Goal: Contribute content: Contribute content

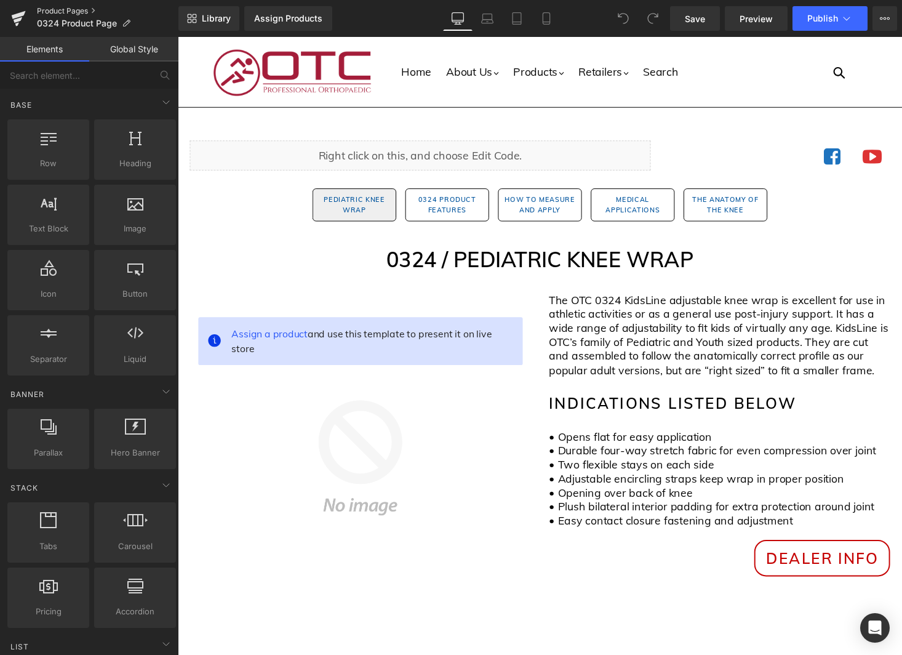
click at [60, 13] on link "Product Pages" at bounding box center [108, 11] width 142 height 10
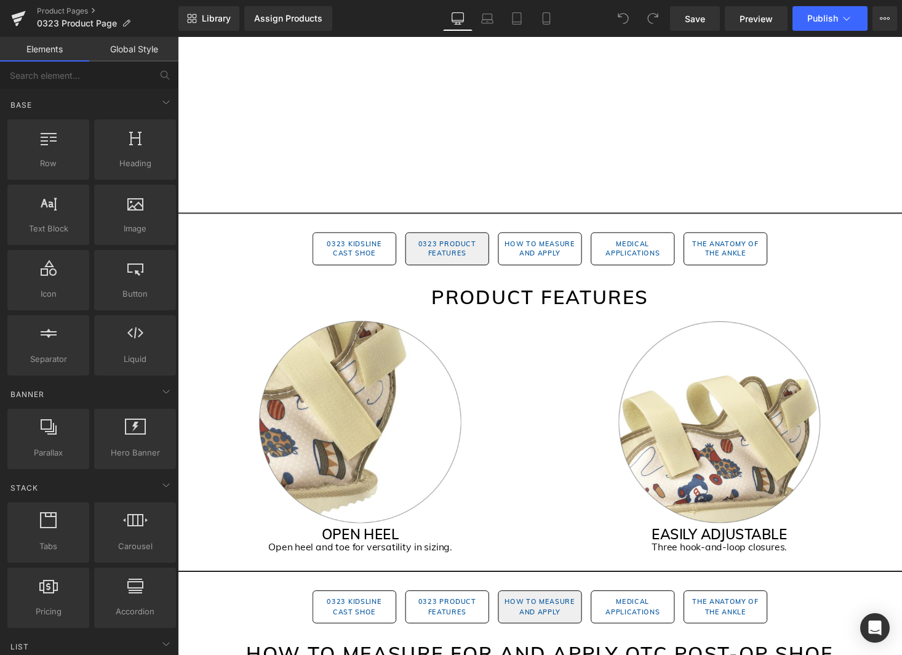
scroll to position [694, 0]
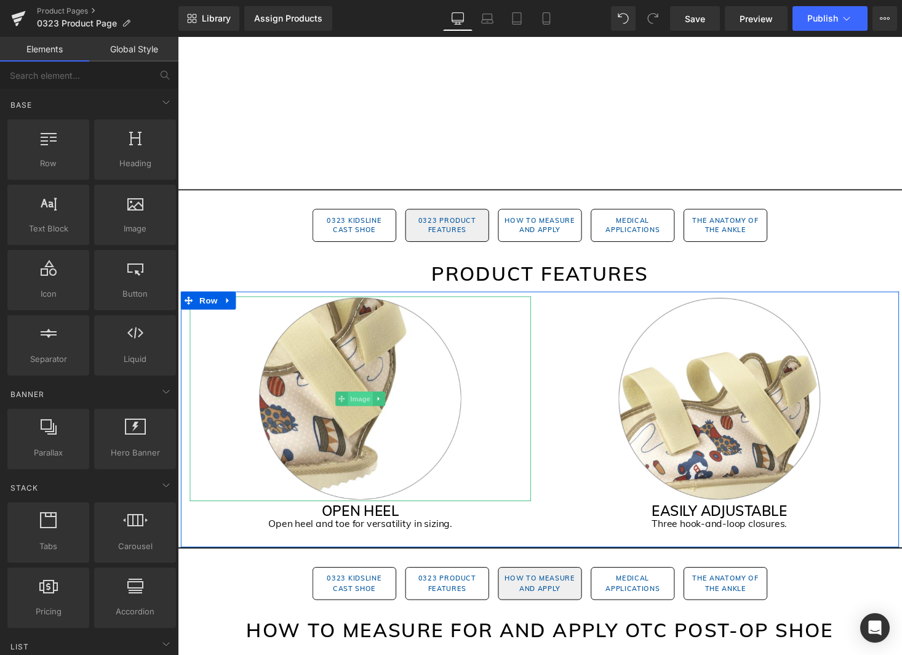
click at [372, 409] on span "Image" at bounding box center [366, 408] width 26 height 15
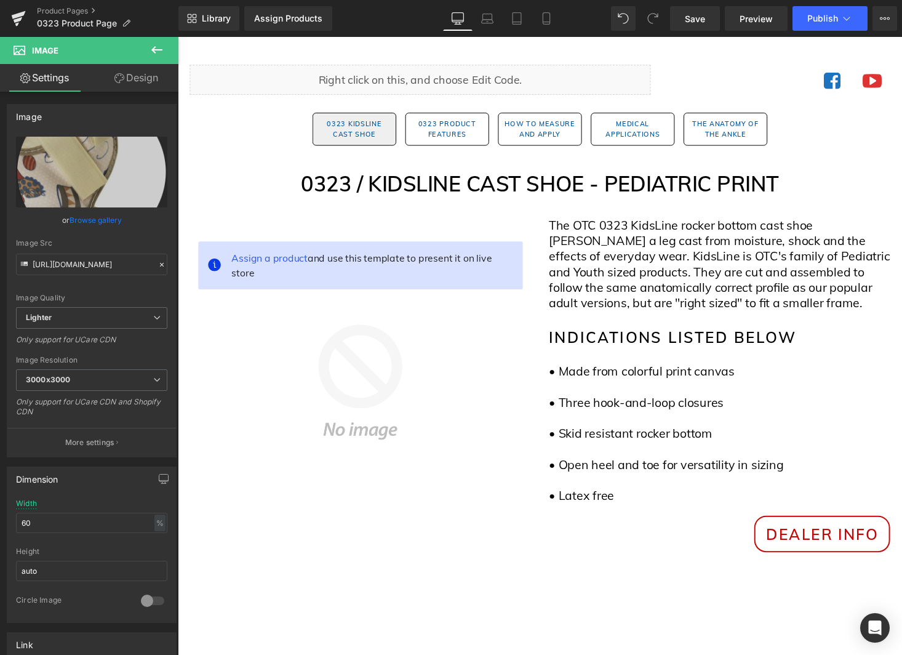
scroll to position [85, 0]
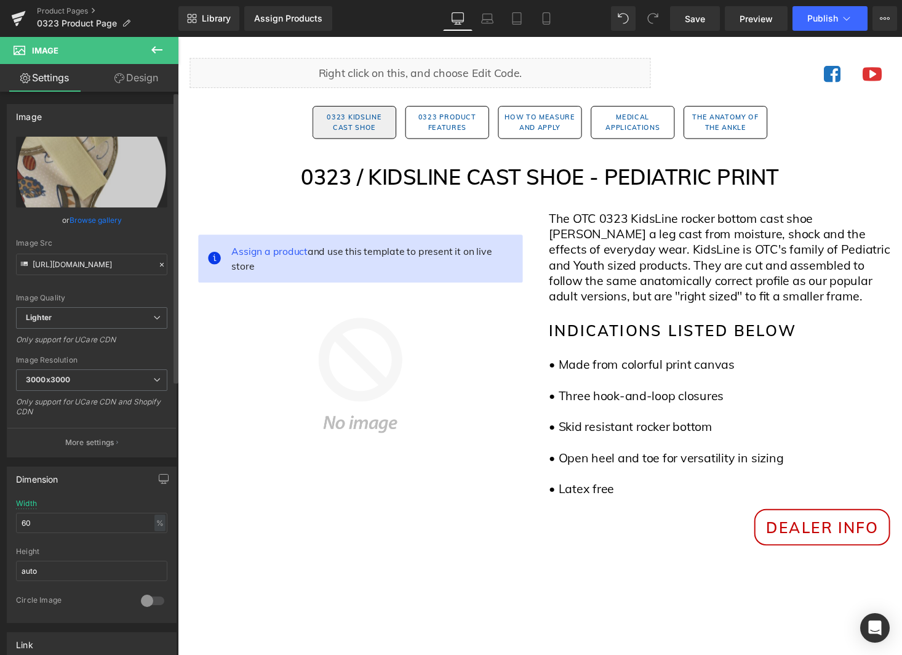
click at [95, 220] on link "Browse gallery" at bounding box center [96, 220] width 52 height 22
click at [95, 0] on div "Image You are previewing how the will restyle your page. You can not edit Eleme…" at bounding box center [451, 0] width 902 height 0
click at [85, 267] on input "https://ucarecdn.com/784c6e87-f664-4028-877a-102534312713/-/format/auto/-/previ…" at bounding box center [91, 265] width 151 height 22
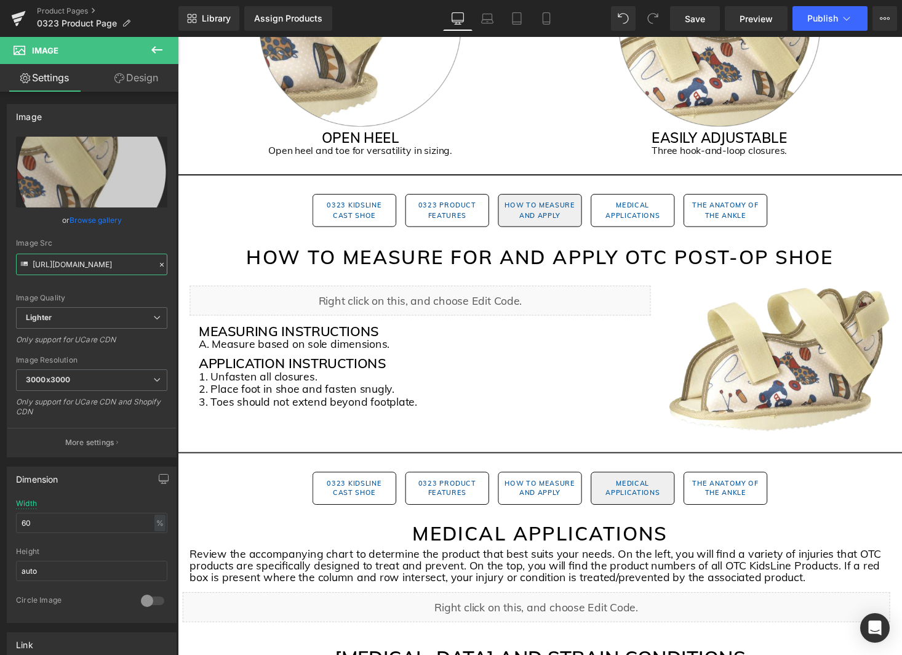
scroll to position [1012, 0]
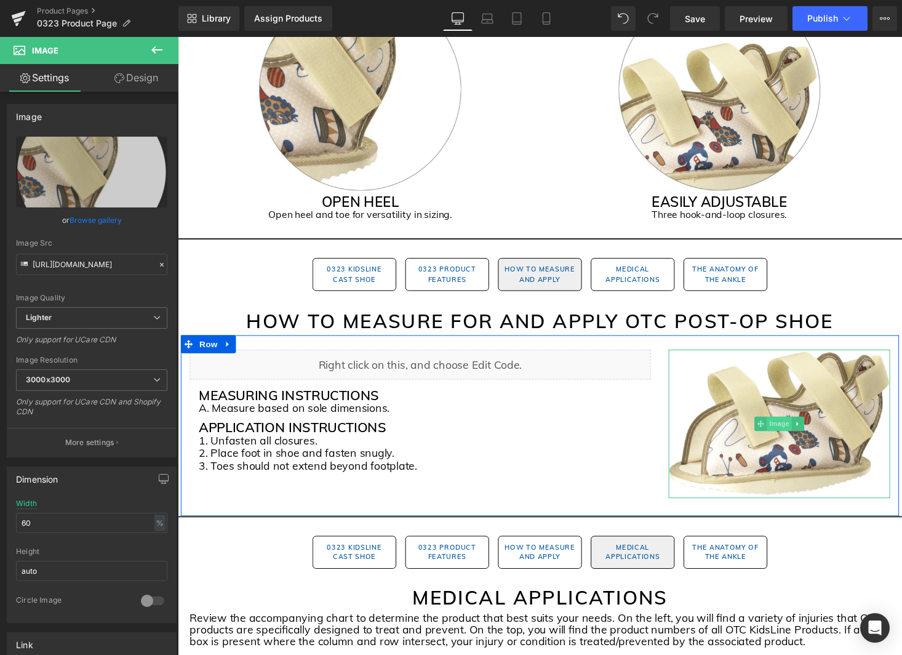
click at [800, 438] on span "Image" at bounding box center [797, 434] width 26 height 15
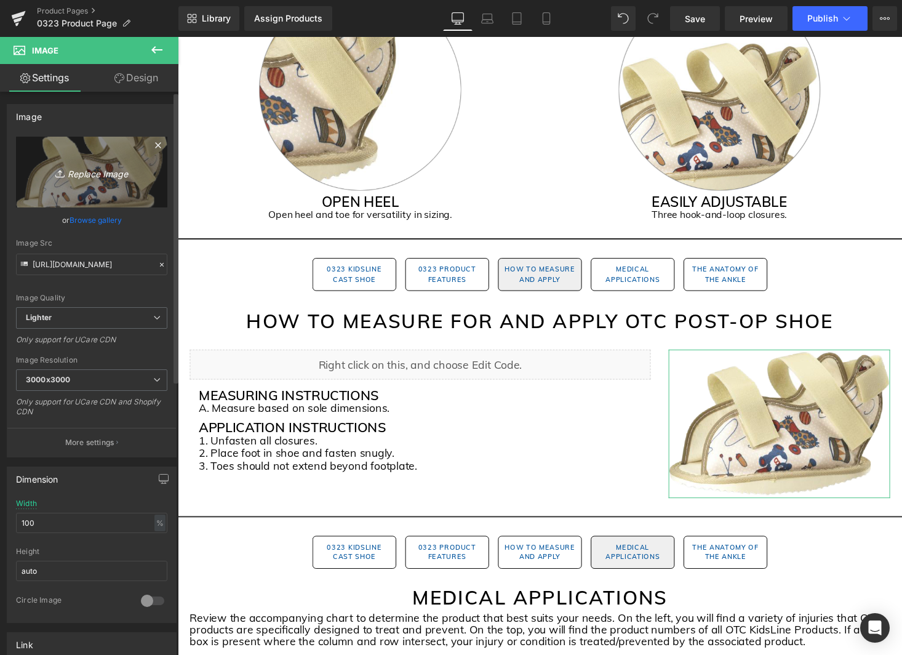
click at [89, 192] on link "Replace Image" at bounding box center [91, 172] width 151 height 71
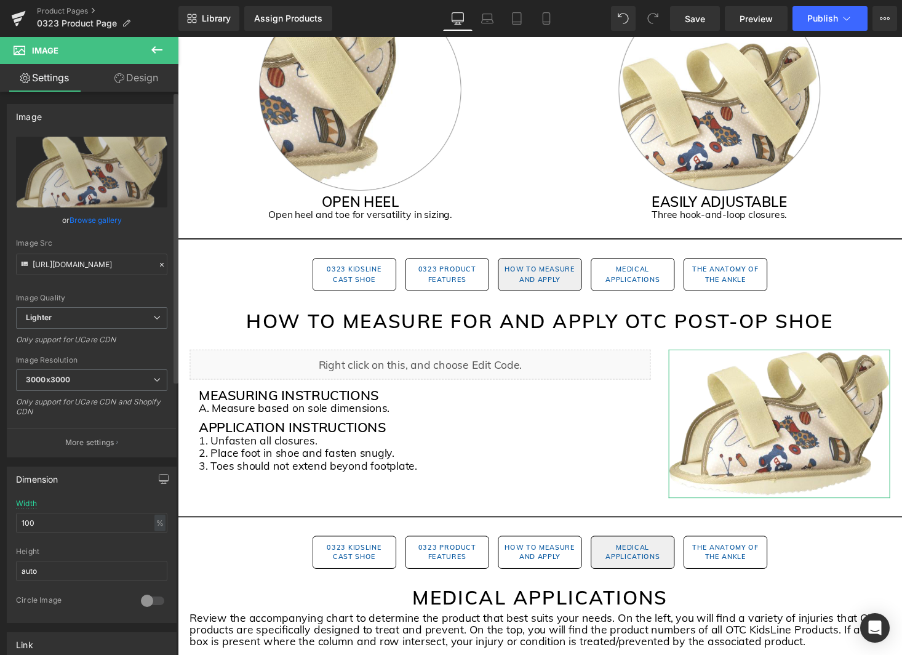
click at [86, 219] on link "Browse gallery" at bounding box center [96, 220] width 52 height 22
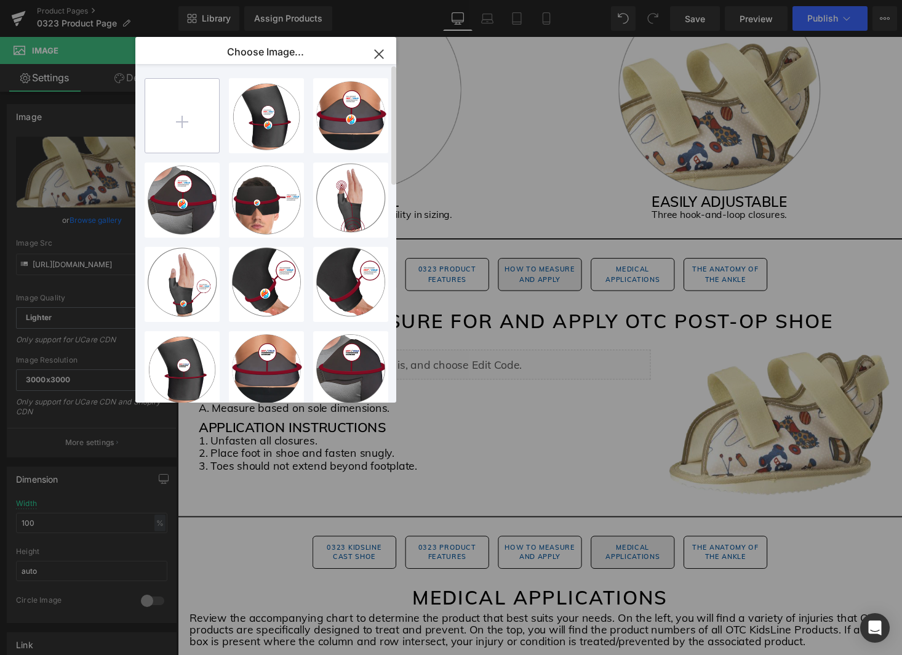
scroll to position [2, 0]
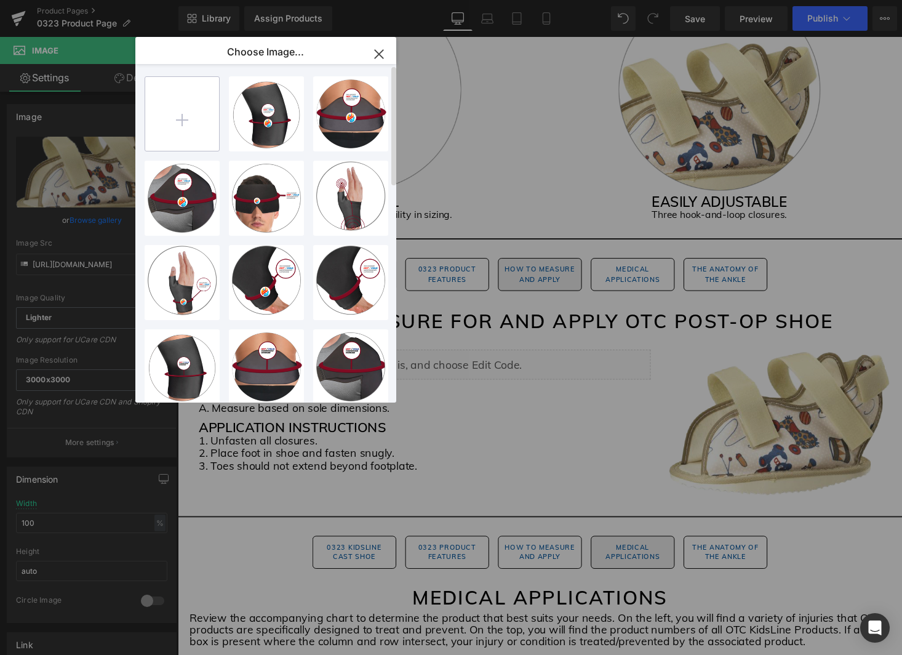
click at [209, 135] on input "file" at bounding box center [182, 114] width 74 height 74
type input "C:\fakepath\0323_Image 1.jpg"
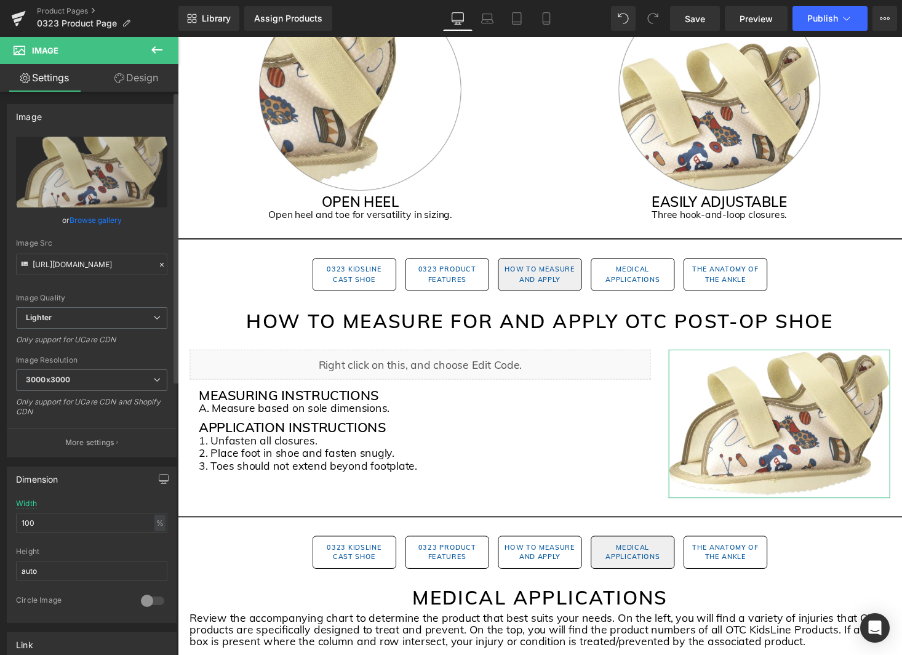
click at [116, 220] on link "Browse gallery" at bounding box center [96, 220] width 52 height 22
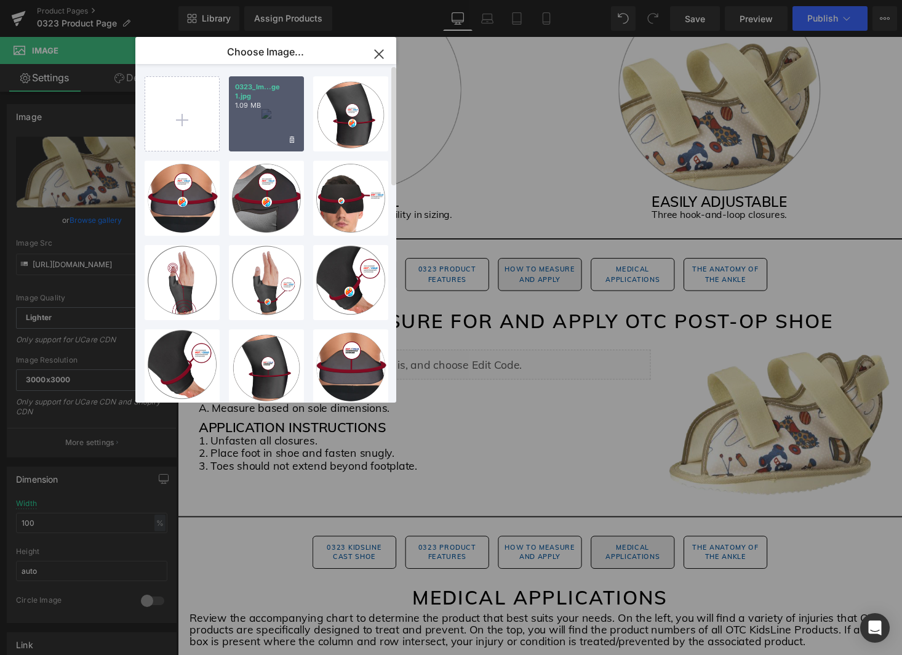
click at [263, 115] on div "0323_Im...ge 1.jpg 1.09 MB" at bounding box center [266, 113] width 75 height 75
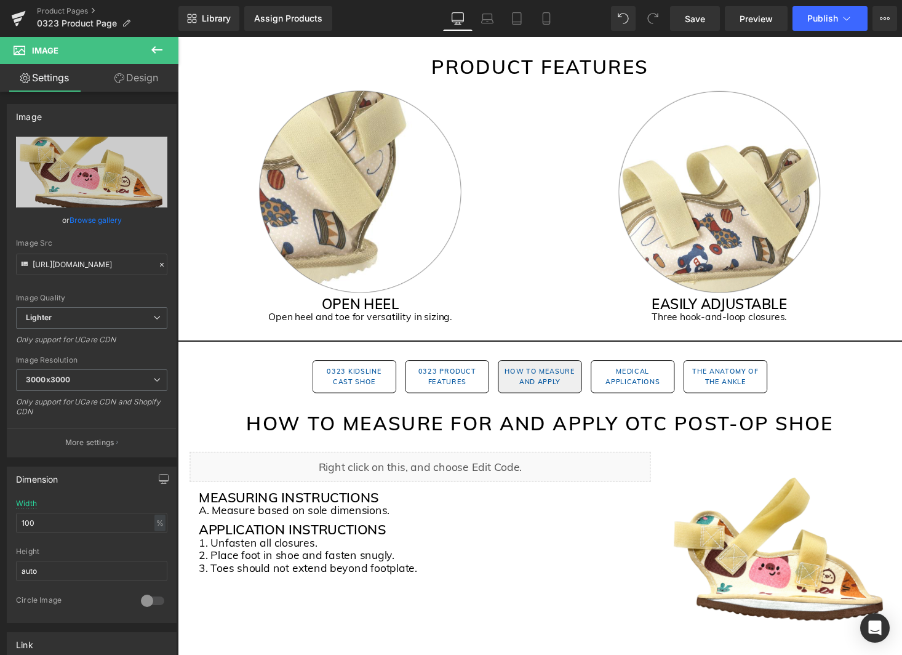
scroll to position [873, 0]
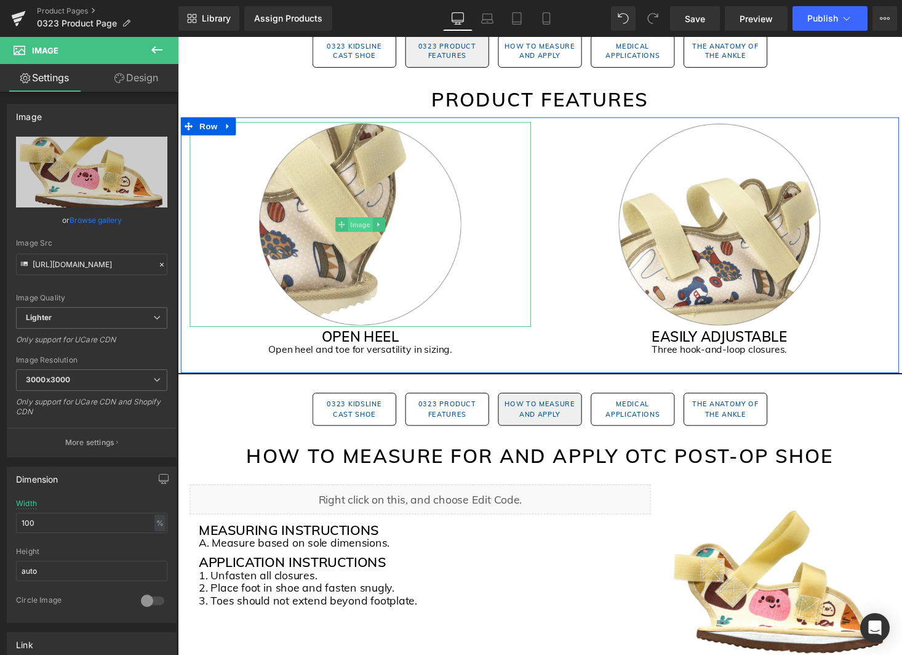
click at [370, 232] on span "Image" at bounding box center [366, 229] width 26 height 15
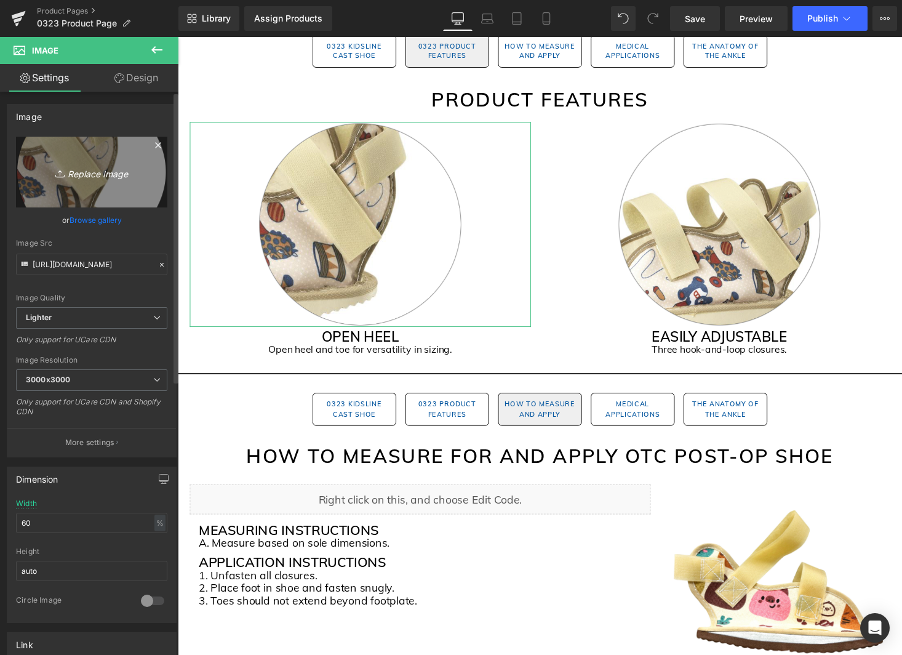
click at [107, 196] on link "Replace Image" at bounding box center [91, 172] width 151 height 71
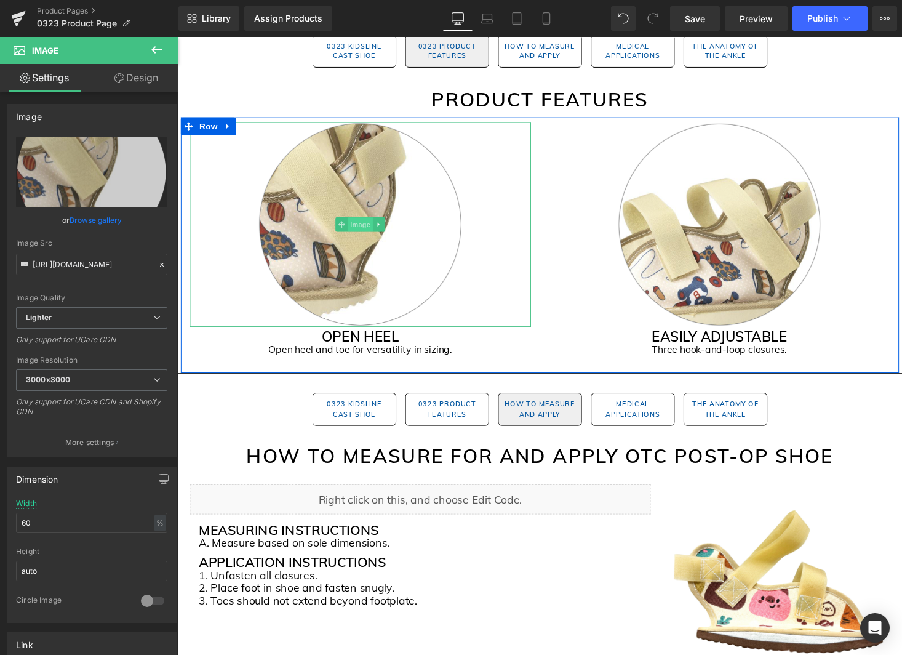
click at [364, 228] on span "Image" at bounding box center [366, 229] width 26 height 15
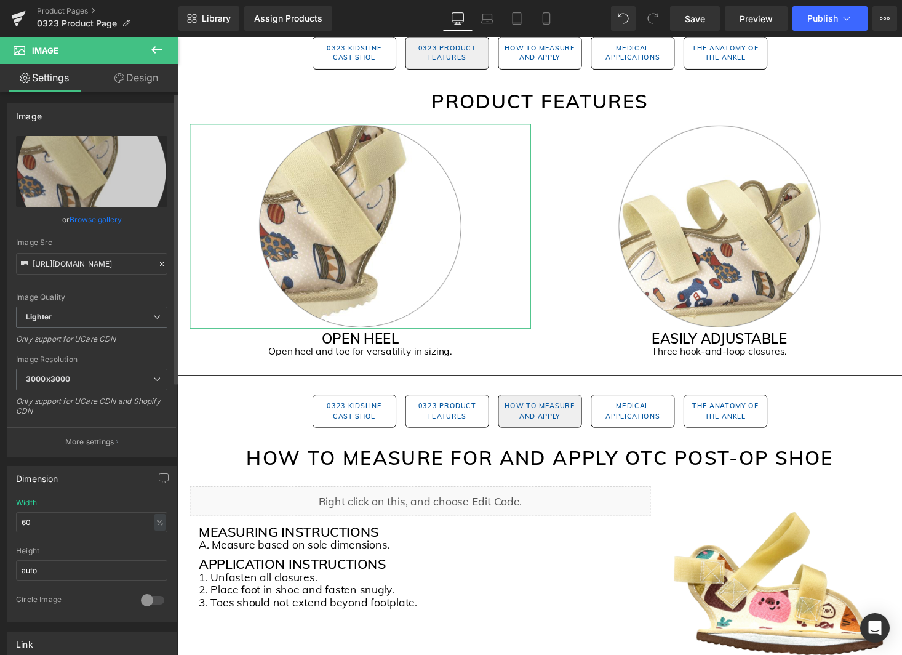
scroll to position [2, 0]
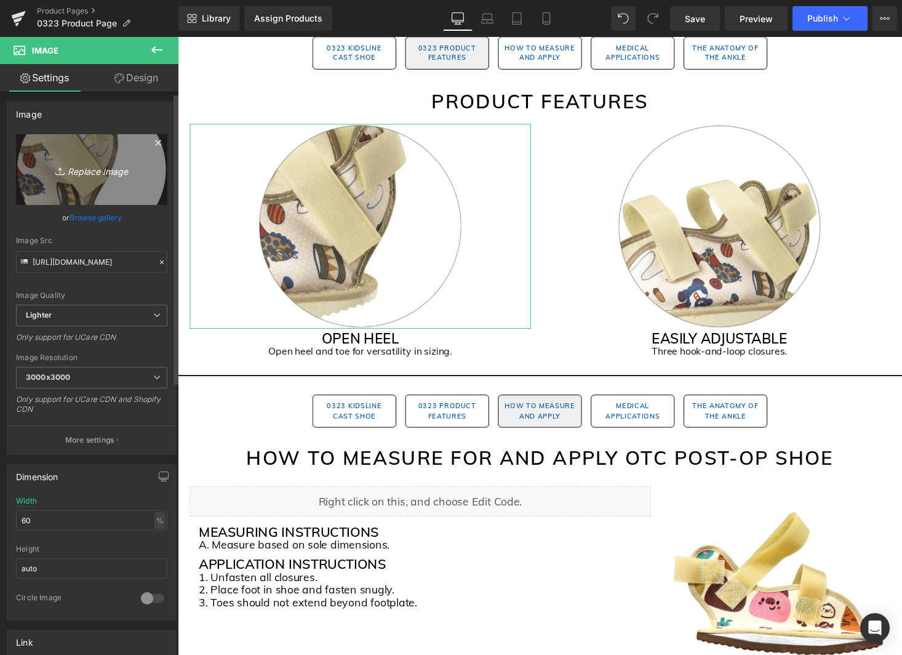
click at [96, 197] on link "Replace Image" at bounding box center [91, 169] width 151 height 71
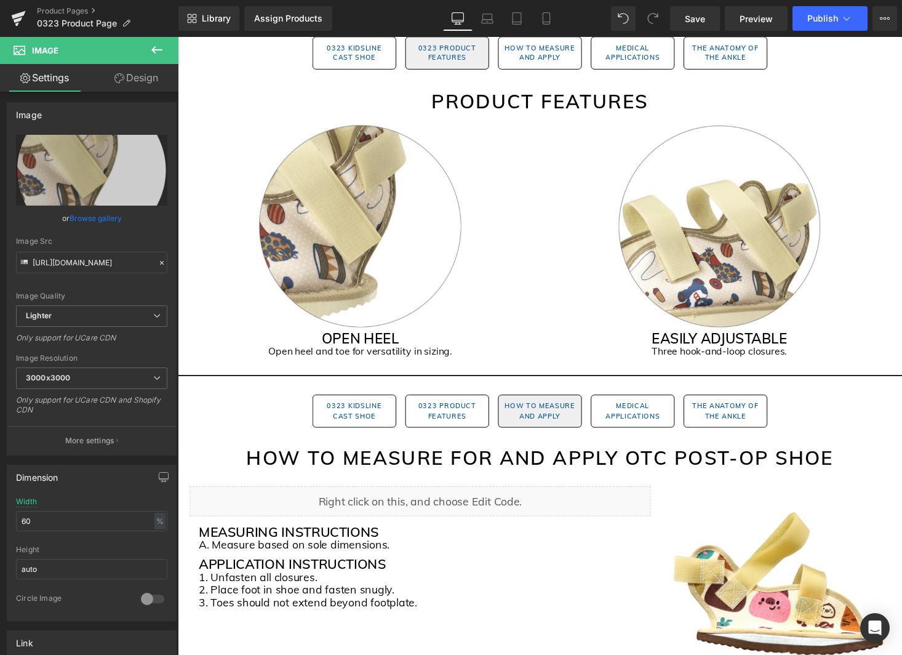
type input "C:\fakepath\0323_Gem Pages (1).png"
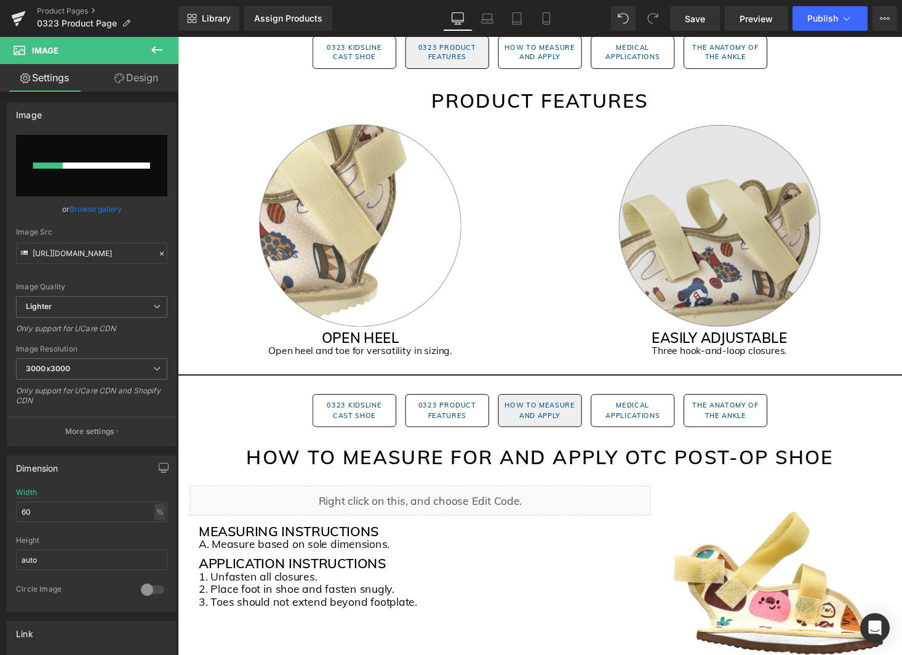
scroll to position [869, 0]
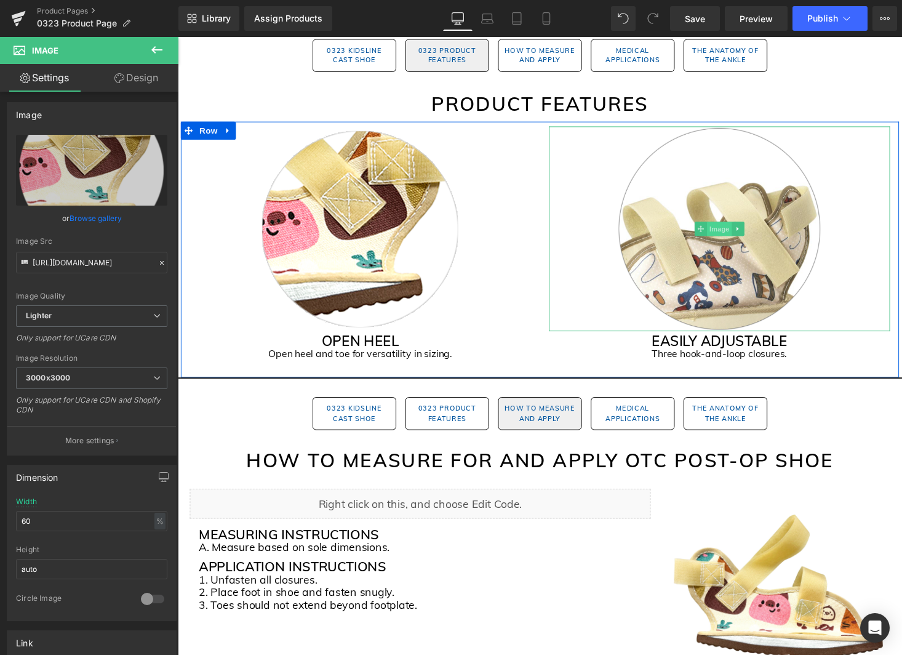
click at [737, 236] on span "Image" at bounding box center [735, 235] width 26 height 15
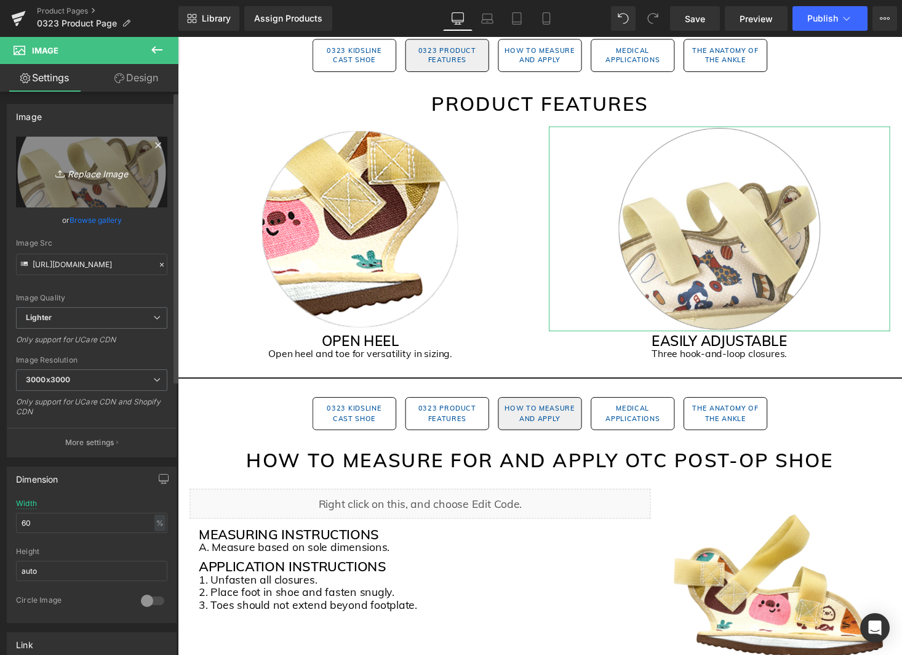
click at [101, 195] on link "Replace Image" at bounding box center [91, 172] width 151 height 71
click at [102, 188] on link "Replace Image" at bounding box center [91, 172] width 151 height 71
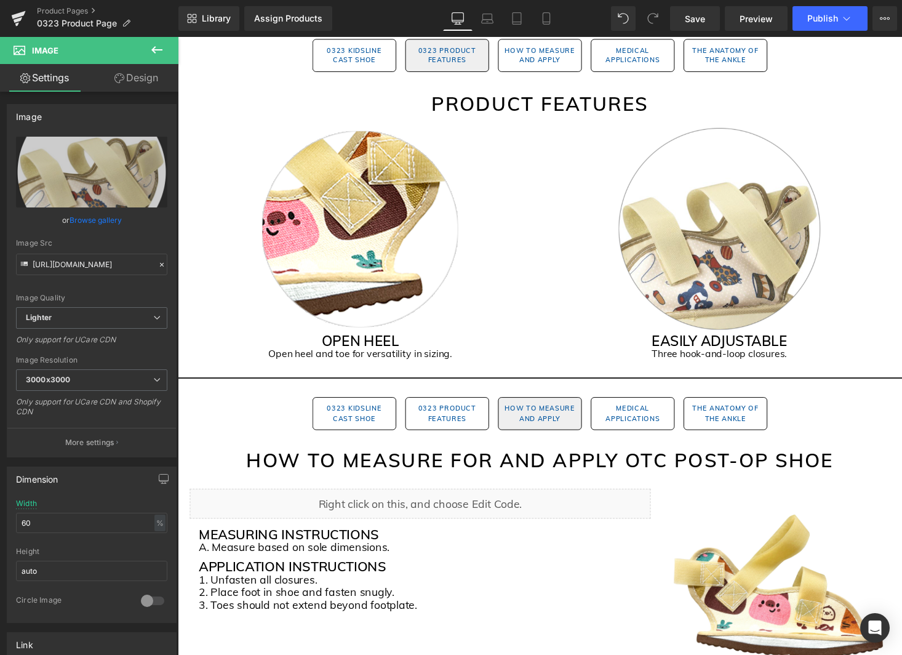
type input "C:\fakepath\0323_Gem Pages (2).png"
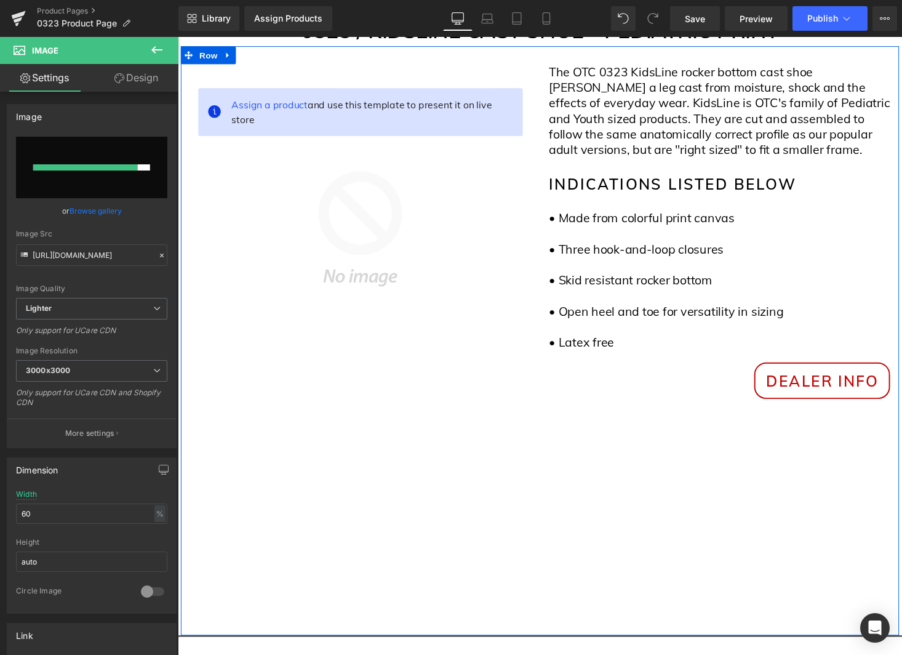
scroll to position [210, 0]
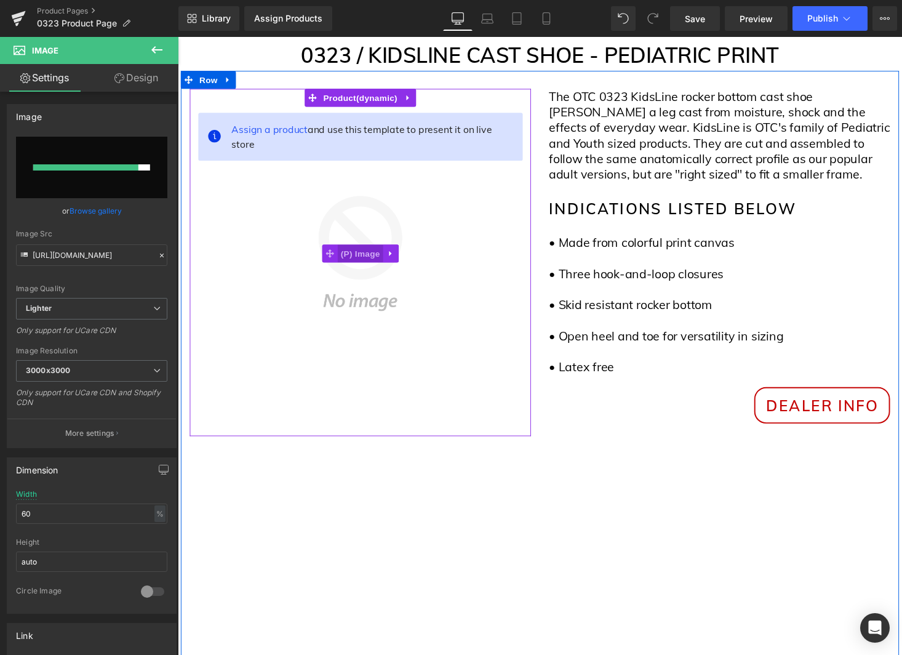
click at [372, 258] on span "(P) Image" at bounding box center [365, 260] width 47 height 18
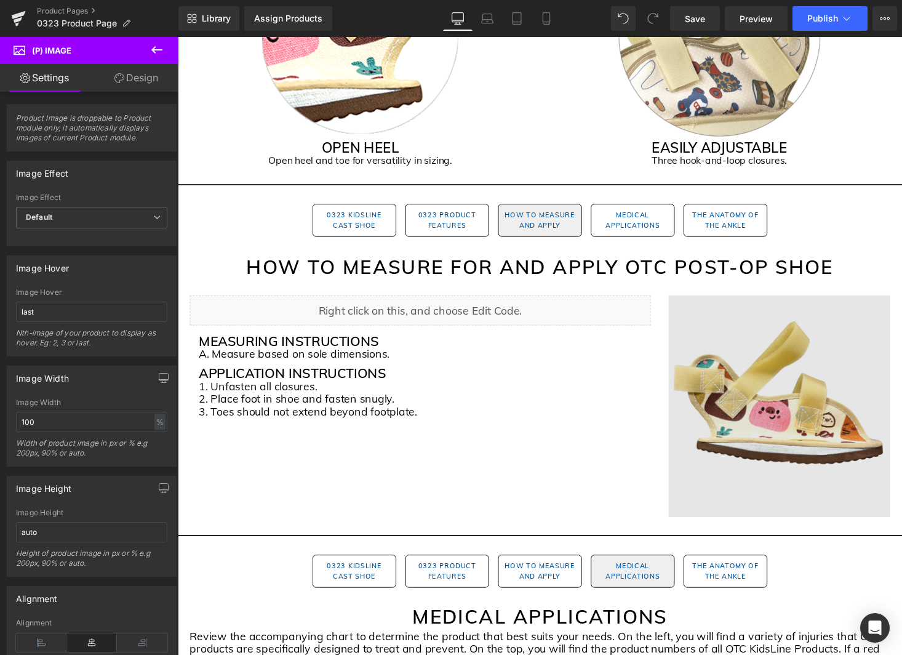
scroll to position [904, 0]
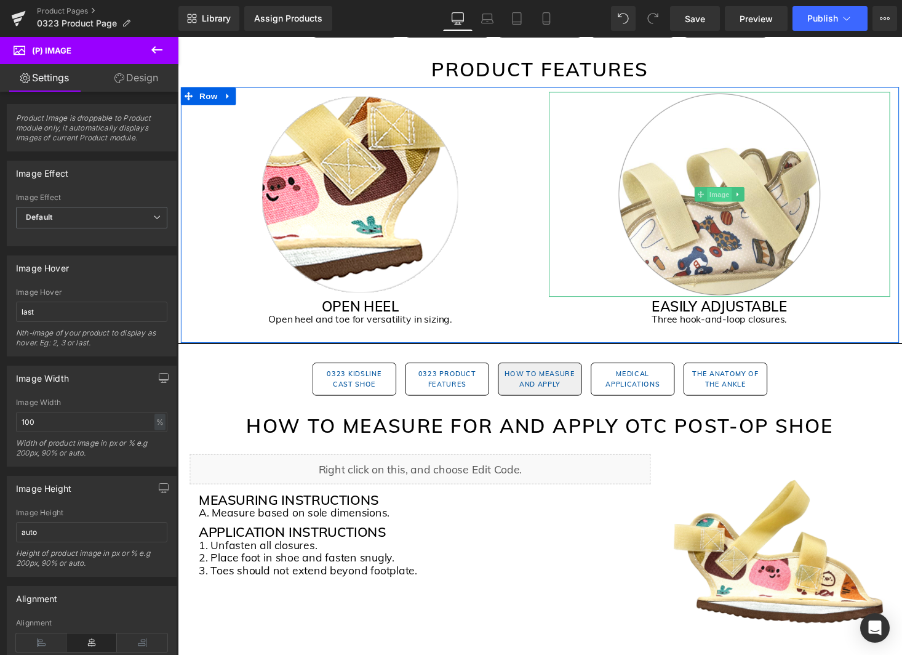
click at [733, 201] on span "Image" at bounding box center [735, 199] width 26 height 15
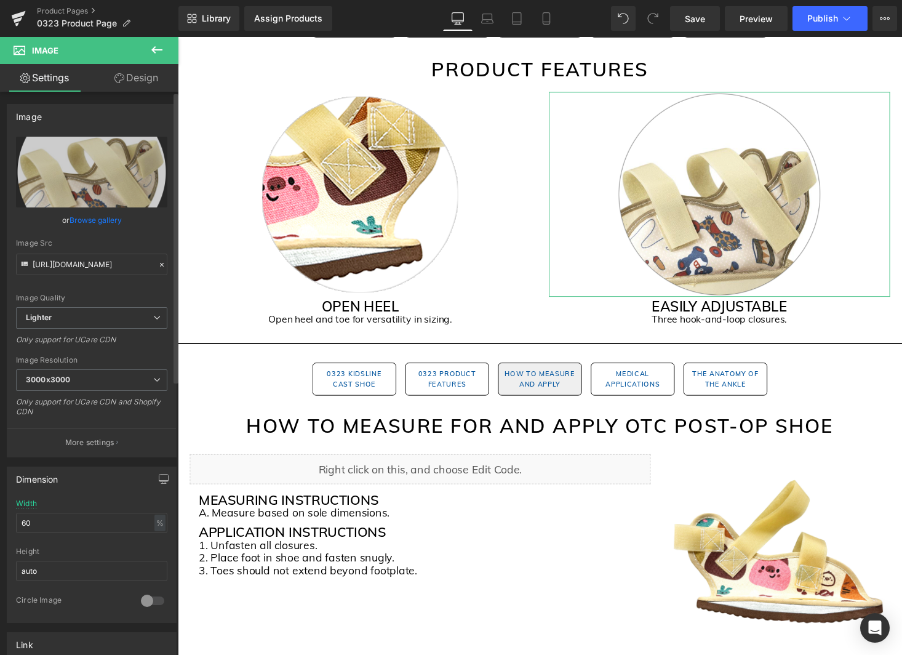
click at [90, 220] on link "Browse gallery" at bounding box center [96, 220] width 52 height 22
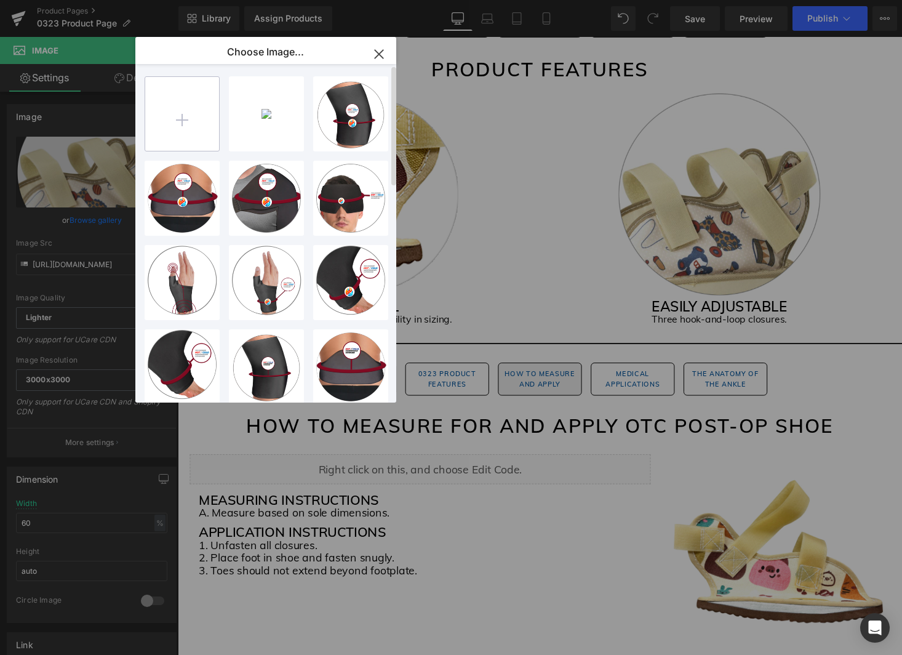
click at [169, 122] on input "file" at bounding box center [182, 114] width 74 height 74
type input "C:\fakepath\0323_Gem Pages (2).png"
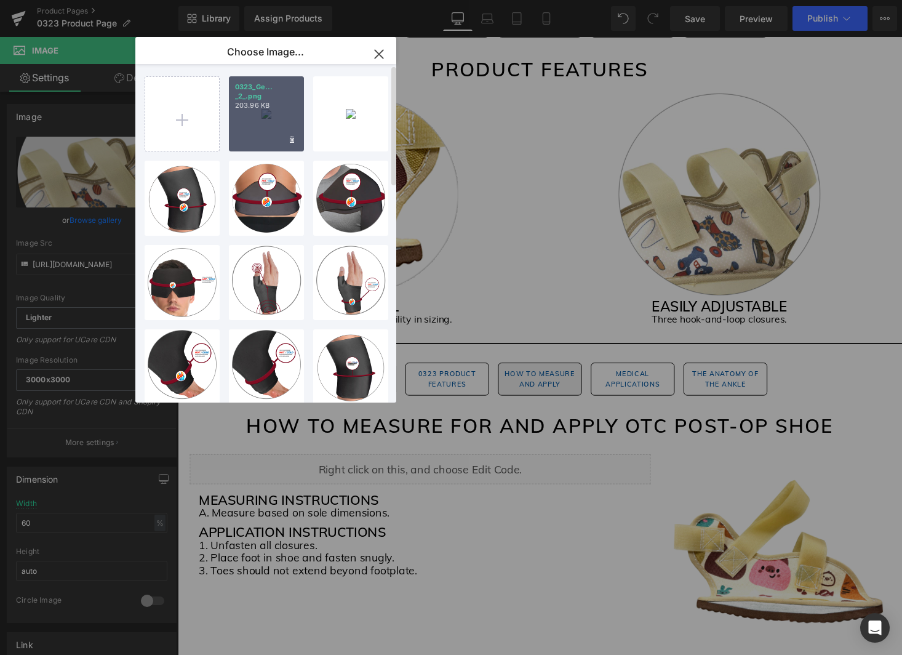
click at [260, 126] on div "0323_Ge... _2_.png 203.96 KB" at bounding box center [266, 113] width 75 height 75
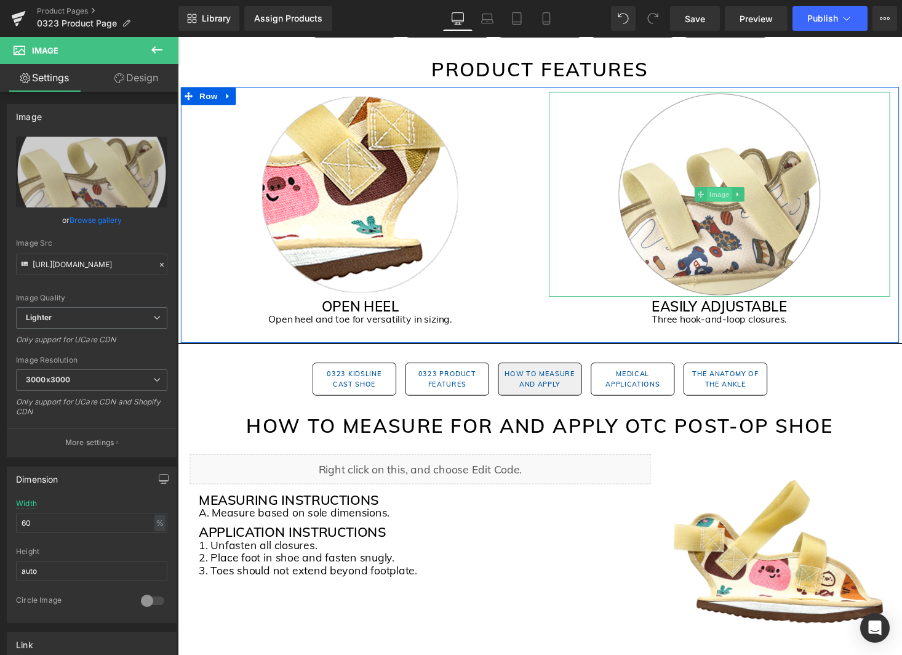
click at [735, 199] on span "Image" at bounding box center [735, 199] width 26 height 15
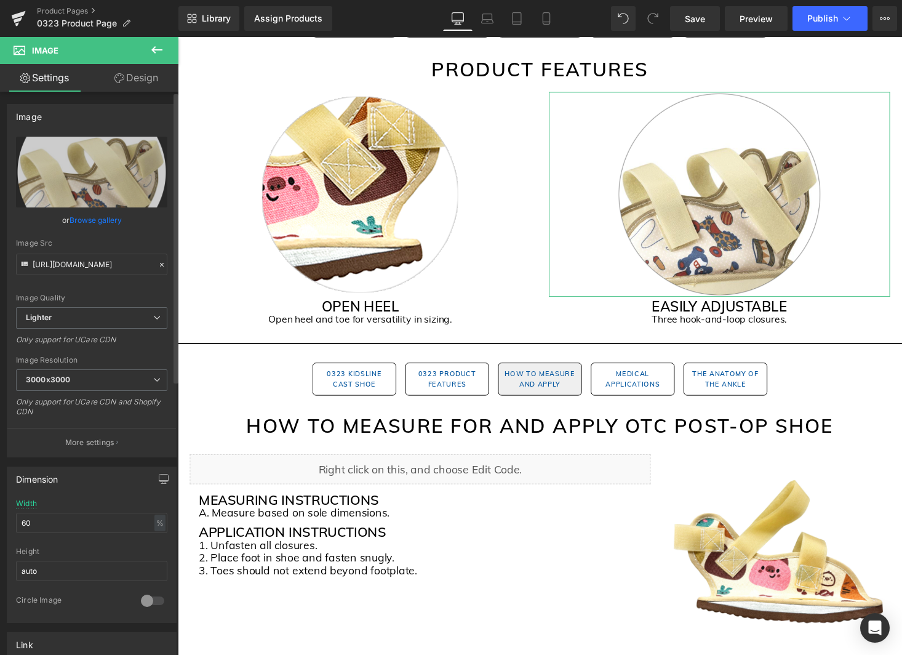
click at [108, 215] on link "Browse gallery" at bounding box center [96, 220] width 52 height 22
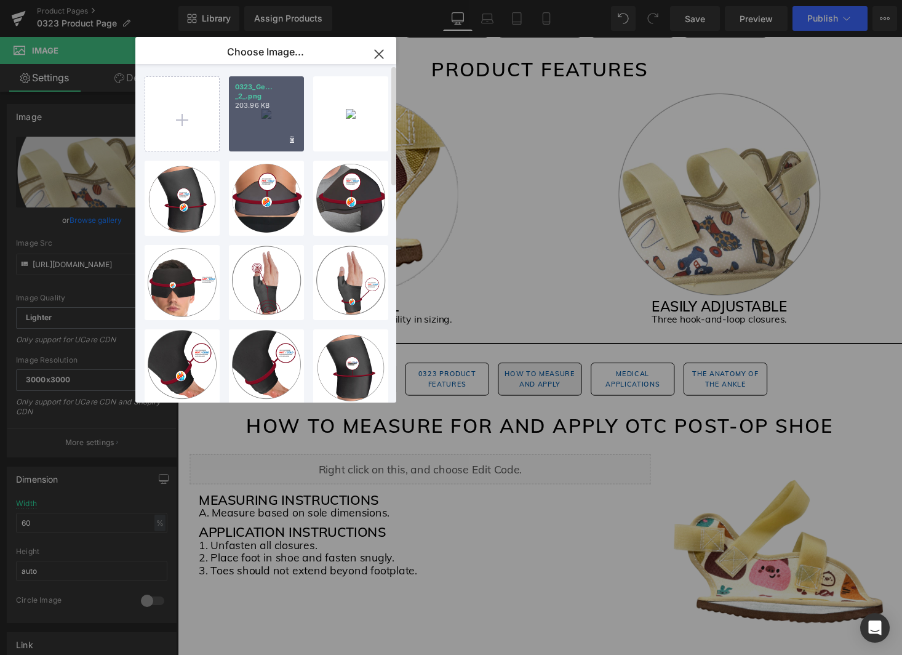
click at [276, 111] on div "0323_Ge... _2_.png 203.96 KB" at bounding box center [266, 113] width 75 height 75
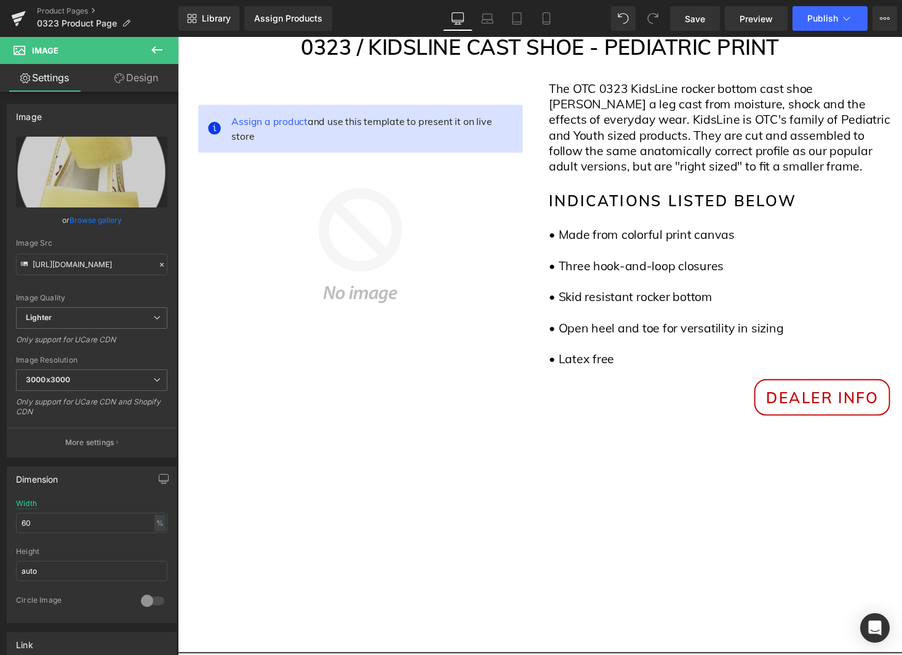
scroll to position [0, 0]
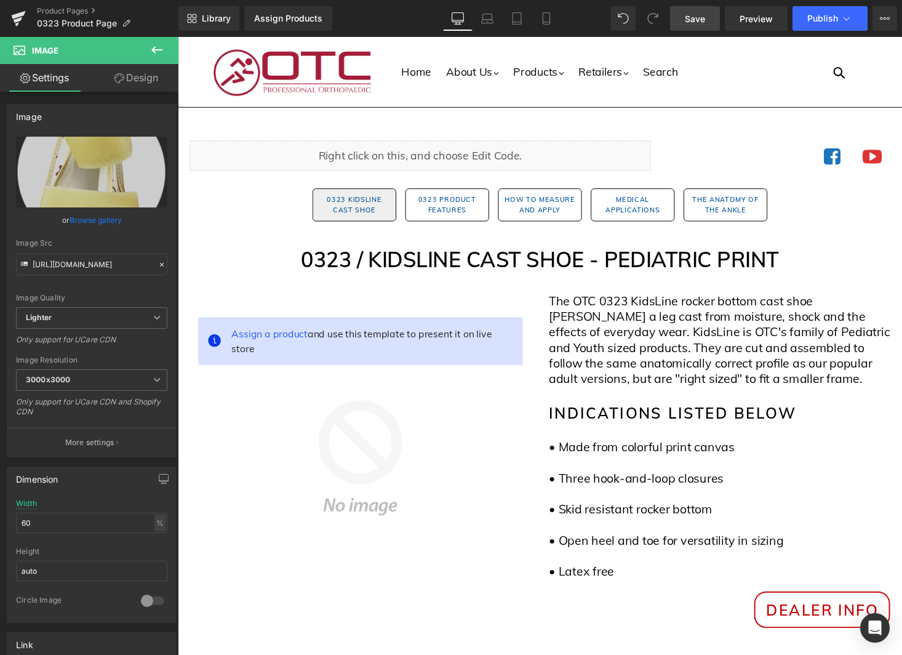
click at [691, 17] on span "Save" at bounding box center [695, 18] width 20 height 13
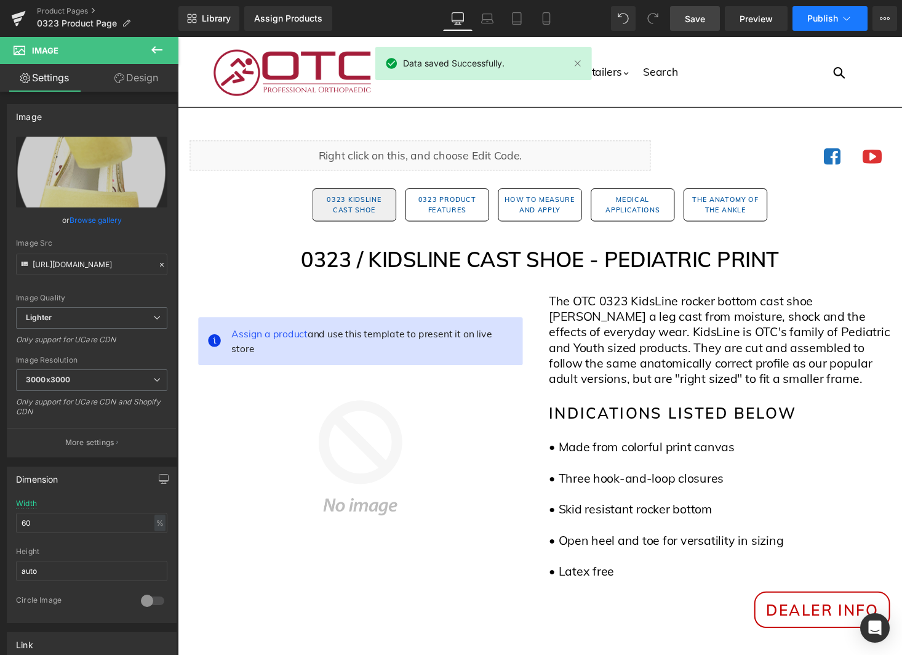
click at [822, 26] on button "Publish" at bounding box center [830, 18] width 75 height 25
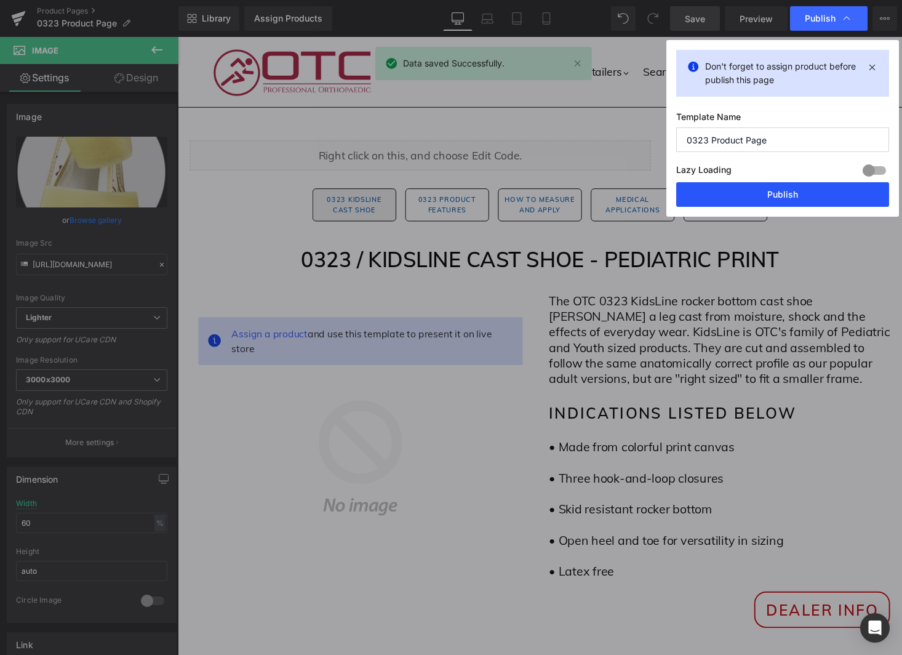
click at [780, 191] on button "Publish" at bounding box center [783, 194] width 213 height 25
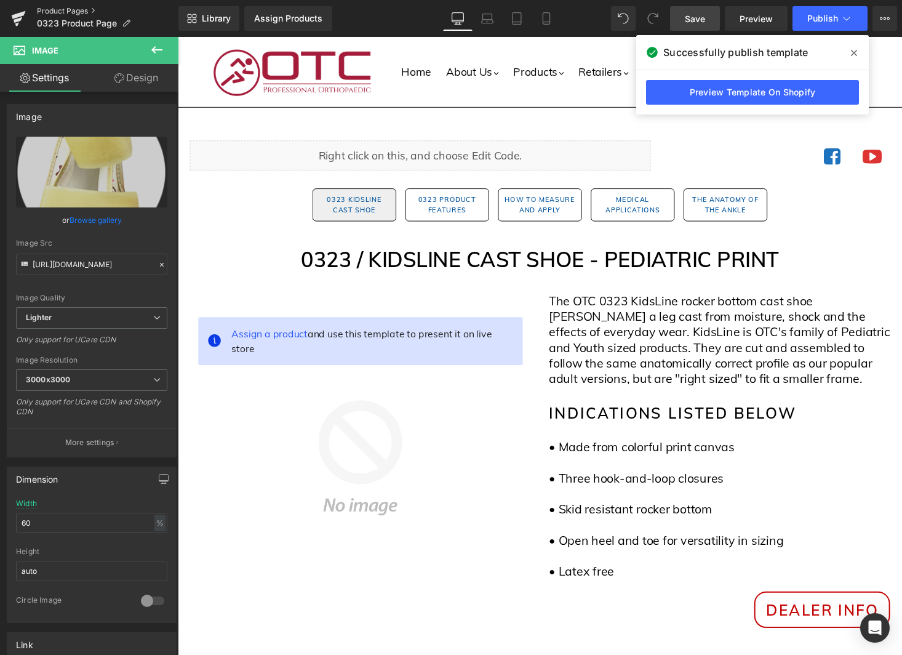
click at [65, 14] on link "Product Pages" at bounding box center [108, 11] width 142 height 10
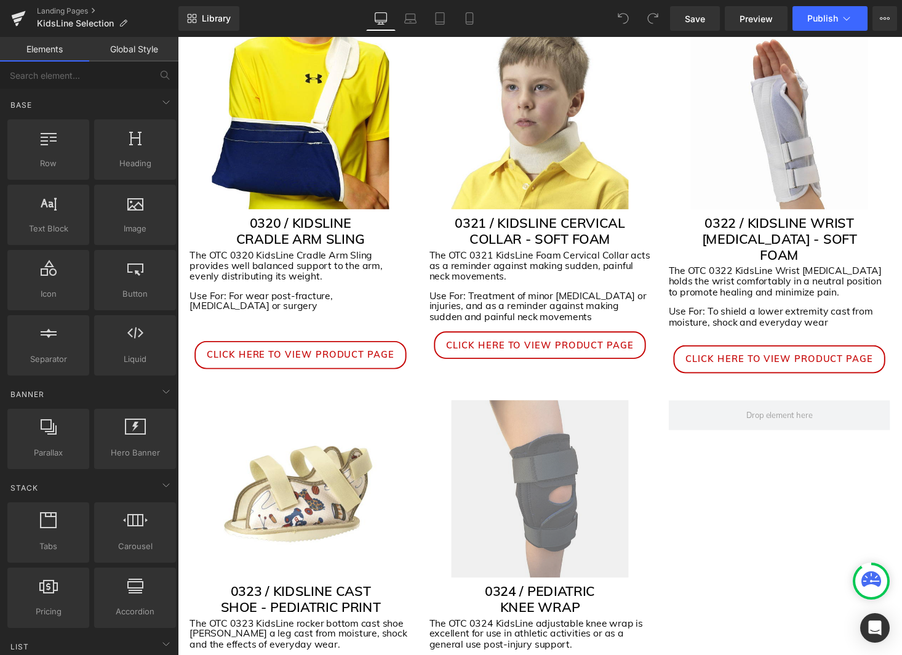
scroll to position [574, 0]
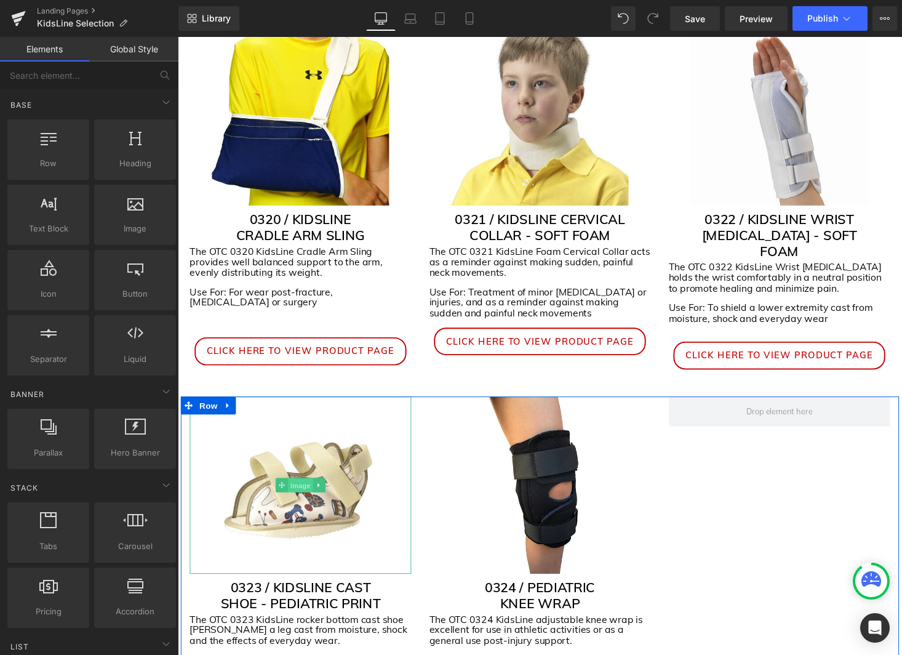
click at [311, 491] on span "Image" at bounding box center [304, 498] width 26 height 15
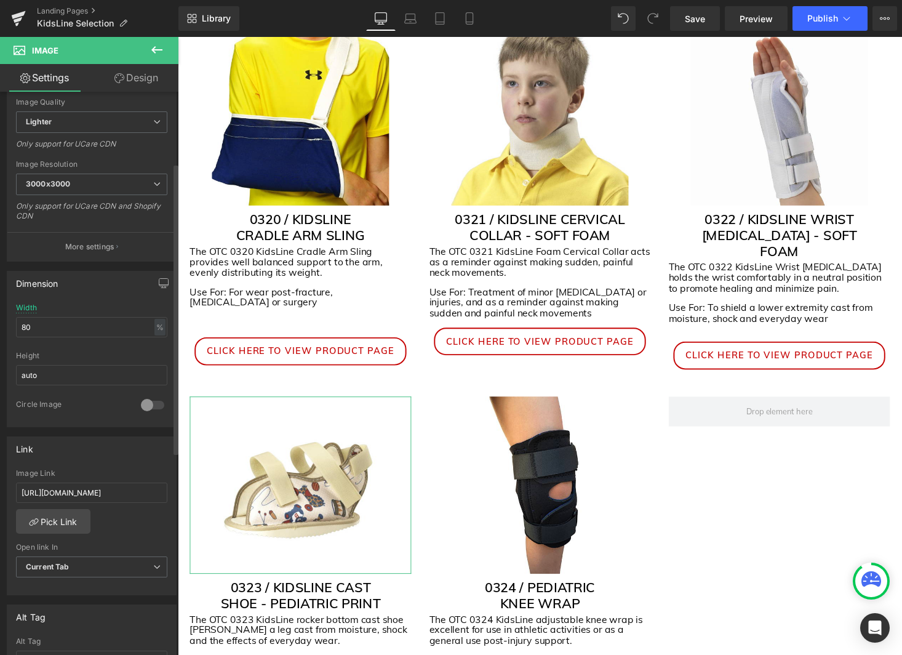
scroll to position [0, 0]
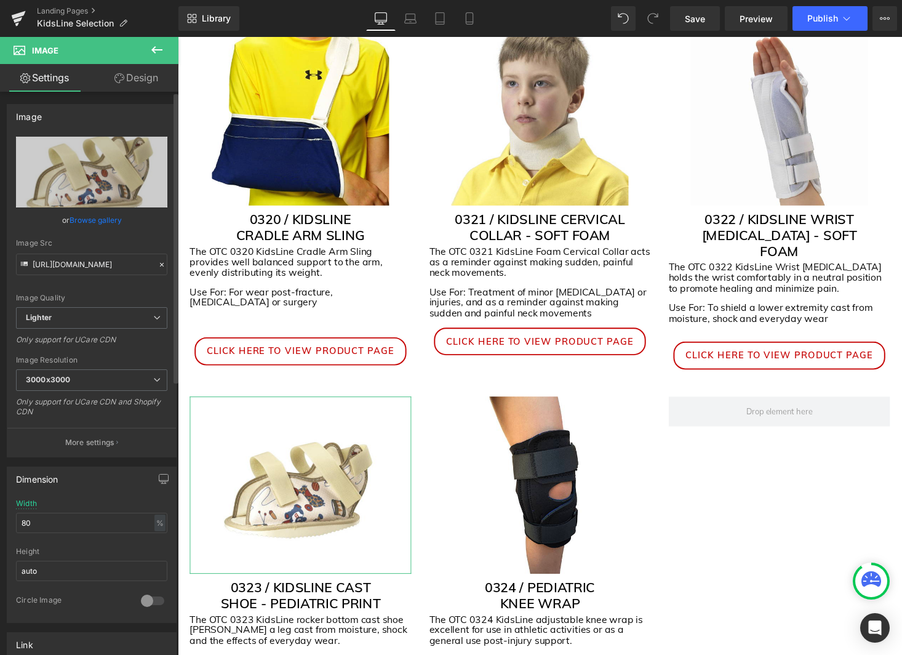
click at [103, 220] on link "Browse gallery" at bounding box center [96, 220] width 52 height 22
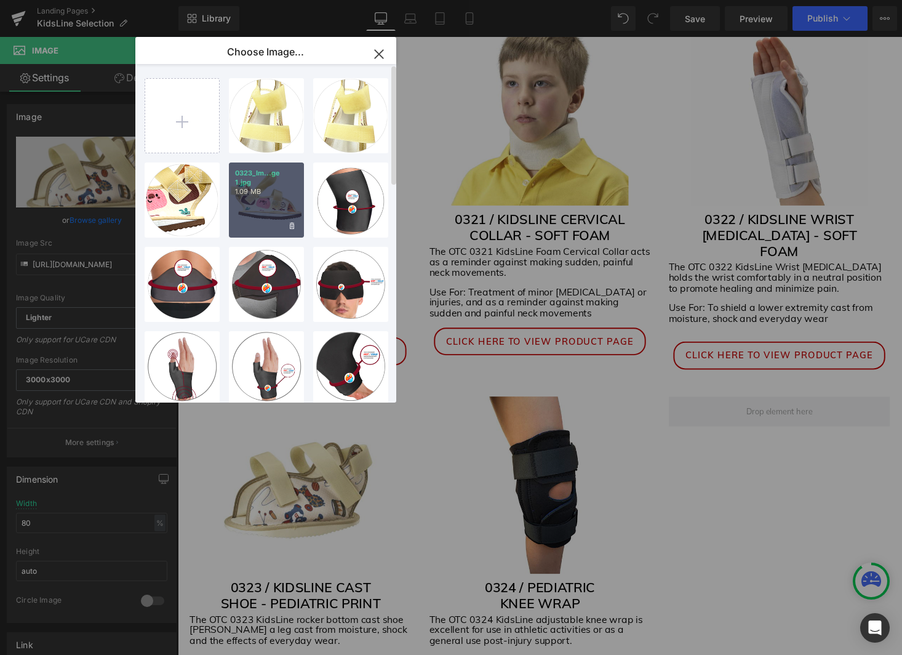
click at [245, 195] on div "0323_Im...ge 1.jpg 1.09 MB" at bounding box center [266, 200] width 75 height 75
type input "https://ucarecdn.com/b5a88d9f-7930-4a91-9dd8-99460d7ec361/-/format/auto/-/previ…"
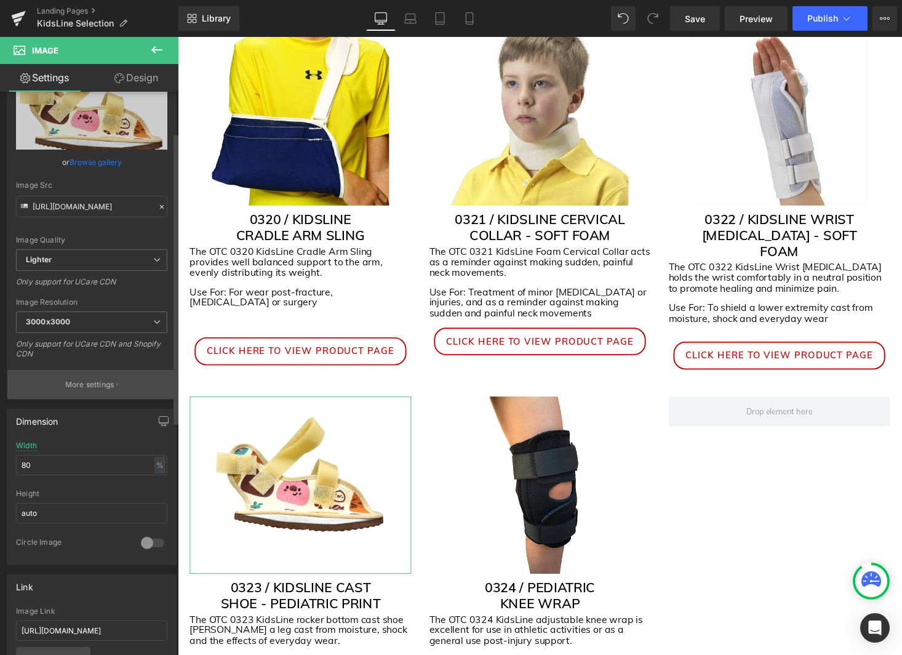
scroll to position [79, 0]
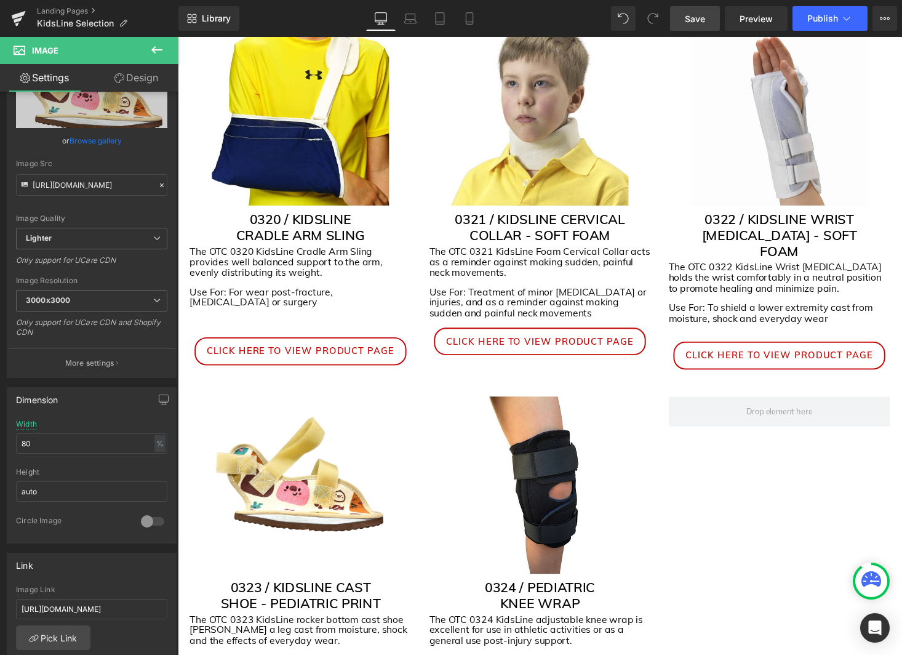
click at [711, 23] on link "Save" at bounding box center [695, 18] width 50 height 25
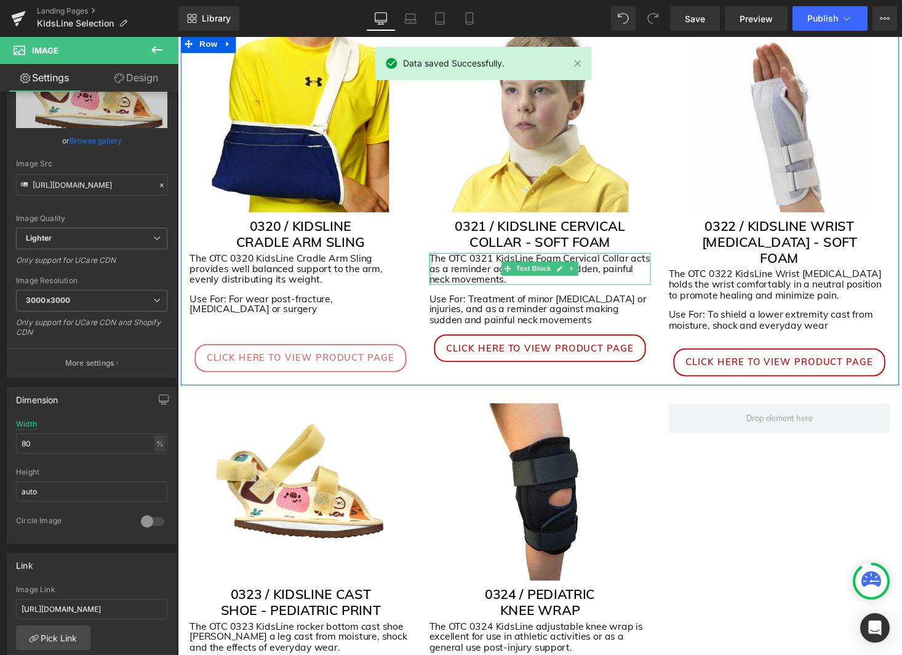
scroll to position [568, 0]
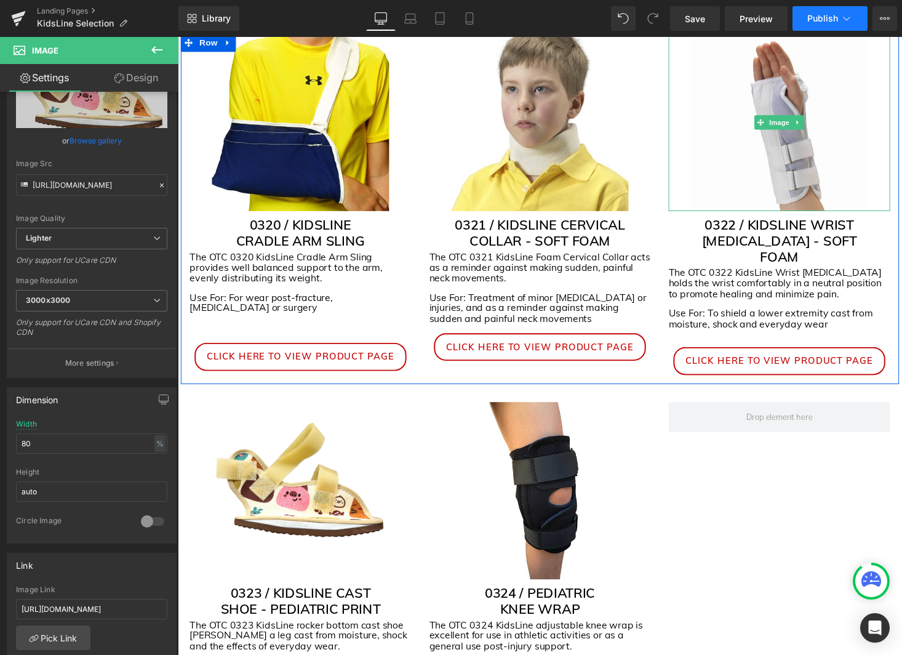
click at [841, 19] on icon at bounding box center [847, 18] width 12 height 12
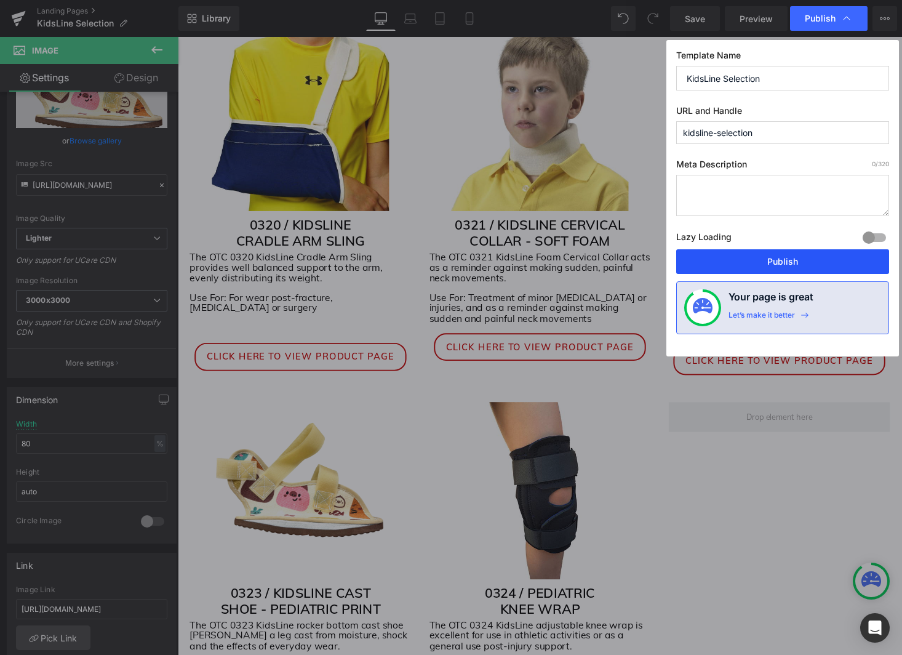
click at [801, 256] on button "Publish" at bounding box center [783, 261] width 213 height 25
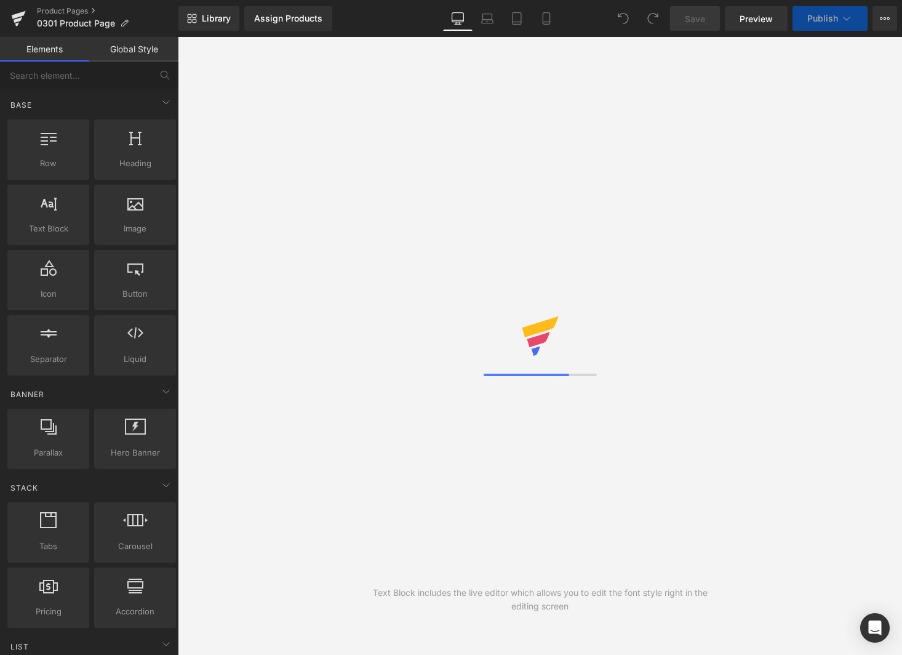
click at [424, 446] on div "Text Block includes the live editor which allows you to edit the font style rig…" at bounding box center [540, 346] width 725 height 618
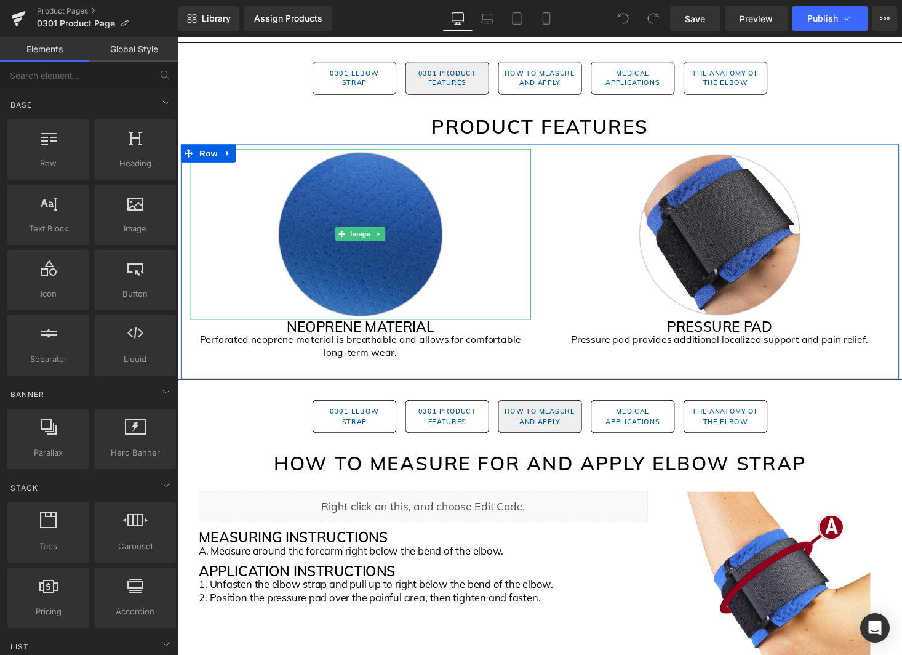
scroll to position [738, 0]
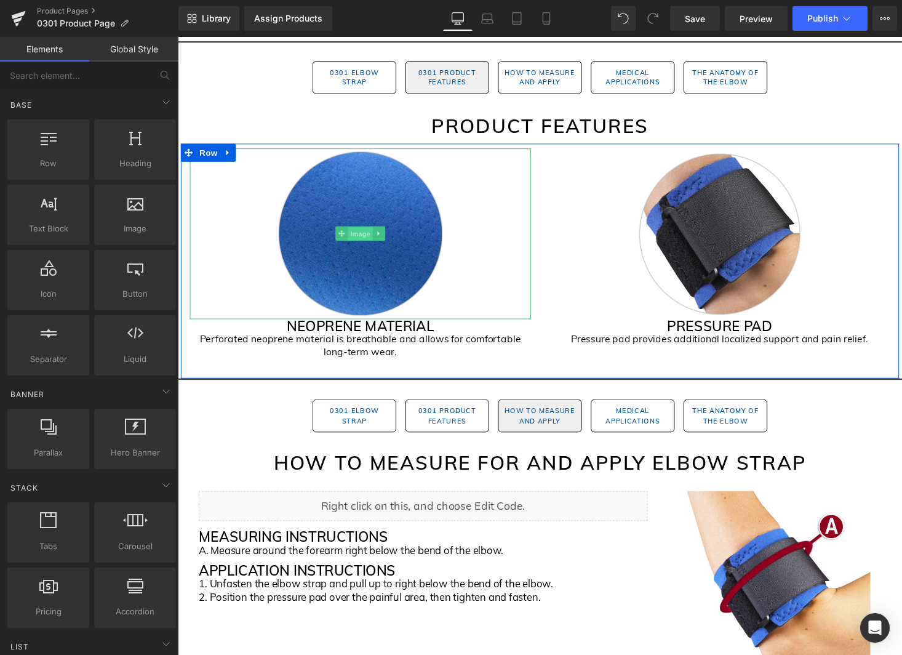
click at [371, 238] on span "Image" at bounding box center [366, 239] width 26 height 15
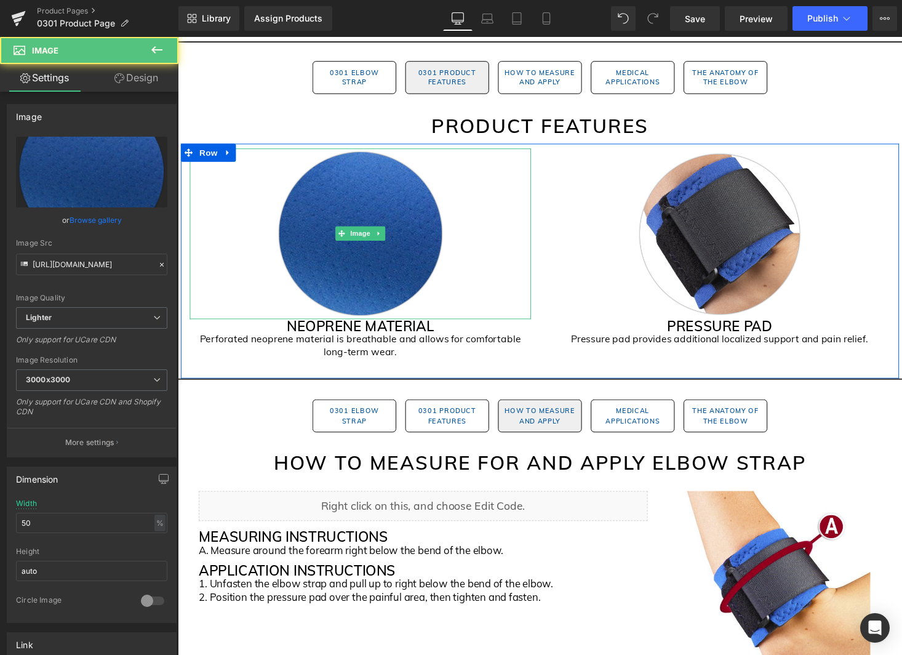
scroll to position [745, 0]
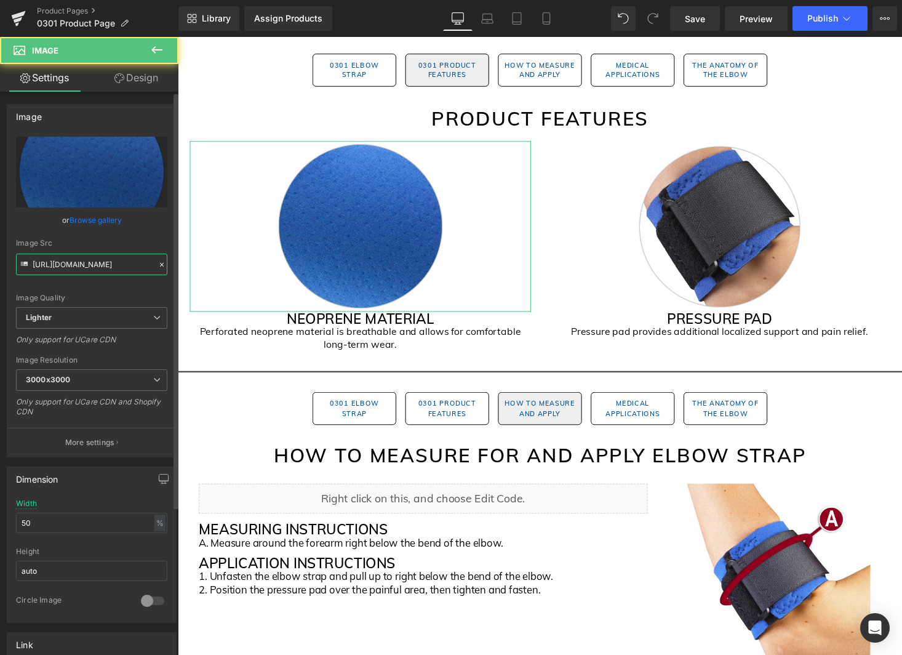
click at [129, 263] on input "https://ucarecdn.com/28b9cdea-5e67-450f-824d-81b5aa2b339d/-/format/auto/-/previ…" at bounding box center [91, 265] width 151 height 22
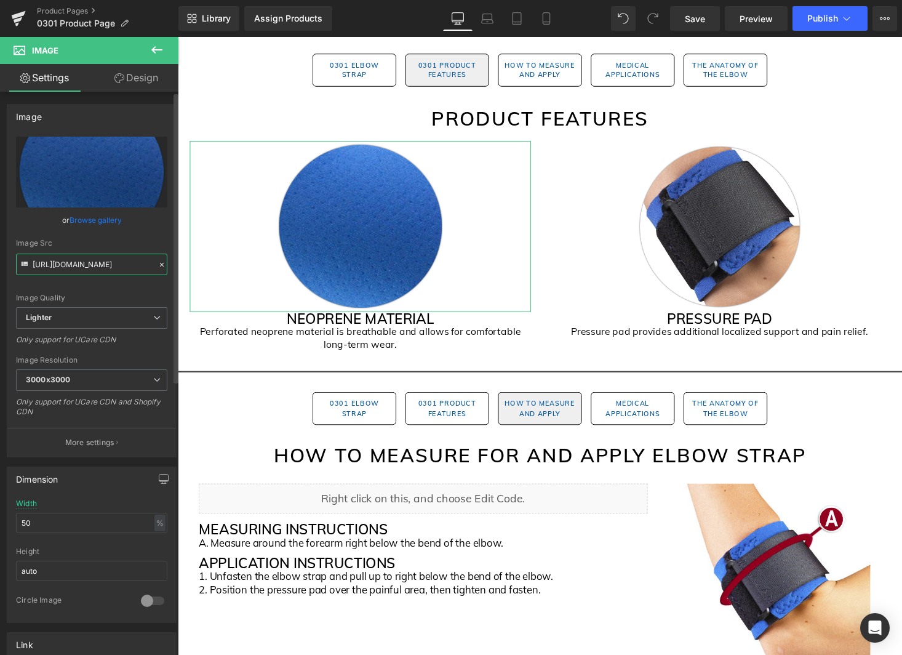
click at [129, 263] on input "https://ucarecdn.com/28b9cdea-5e67-450f-824d-81b5aa2b339d/-/format/auto/-/previ…" at bounding box center [91, 265] width 151 height 22
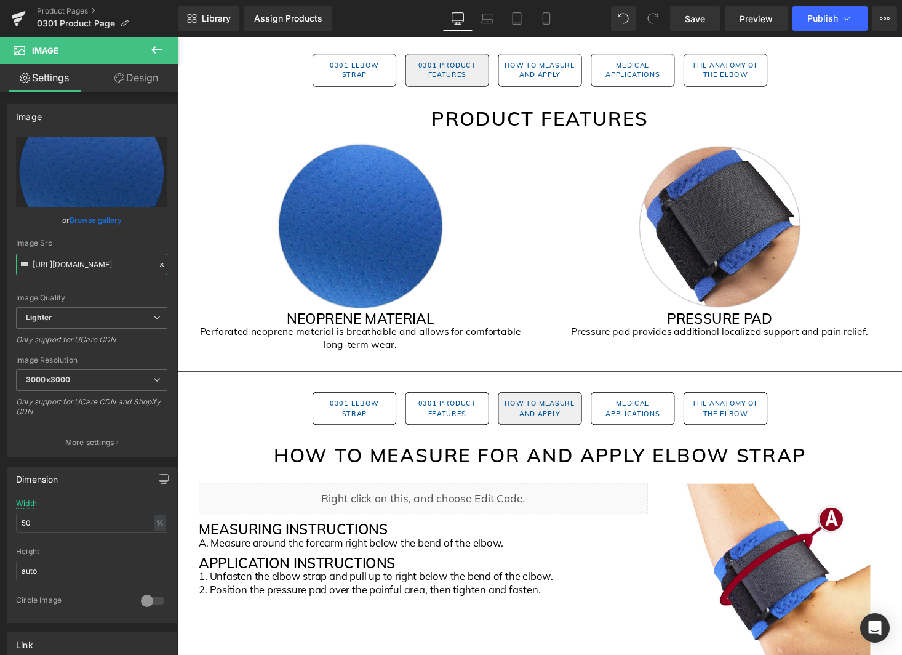
scroll to position [0, 0]
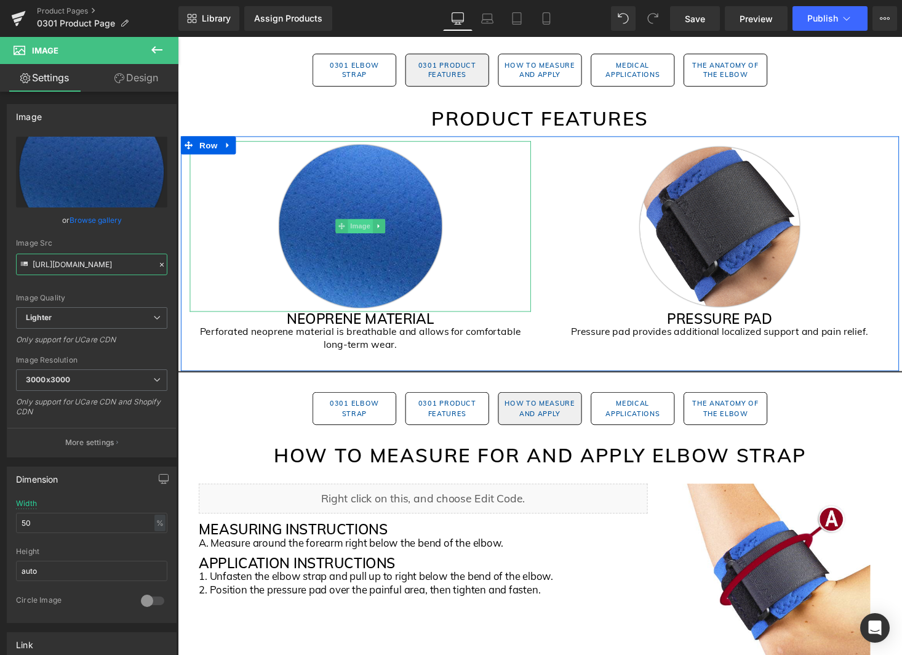
click at [368, 230] on span "Image" at bounding box center [366, 231] width 26 height 15
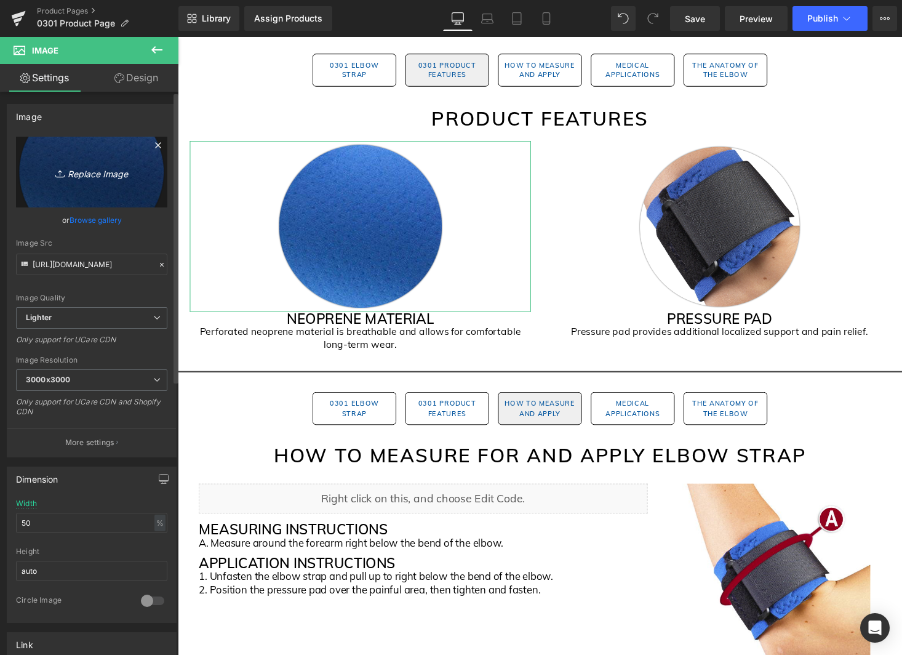
click at [121, 182] on link "Replace Image" at bounding box center [91, 172] width 151 height 71
type input "C:\fakepath\0301_Black Gem Pages (1).png"
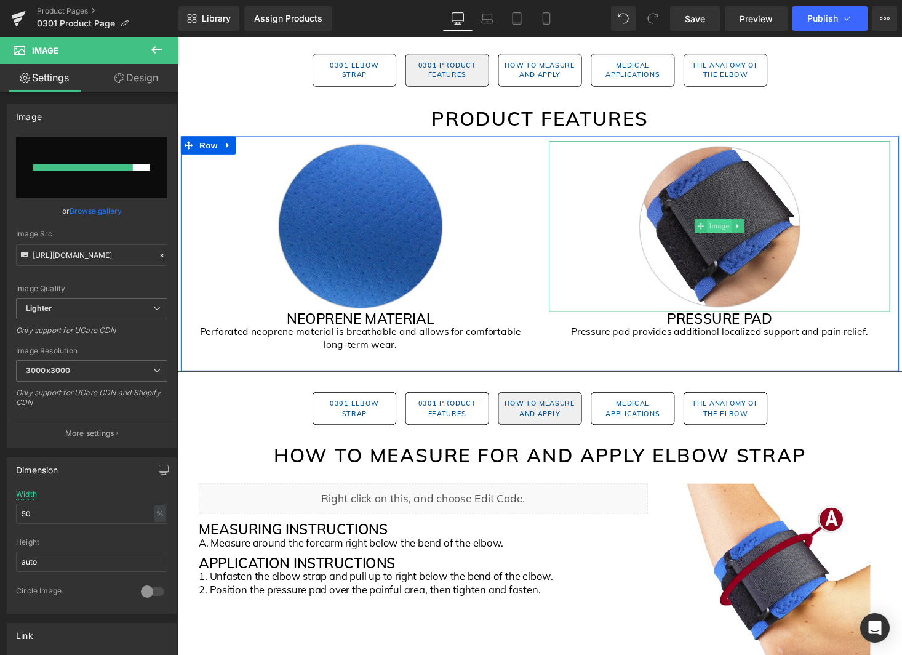
click at [741, 234] on span "Image" at bounding box center [735, 231] width 26 height 15
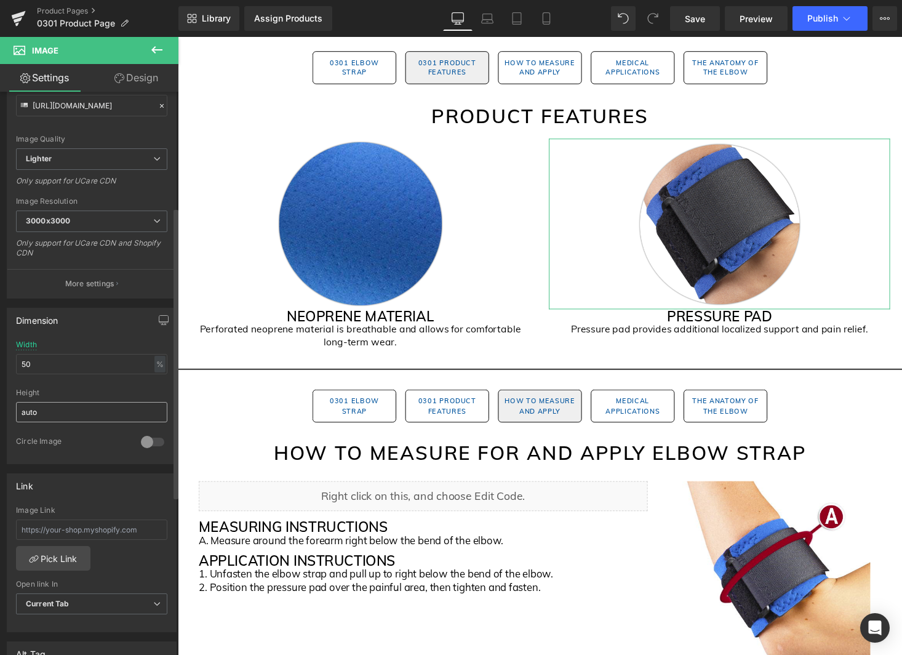
scroll to position [158, 0]
click at [100, 102] on input "https://ucarecdn.com/87920026-6554-4f7b-b4be-b57747ebac2b/-/format/auto/-/previ…" at bounding box center [91, 106] width 151 height 22
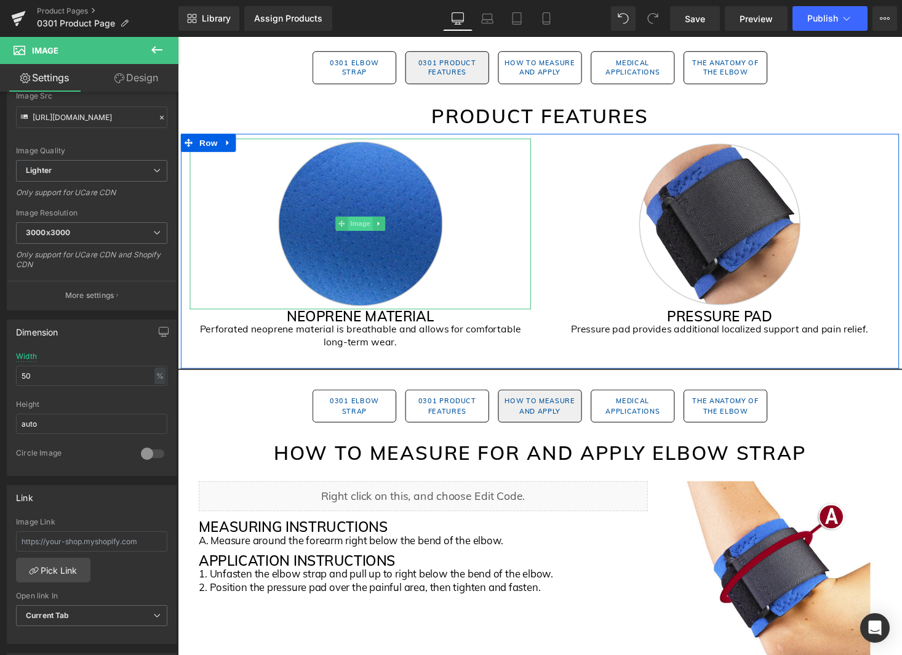
click at [373, 231] on span "Image" at bounding box center [366, 229] width 26 height 15
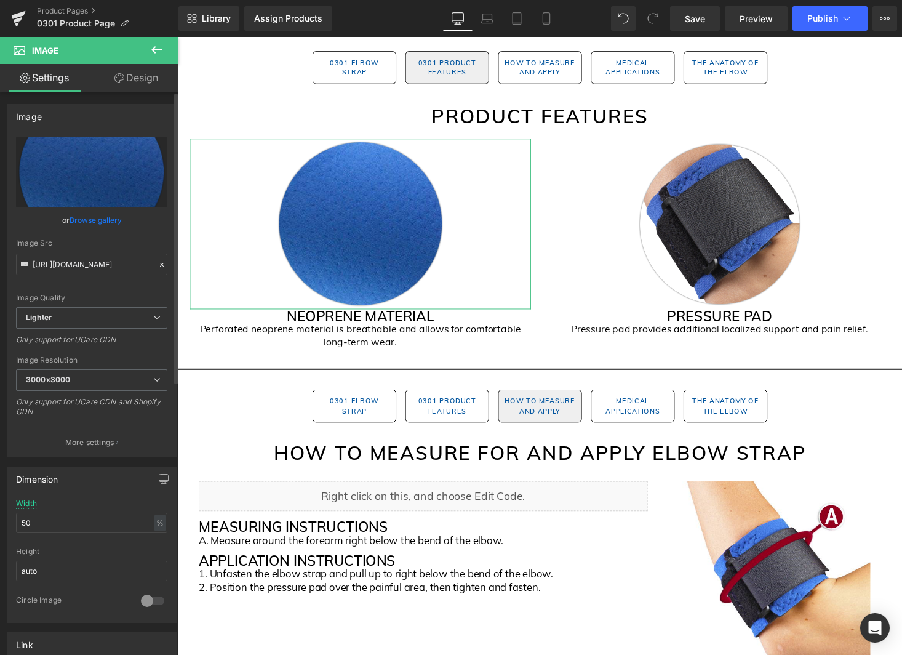
click at [103, 215] on link "Browse gallery" at bounding box center [96, 220] width 52 height 22
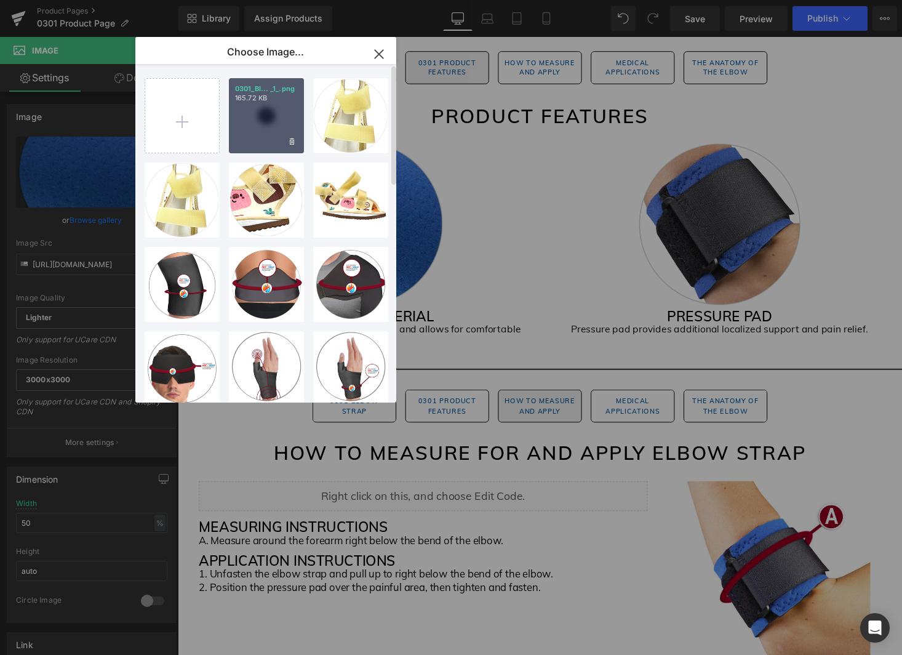
click at [281, 123] on div "0301_Bl... _1_.png 165.72 KB" at bounding box center [266, 115] width 75 height 75
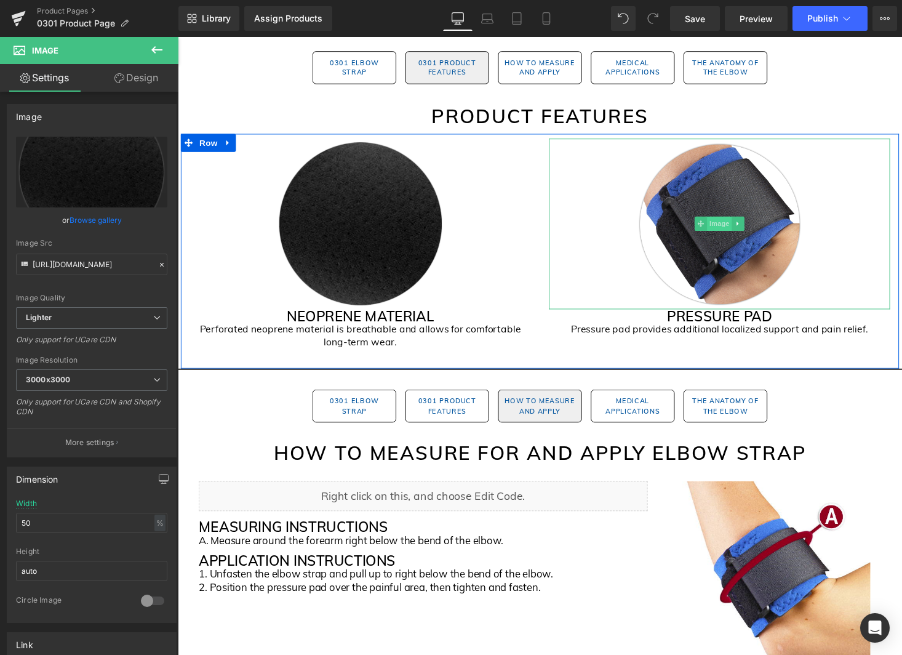
click at [739, 230] on span "Image" at bounding box center [735, 229] width 26 height 15
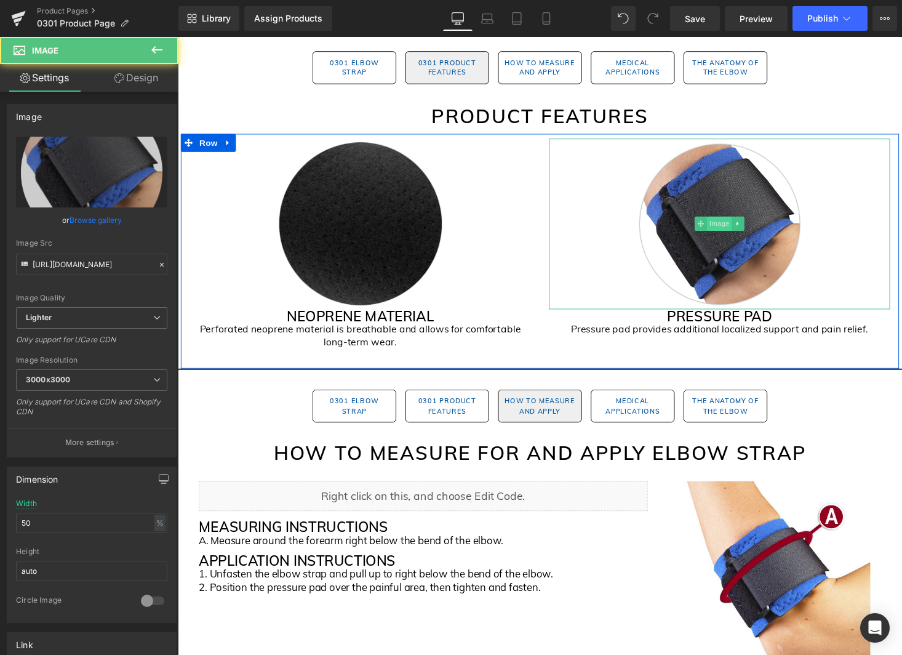
scroll to position [745, 0]
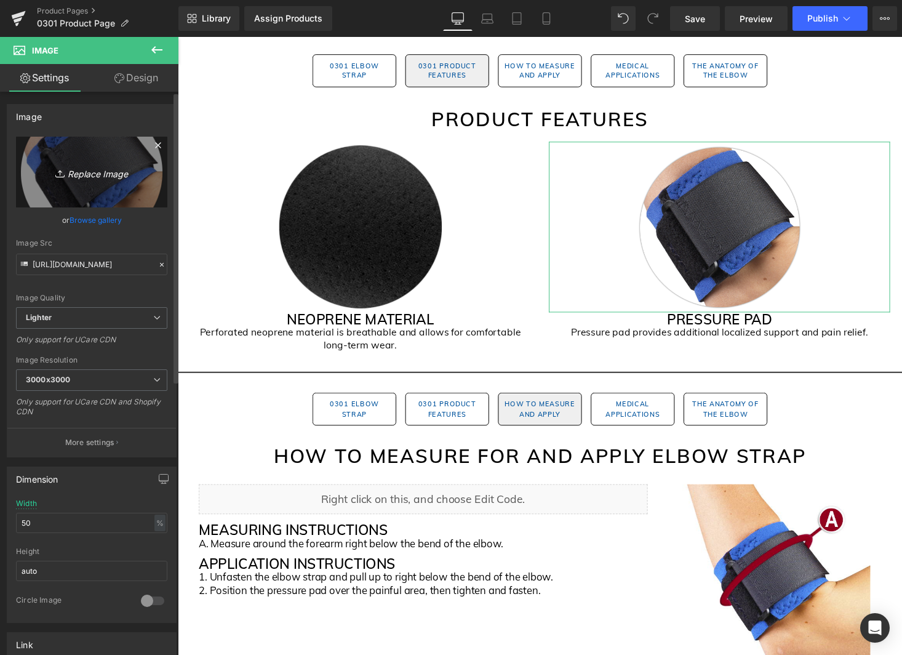
click at [106, 195] on link "Replace Image" at bounding box center [91, 172] width 151 height 71
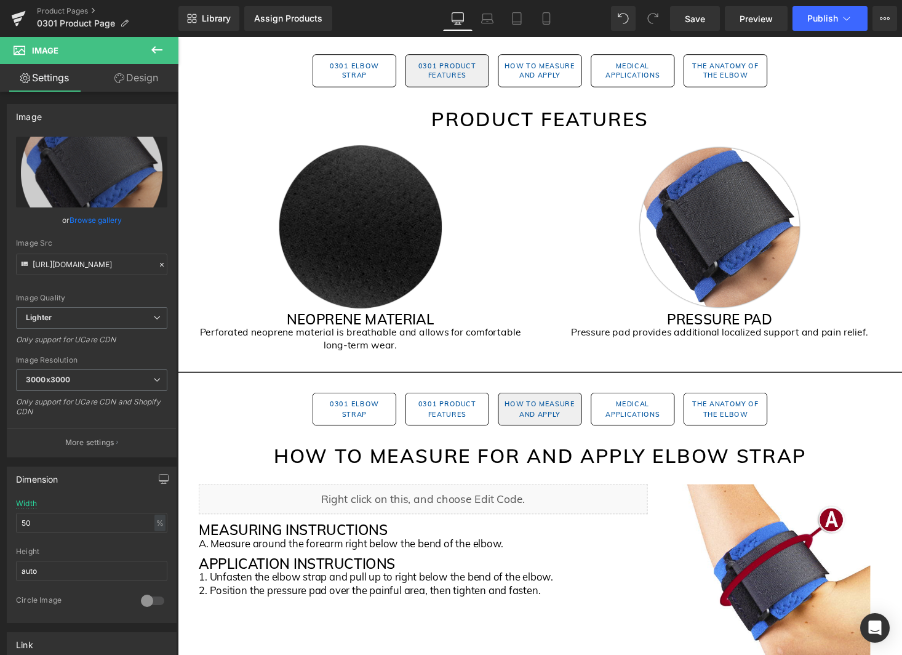
type input "C:\fakepath\0301_Black Gem Pages (2).png"
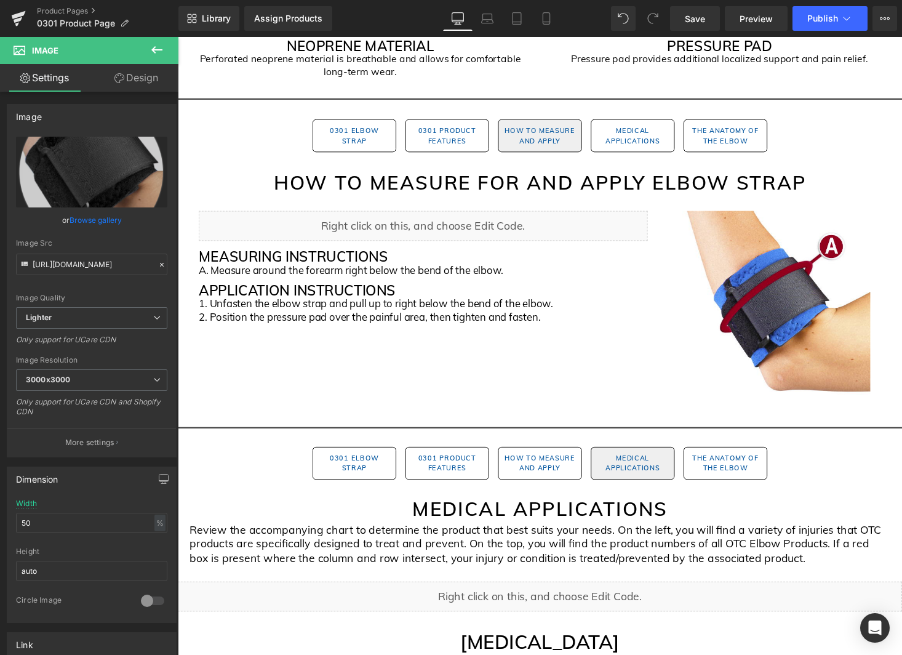
scroll to position [1024, 0]
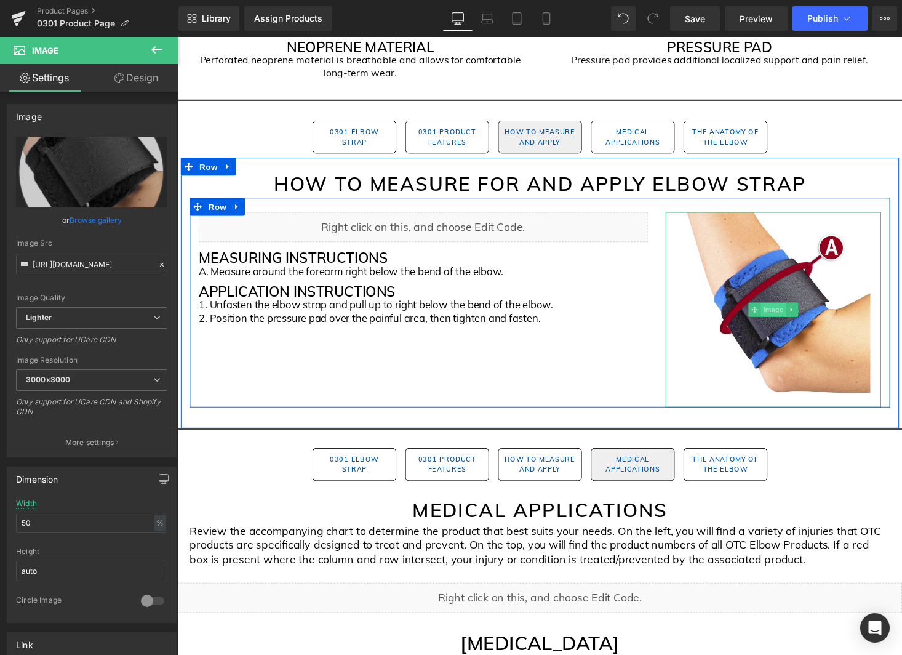
click at [796, 320] on span "Image" at bounding box center [790, 317] width 26 height 15
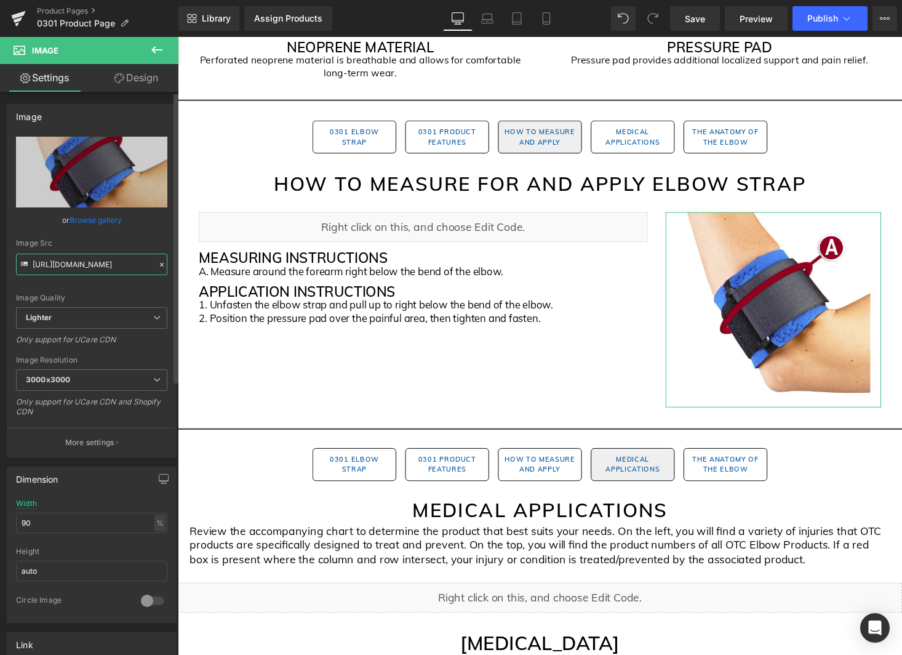
click at [105, 262] on input "https://ucarecdn.com/e34530b9-4e2f-48cb-a4e4-c6b25b58eafd/-/format/auto/-/previ…" at bounding box center [91, 265] width 151 height 22
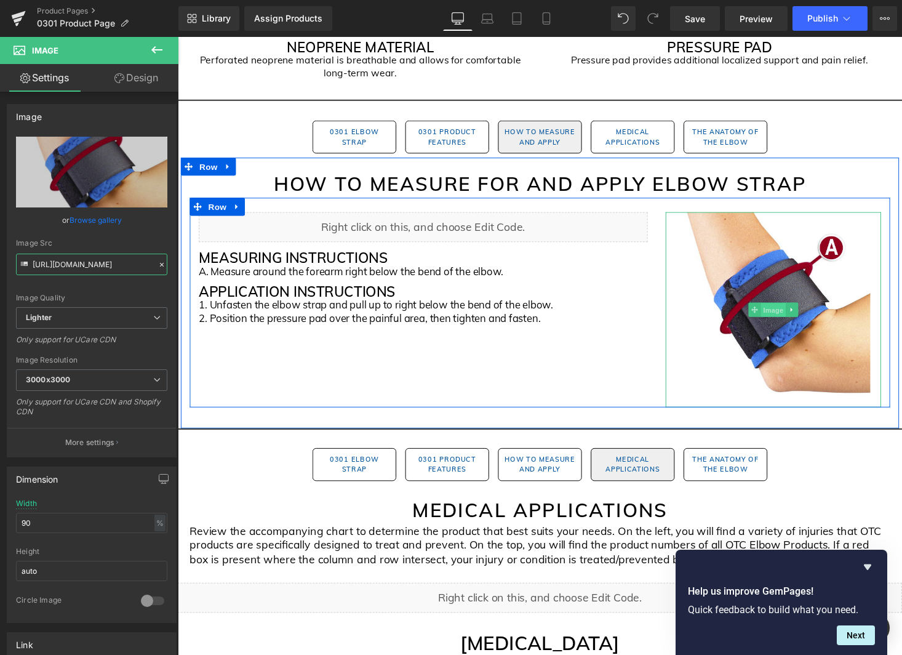
click at [798, 318] on span "Image" at bounding box center [790, 318] width 26 height 15
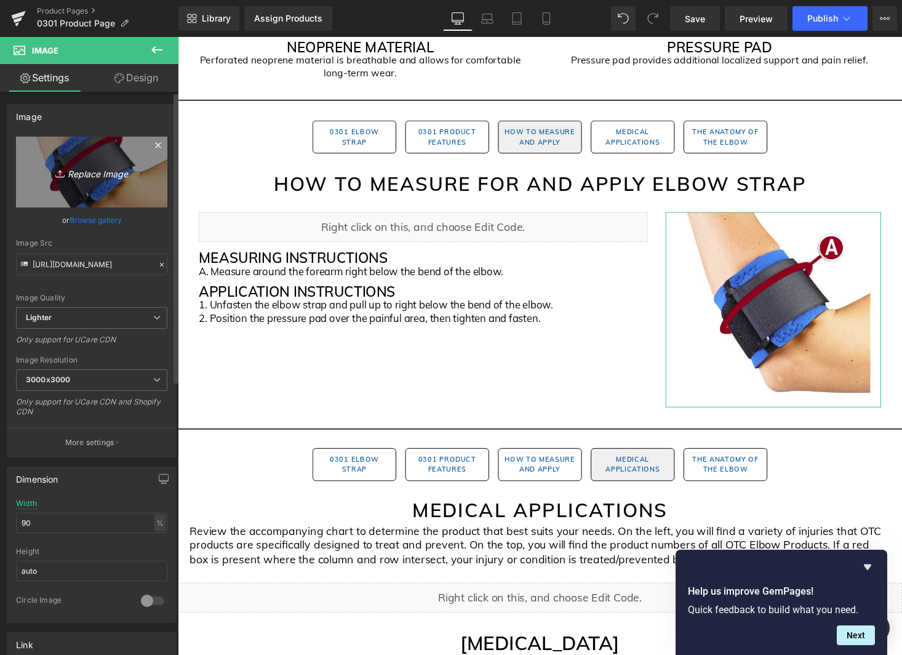
click at [103, 185] on link "Replace Image" at bounding box center [91, 172] width 151 height 71
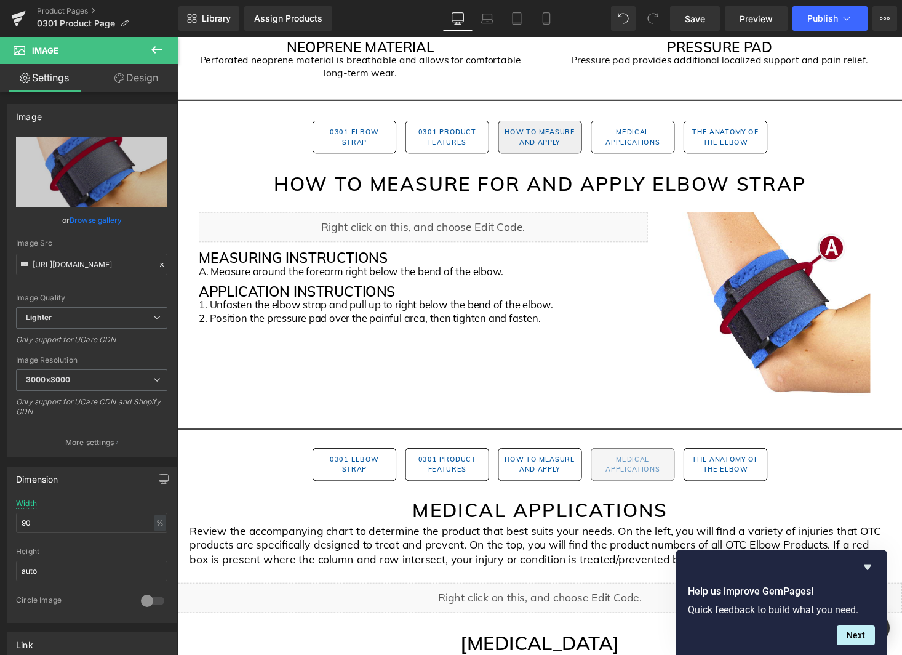
type input "C:\fakepath\0301_Black Gem Pages (3).png"
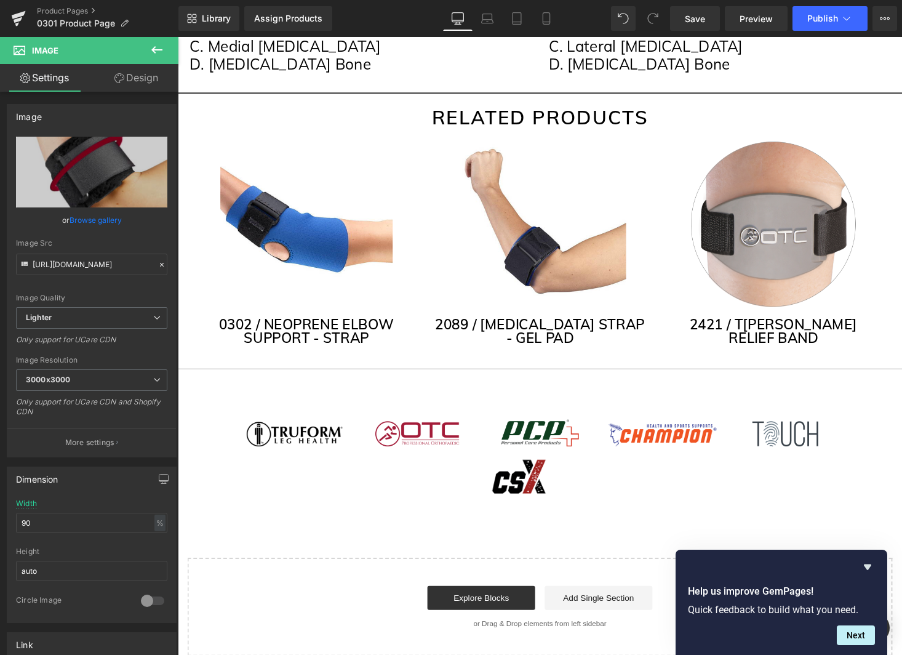
scroll to position [2569, 0]
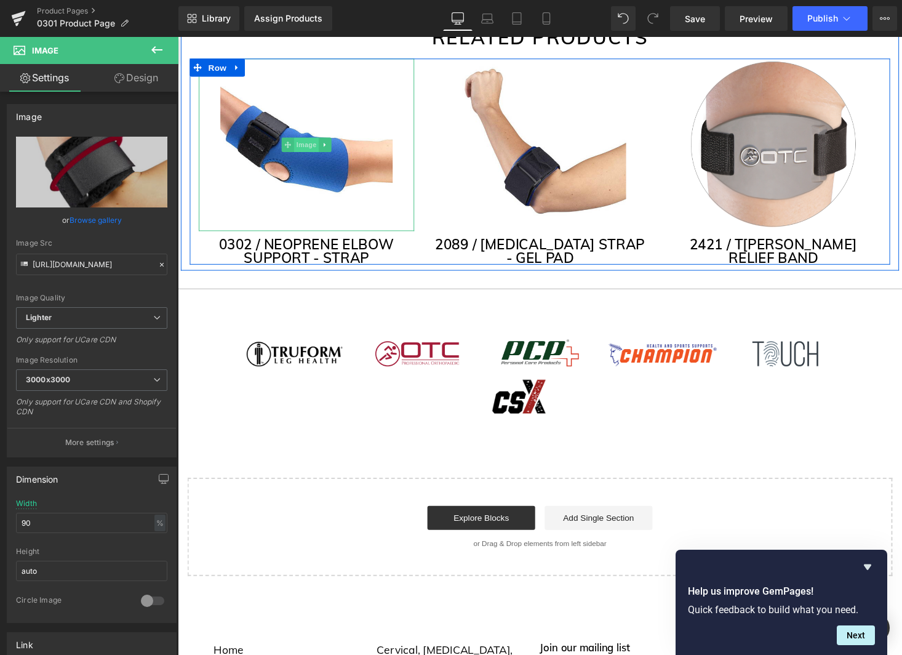
click at [307, 150] on span "Image" at bounding box center [310, 147] width 26 height 15
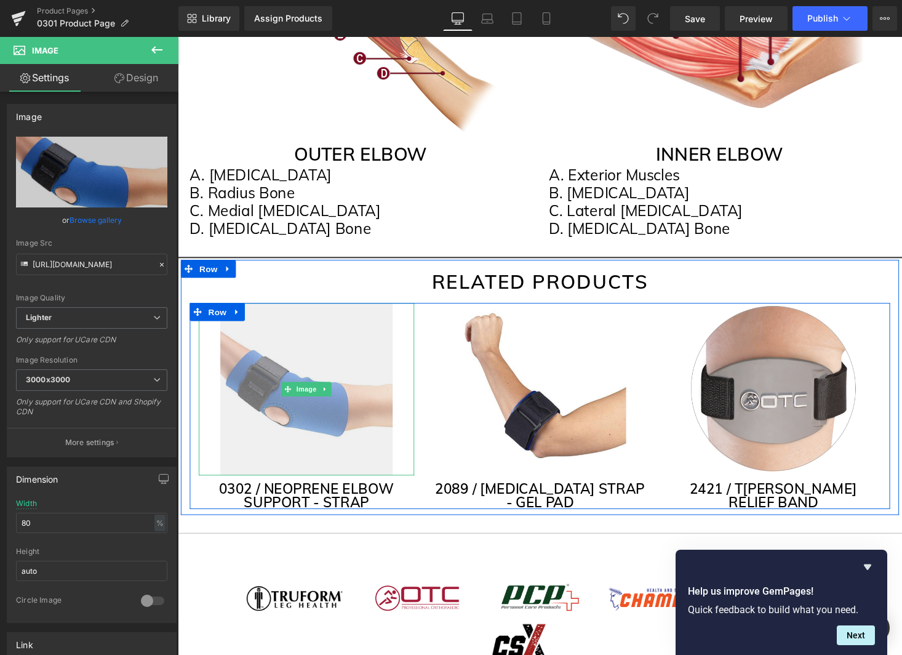
scroll to position [2324, 0]
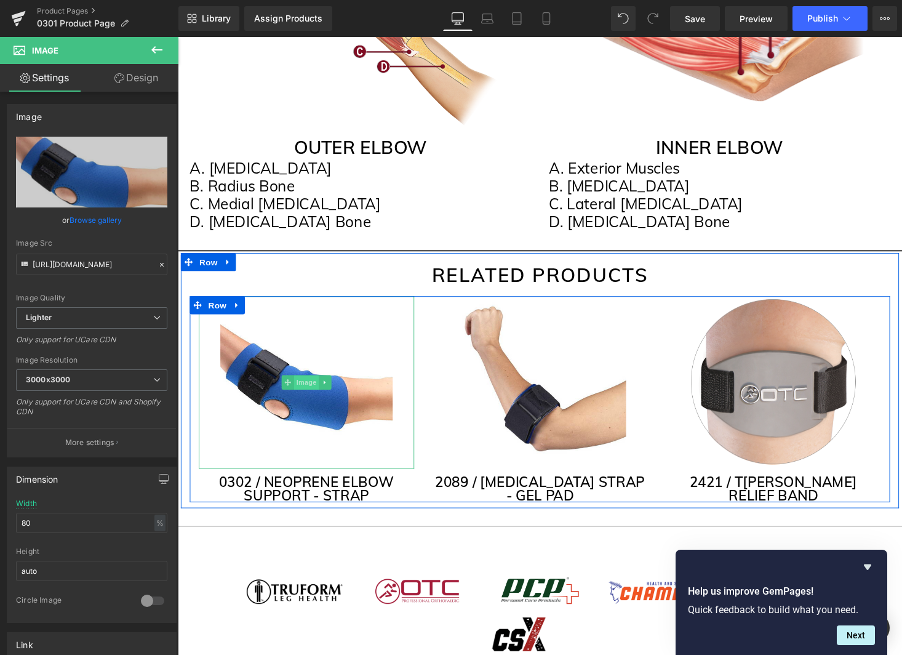
click at [310, 393] on span "Image" at bounding box center [310, 392] width 26 height 15
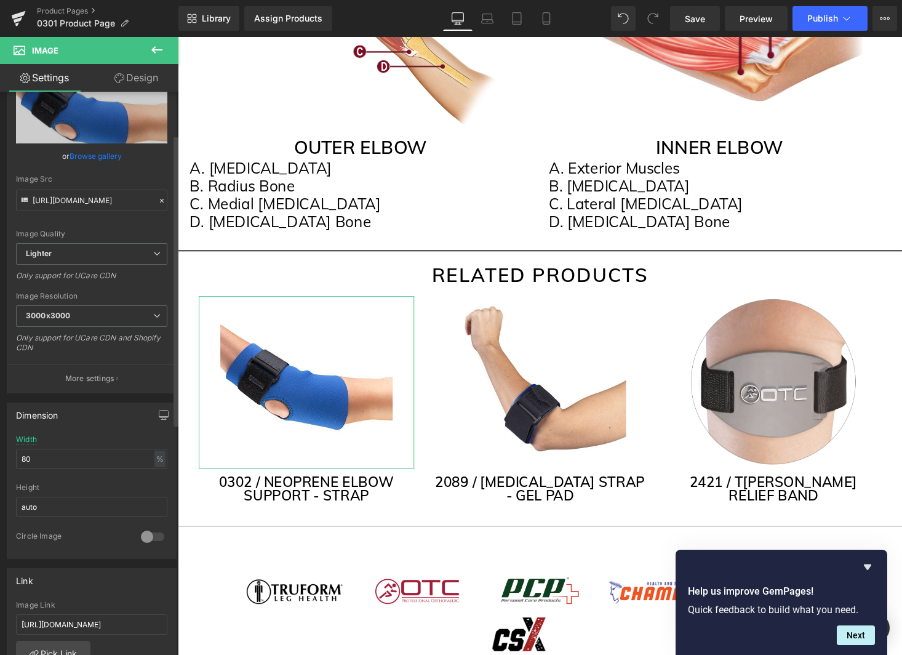
scroll to position [89, 0]
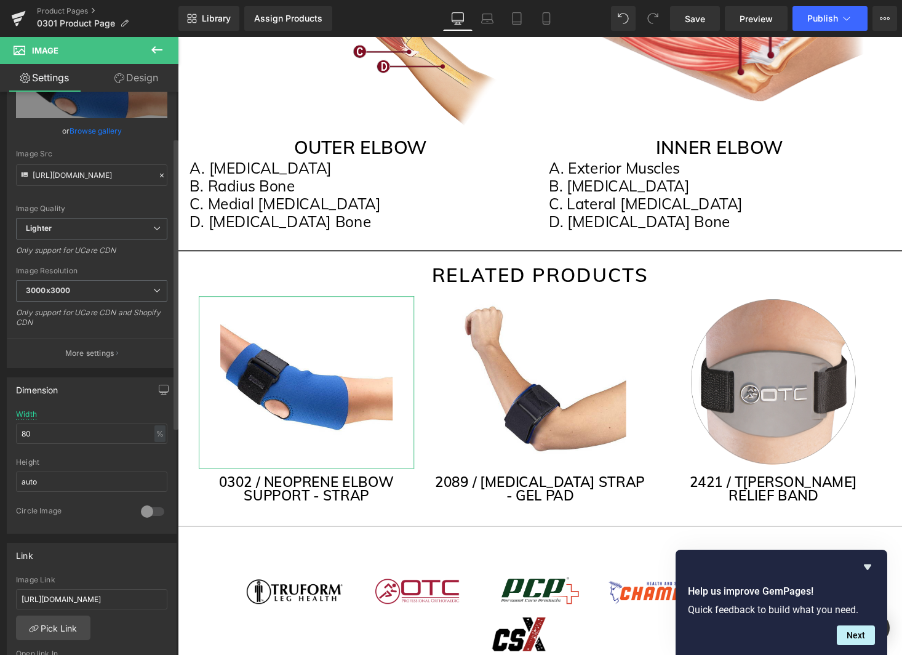
click at [120, 106] on link "Replace Image" at bounding box center [91, 82] width 151 height 71
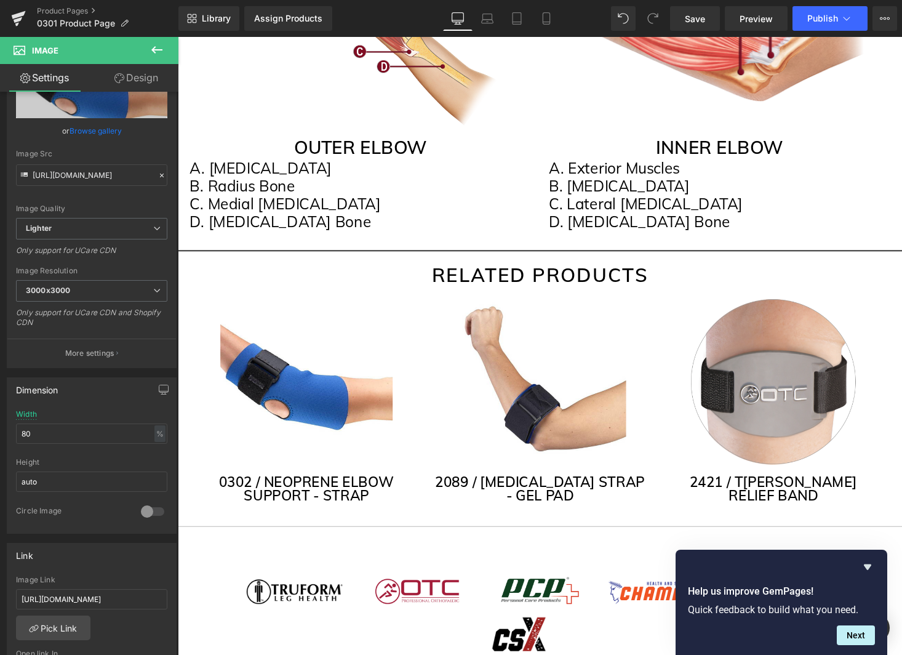
type input "C:\fakepath\0302_Black.webp"
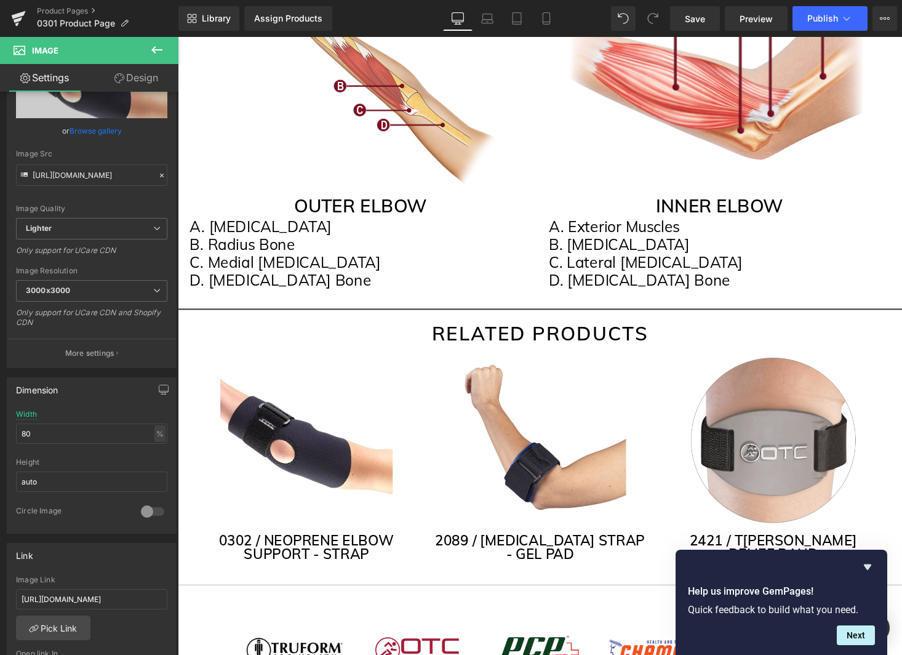
scroll to position [1961, 0]
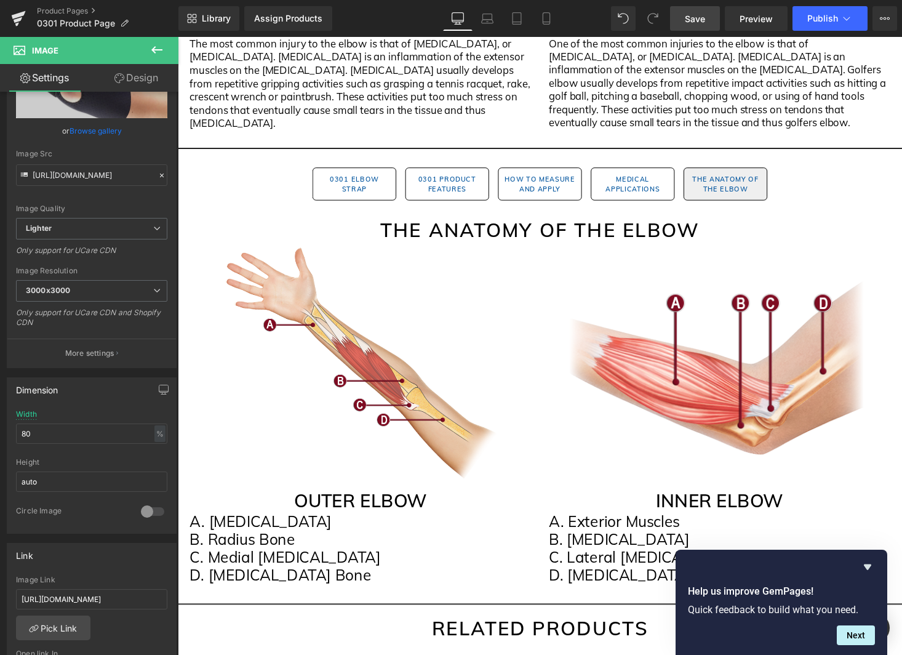
click at [710, 15] on link "Save" at bounding box center [695, 18] width 50 height 25
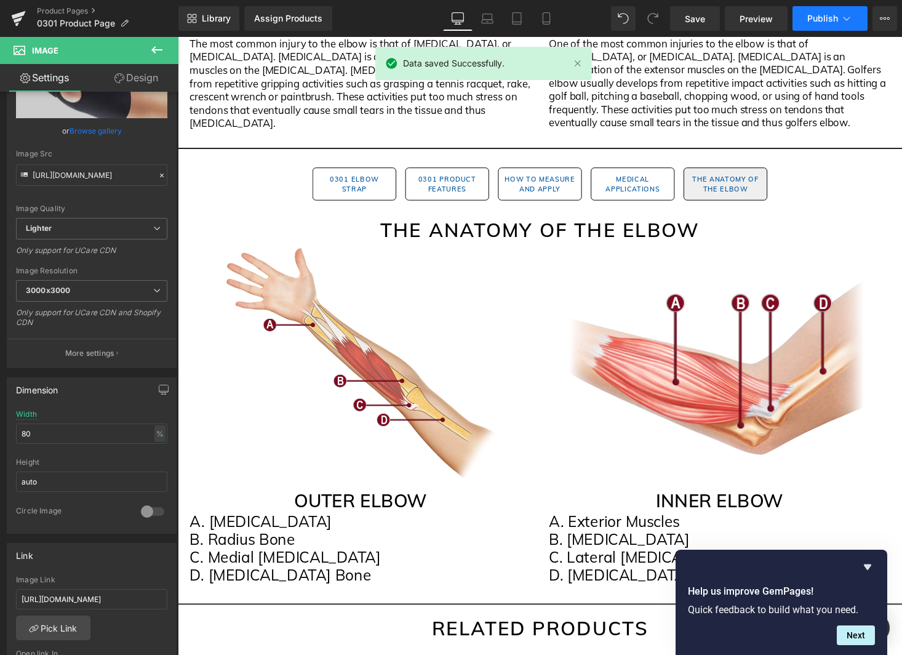
click at [849, 20] on icon at bounding box center [847, 18] width 12 height 12
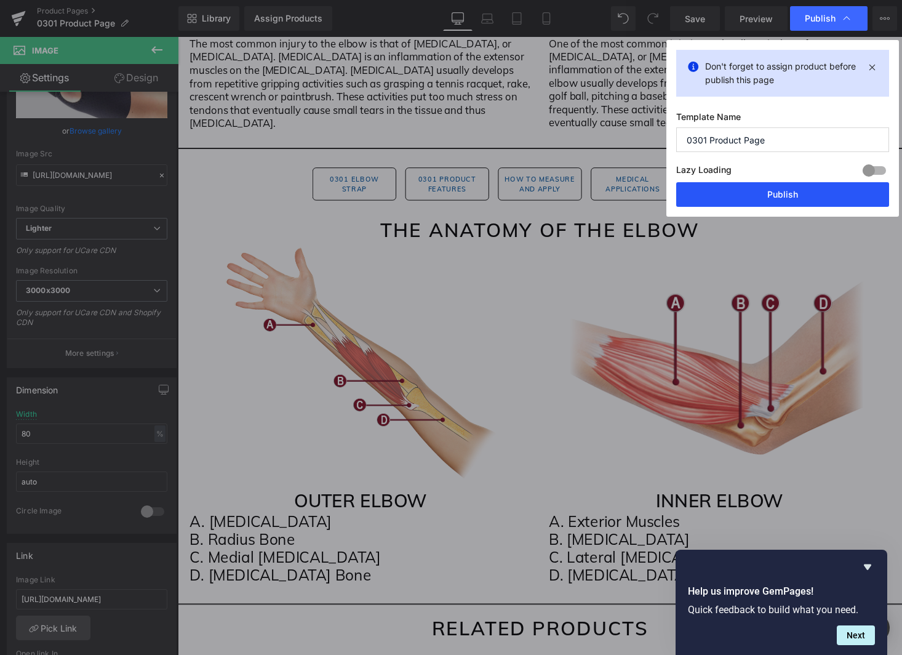
click at [795, 193] on button "Publish" at bounding box center [783, 194] width 213 height 25
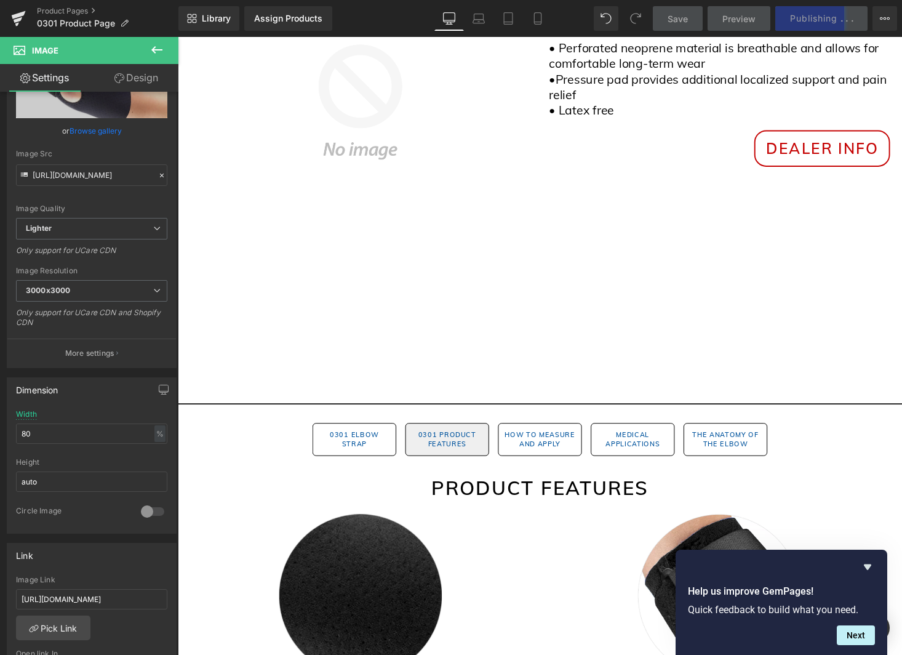
scroll to position [0, 0]
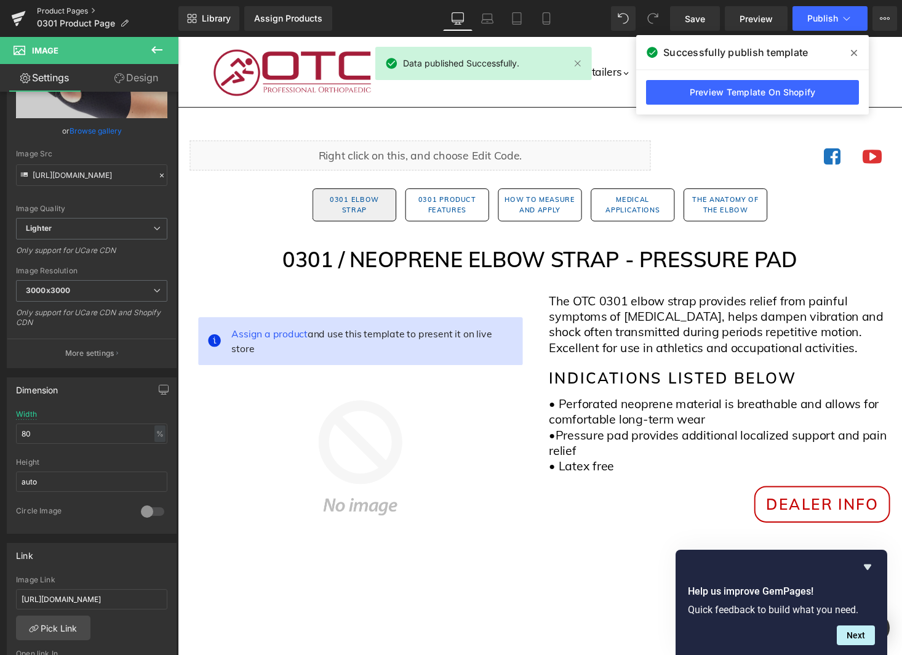
click at [72, 10] on link "Product Pages" at bounding box center [108, 11] width 142 height 10
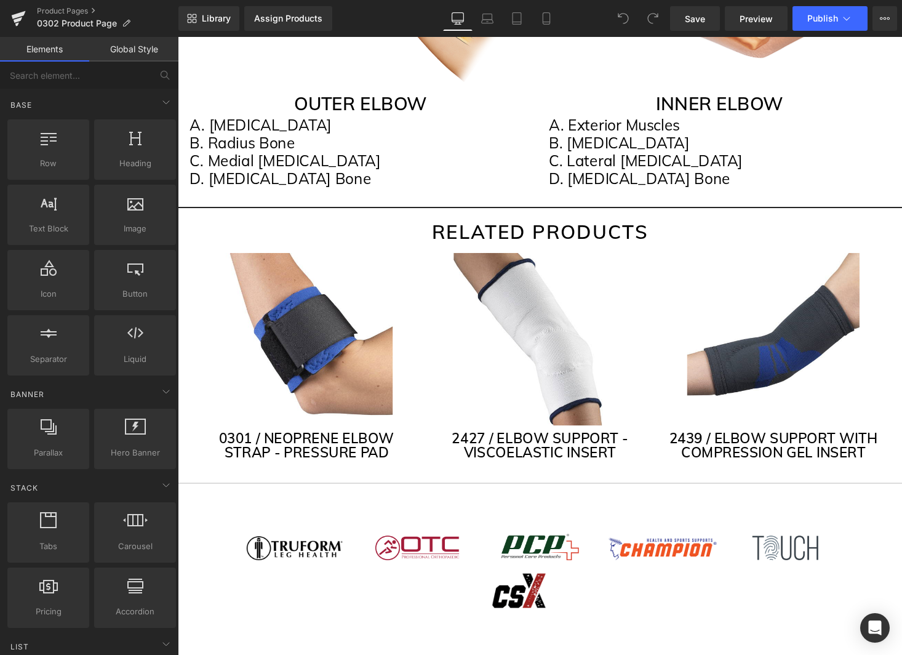
scroll to position [2353, 0]
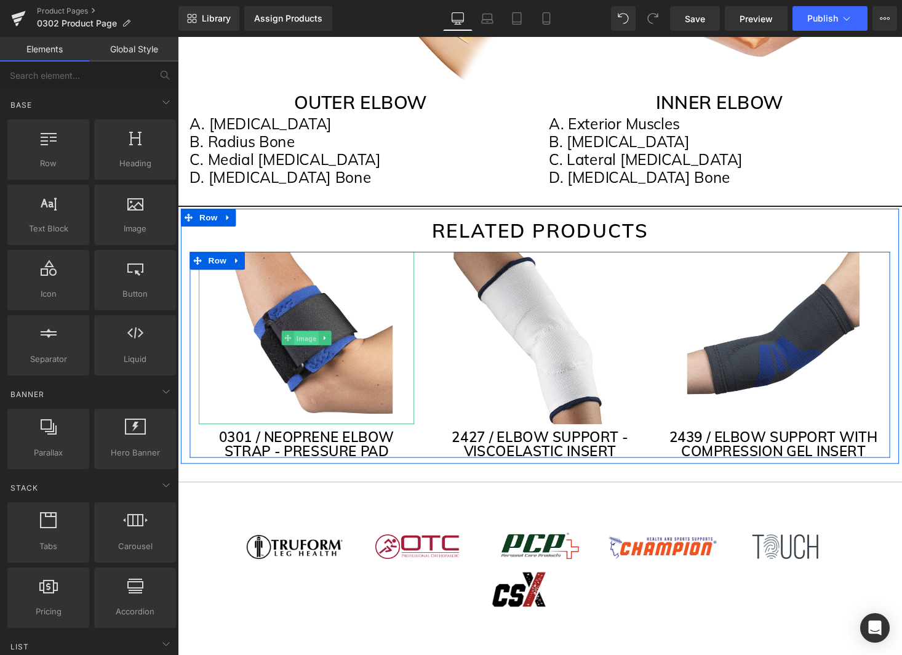
click at [313, 347] on span "Image" at bounding box center [310, 347] width 26 height 15
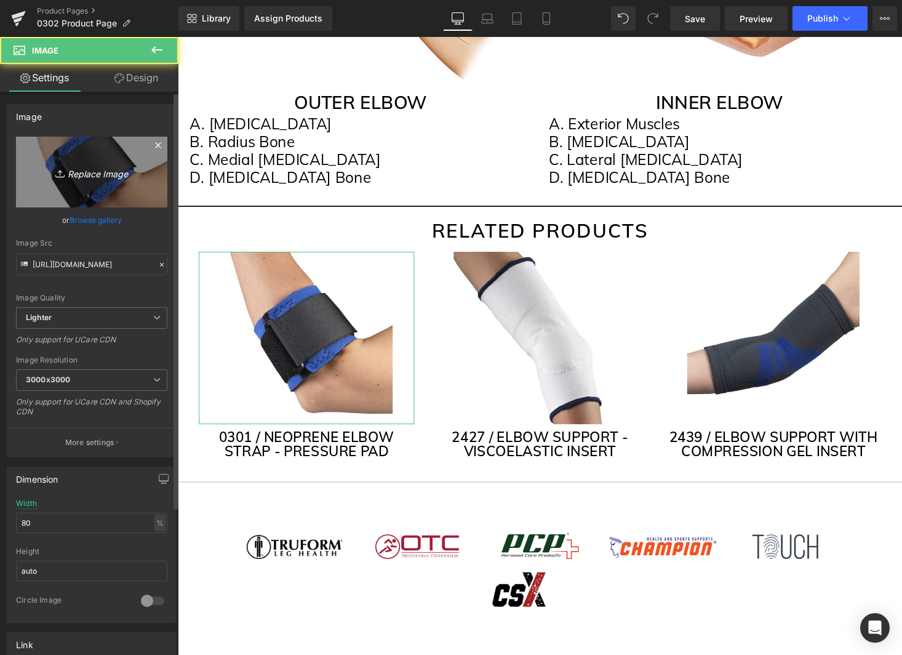
click at [106, 183] on link "Replace Image" at bounding box center [91, 172] width 151 height 71
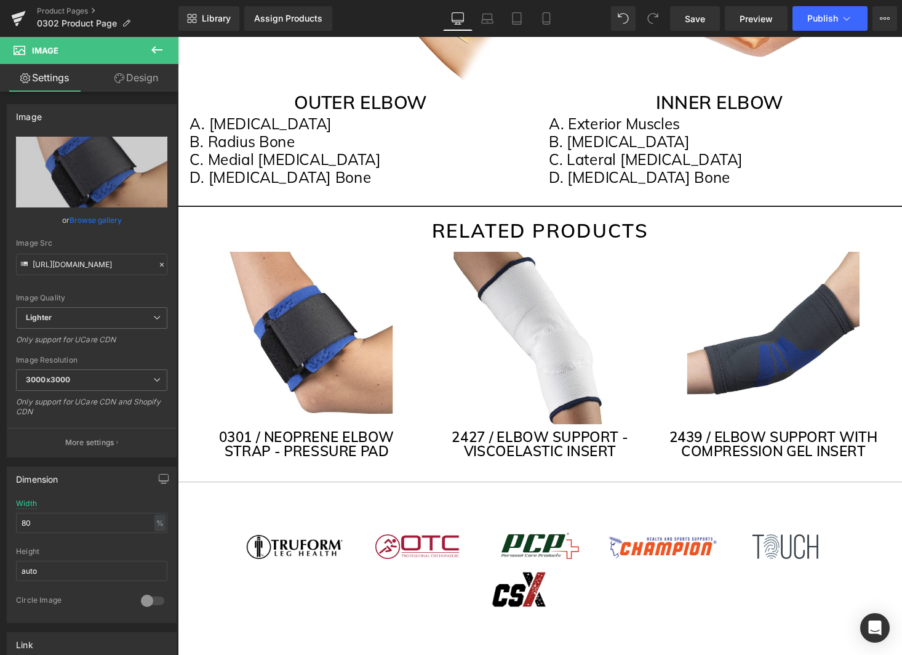
type input "C:\fakepath\0301_Black.webp"
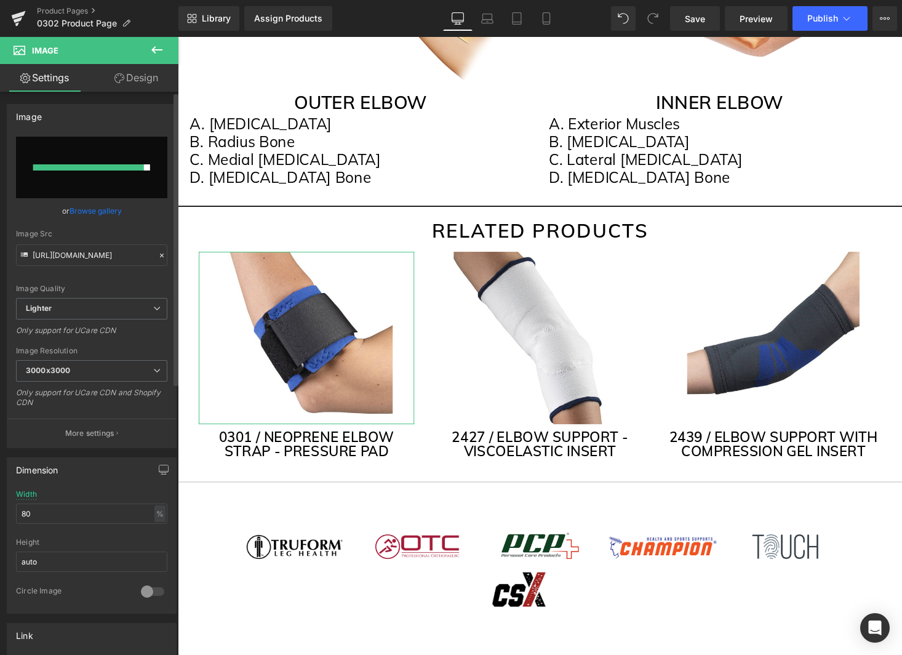
click at [98, 212] on link "Browse gallery" at bounding box center [96, 211] width 52 height 22
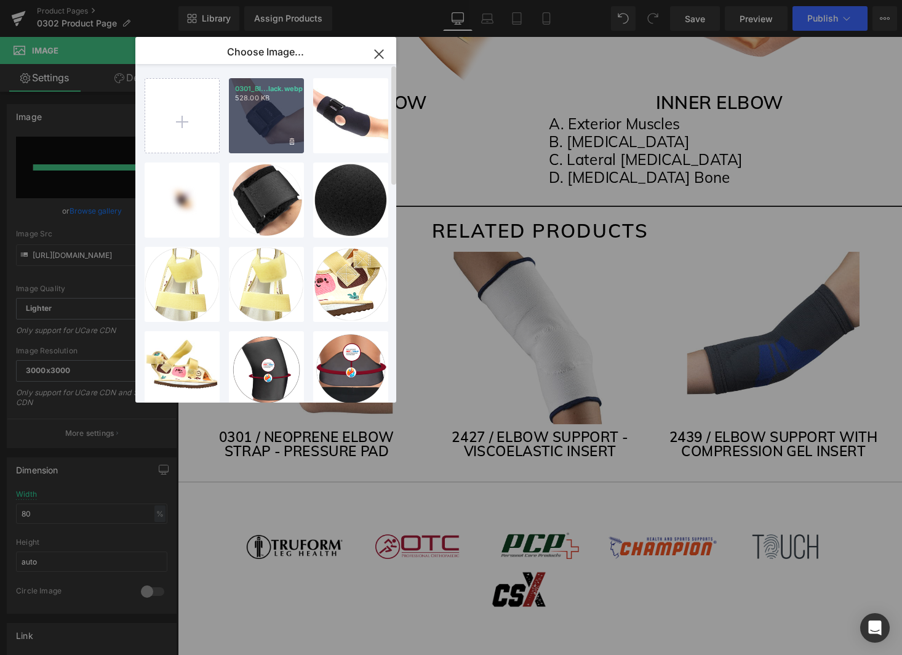
drag, startPoint x: 280, startPoint y: 124, endPoint x: 99, endPoint y: 98, distance: 182.9
click at [280, 124] on div "0301_Bl...lack.webp 528.00 KB" at bounding box center [266, 115] width 75 height 75
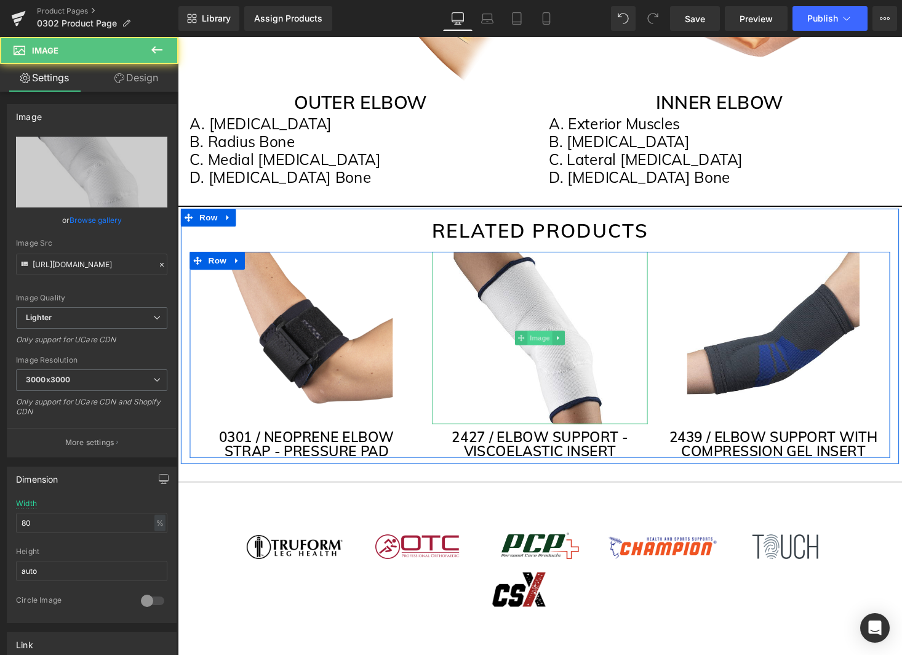
scroll to position [2353, 0]
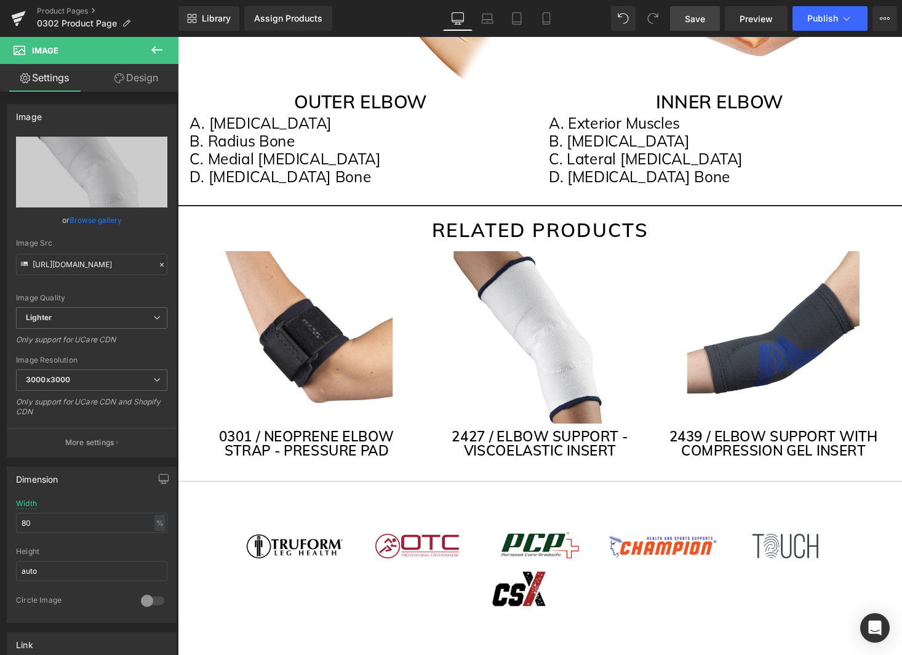
click at [689, 13] on span "Save" at bounding box center [695, 18] width 20 height 13
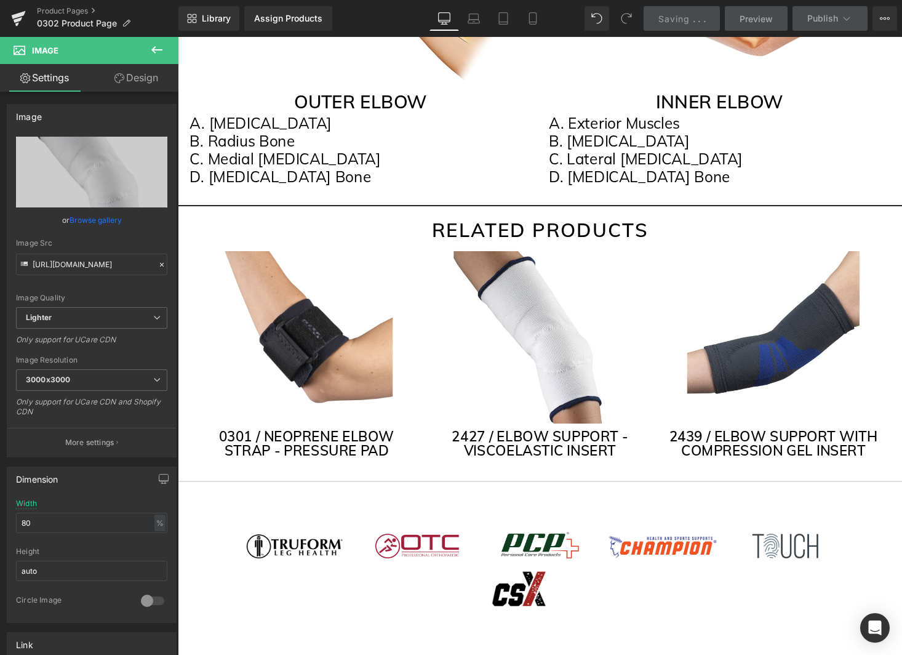
scroll to position [2351, 0]
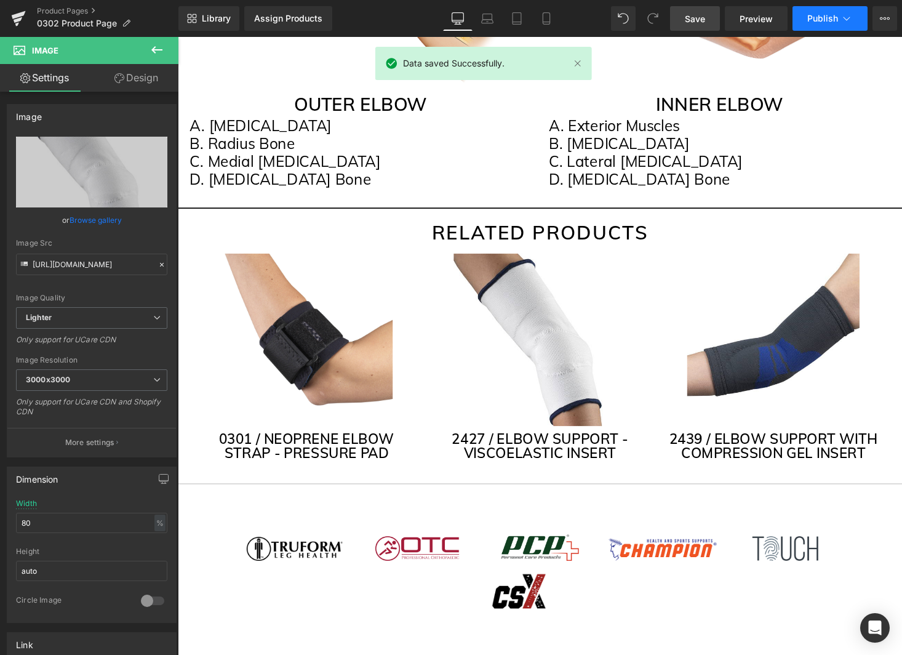
click at [845, 25] on button "Publish" at bounding box center [830, 18] width 75 height 25
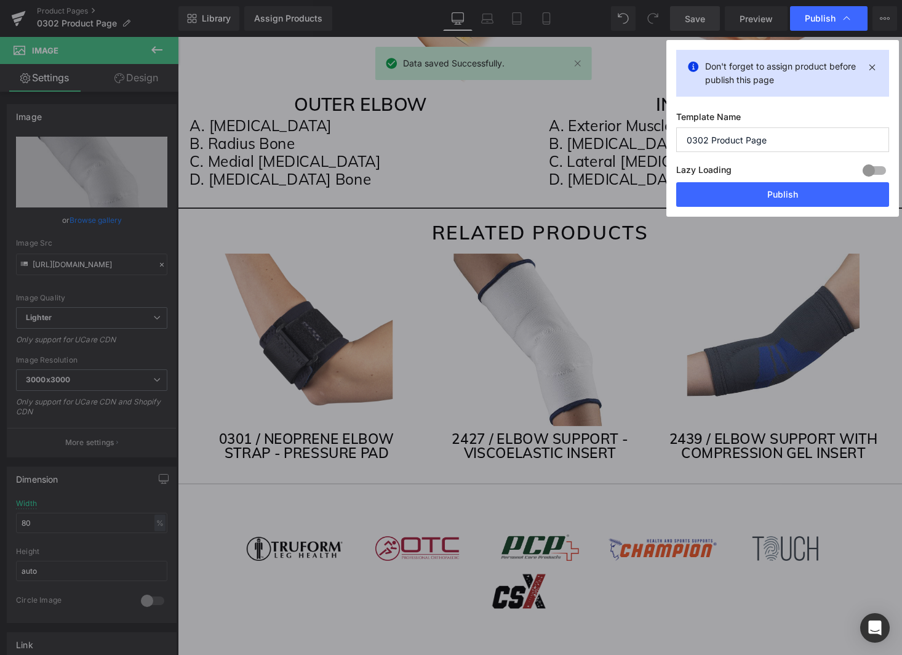
scroll to position [2350, 0]
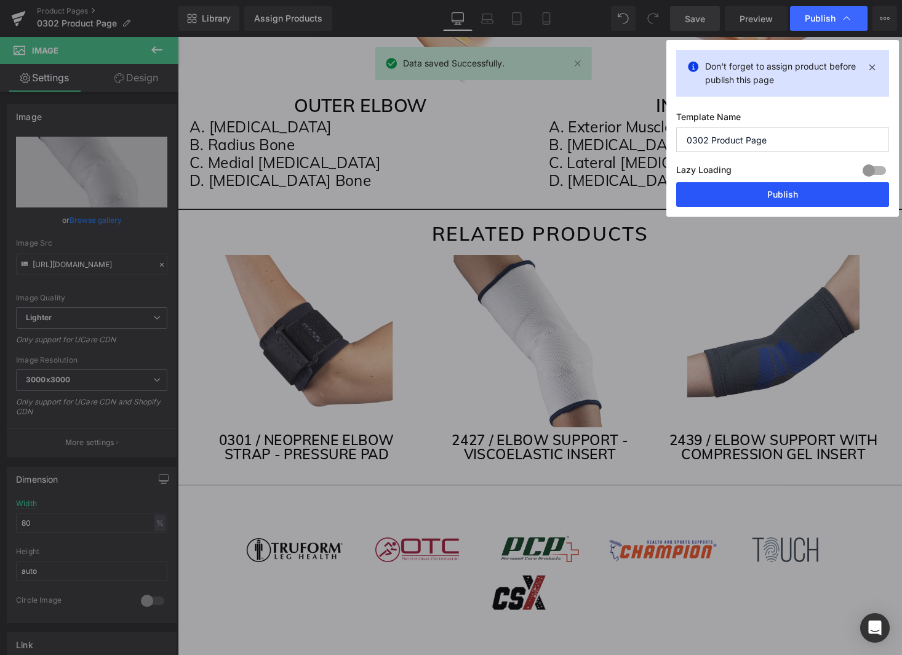
drag, startPoint x: 793, startPoint y: 195, endPoint x: 632, endPoint y: 163, distance: 164.4
click at [793, 195] on button "Publish" at bounding box center [783, 194] width 213 height 25
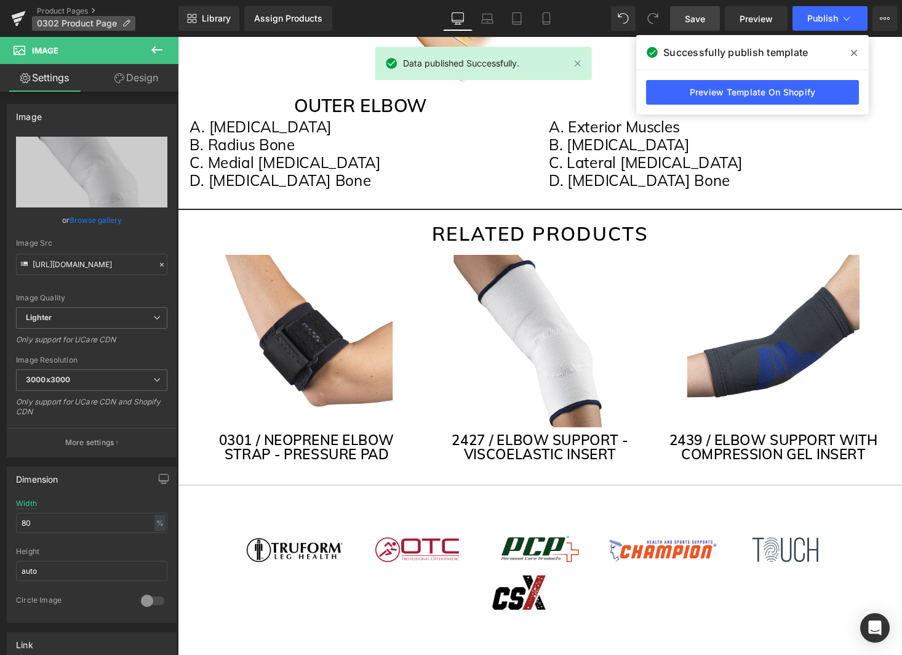
drag, startPoint x: 43, startPoint y: 10, endPoint x: 34, endPoint y: 23, distance: 15.5
click at [42, 10] on link "Product Pages" at bounding box center [108, 11] width 142 height 10
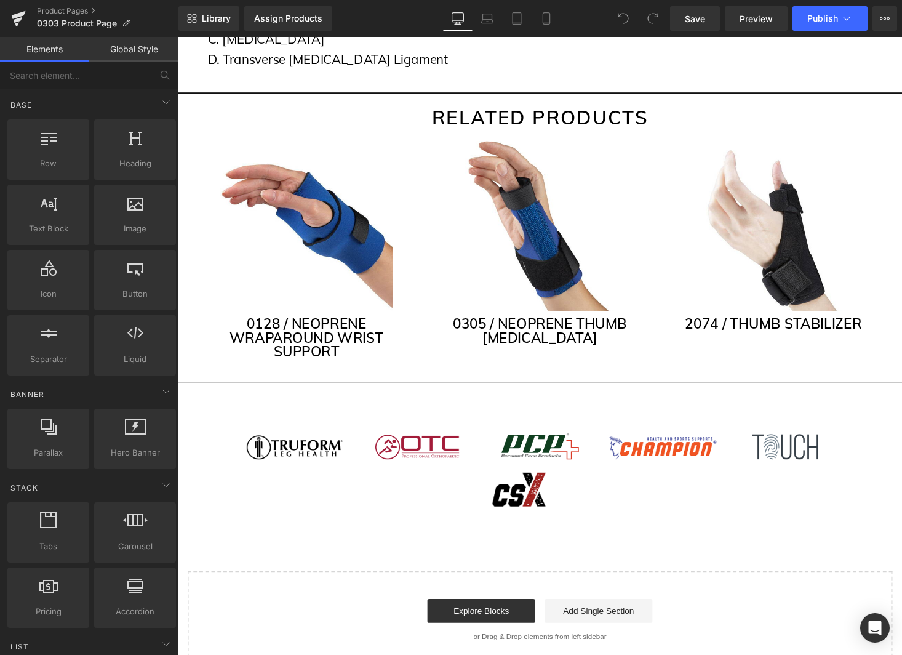
scroll to position [2853, 0]
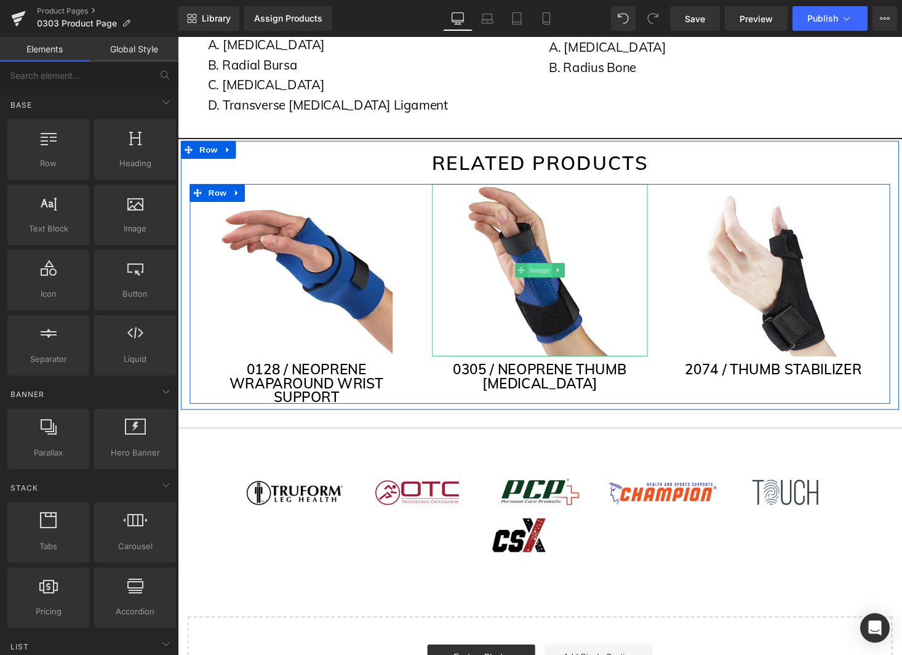
click at [552, 277] on span "Image" at bounding box center [550, 277] width 26 height 15
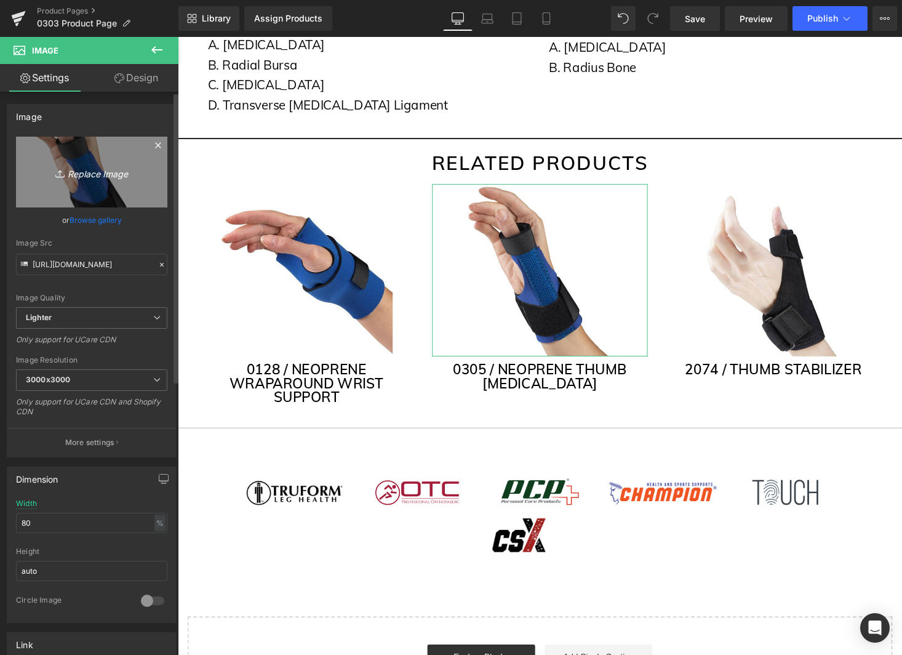
click at [106, 171] on icon "Replace Image" at bounding box center [91, 171] width 98 height 15
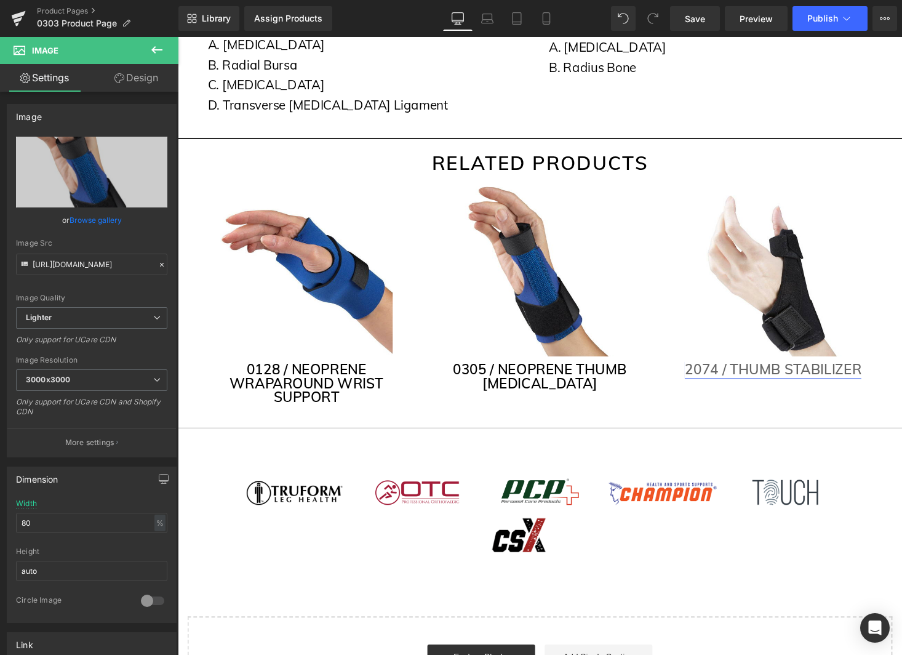
type input "C:\fakepath\0305_Black.webp"
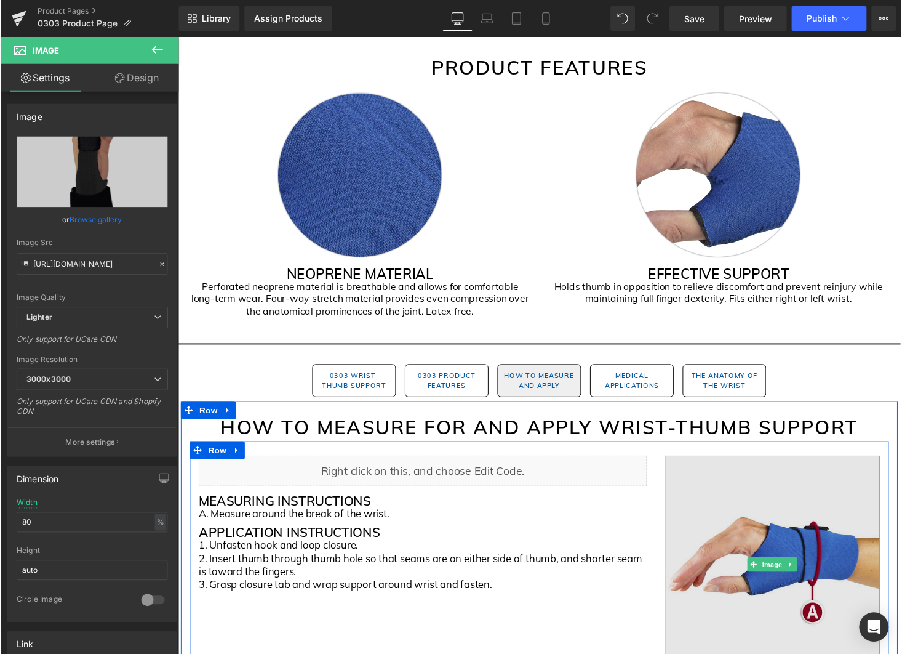
scroll to position [864, 0]
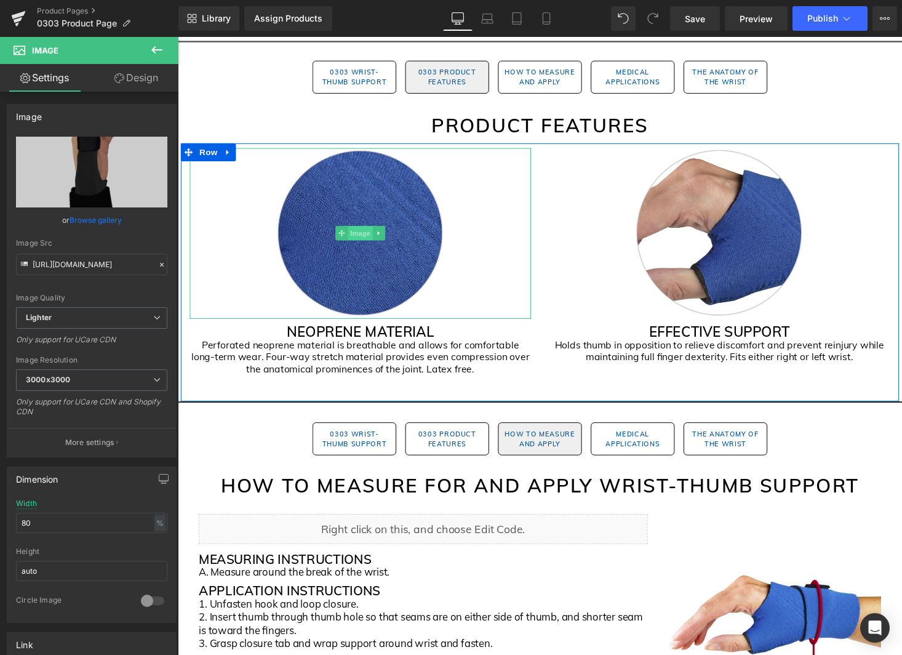
click at [365, 238] on span "Image" at bounding box center [366, 238] width 26 height 15
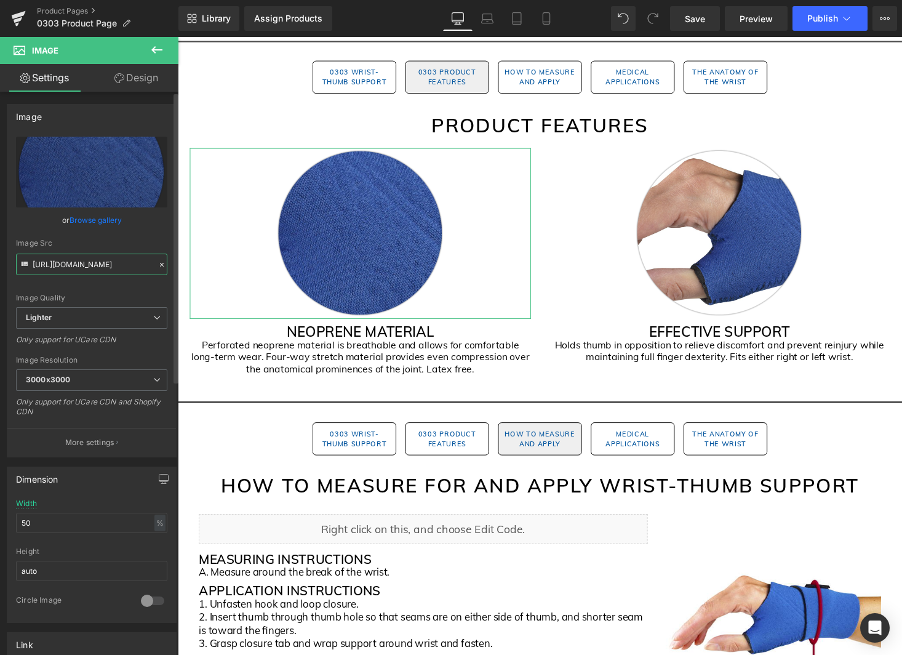
click at [104, 267] on input "[URL][DOMAIN_NAME]" at bounding box center [91, 265] width 151 height 22
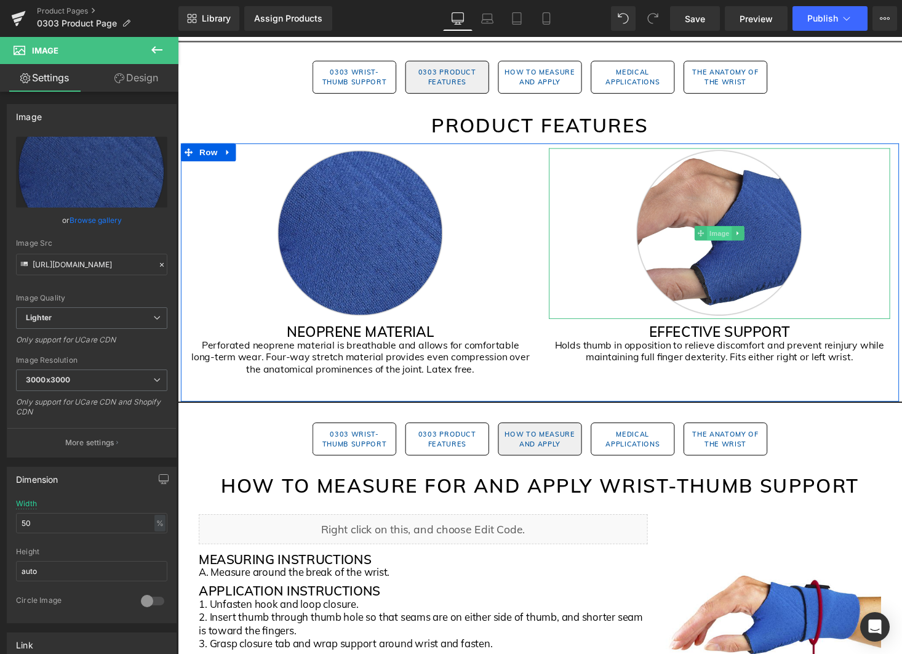
click at [737, 242] on span "Image" at bounding box center [735, 239] width 26 height 15
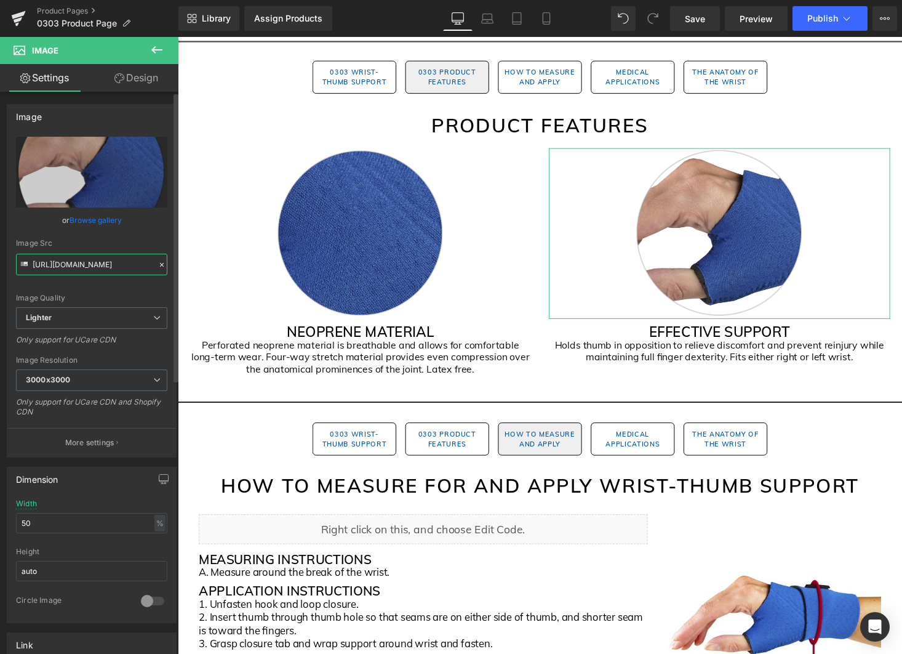
click at [113, 264] on input "https://ucarecdn.com/7185449a-f890-42be-a737-b2096c283794/-/format/auto/-/previ…" at bounding box center [91, 265] width 151 height 22
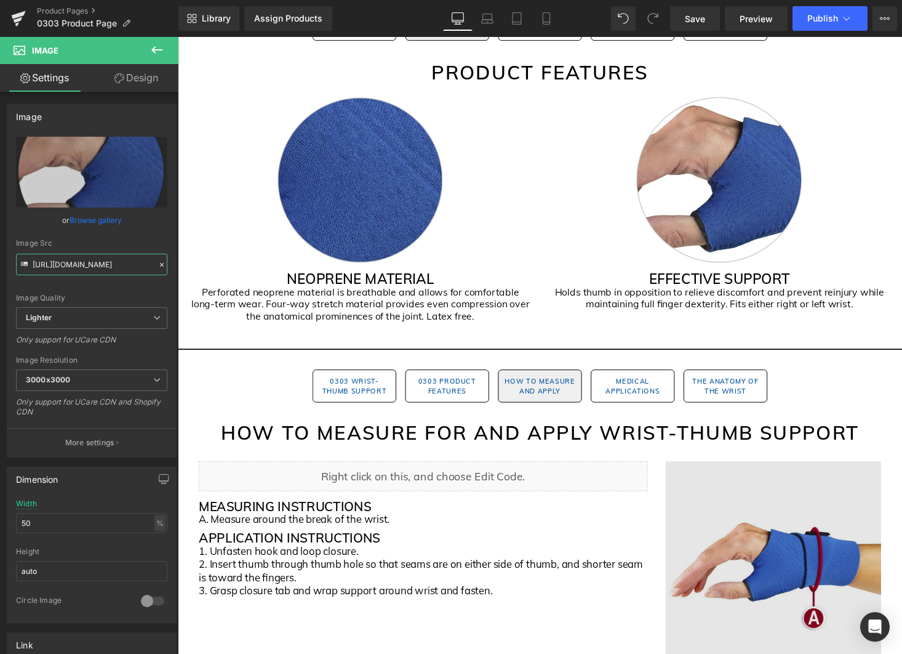
scroll to position [1019, 0]
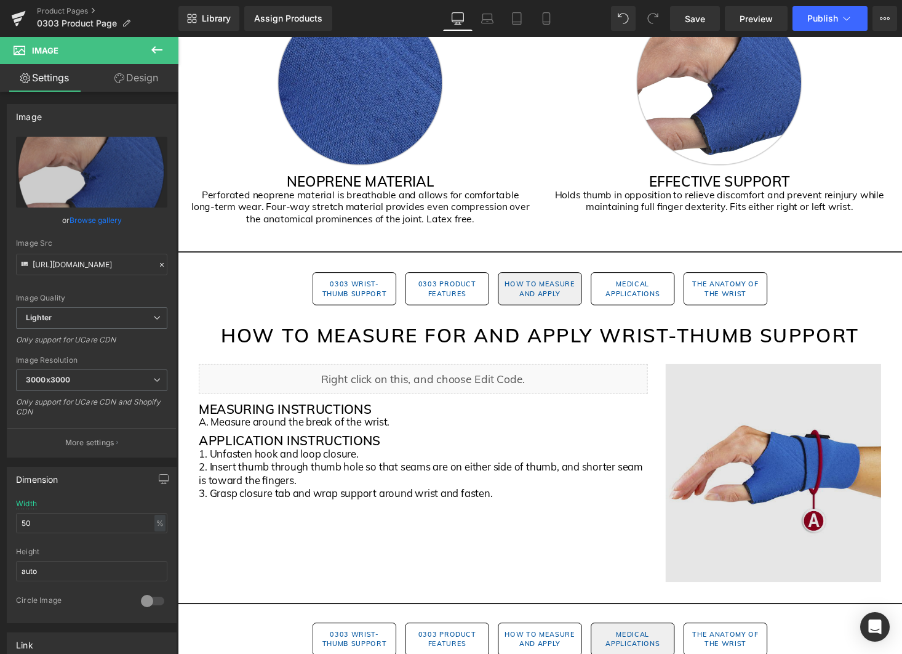
click at [821, 488] on img at bounding box center [791, 485] width 222 height 224
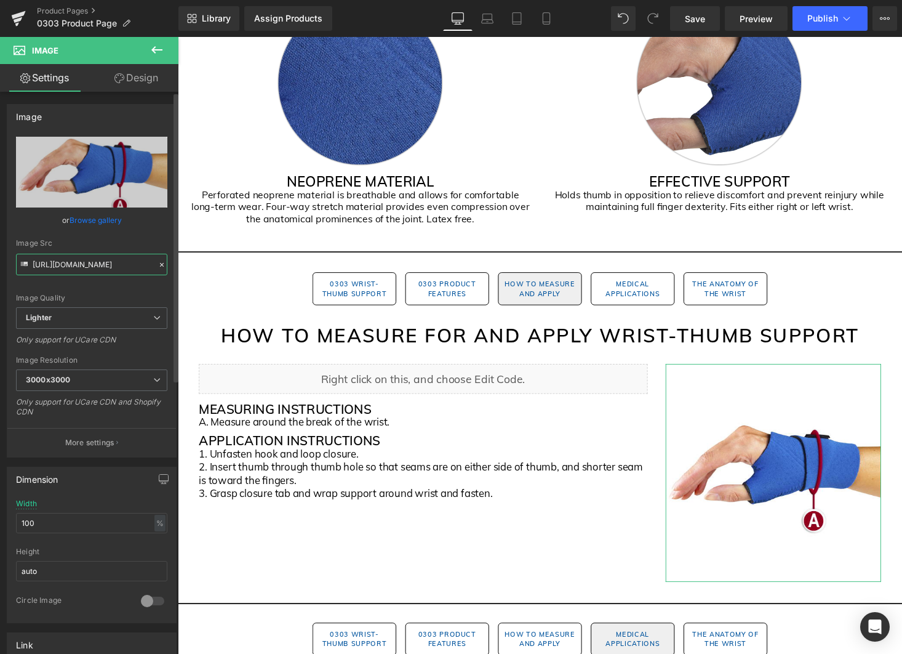
click at [102, 267] on input "https://ucarecdn.com/2858fbfb-42a9-4111-a3a3-f1908b74069d/-/format/auto/-/previ…" at bounding box center [91, 265] width 151 height 22
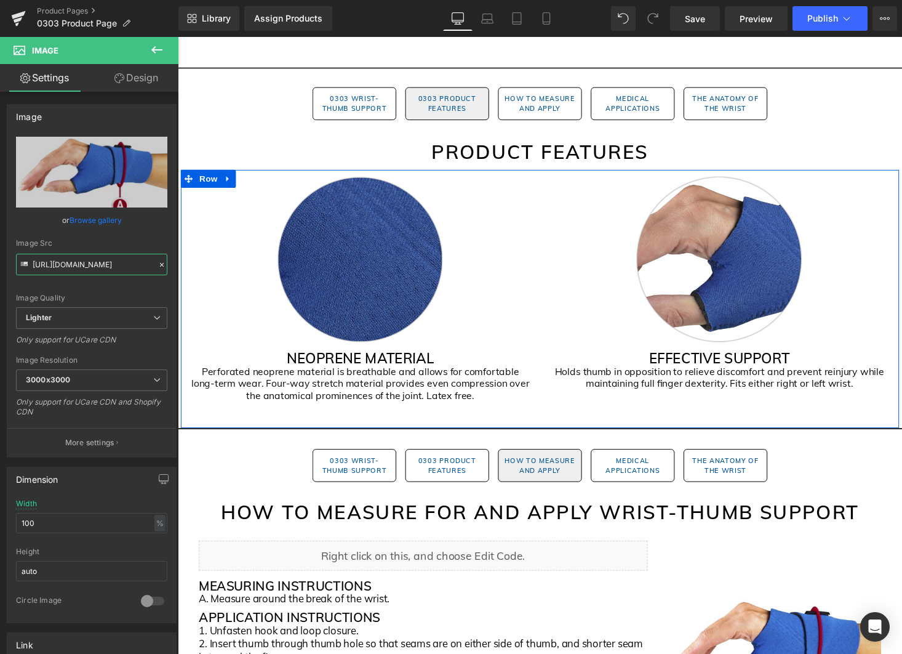
scroll to position [823, 0]
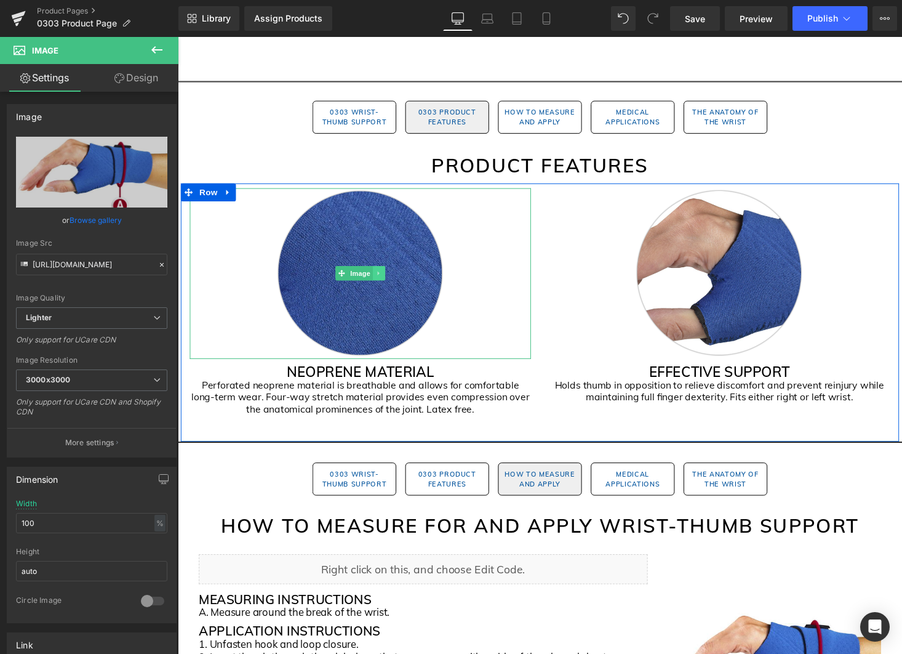
click at [379, 285] on link at bounding box center [385, 280] width 13 height 15
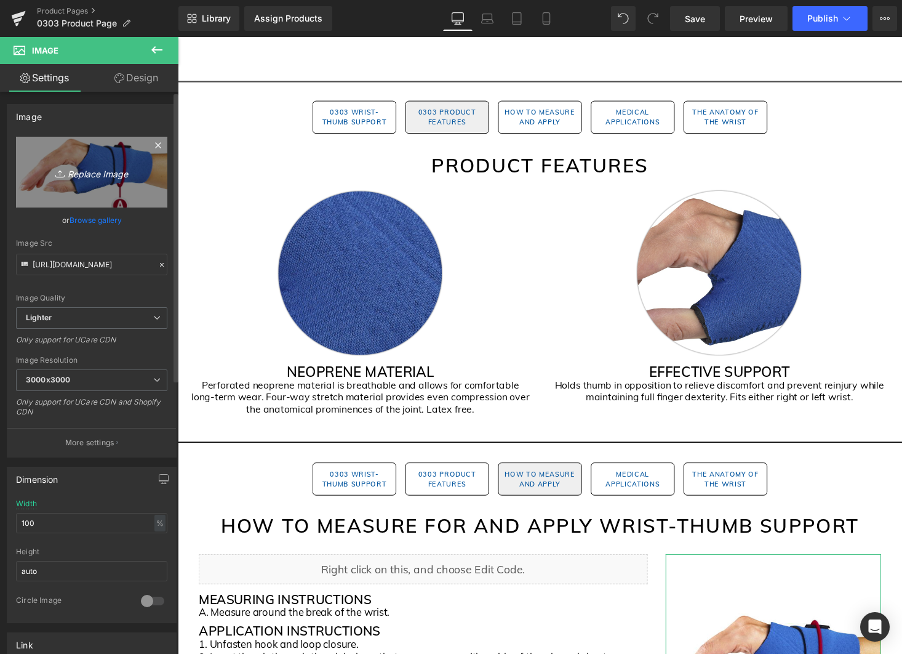
click at [75, 171] on icon "Replace Image" at bounding box center [91, 171] width 98 height 15
type input "C:\fakepath\0303_Black Gem Pages (1).png"
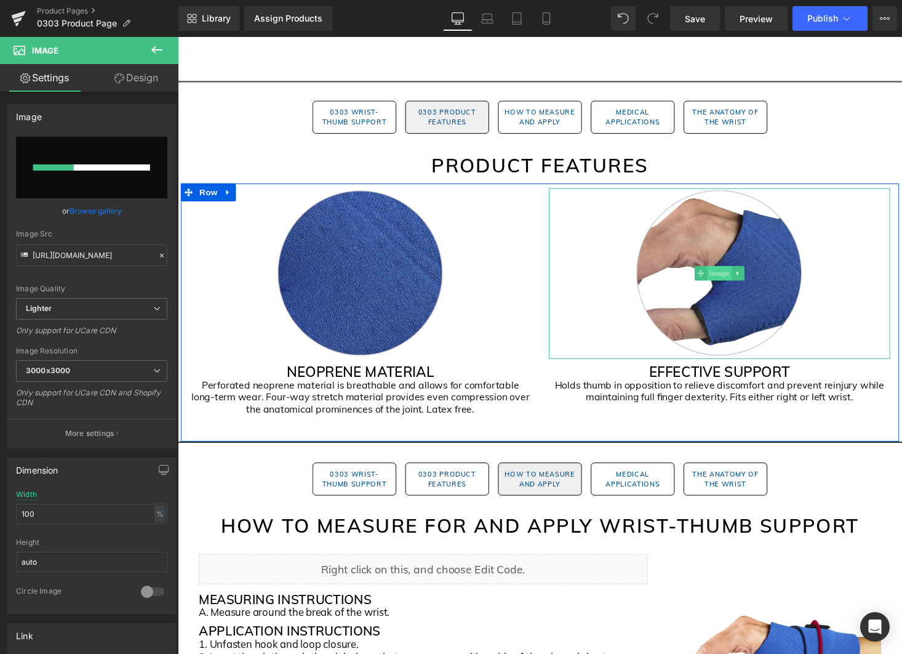
scroll to position [825, 0]
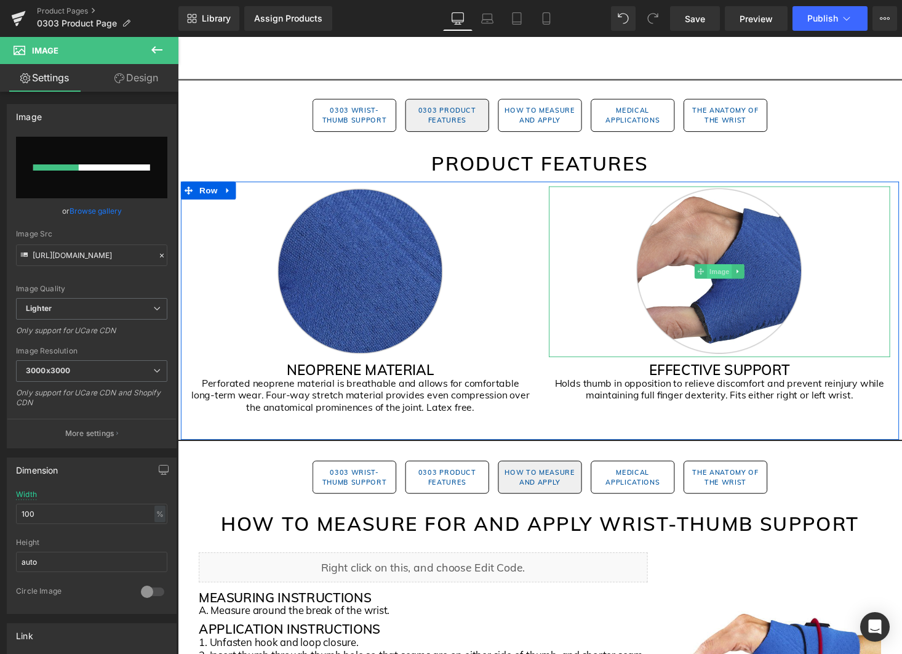
click at [739, 281] on span "Image" at bounding box center [735, 277] width 26 height 15
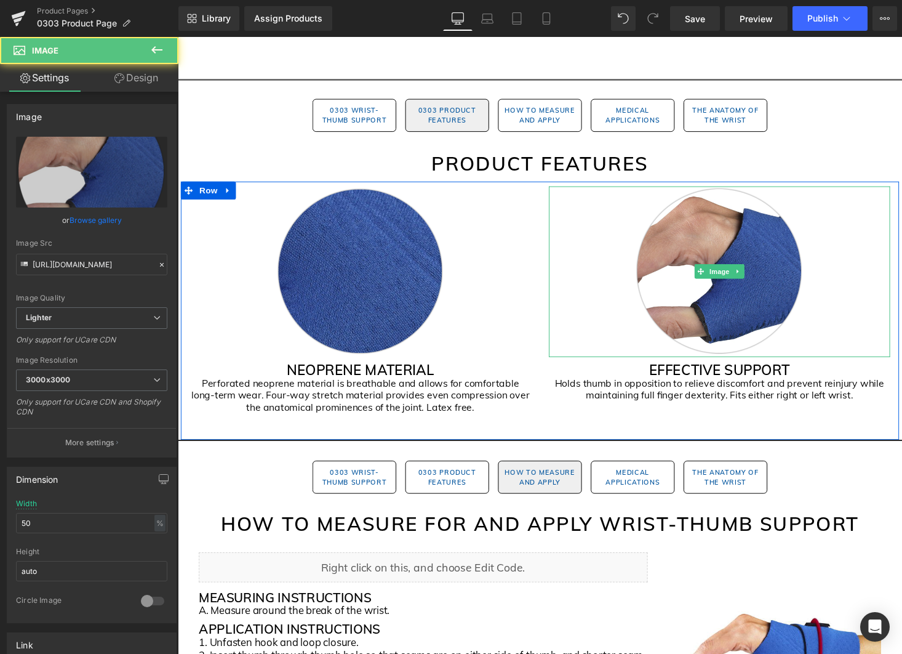
scroll to position [825, 0]
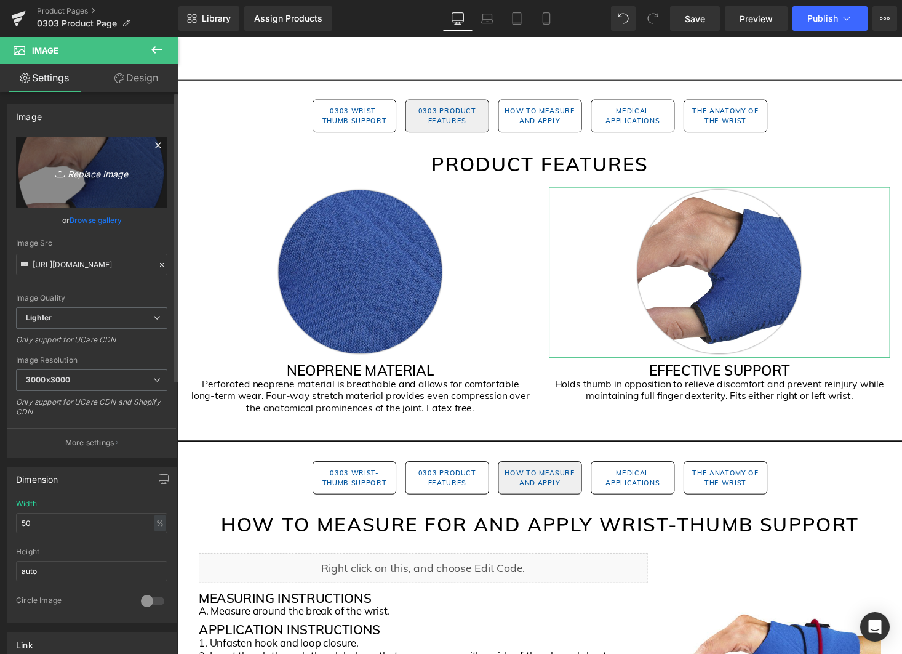
click at [113, 180] on link "Replace Image" at bounding box center [91, 172] width 151 height 71
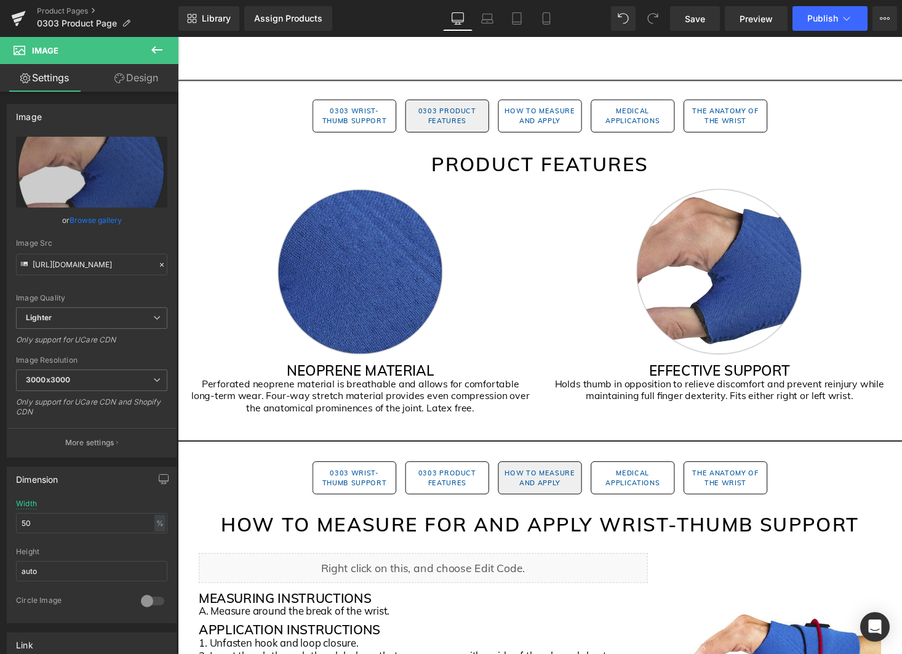
type input "C:\fakepath\0303_Black Gem Pages (2).png"
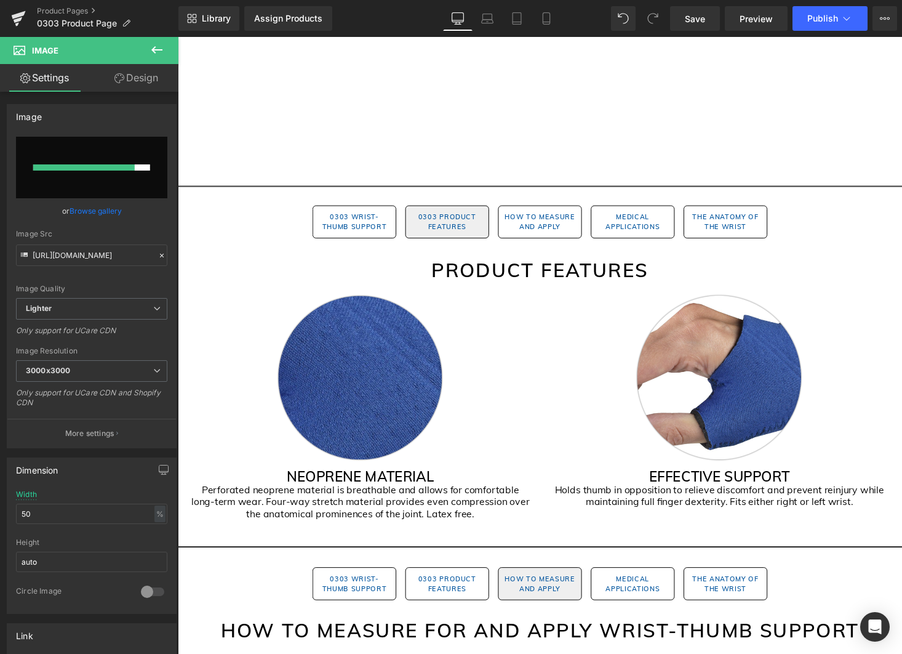
scroll to position [733, 0]
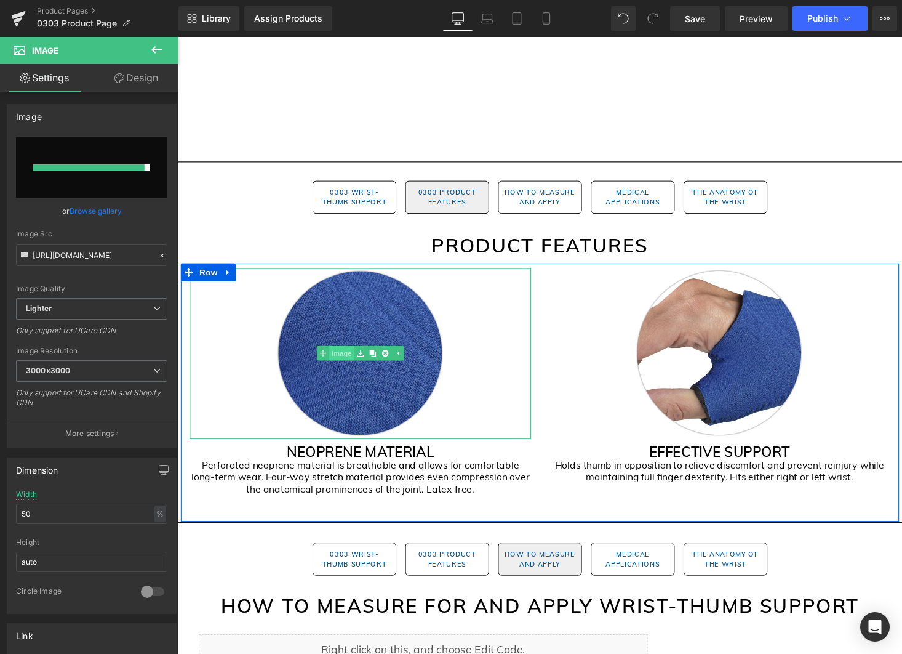
click at [352, 364] on span "Image" at bounding box center [347, 362] width 26 height 15
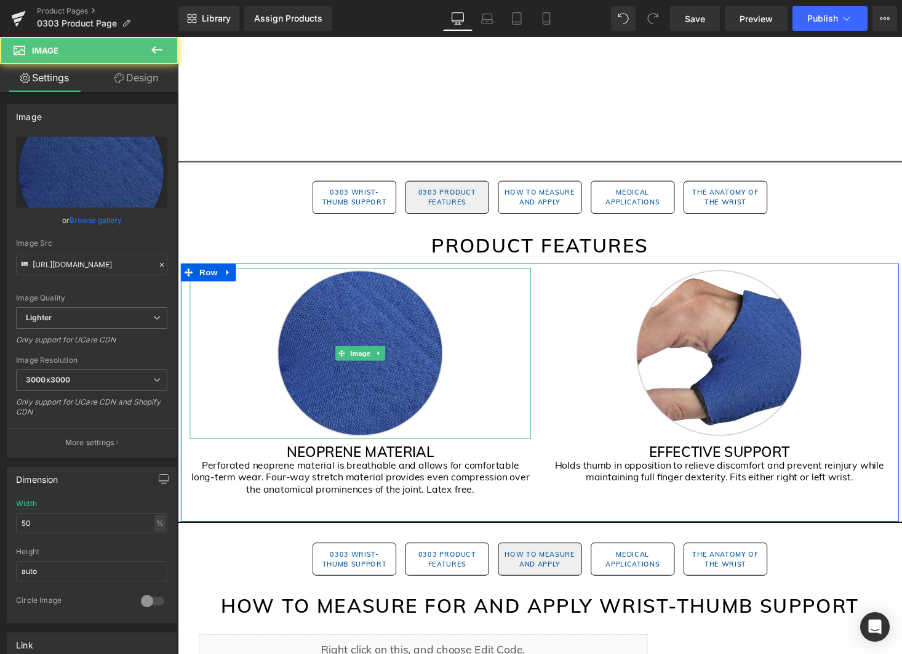
scroll to position [739, 0]
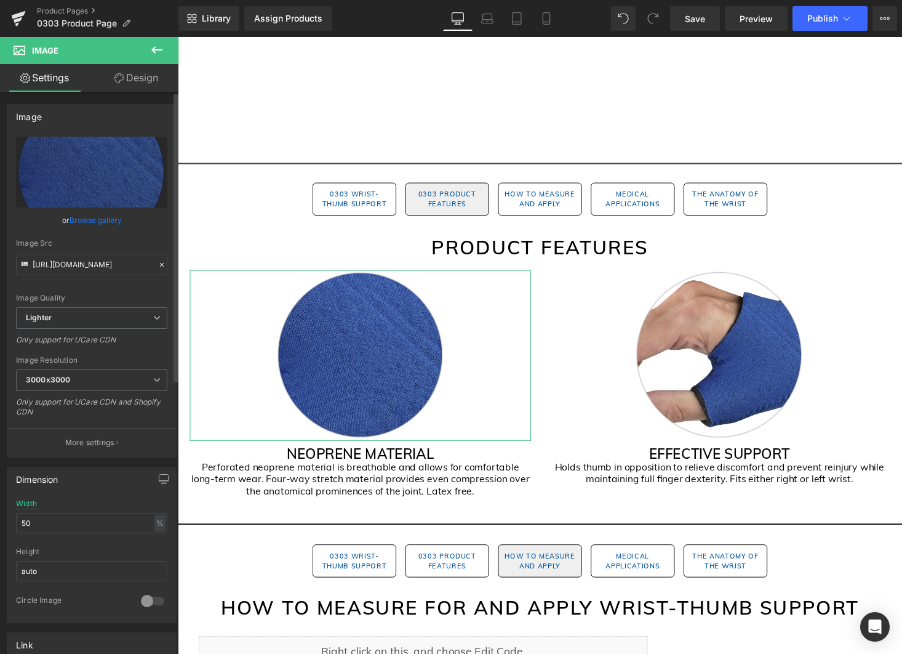
click at [110, 221] on link "Browse gallery" at bounding box center [96, 220] width 52 height 22
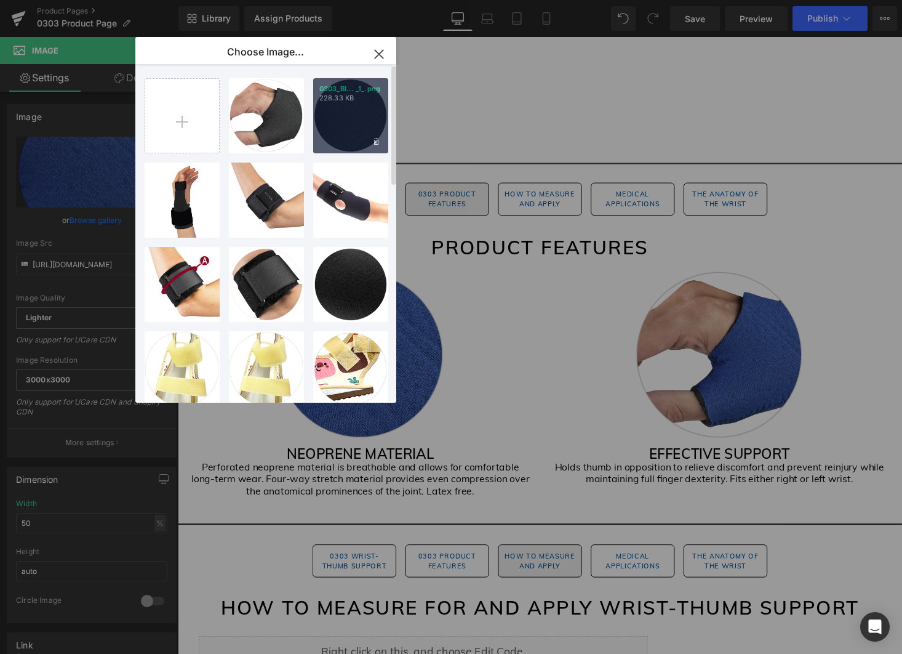
click at [328, 131] on div "0303_Bl... _1_.png 228.33 KB" at bounding box center [350, 115] width 75 height 75
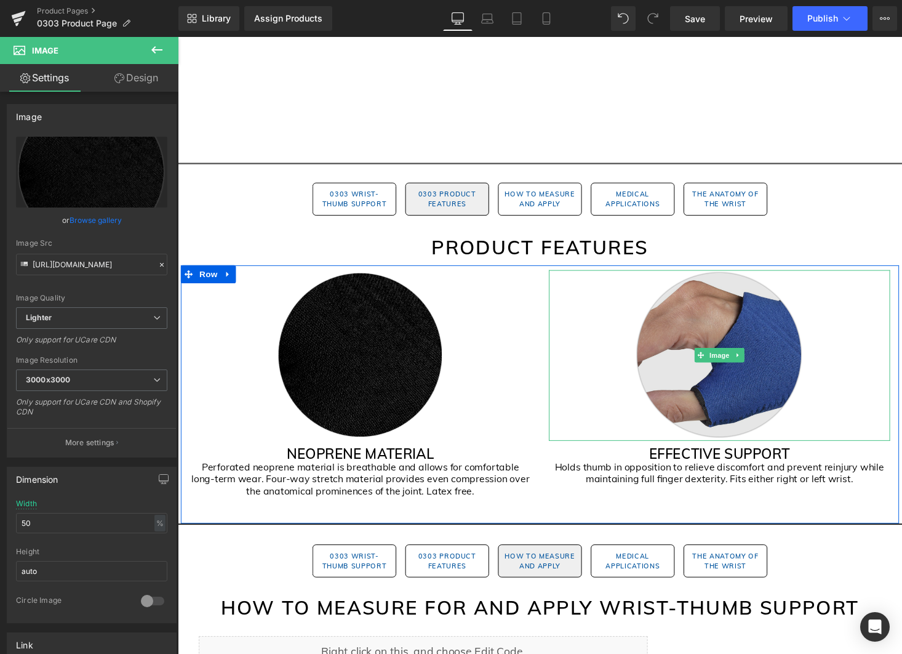
drag, startPoint x: 733, startPoint y: 365, endPoint x: 769, endPoint y: 370, distance: 36.7
click at [733, 365] on span "Image" at bounding box center [735, 363] width 26 height 15
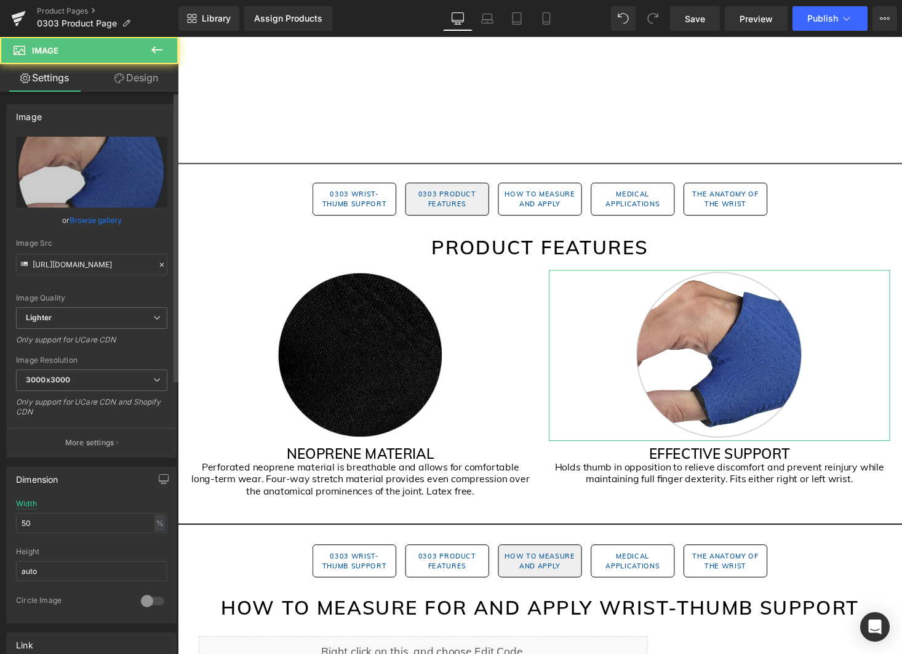
click at [98, 222] on link "Browse gallery" at bounding box center [96, 220] width 52 height 22
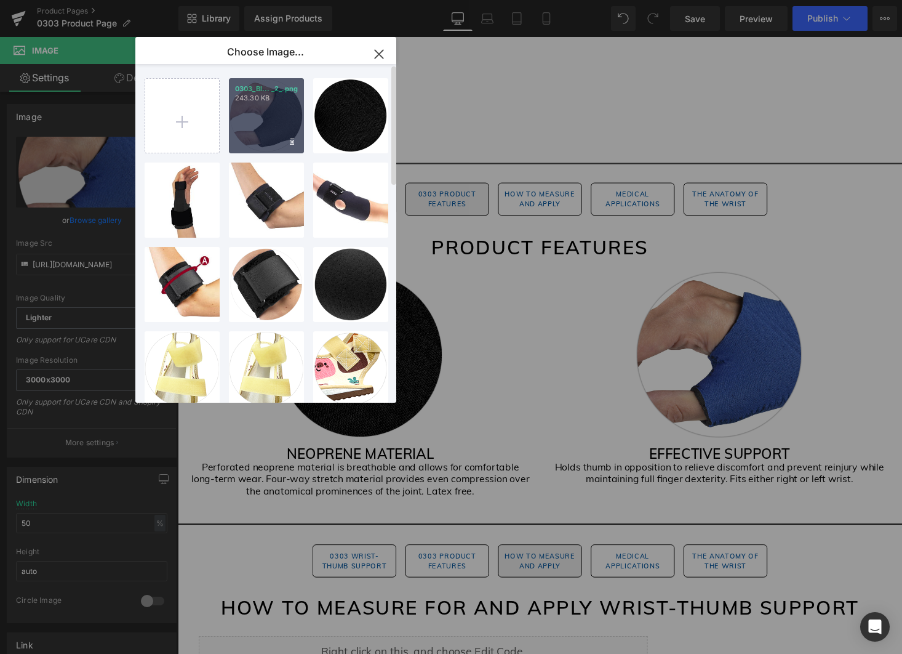
click at [272, 128] on div "0303_Bl... _2_.png 243.30 KB" at bounding box center [266, 115] width 75 height 75
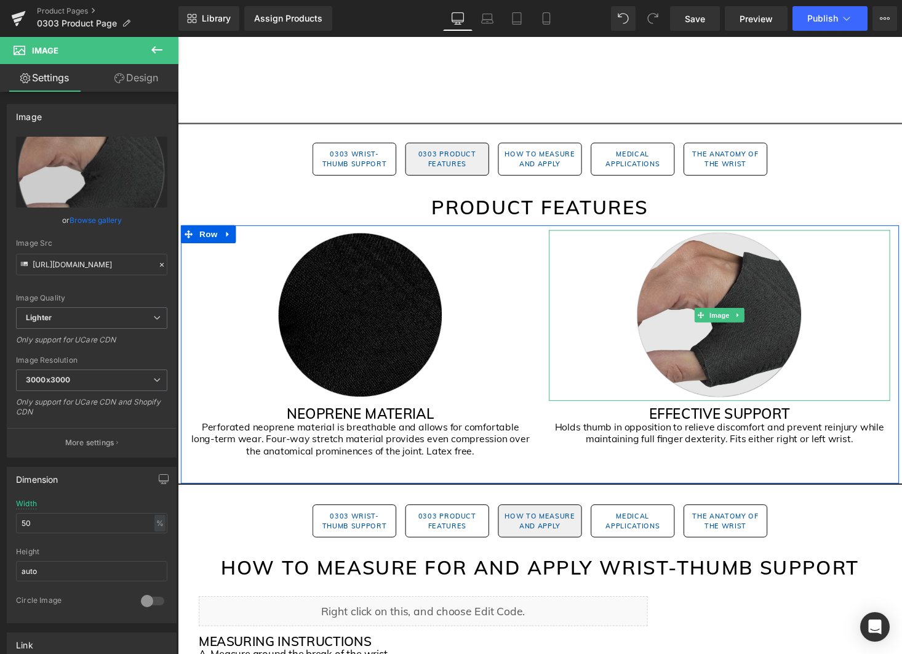
scroll to position [1283, 0]
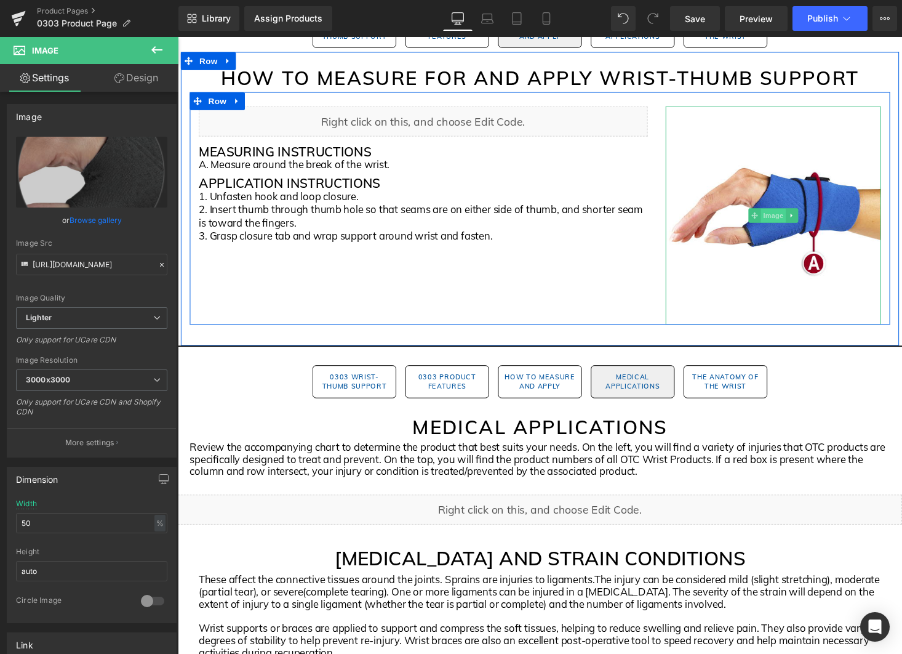
click at [789, 223] on span "Image" at bounding box center [790, 220] width 26 height 15
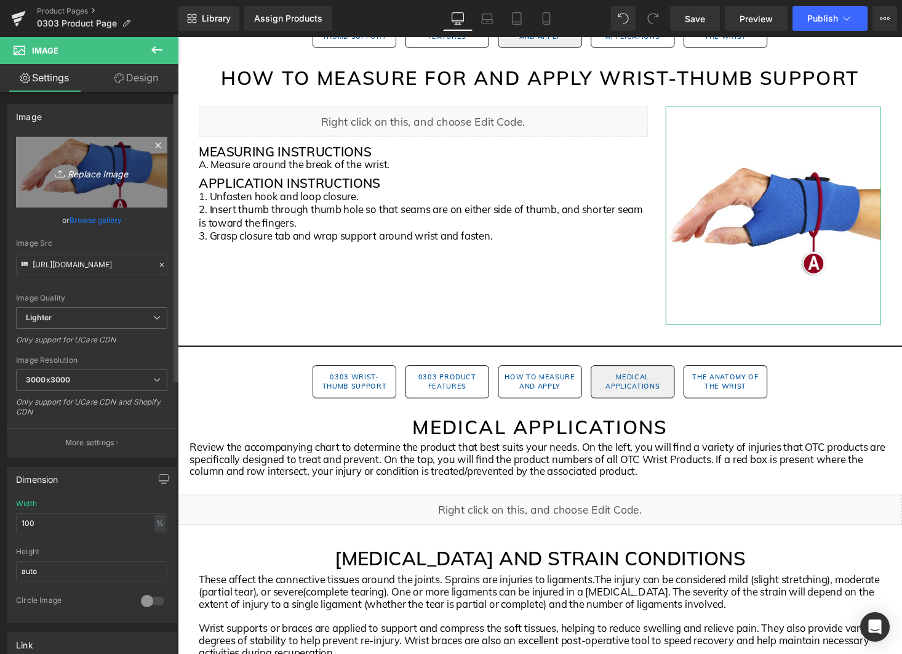
click at [116, 192] on link "Replace Image" at bounding box center [91, 172] width 151 height 71
type input "C:\fakepath\0303_Black Gem Pages (3).png"
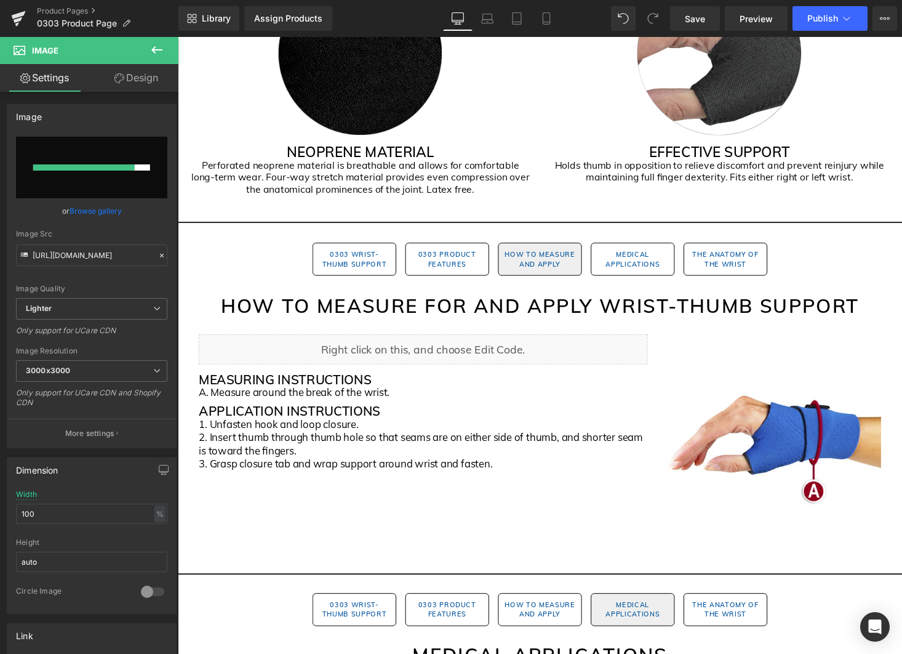
scroll to position [962, 0]
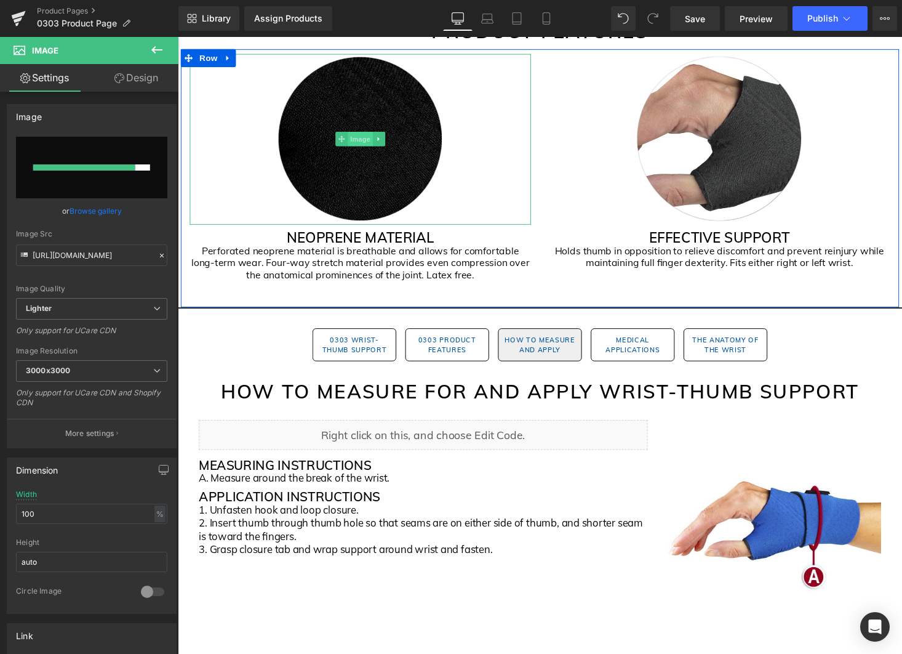
click at [366, 140] on span "Image" at bounding box center [366, 141] width 26 height 15
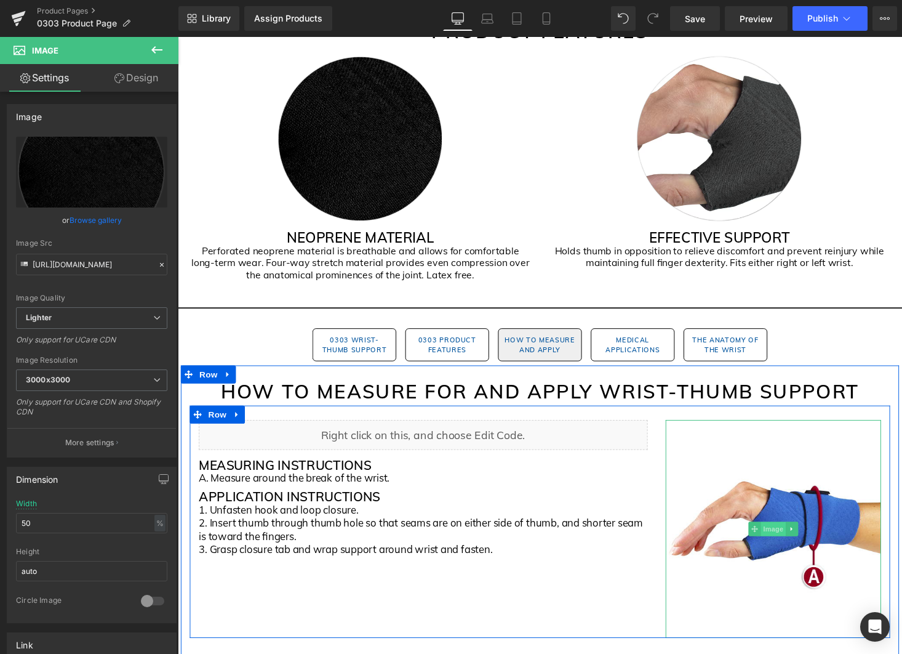
click at [787, 545] on span "Image" at bounding box center [790, 542] width 26 height 15
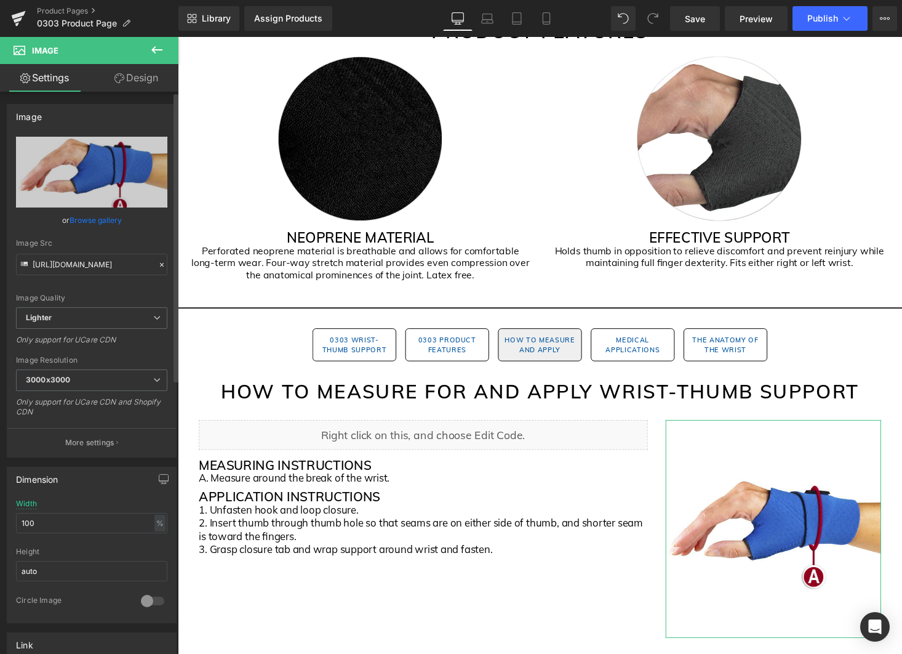
click at [103, 220] on link "Browse gallery" at bounding box center [96, 220] width 52 height 22
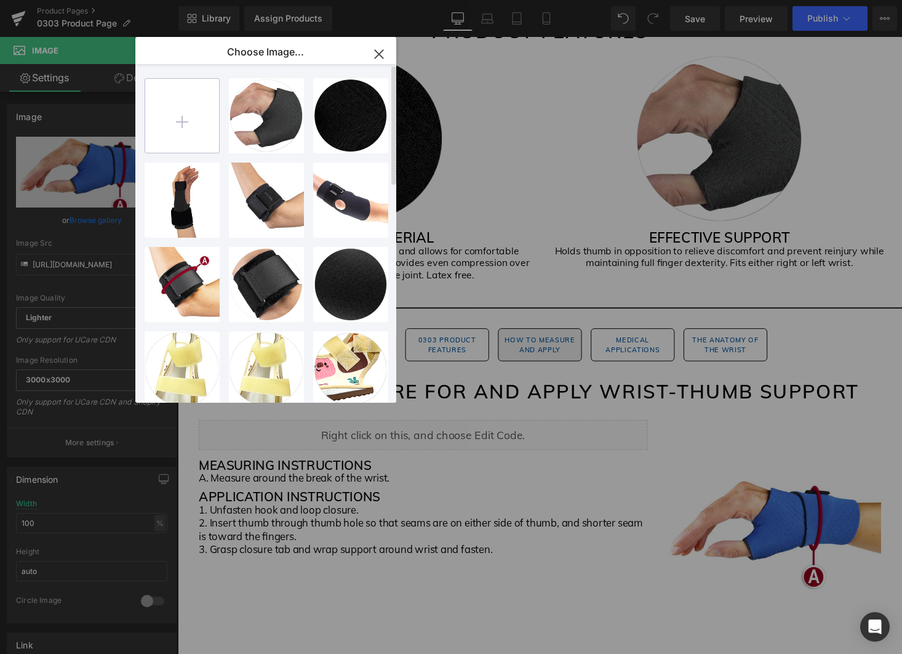
click at [196, 127] on input "file" at bounding box center [182, 116] width 74 height 74
type input "C:\fakepath\0303_Black Gem Pages (3).png"
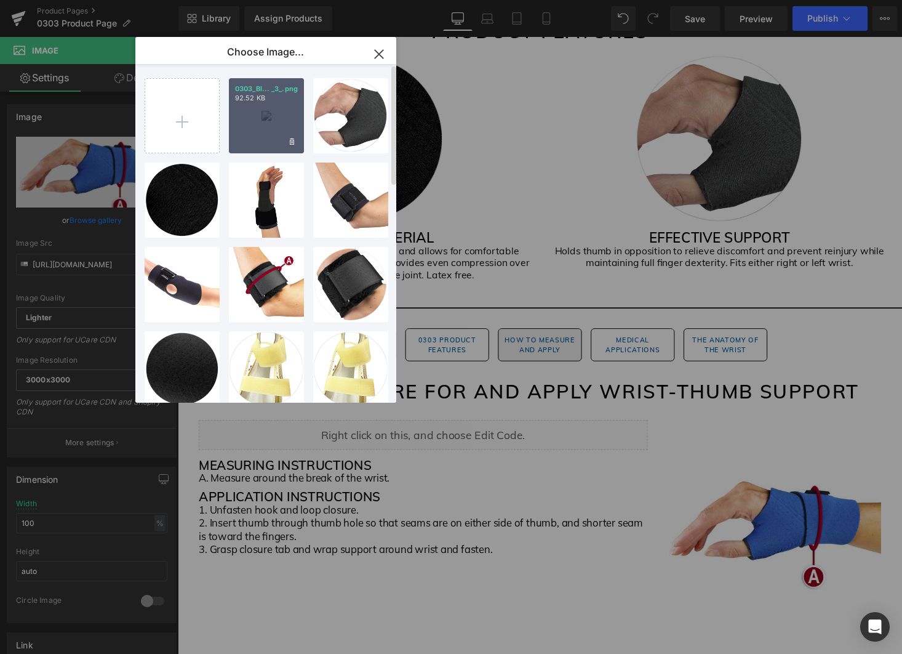
click at [249, 135] on div "0303_Bl... _3_.png 92.52 KB" at bounding box center [266, 115] width 75 height 75
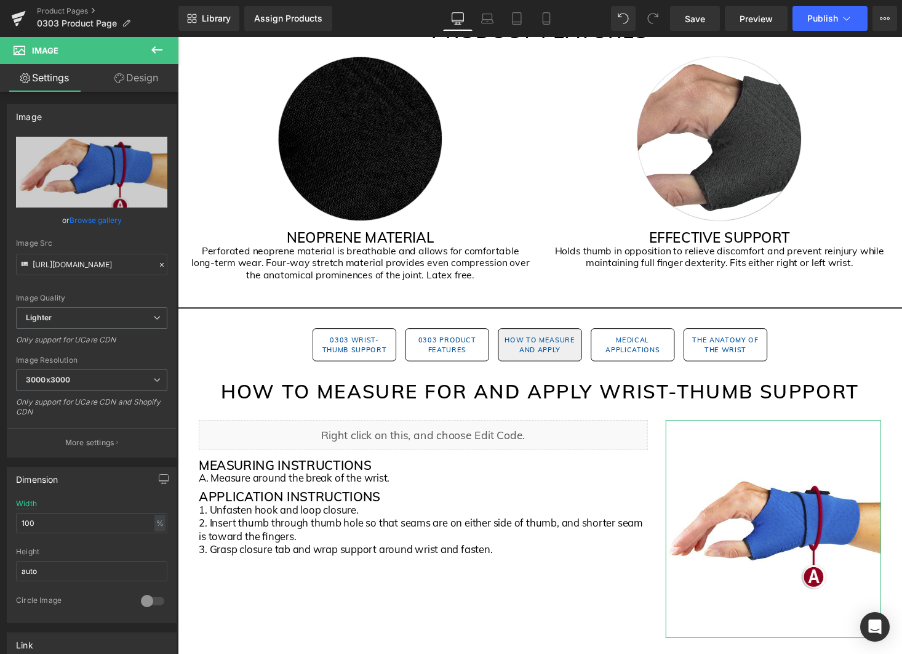
click at [110, 219] on link "Browse gallery" at bounding box center [96, 220] width 52 height 22
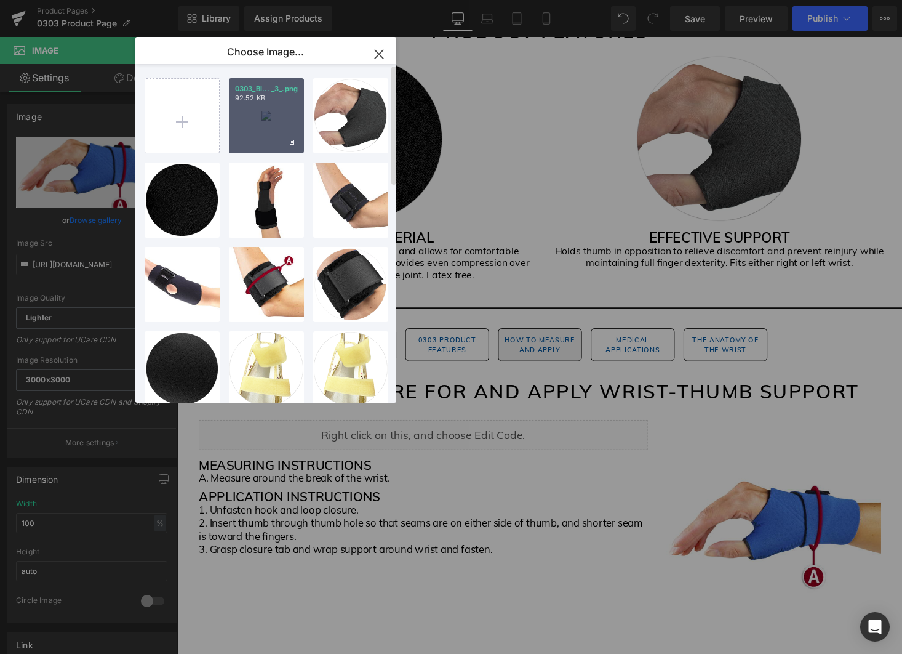
click at [264, 145] on div "0303_Bl... _3_.png 92.52 KB" at bounding box center [266, 115] width 75 height 75
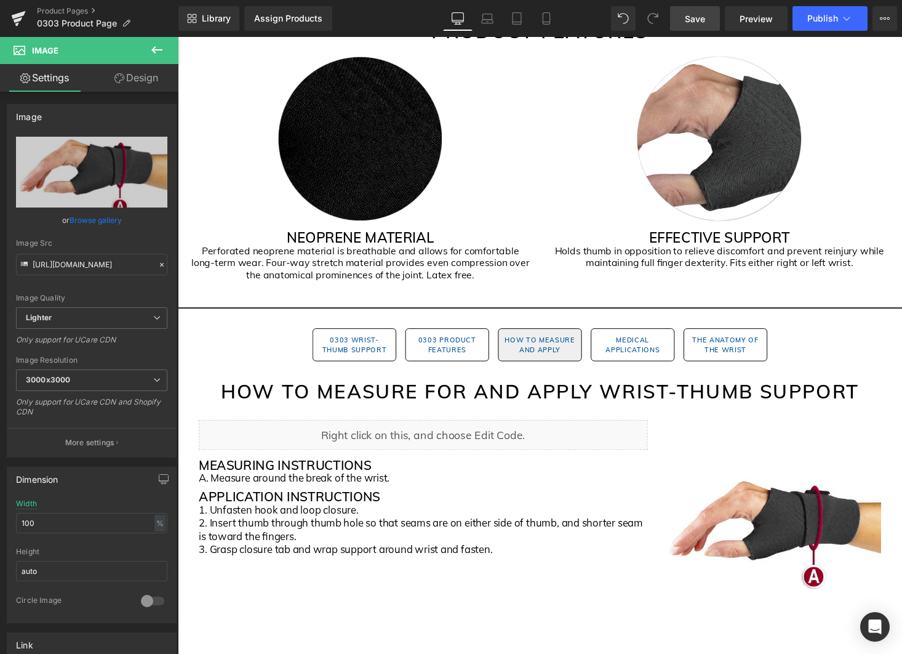
click at [693, 15] on span "Save" at bounding box center [695, 18] width 20 height 13
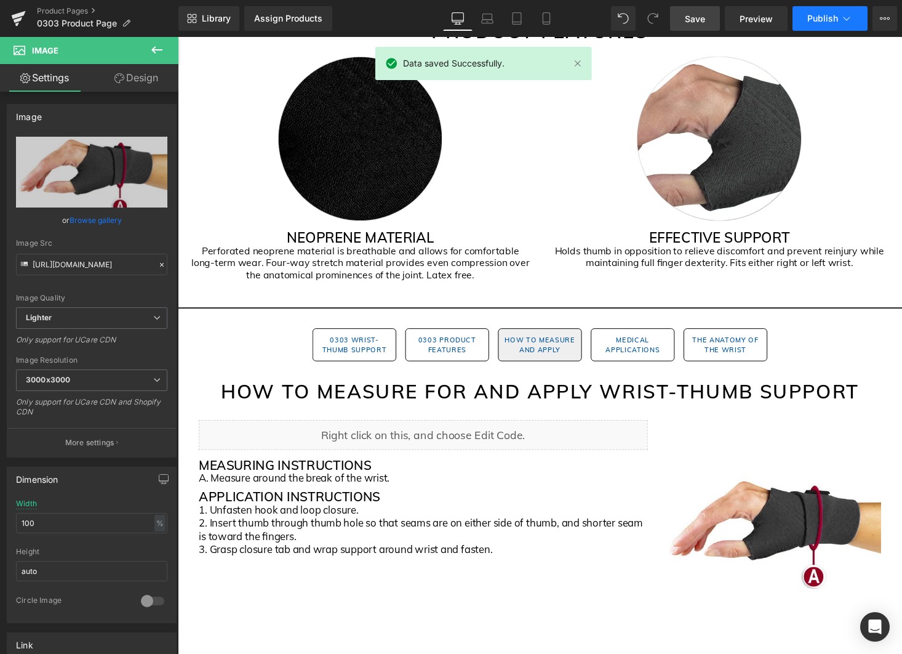
click at [856, 12] on button "Publish" at bounding box center [830, 18] width 75 height 25
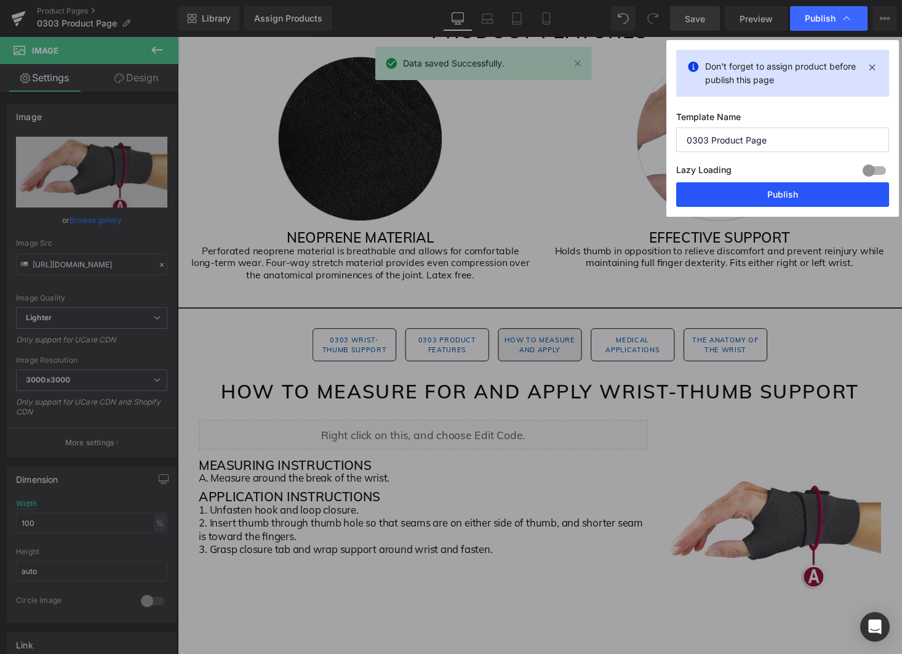
click at [763, 193] on button "Publish" at bounding box center [783, 194] width 213 height 25
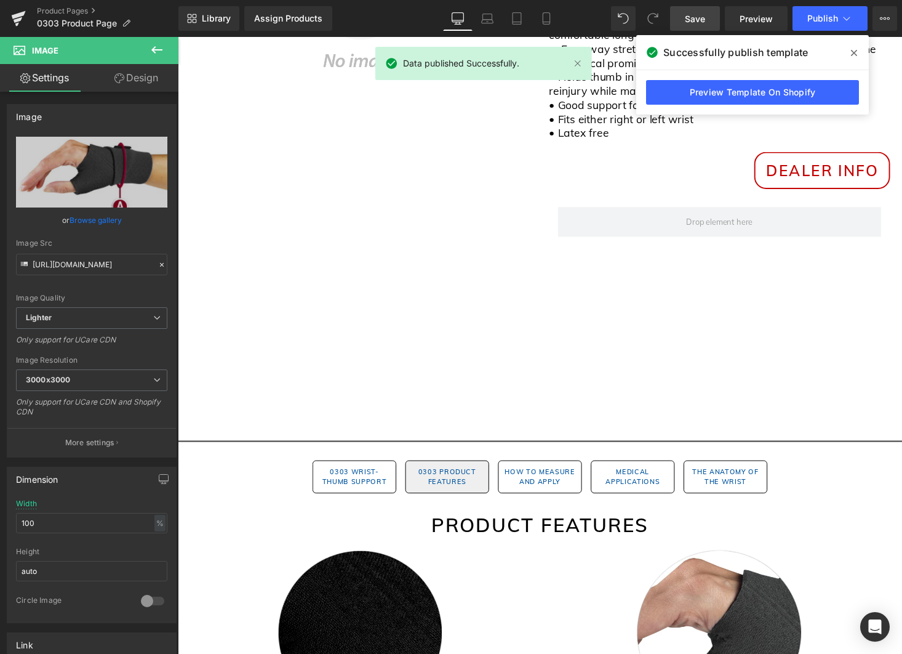
scroll to position [450, 0]
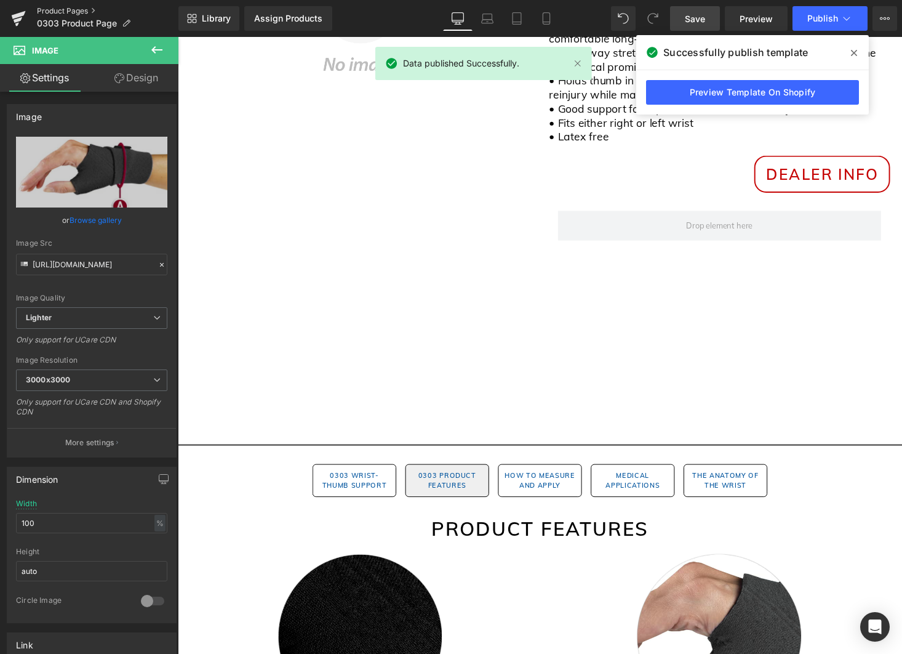
drag, startPoint x: 78, startPoint y: 9, endPoint x: 69, endPoint y: 44, distance: 36.3
click at [78, 9] on link "Product Pages" at bounding box center [108, 11] width 142 height 10
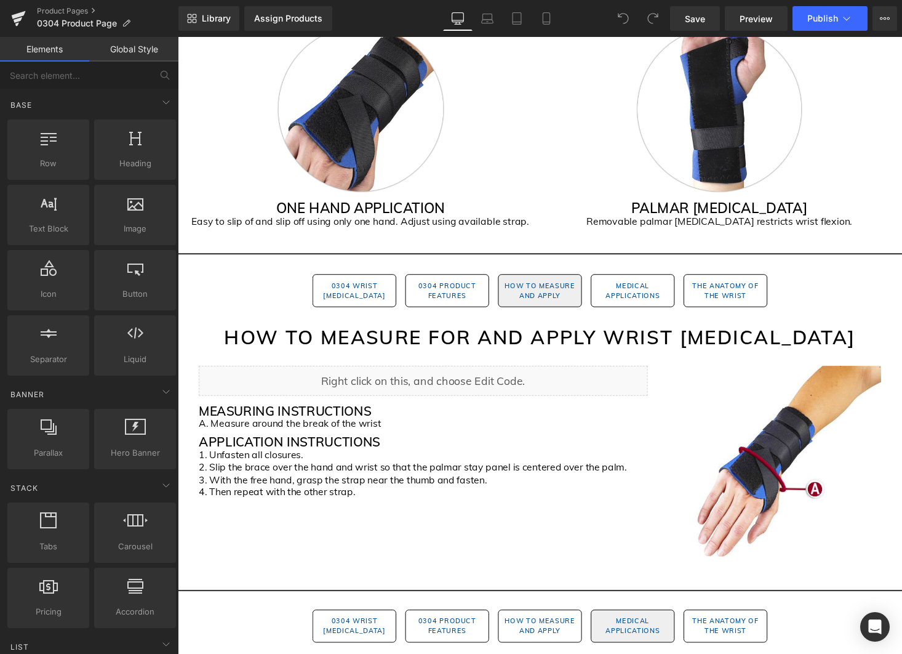
scroll to position [925, 0]
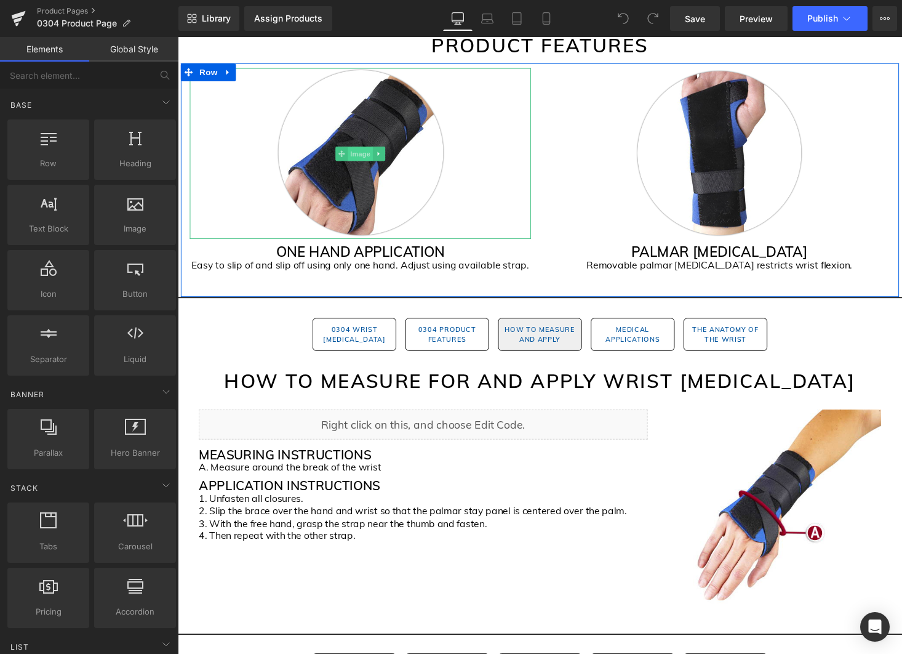
click at [364, 159] on span "Image" at bounding box center [366, 157] width 26 height 15
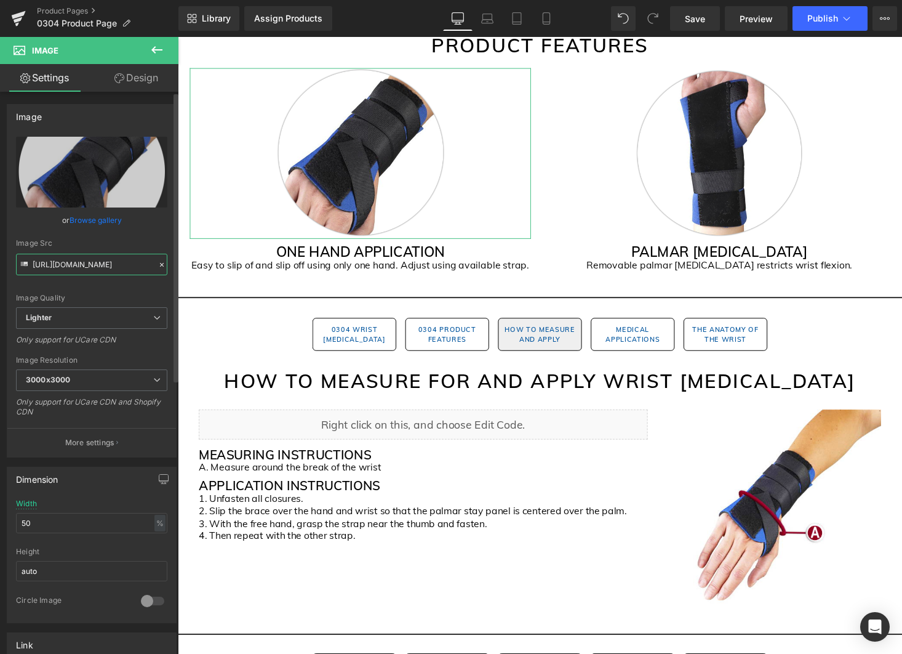
click at [92, 264] on input "[URL][DOMAIN_NAME]" at bounding box center [91, 265] width 151 height 22
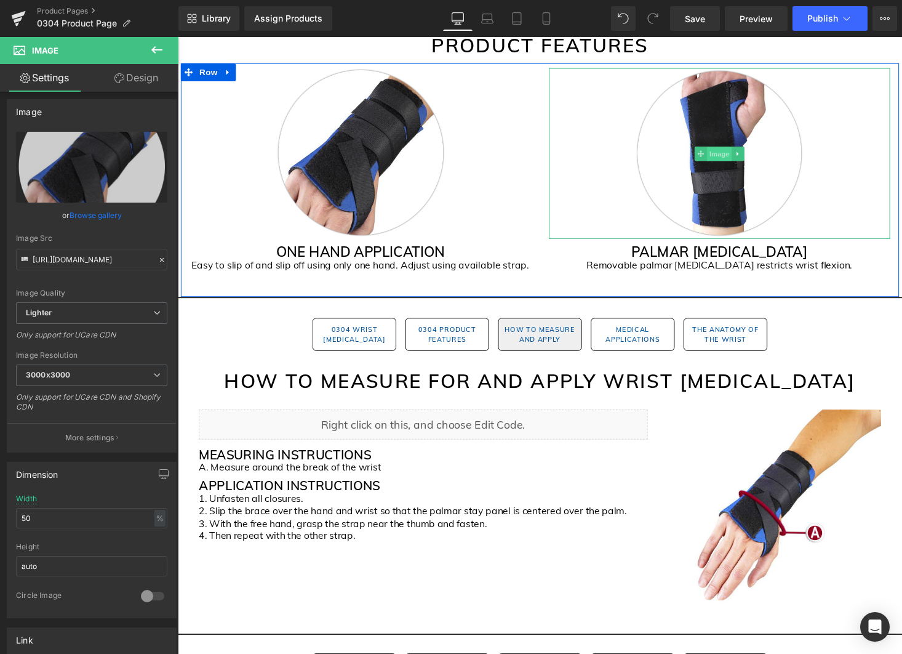
click at [737, 158] on span "Image" at bounding box center [735, 157] width 26 height 15
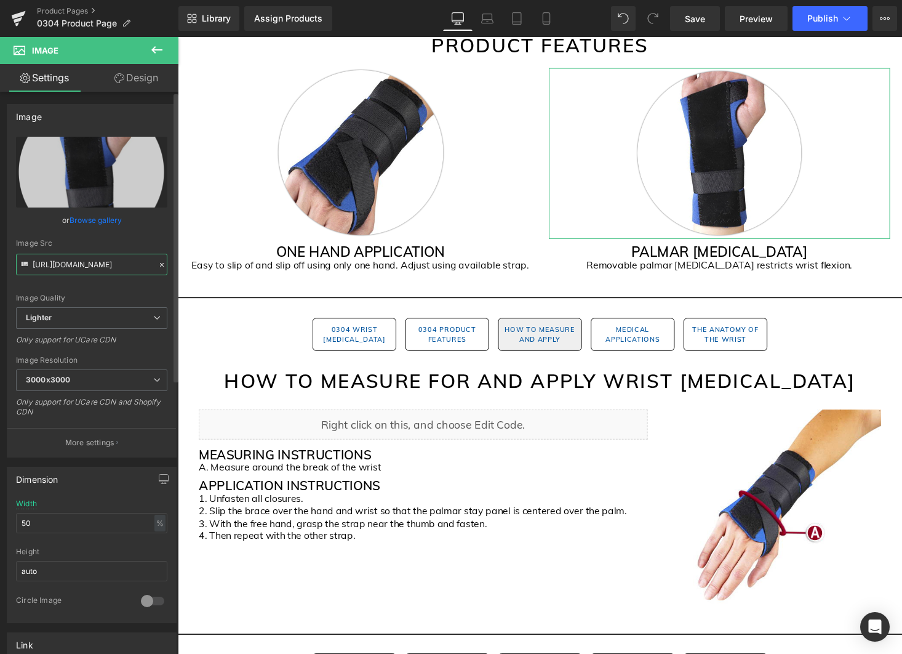
click at [98, 267] on input "[URL][DOMAIN_NAME]" at bounding box center [91, 265] width 151 height 22
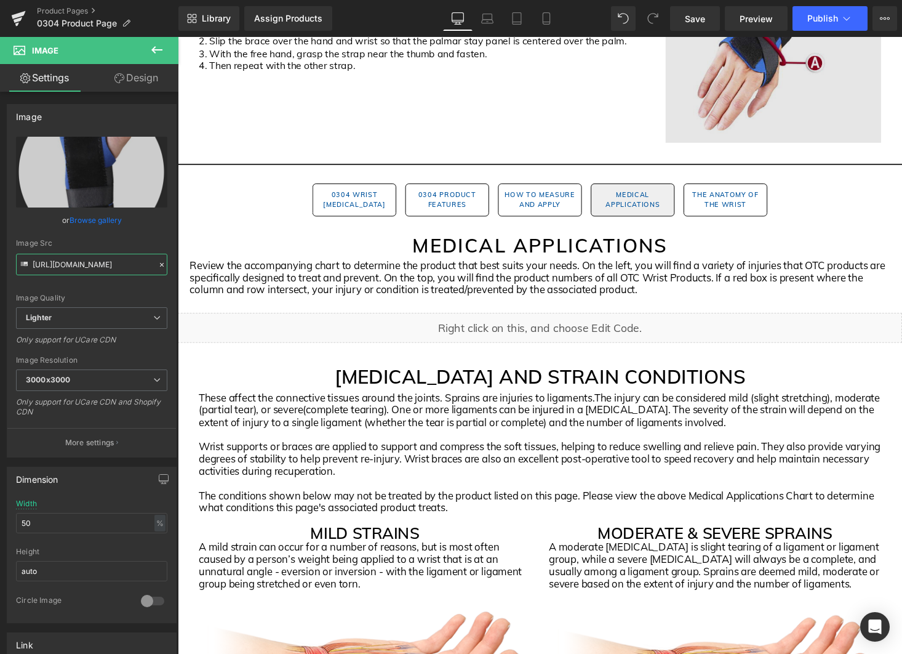
scroll to position [1111, 0]
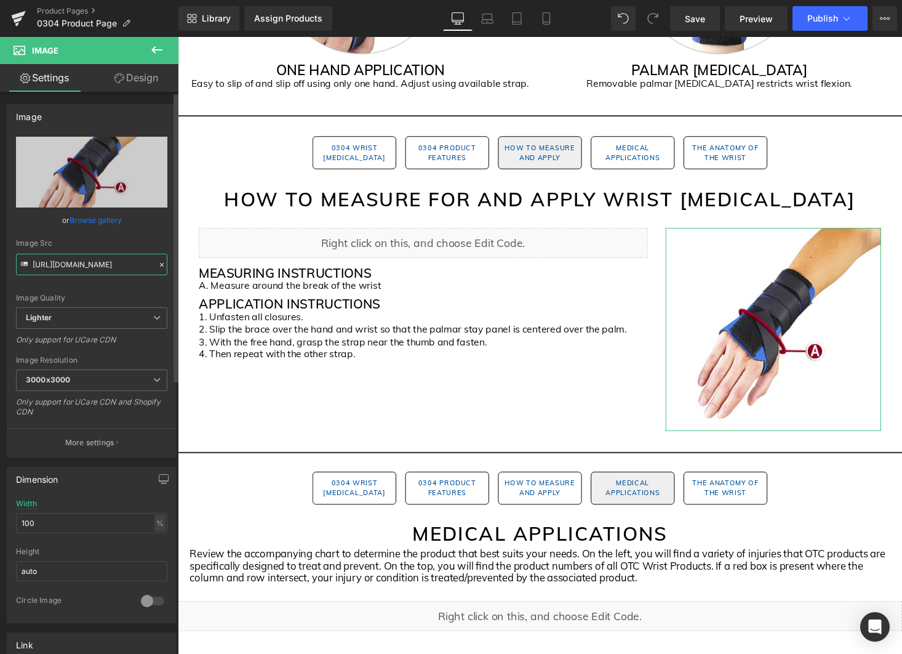
click at [91, 263] on input "[URL][DOMAIN_NAME]" at bounding box center [91, 265] width 151 height 22
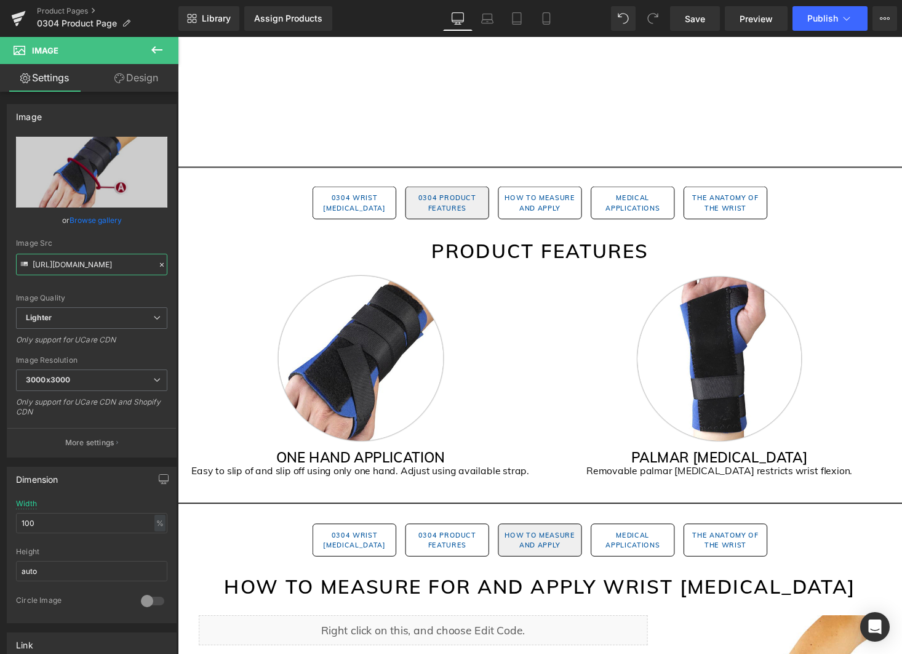
scroll to position [685, 0]
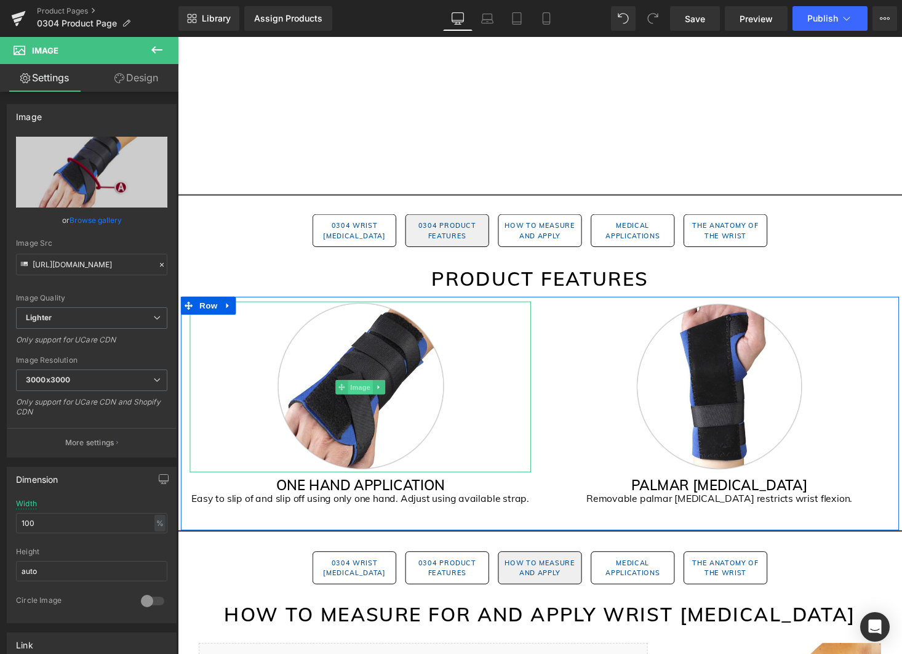
click at [365, 397] on span "Image" at bounding box center [366, 397] width 26 height 15
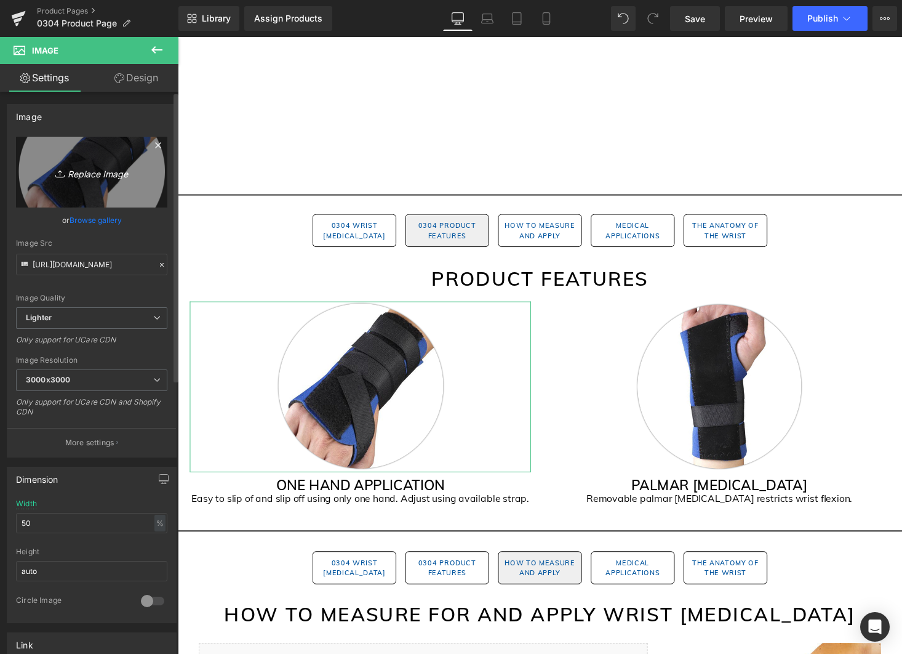
click at [111, 179] on icon "Replace Image" at bounding box center [91, 171] width 98 height 15
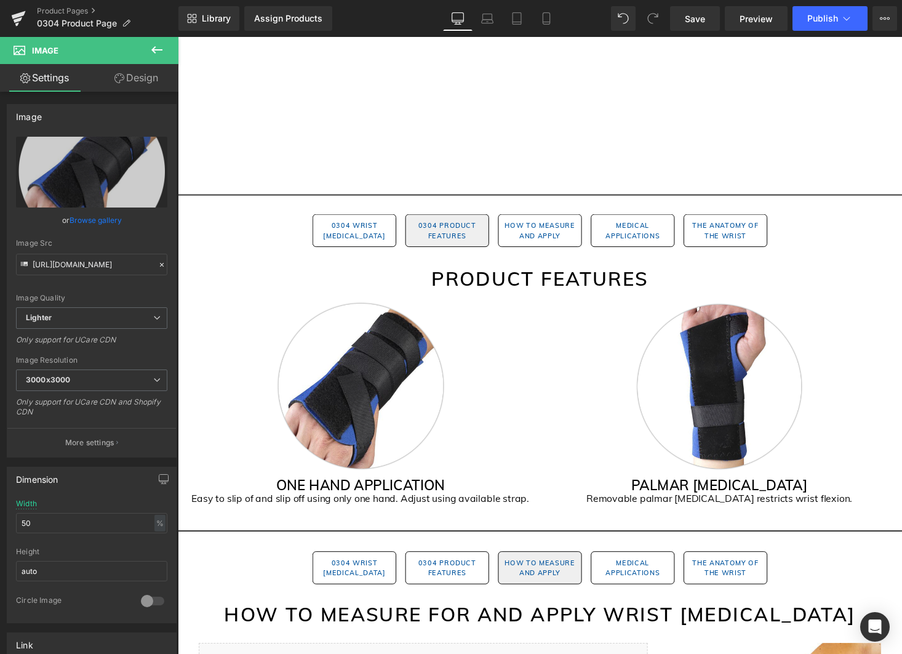
type input "C:\fakepath\0304_Black Gem Pages (1).png"
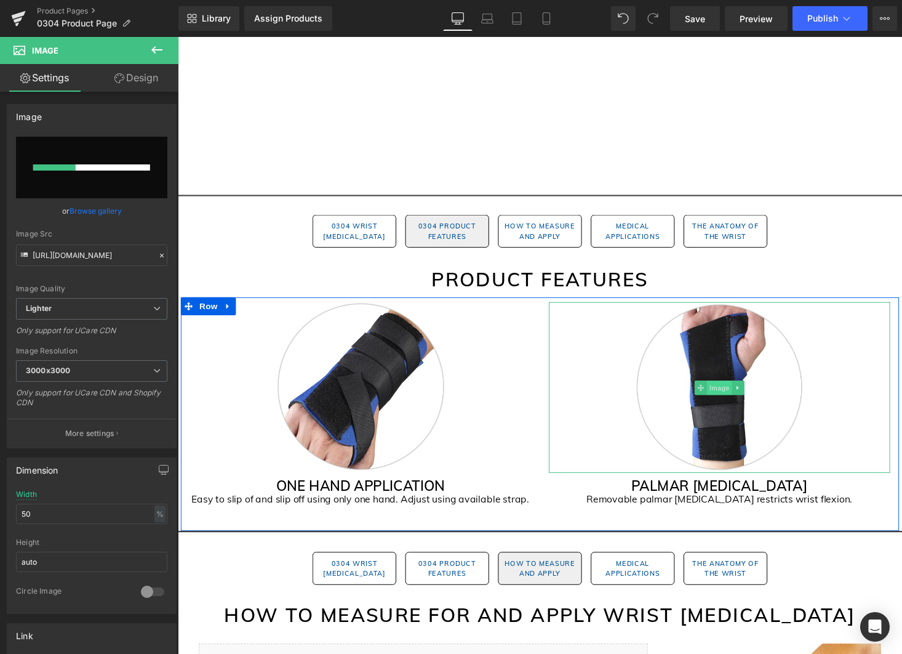
click at [736, 398] on span "Image" at bounding box center [735, 397] width 26 height 15
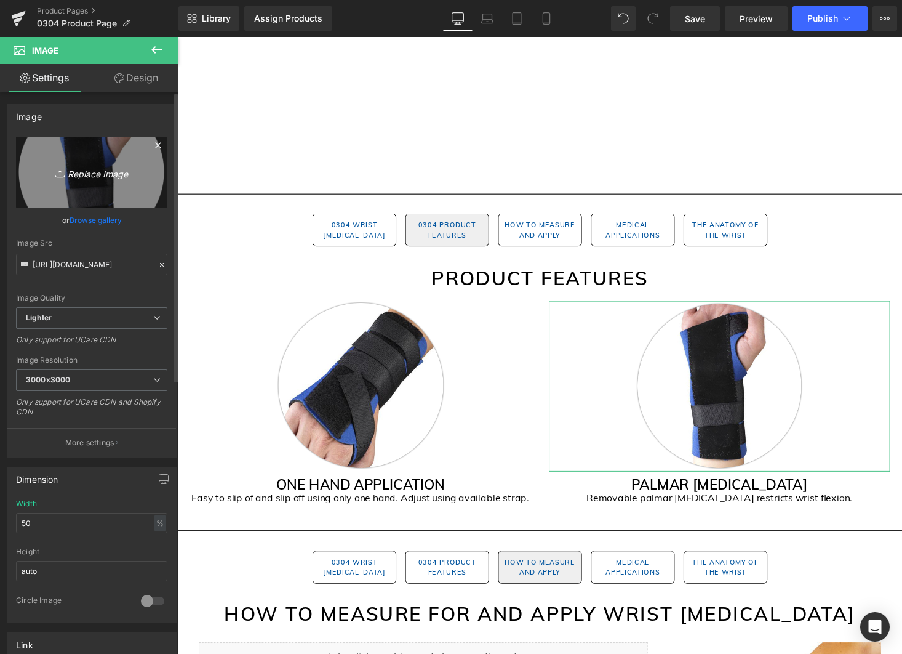
click at [102, 195] on link "Replace Image" at bounding box center [91, 172] width 151 height 71
type input "C:\fakepath\0304_Black Gem Pages (2).png"
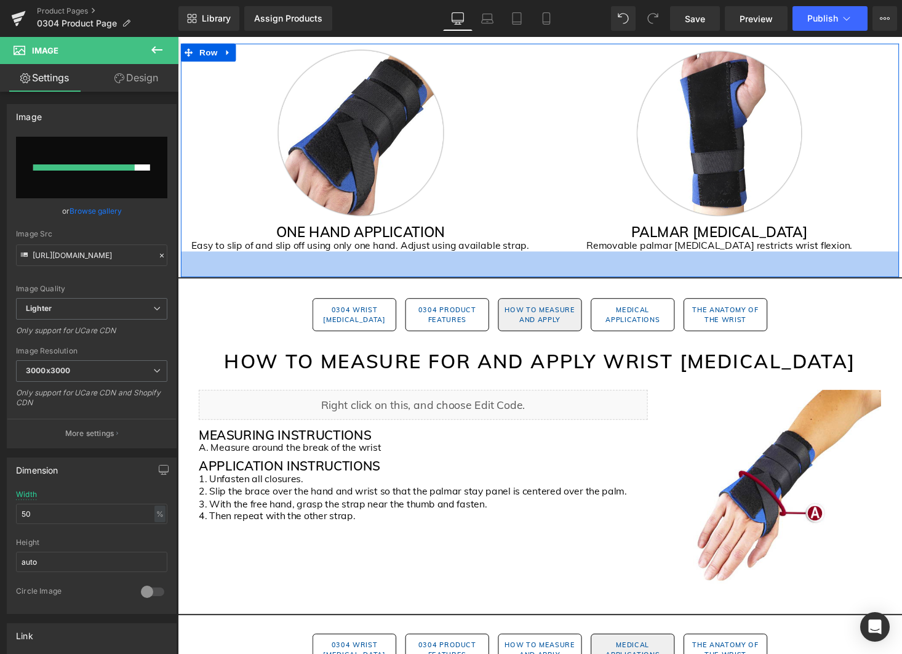
scroll to position [693, 0]
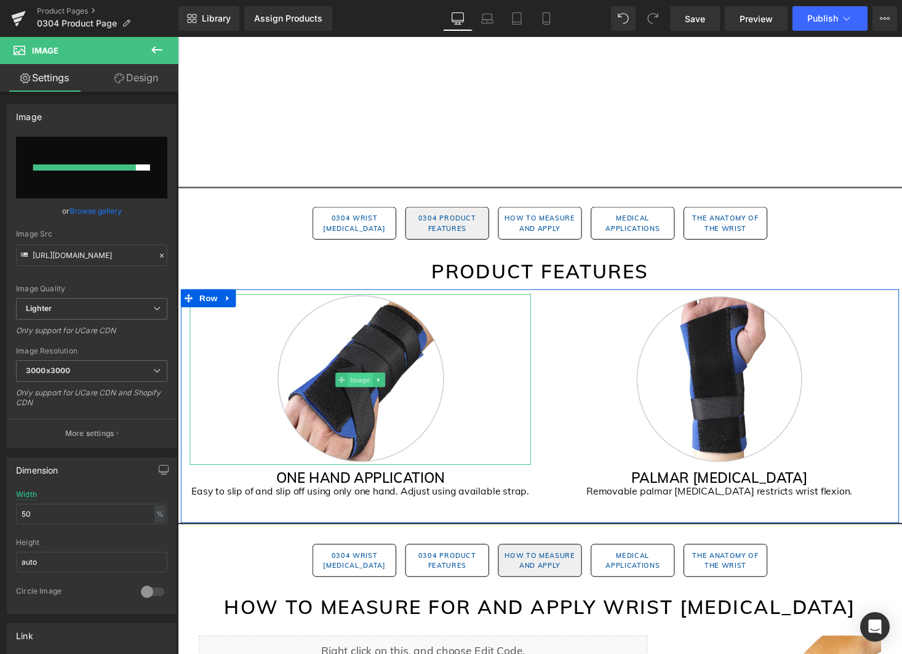
click at [363, 390] on span "Image" at bounding box center [366, 389] width 26 height 15
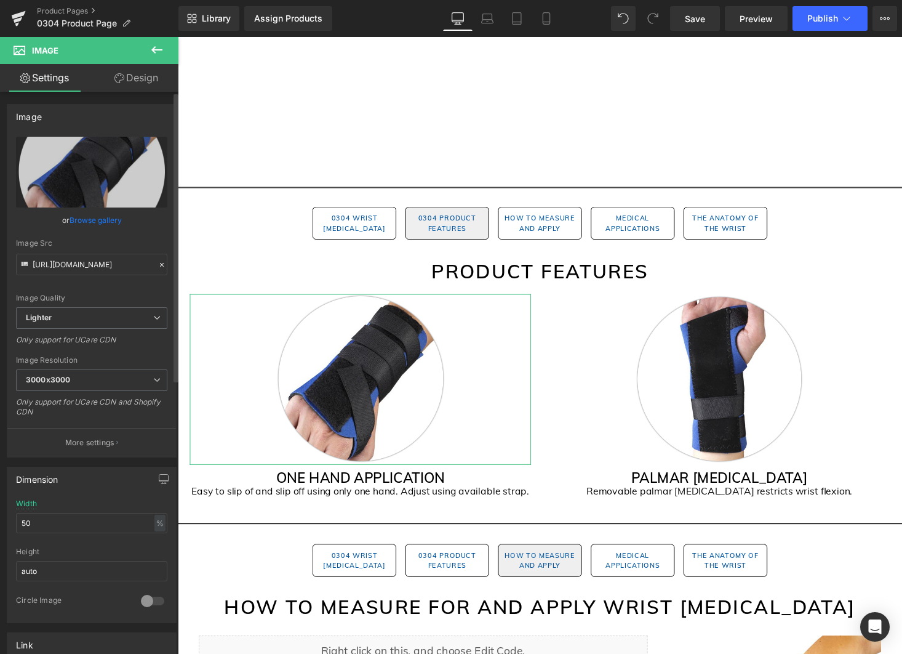
click at [76, 220] on link "Browse gallery" at bounding box center [96, 220] width 52 height 22
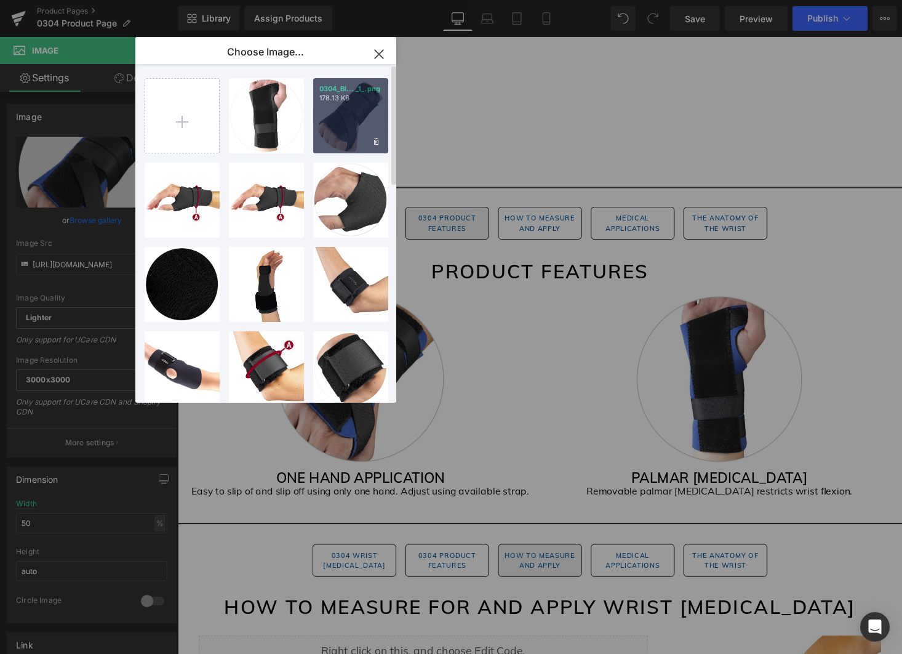
click at [351, 126] on div "0304_Bl... _1_.png 178.13 KB" at bounding box center [350, 115] width 75 height 75
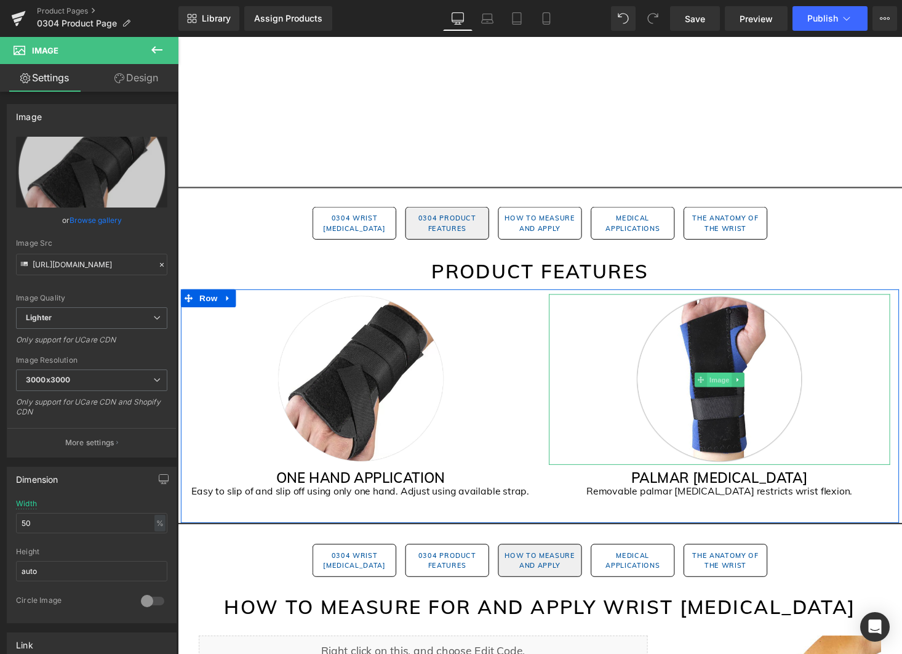
click at [740, 389] on span "Image" at bounding box center [735, 389] width 26 height 15
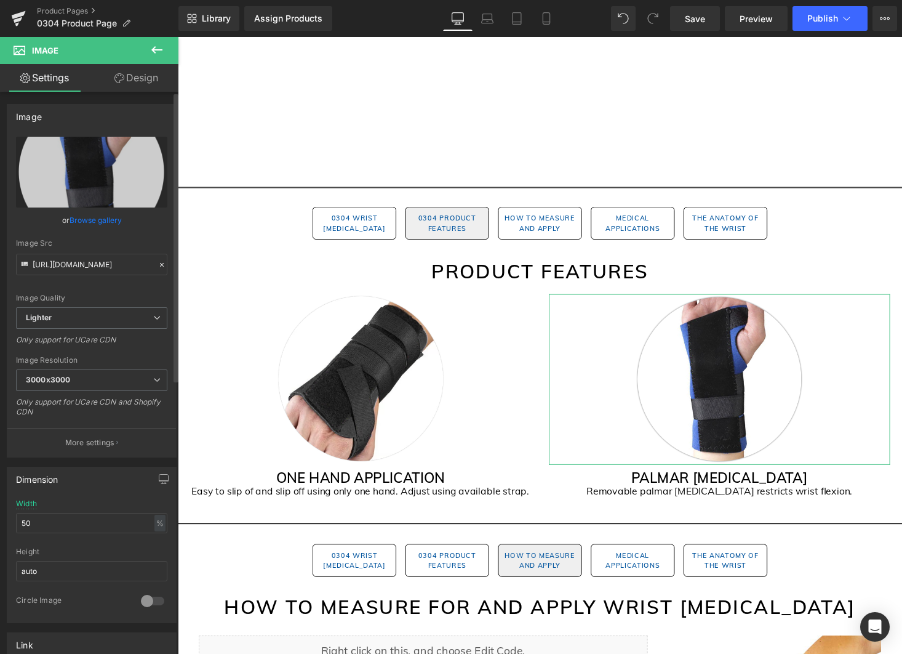
drag, startPoint x: 91, startPoint y: 220, endPoint x: 134, endPoint y: 231, distance: 44.1
click at [91, 220] on link "Browse gallery" at bounding box center [96, 220] width 52 height 22
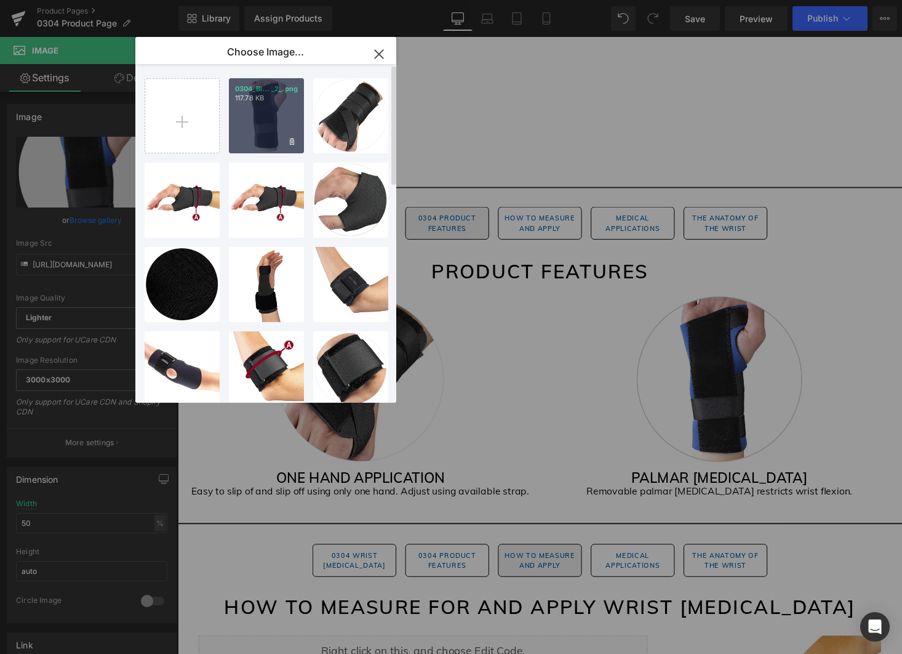
click at [249, 103] on p "117.78 KB" at bounding box center [266, 98] width 63 height 9
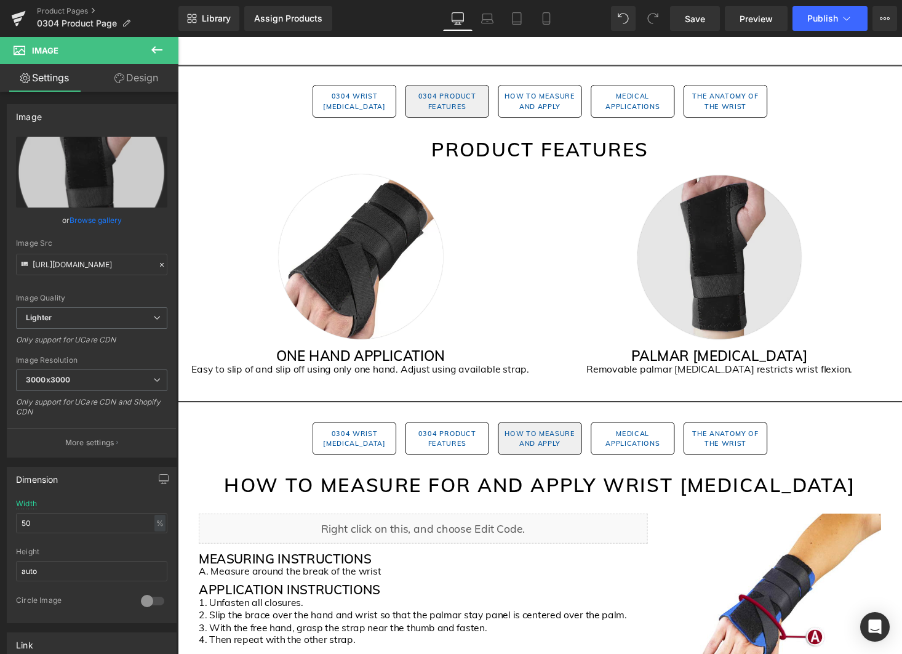
scroll to position [964, 0]
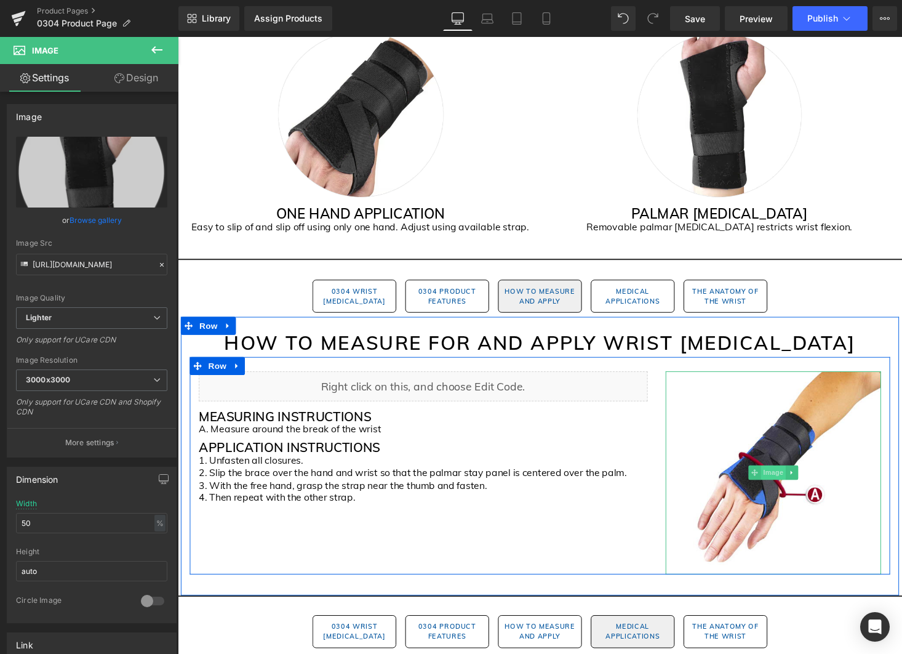
click at [792, 485] on span "Image" at bounding box center [790, 484] width 26 height 15
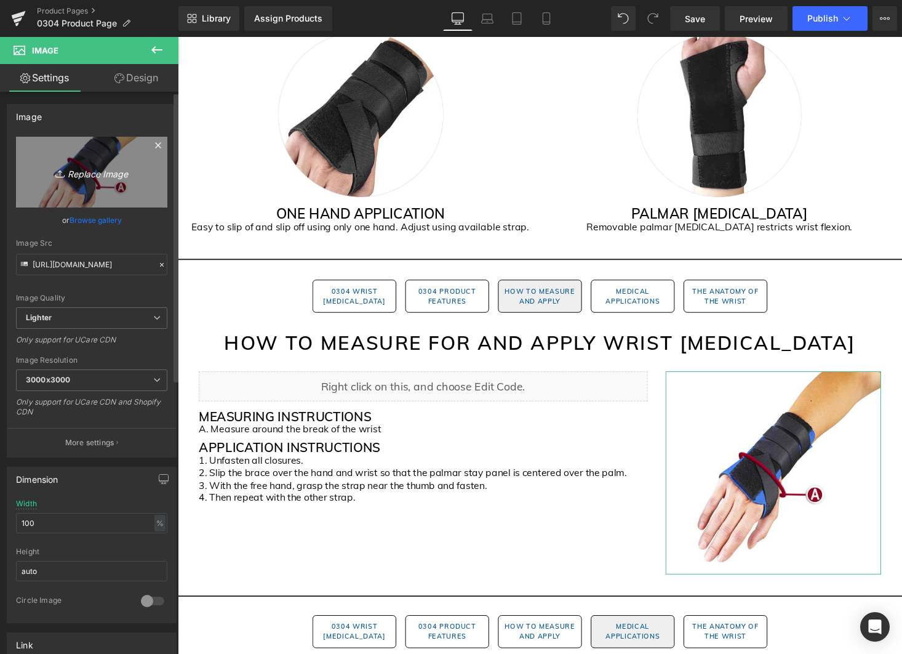
click at [115, 196] on link "Replace Image" at bounding box center [91, 172] width 151 height 71
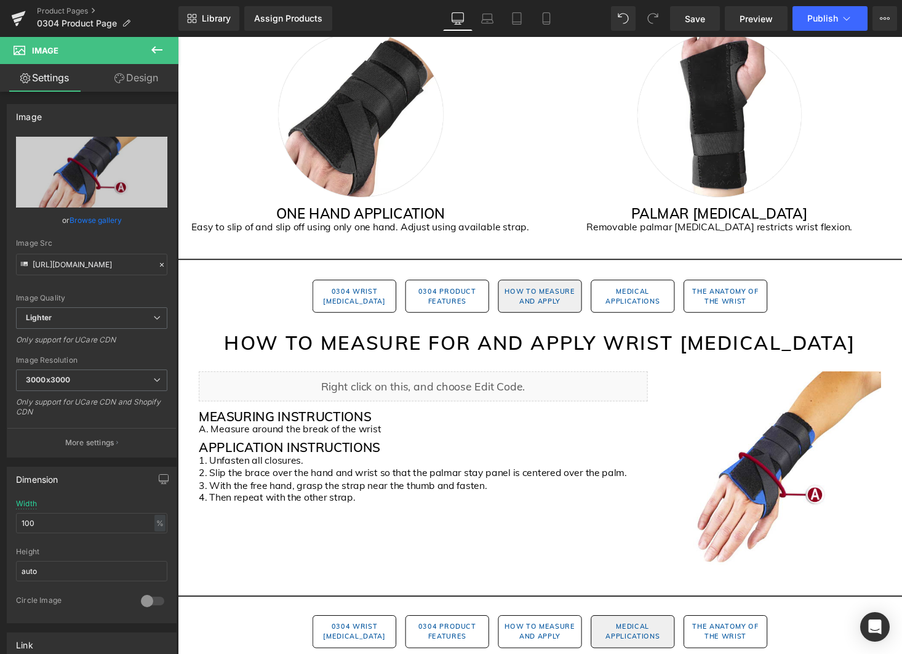
type input "C:\fakepath\0304_Black Gem Pages (3).png"
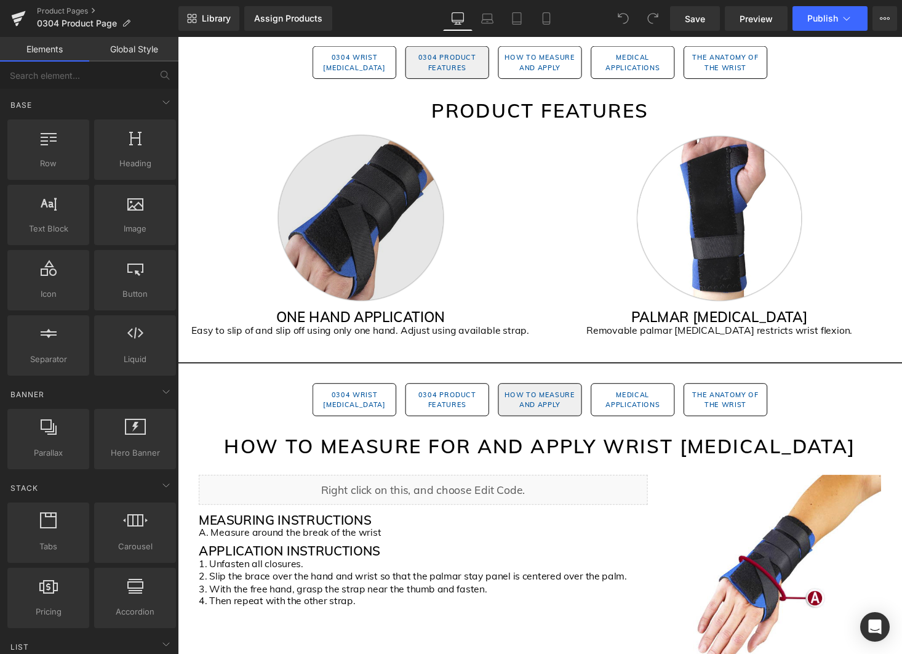
scroll to position [856, 0]
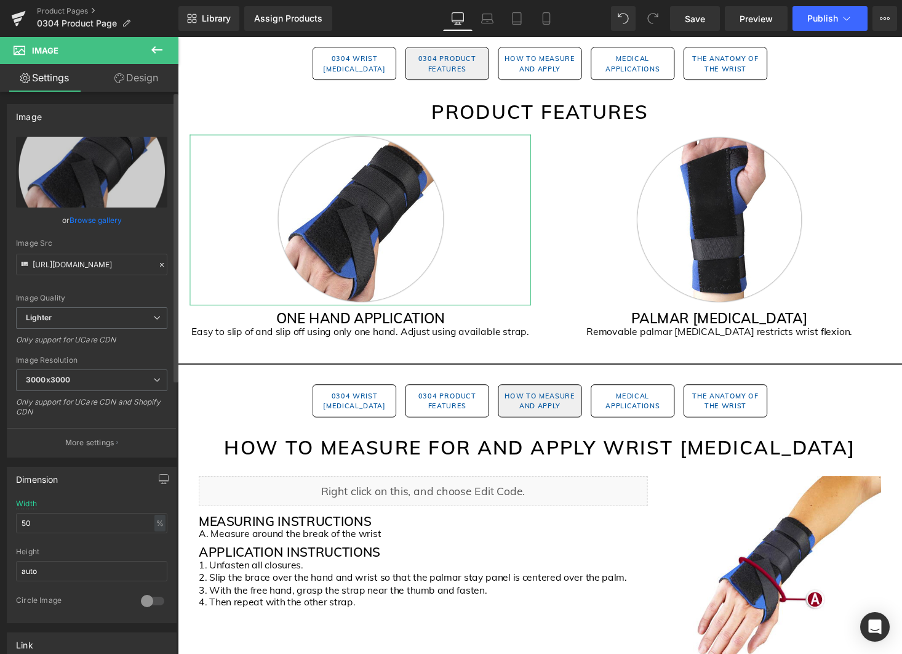
click at [95, 218] on link "Browse gallery" at bounding box center [96, 220] width 52 height 22
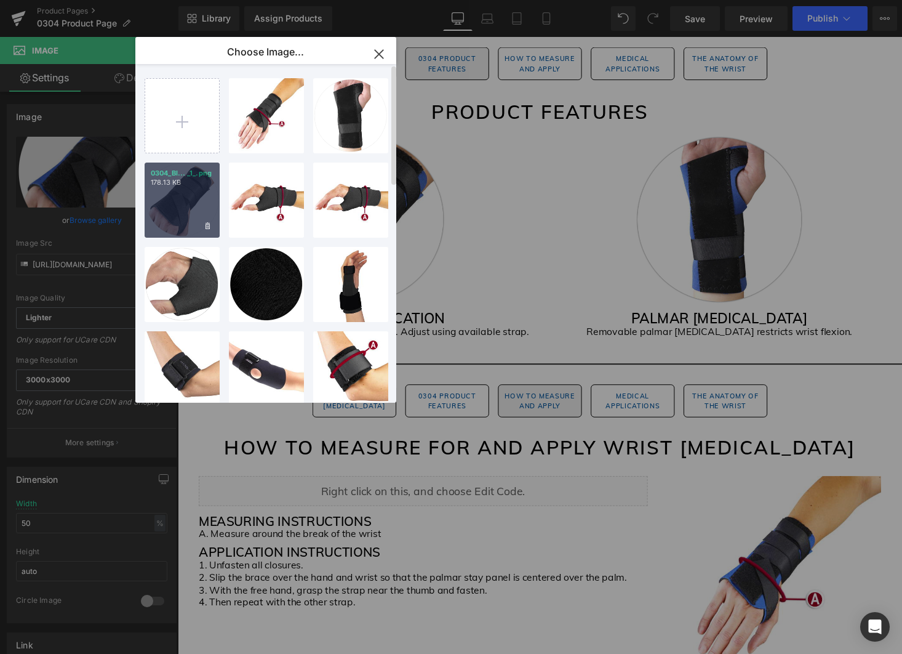
click at [182, 201] on div "0304_Bl... _1_.png 178.13 KB" at bounding box center [182, 200] width 75 height 75
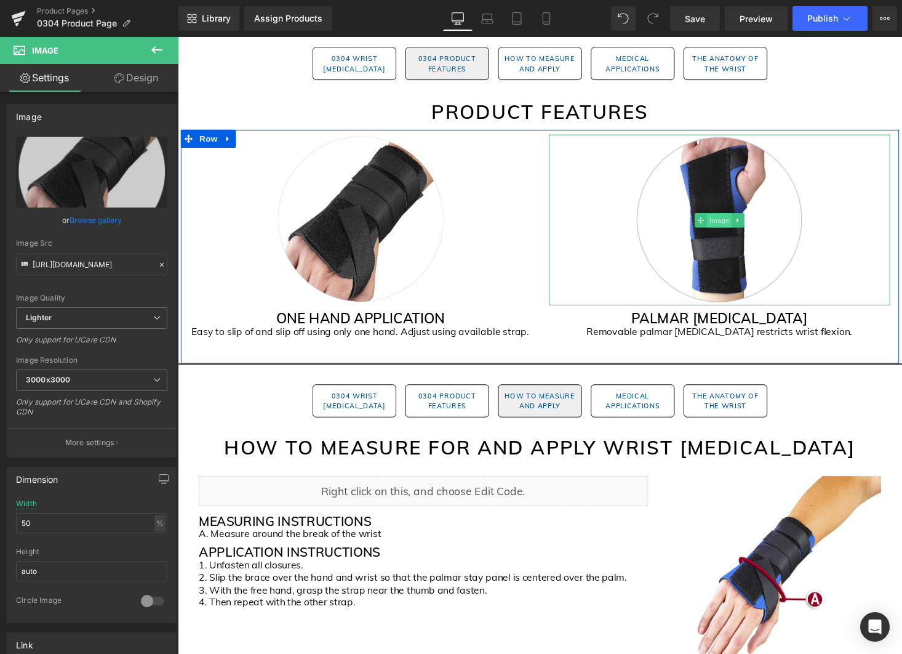
click at [738, 226] on span "Image" at bounding box center [735, 226] width 26 height 15
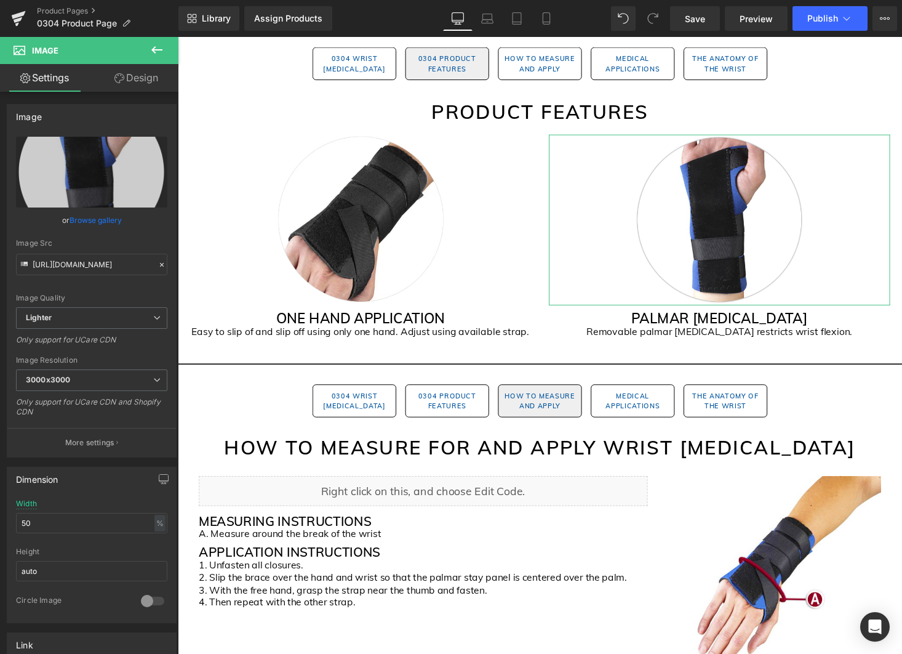
click at [81, 219] on link "Browse gallery" at bounding box center [96, 220] width 52 height 22
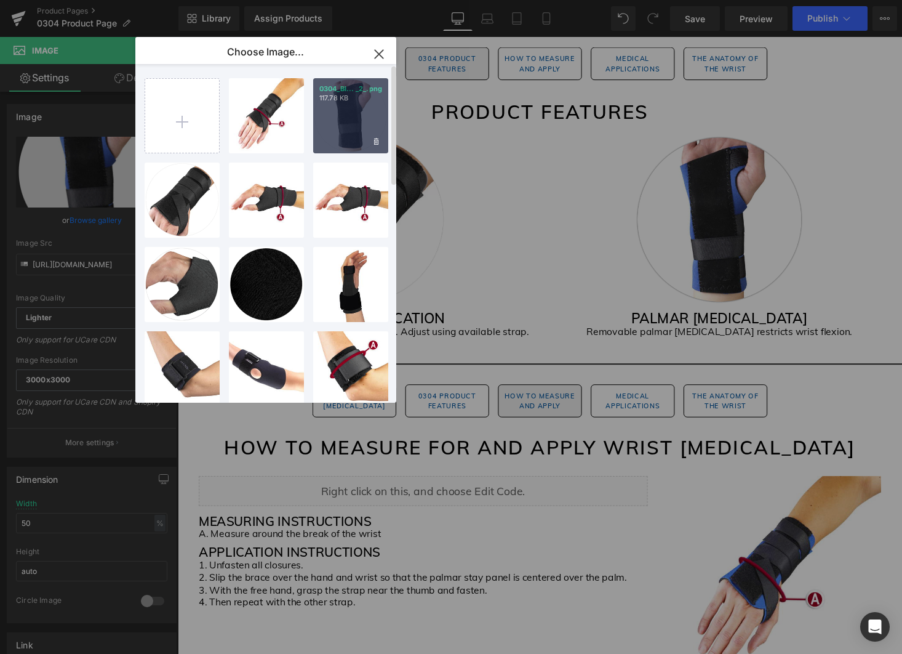
click at [352, 137] on div "0304_Bl... _2_.png 117.78 KB" at bounding box center [350, 115] width 75 height 75
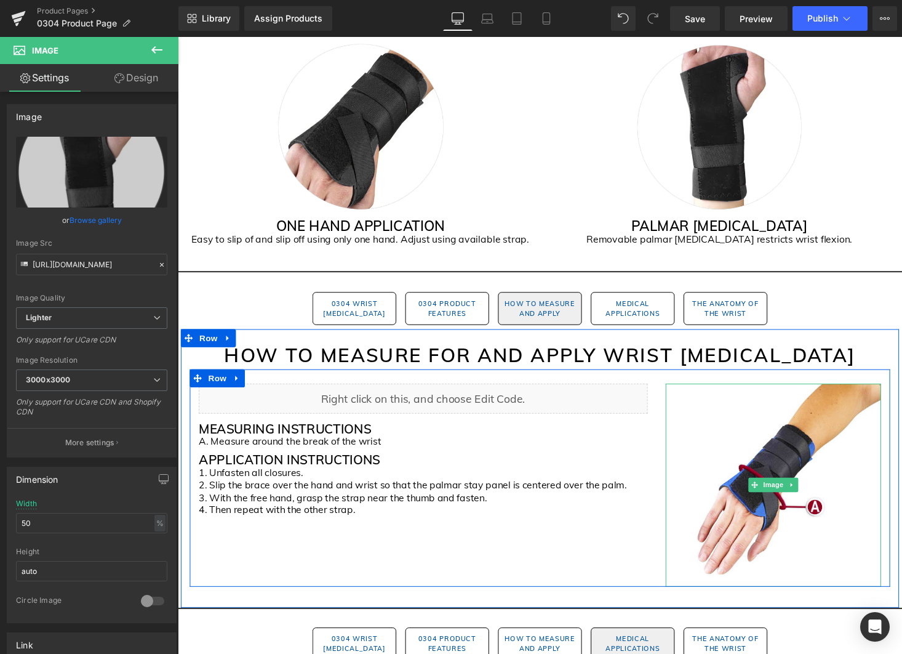
scroll to position [1055, 0]
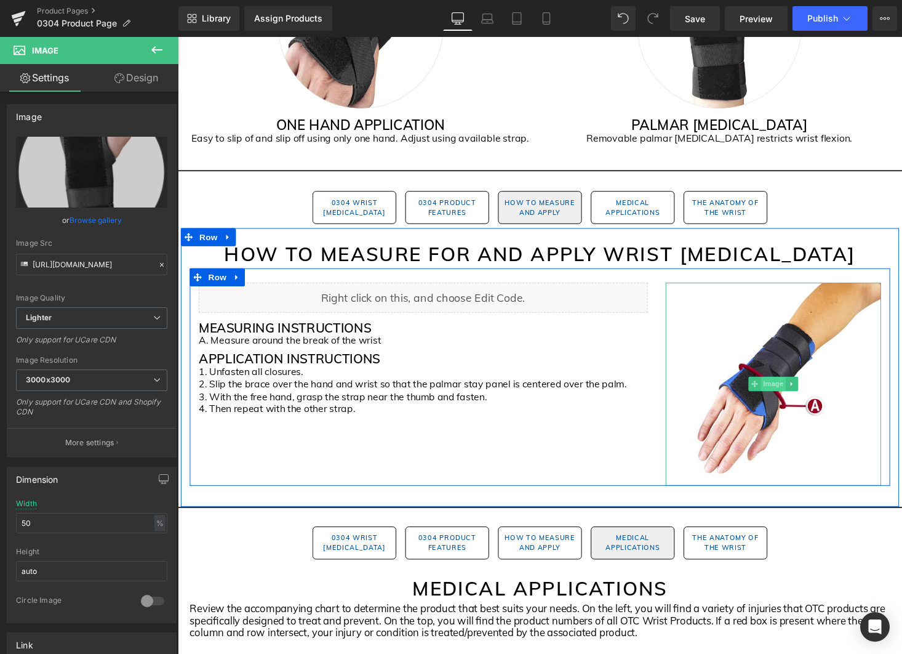
click at [791, 395] on span "Image" at bounding box center [790, 393] width 26 height 15
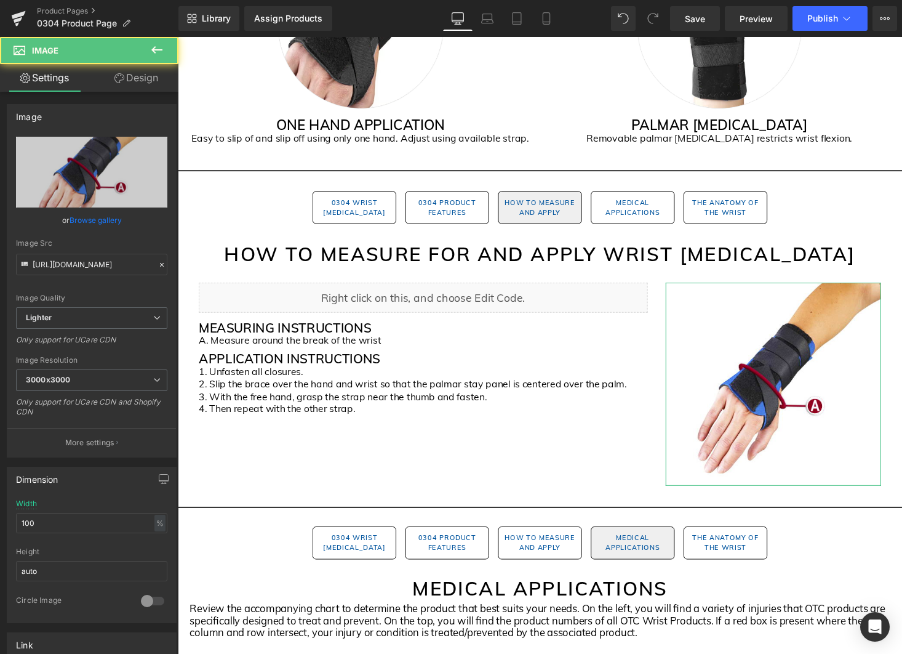
click at [79, 217] on link "Browse gallery" at bounding box center [96, 220] width 52 height 22
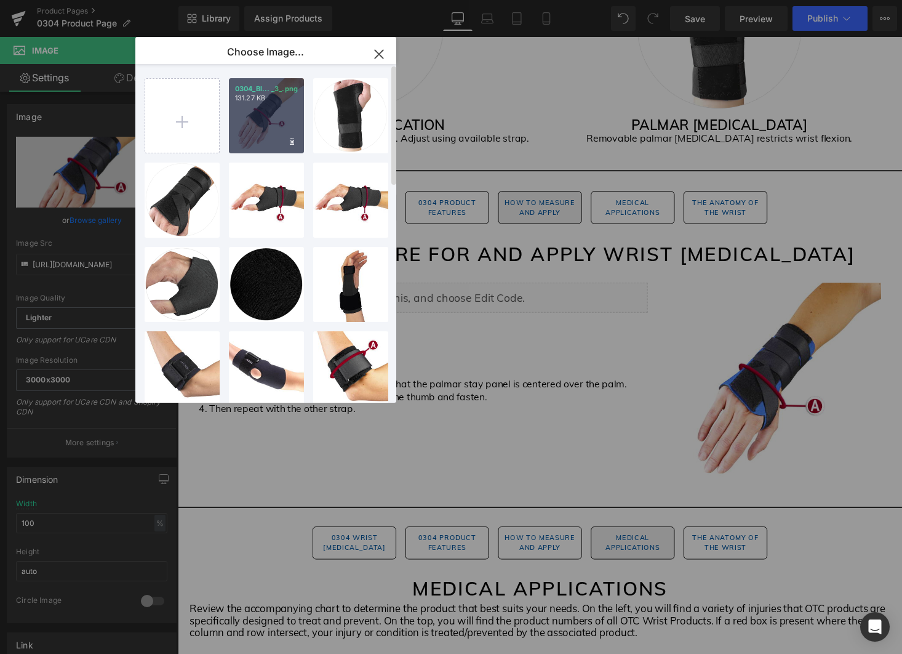
click at [280, 109] on div "0304_Bl... _3_.png 131.27 KB" at bounding box center [266, 115] width 75 height 75
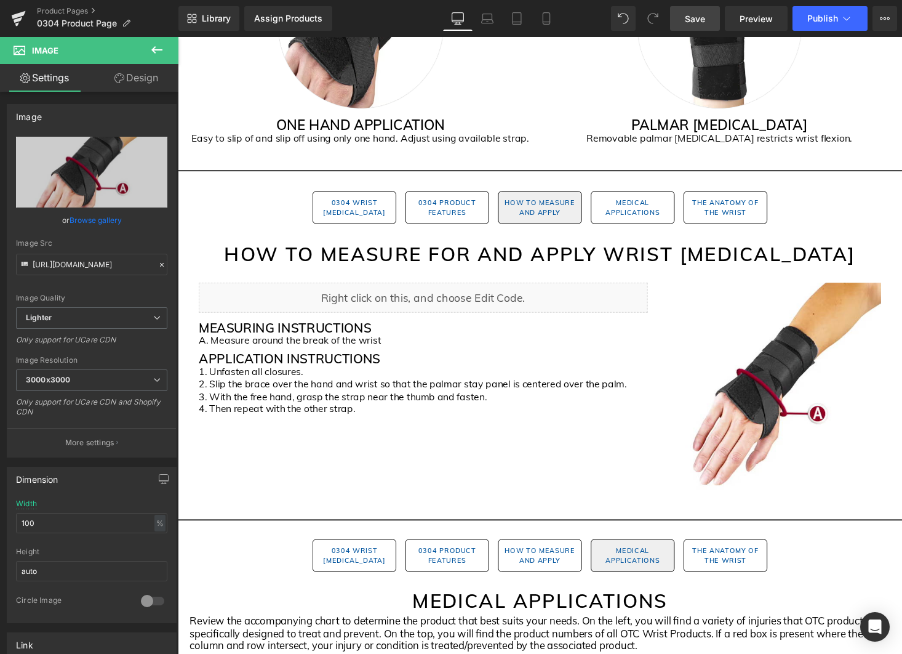
drag, startPoint x: 699, startPoint y: 15, endPoint x: 709, endPoint y: 14, distance: 9.9
click at [699, 15] on span "Save" at bounding box center [695, 18] width 20 height 13
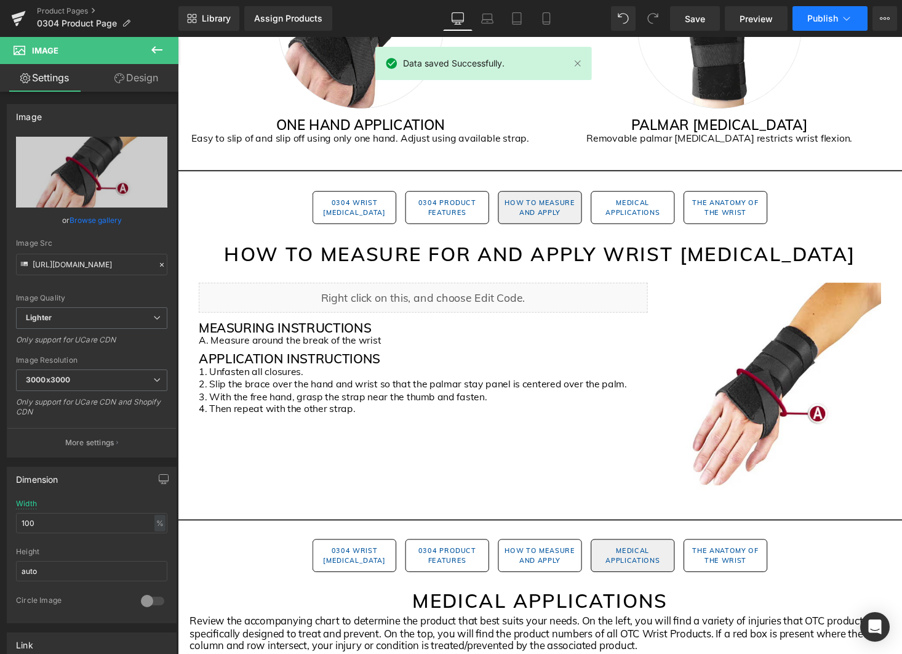
click at [848, 21] on icon at bounding box center [847, 18] width 12 height 12
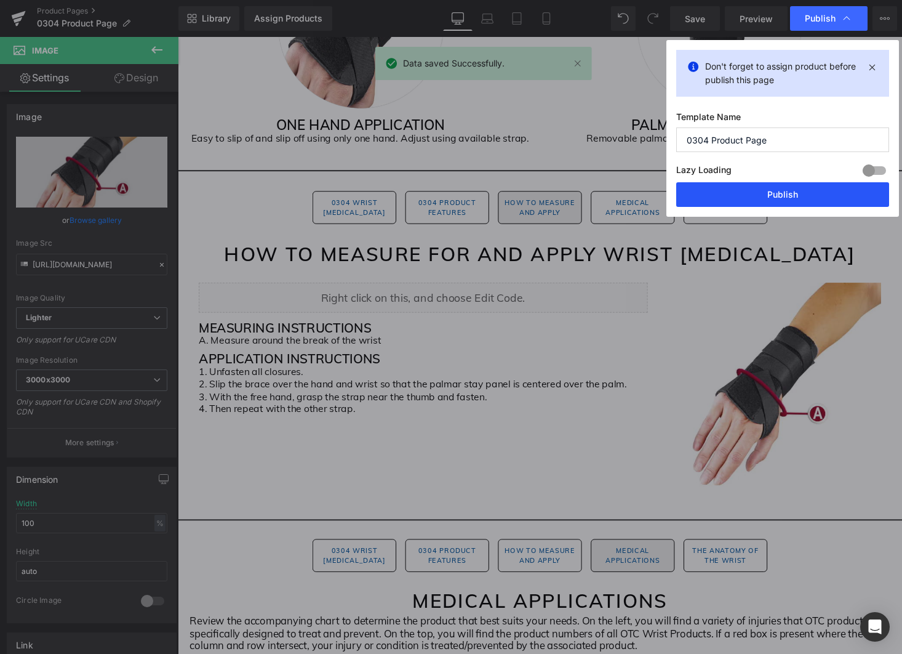
click at [845, 186] on button "Publish" at bounding box center [783, 194] width 213 height 25
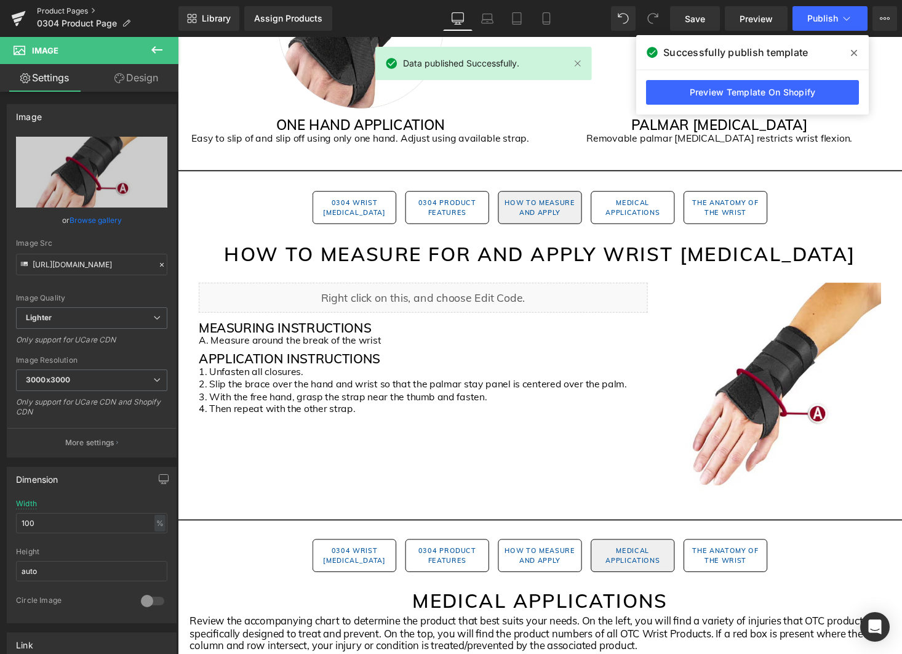
click at [47, 7] on link "Product Pages" at bounding box center [108, 11] width 142 height 10
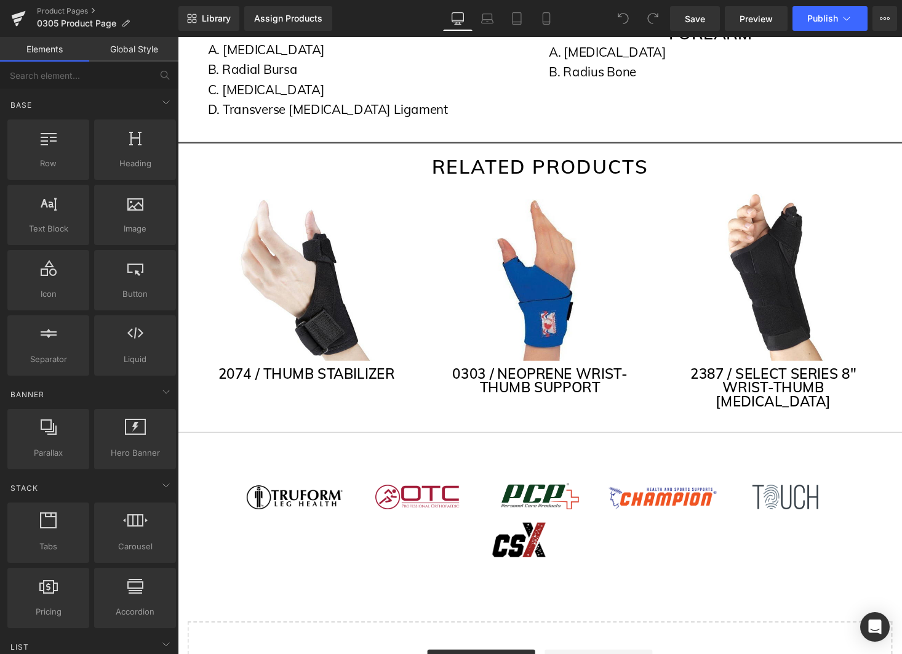
scroll to position [2558, 0]
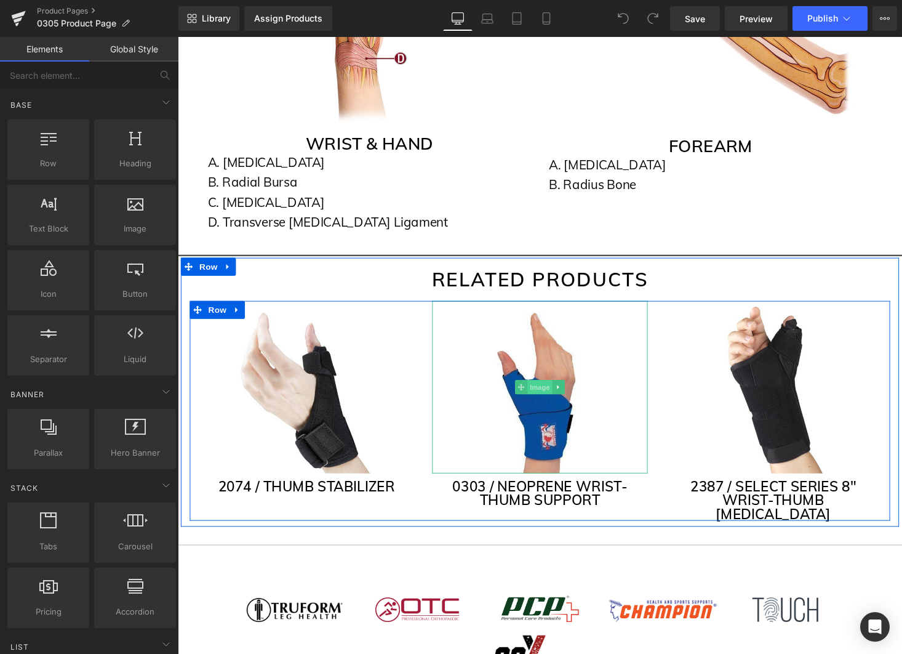
click at [549, 390] on span "Image" at bounding box center [550, 397] width 26 height 15
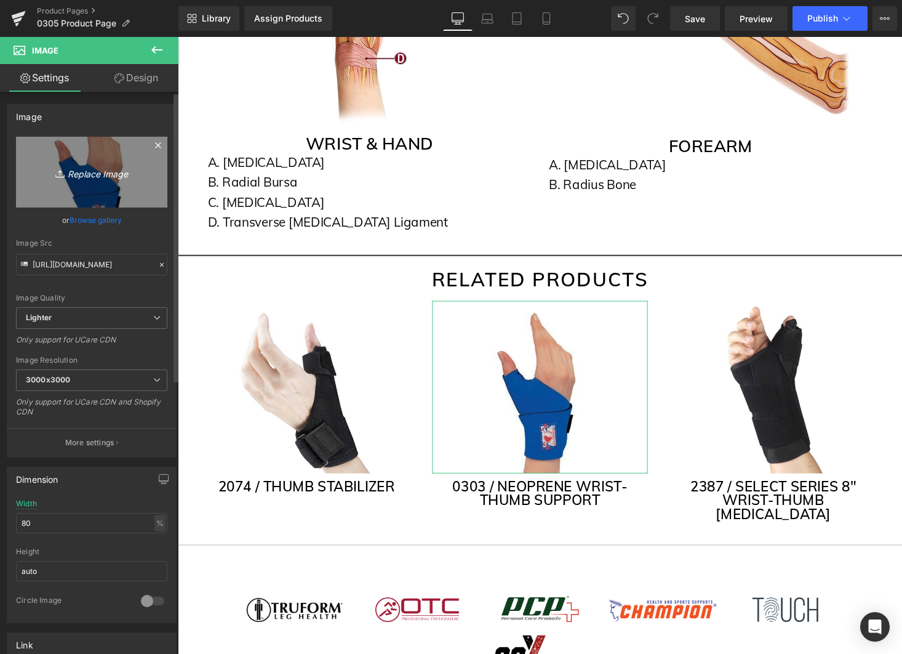
click at [87, 185] on link "Replace Image" at bounding box center [91, 172] width 151 height 71
type input "C:\fakepath\0303_Black.webp"
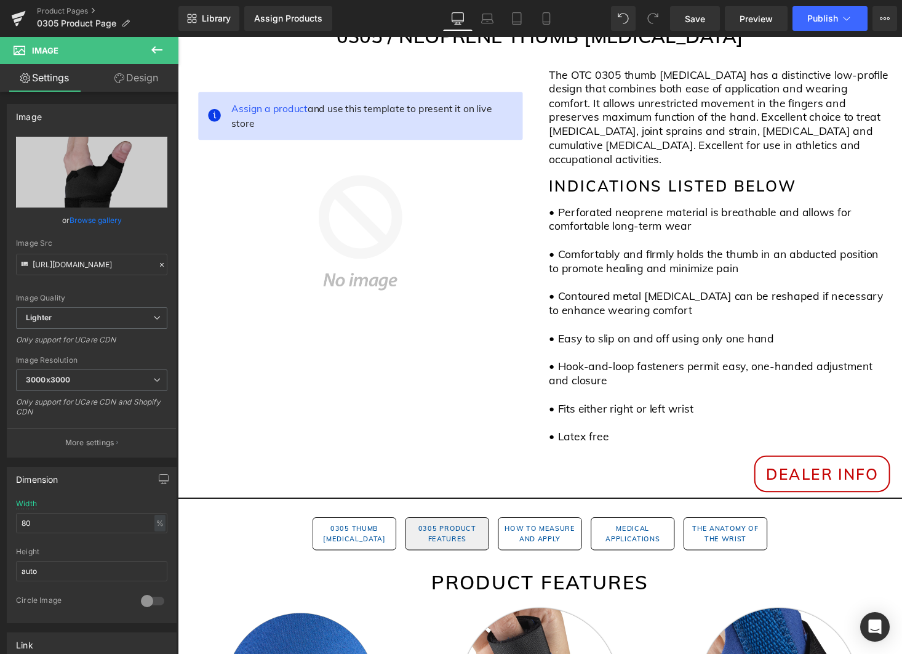
scroll to position [558, 0]
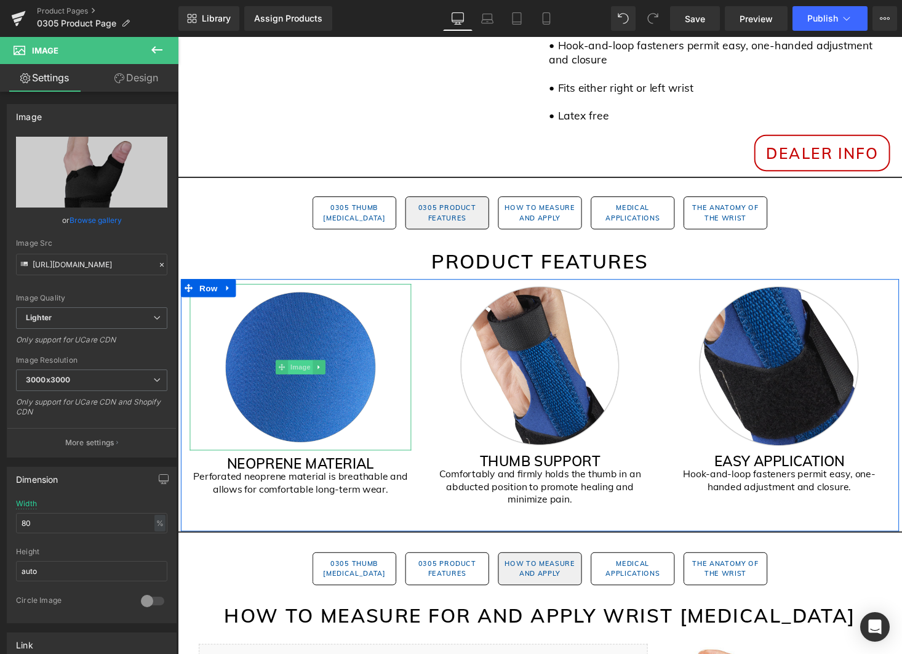
click at [304, 369] on span "Image" at bounding box center [304, 376] width 26 height 15
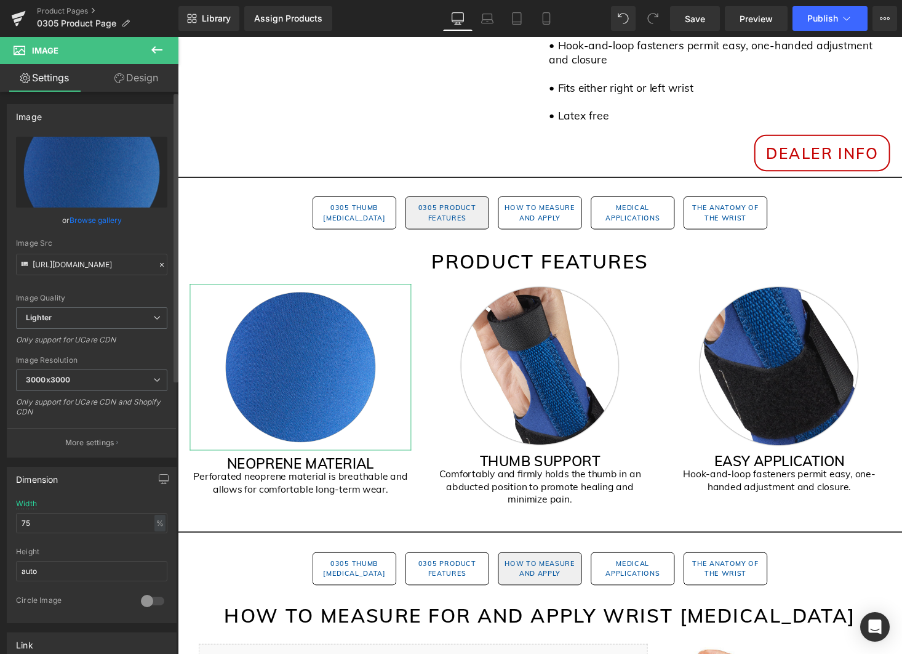
click at [111, 222] on link "Browse gallery" at bounding box center [96, 220] width 52 height 22
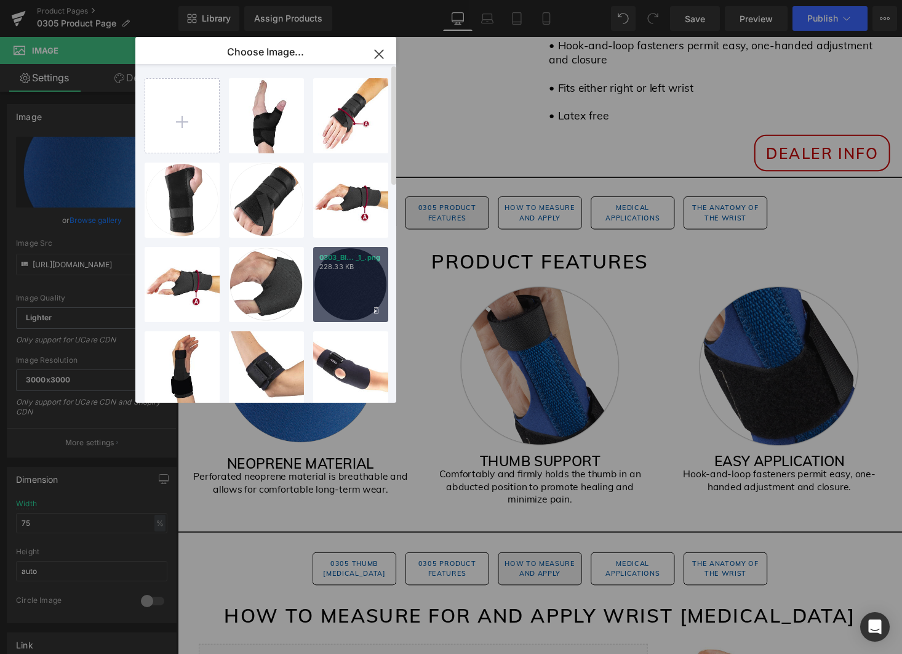
click at [365, 290] on div "0303_Bl... _1_.png 228.33 KB" at bounding box center [350, 284] width 75 height 75
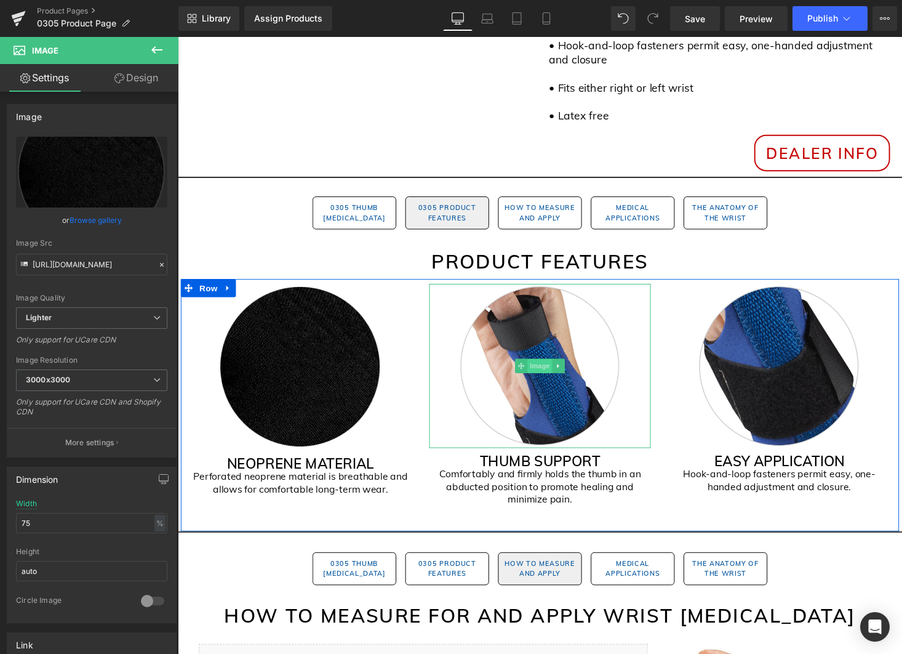
click at [557, 367] on span "Image" at bounding box center [550, 374] width 26 height 15
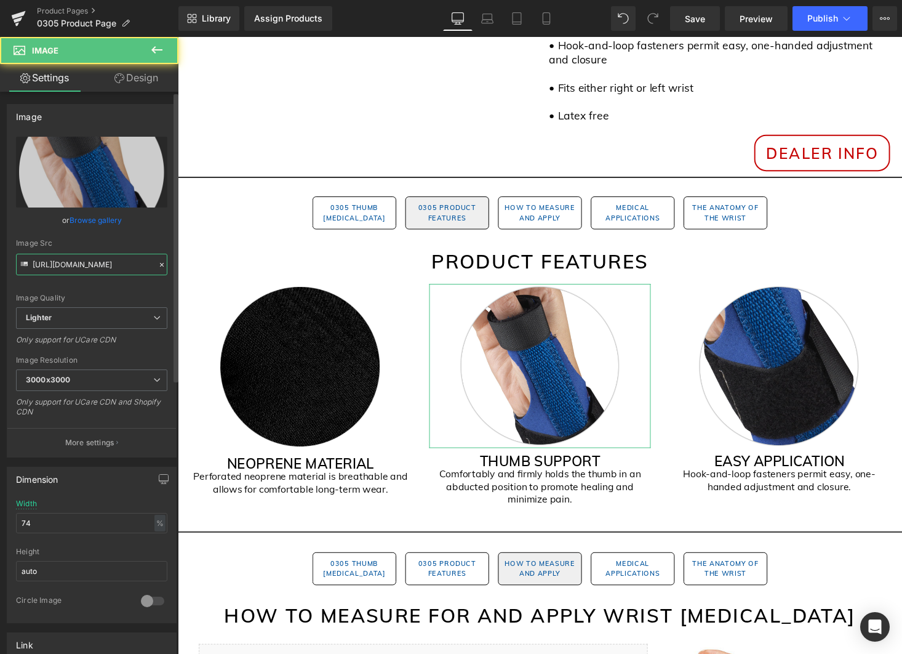
click at [106, 267] on input "https://ucarecdn.com/3e10b10a-8b4d-4d39-9492-680da1c6452c/-/format/auto/-/previ…" at bounding box center [91, 265] width 151 height 22
click at [106, 268] on input "https://ucarecdn.com/3e10b10a-8b4d-4d39-9492-680da1c6452c/-/format/auto/-/previ…" at bounding box center [91, 265] width 151 height 22
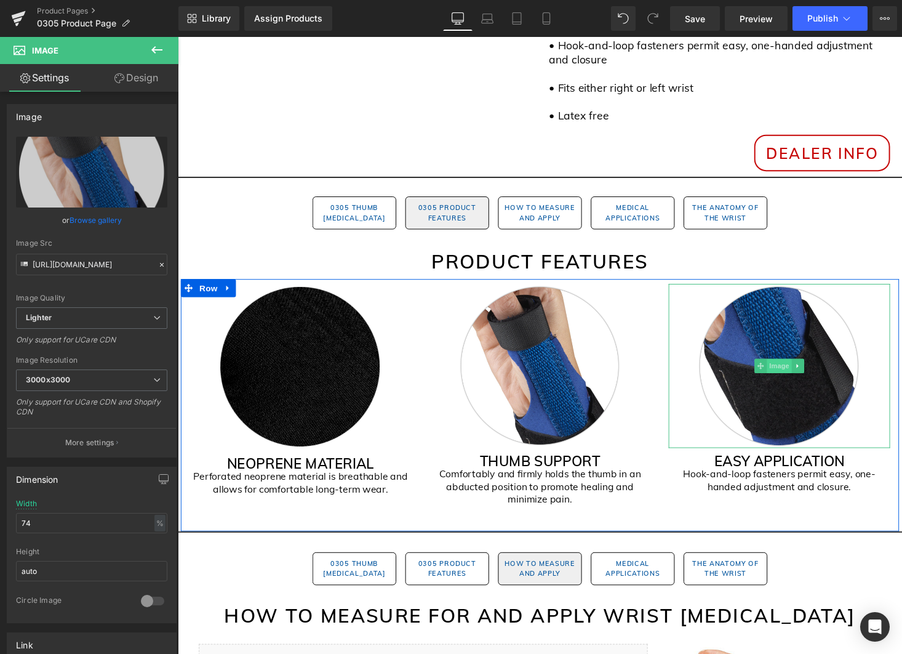
click at [798, 367] on span "Image" at bounding box center [797, 374] width 26 height 15
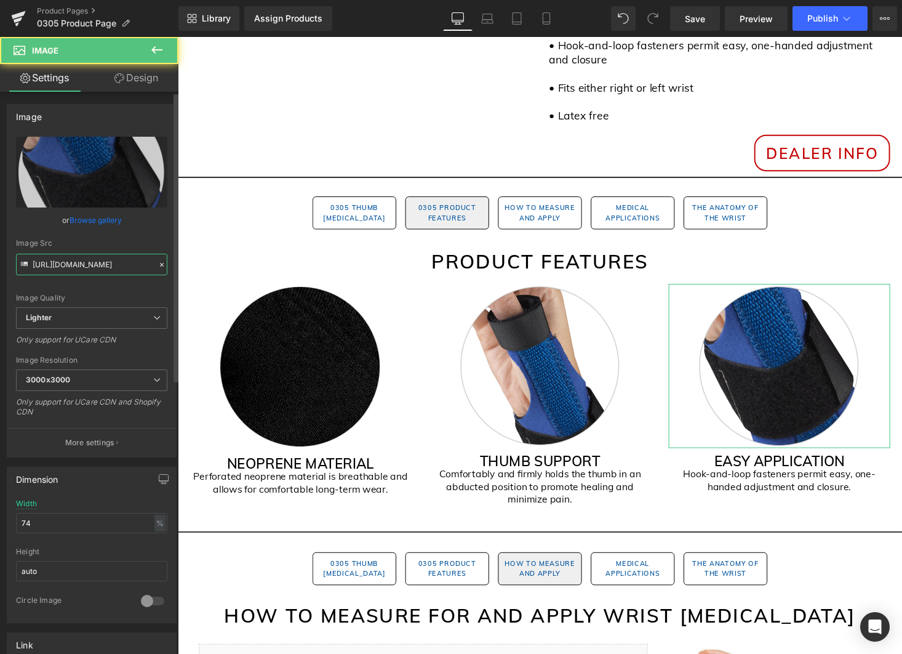
click at [90, 263] on input "https://ucarecdn.com/23060412-d6c2-456b-a84f-021ad2759af5/-/format/auto/-/previ…" at bounding box center [91, 265] width 151 height 22
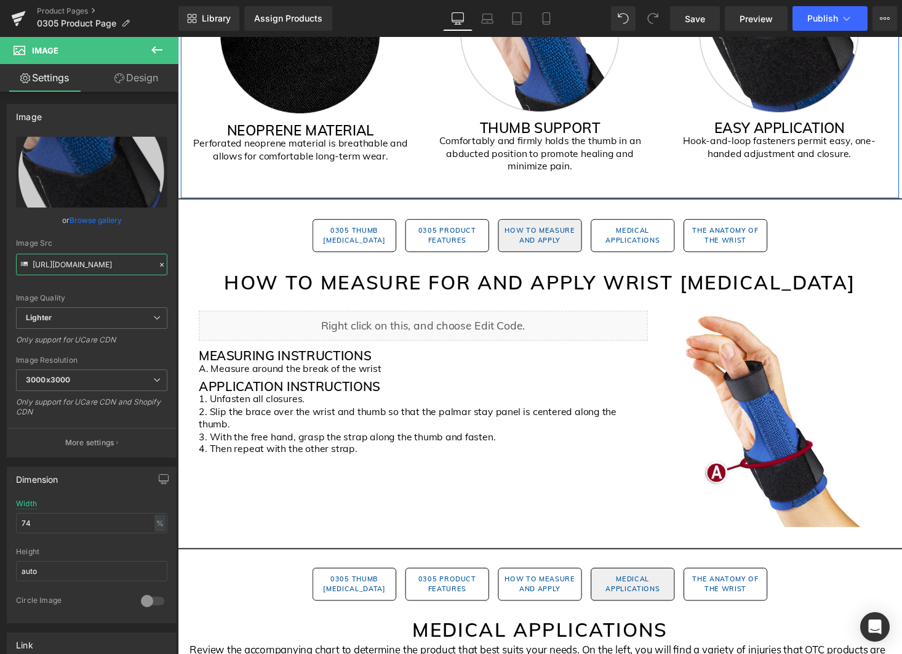
scroll to position [1024, 0]
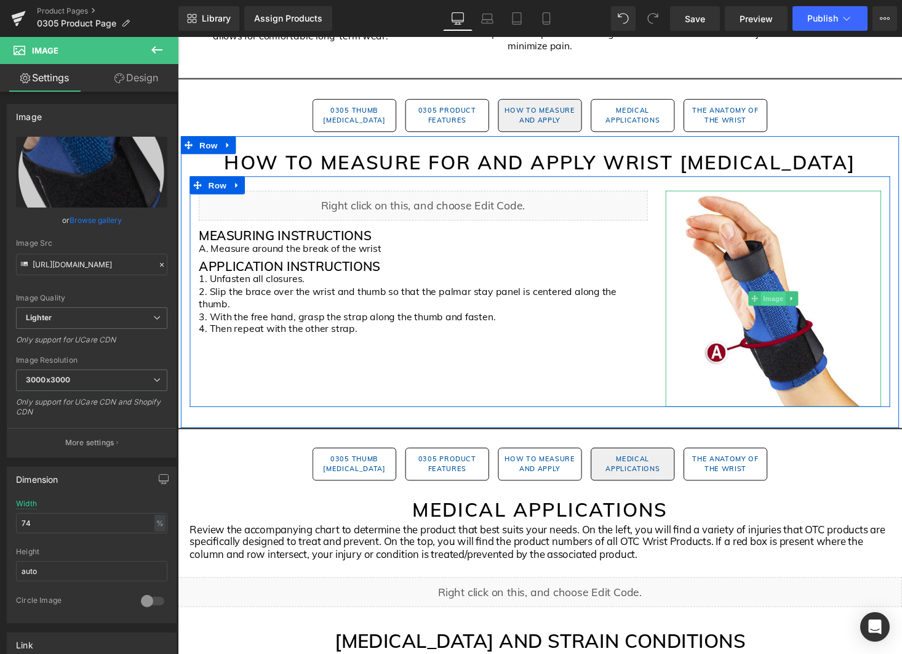
click at [793, 299] on span "Image" at bounding box center [790, 306] width 26 height 15
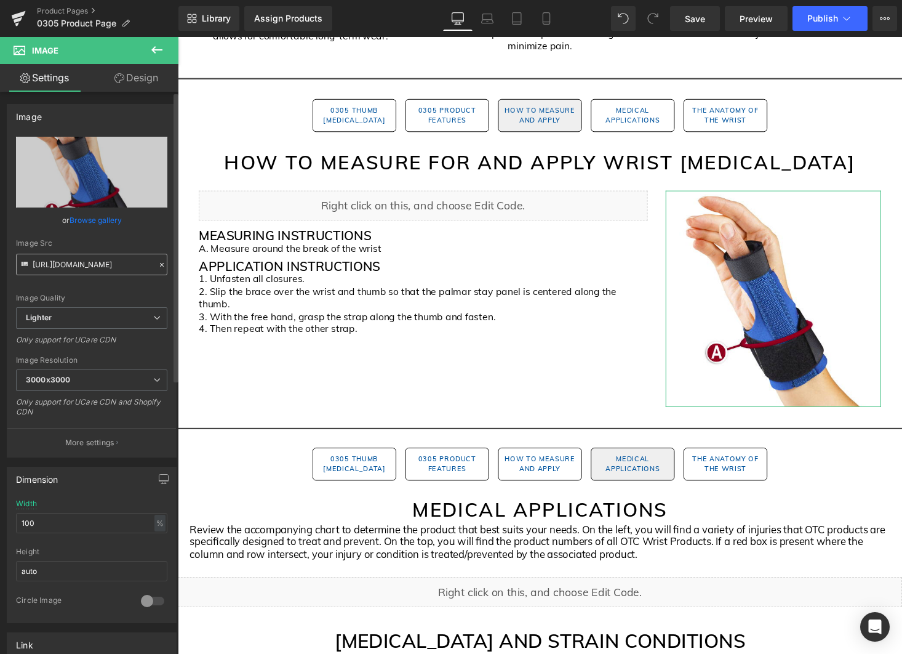
scroll to position [1, 0]
click at [121, 269] on input "https://ucarecdn.com/84e11808-9c0a-43e4-a466-e114f7febd4b/-/format/auto/-/previ…" at bounding box center [91, 264] width 151 height 22
click at [121, 269] on input "https://ucarecdn.com/84e11808-9c0a-43e4-a466-e114f7febd4b/-/format/auto/-/previ…" at bounding box center [91, 265] width 151 height 22
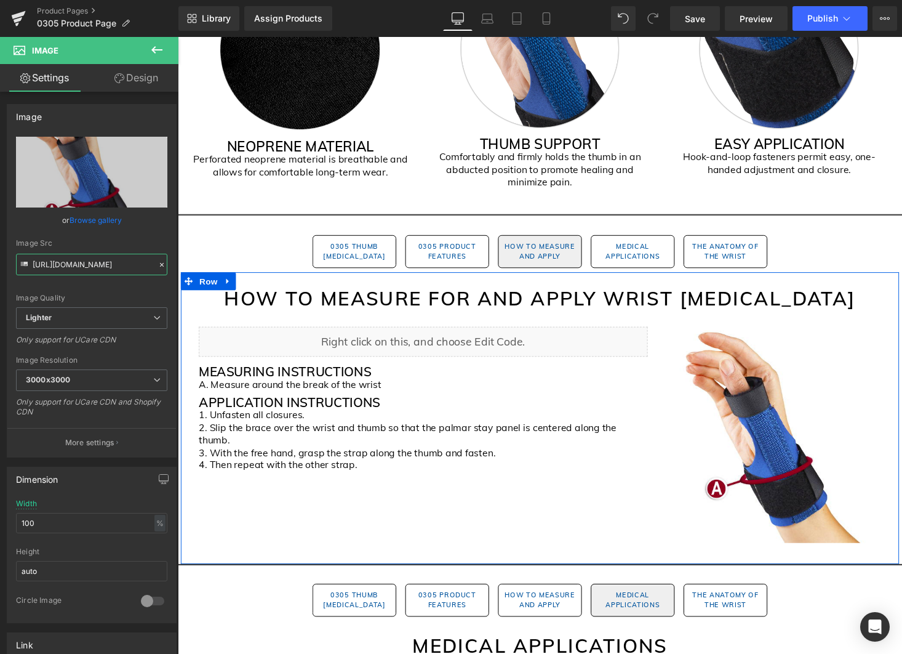
scroll to position [725, 0]
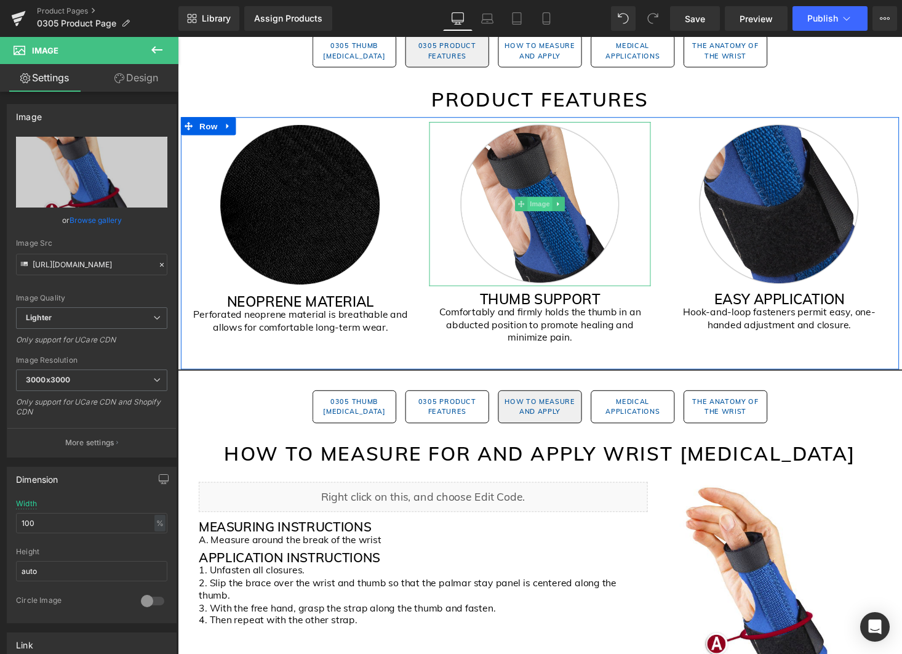
click at [555, 201] on span "Image" at bounding box center [550, 208] width 26 height 15
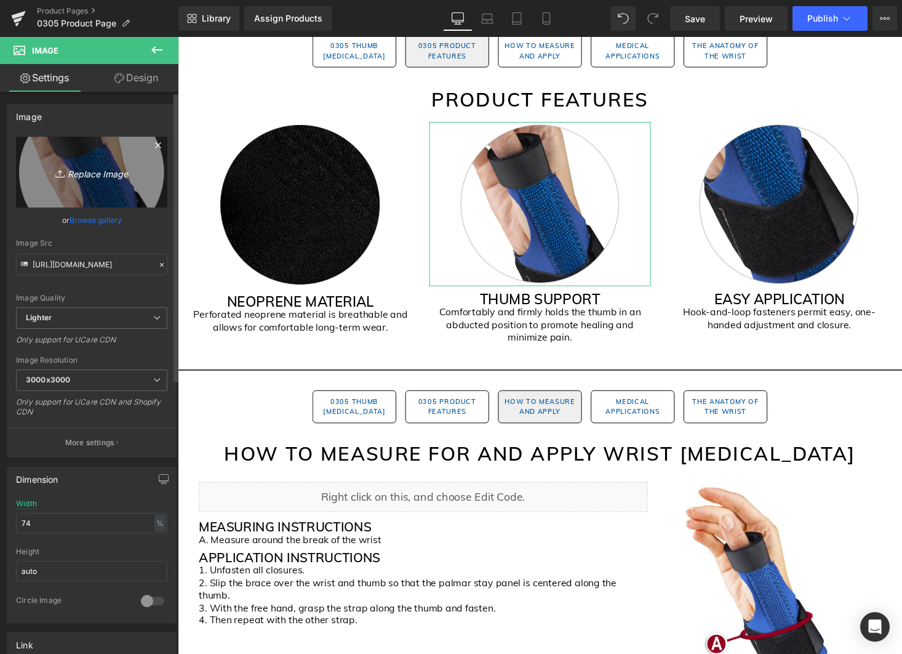
click at [113, 174] on icon "Replace Image" at bounding box center [91, 171] width 98 height 15
type input "C:\fakepath\0305_Black Gem Pages (1).png"
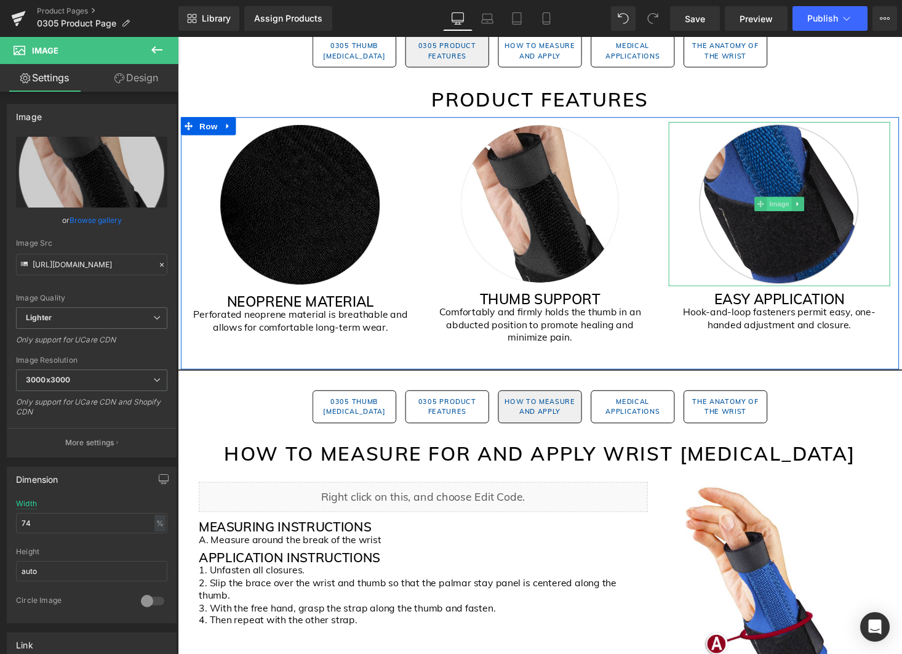
click at [794, 201] on span "Image" at bounding box center [797, 208] width 26 height 15
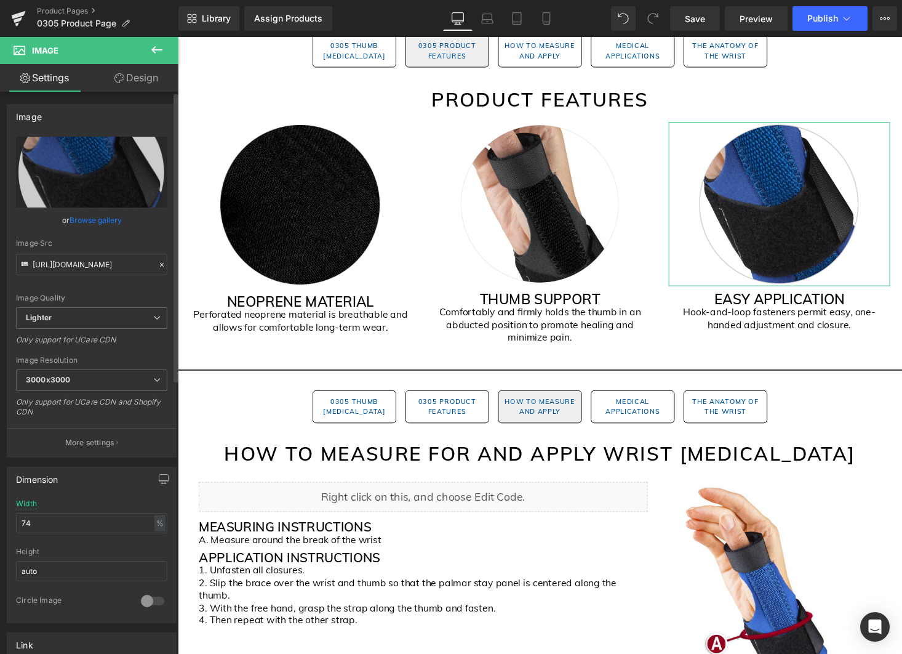
click at [108, 219] on link "Browse gallery" at bounding box center [96, 220] width 52 height 22
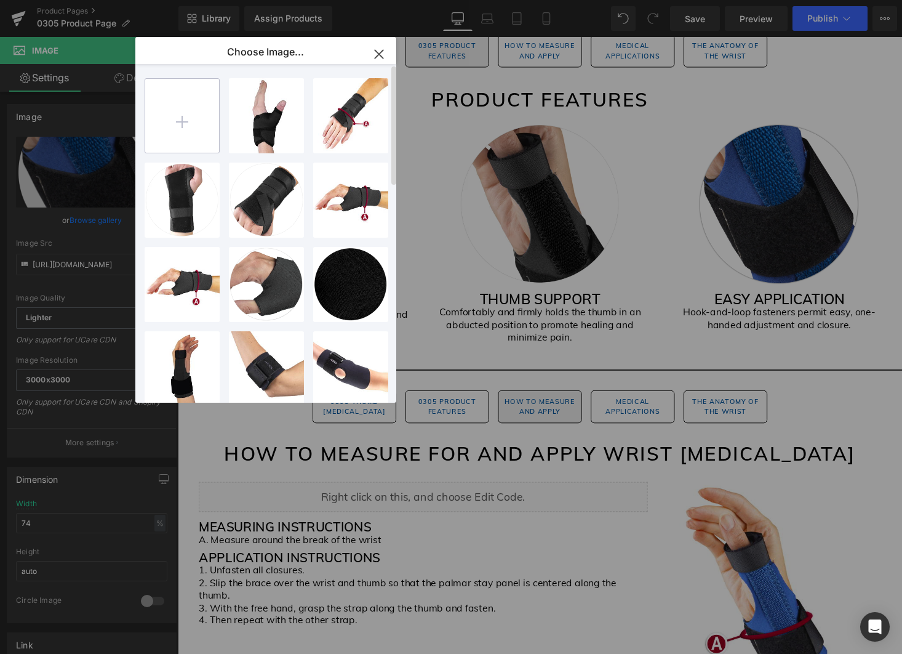
click at [215, 122] on input "file" at bounding box center [182, 116] width 74 height 74
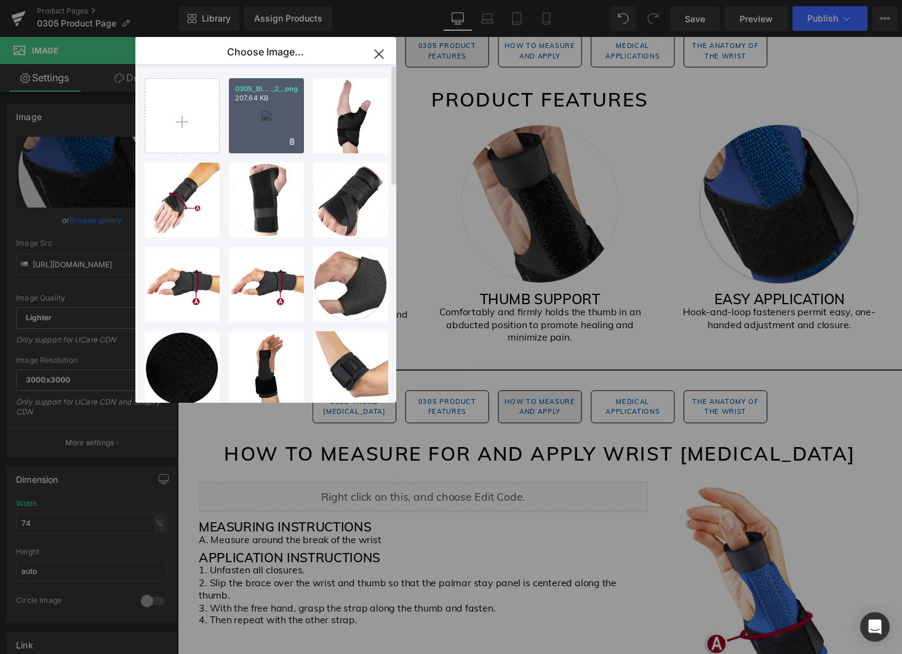
click at [271, 129] on div "0305_Bl... _2_.png 207.64 KB" at bounding box center [266, 115] width 75 height 75
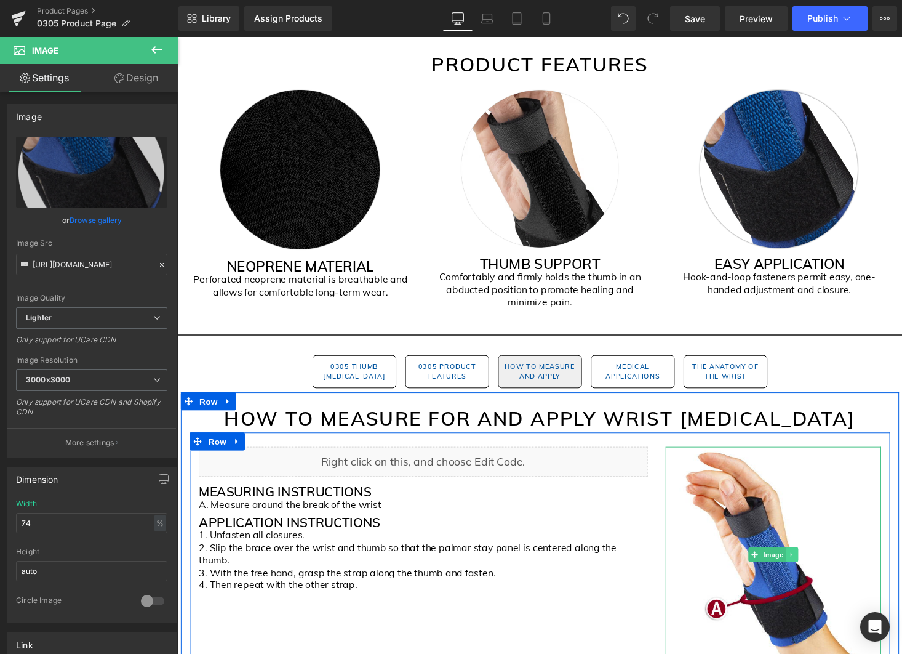
scroll to position [774, 0]
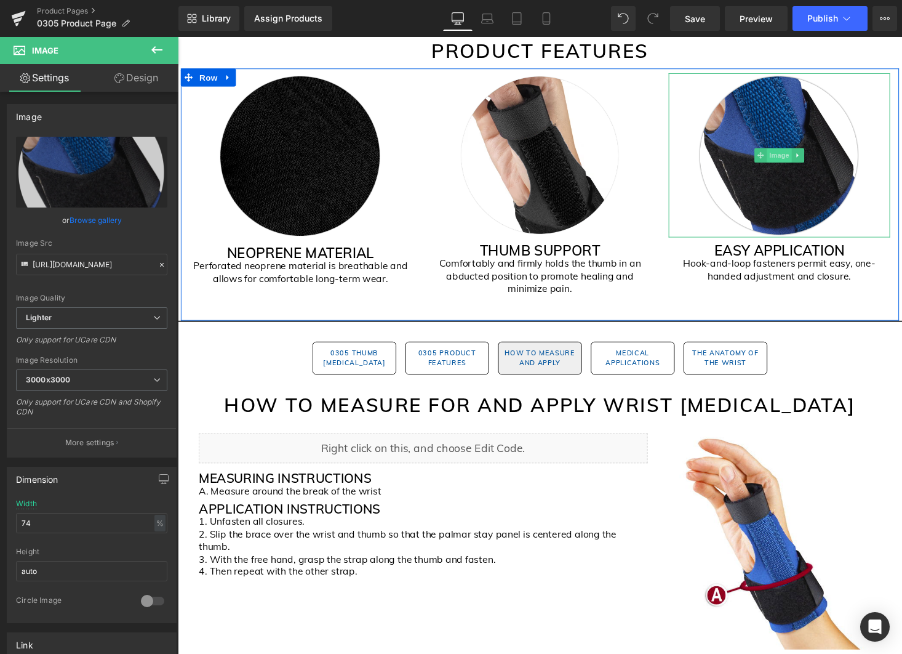
click at [802, 151] on span "Image" at bounding box center [797, 158] width 26 height 15
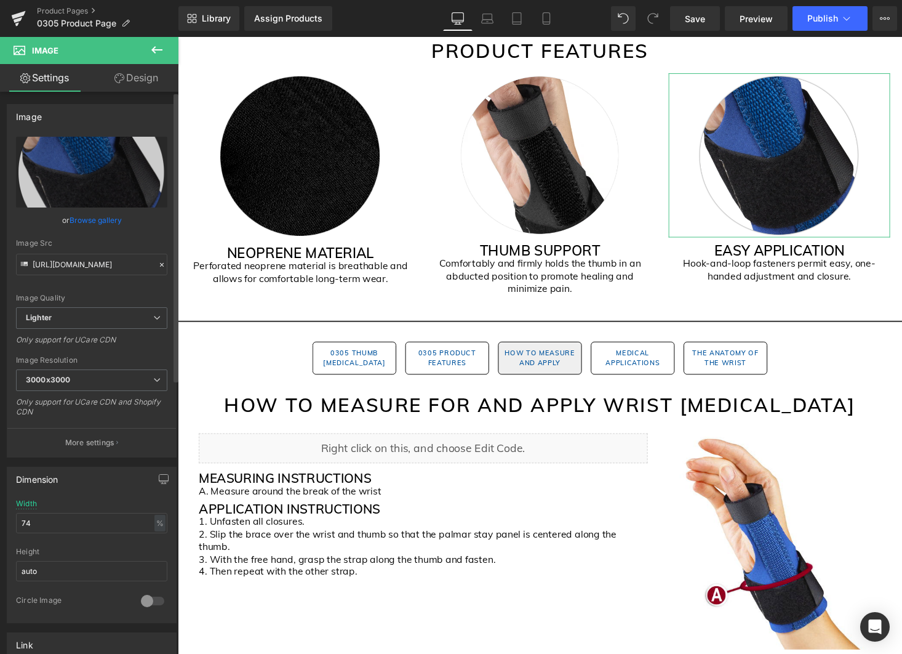
click at [94, 220] on link "Browse gallery" at bounding box center [96, 220] width 52 height 22
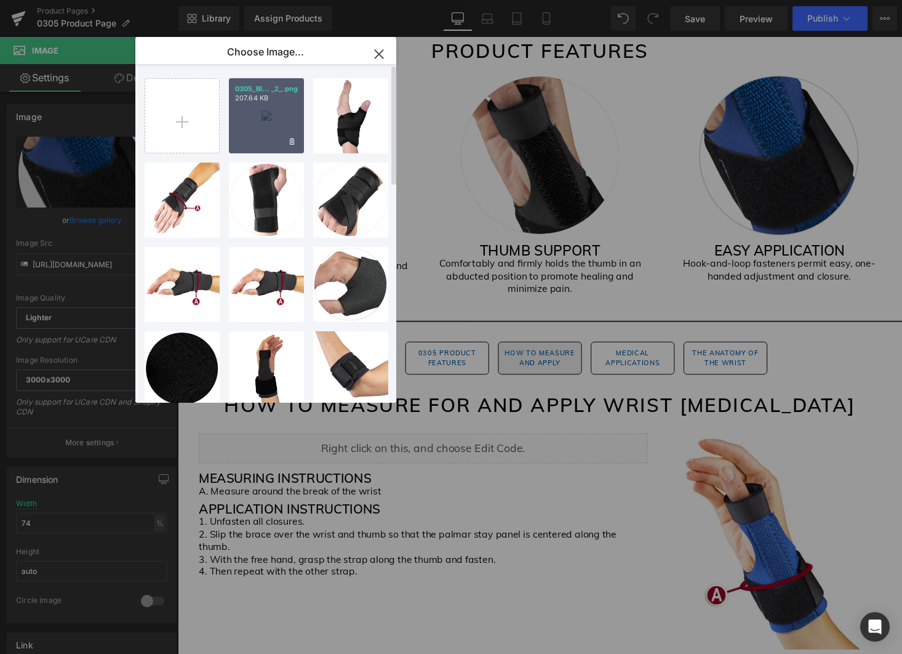
click at [249, 116] on div "0305_Bl... _2_.png 207.64 KB" at bounding box center [266, 115] width 75 height 75
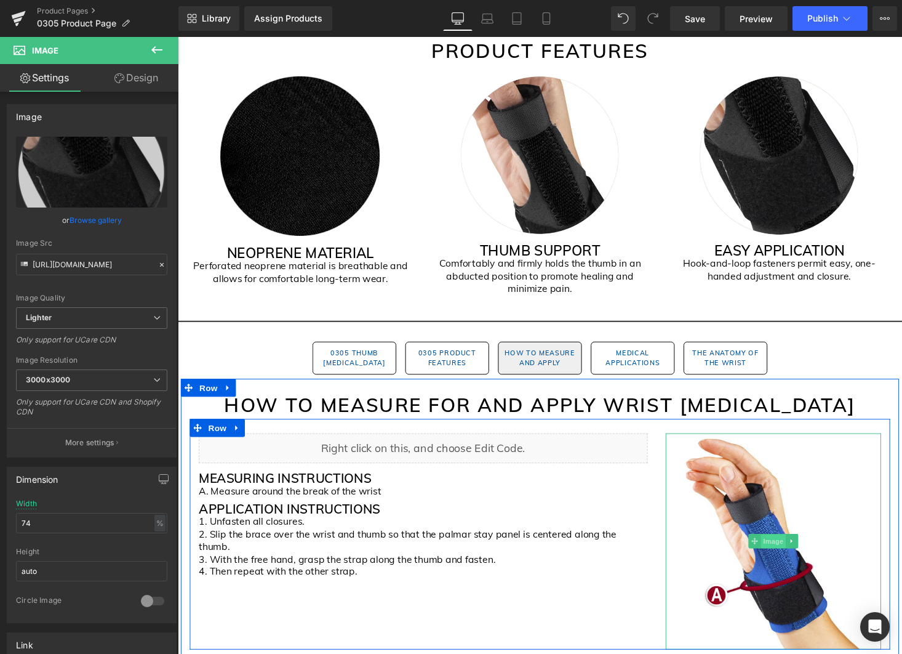
click at [792, 548] on span "Image" at bounding box center [790, 555] width 26 height 15
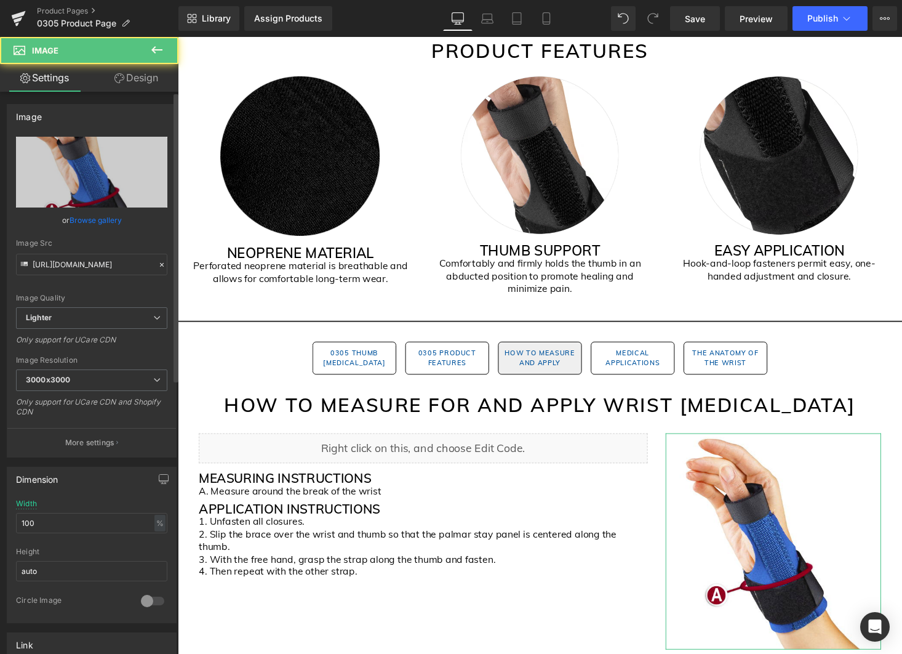
click at [88, 219] on link "Browse gallery" at bounding box center [96, 220] width 52 height 22
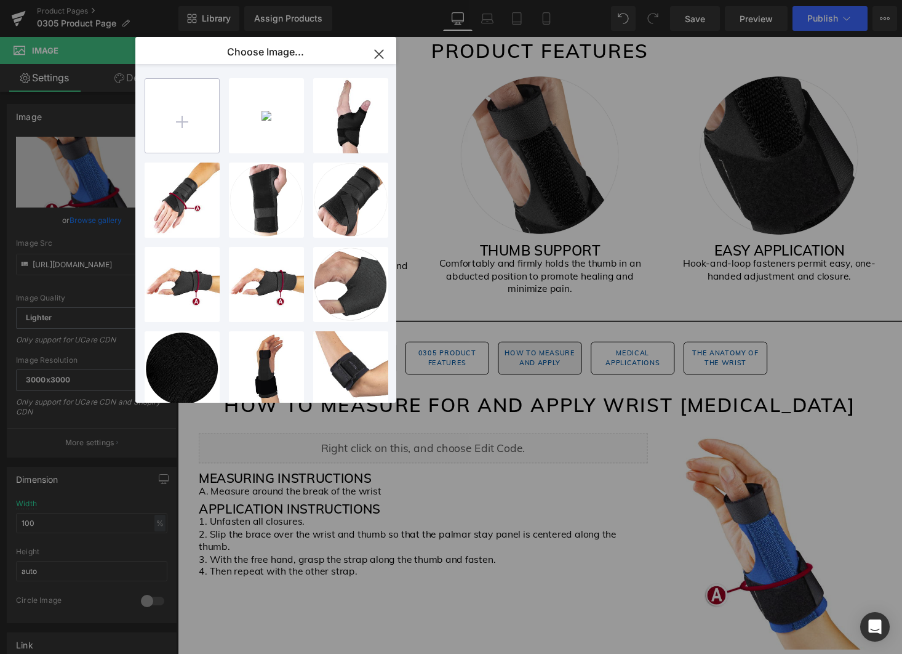
click at [182, 100] on input "file" at bounding box center [182, 116] width 74 height 74
type input "C:\fakepath\0305_Black Gem Pages (3).png"
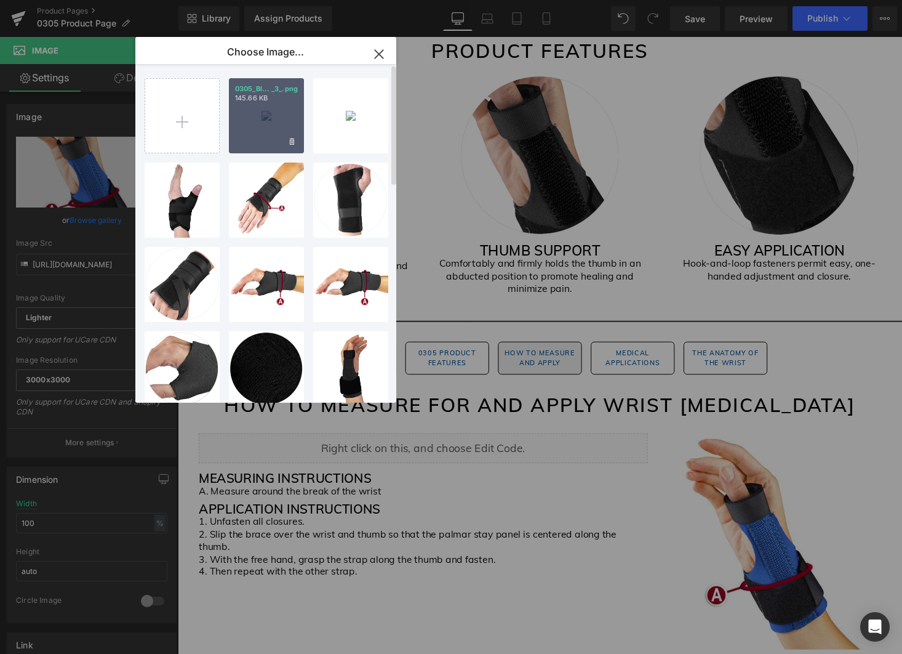
click at [271, 128] on div "0305_Bl... _3_.png 145.66 KB" at bounding box center [266, 115] width 75 height 75
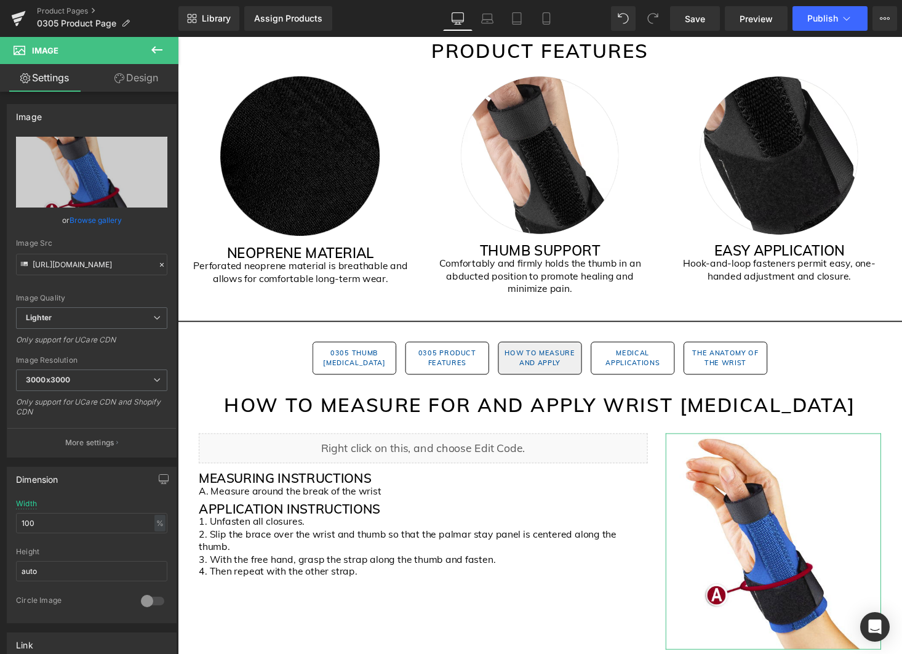
click at [111, 219] on link "Browse gallery" at bounding box center [96, 220] width 52 height 22
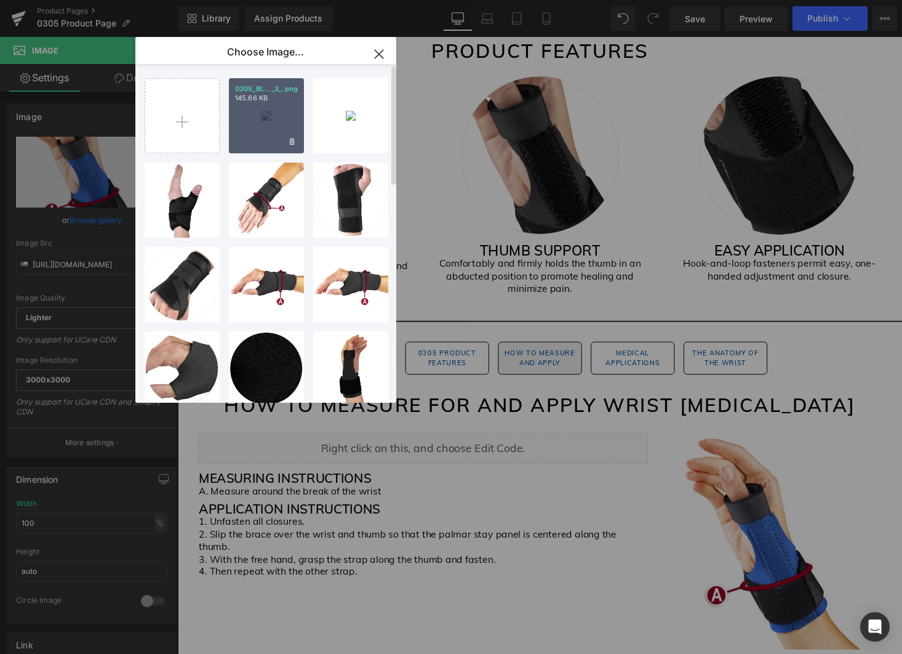
click at [257, 139] on div "0305_Bl... _3_.png 145.66 KB" at bounding box center [266, 115] width 75 height 75
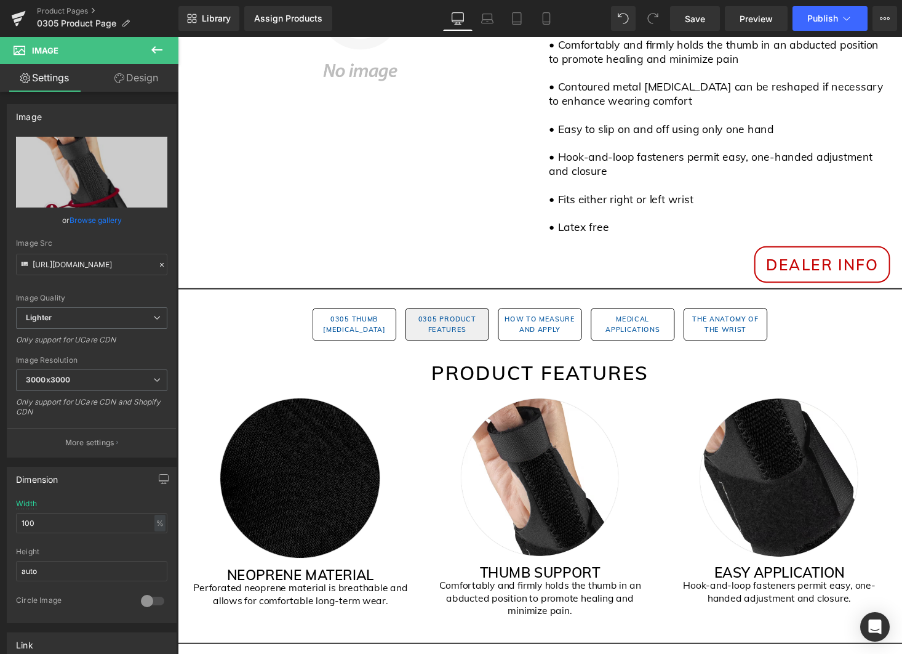
scroll to position [417, 0]
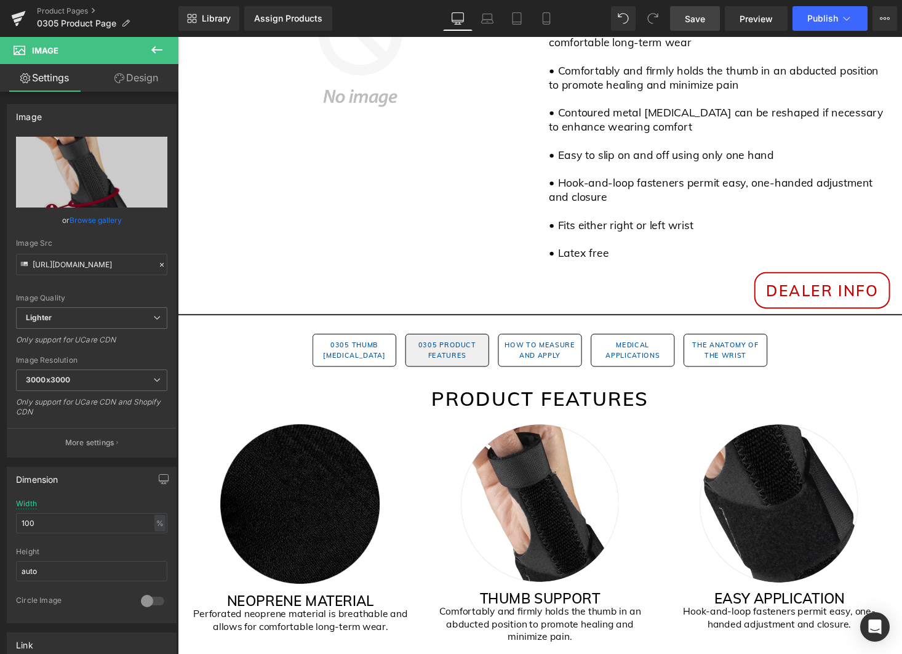
click at [688, 20] on span "Save" at bounding box center [695, 18] width 20 height 13
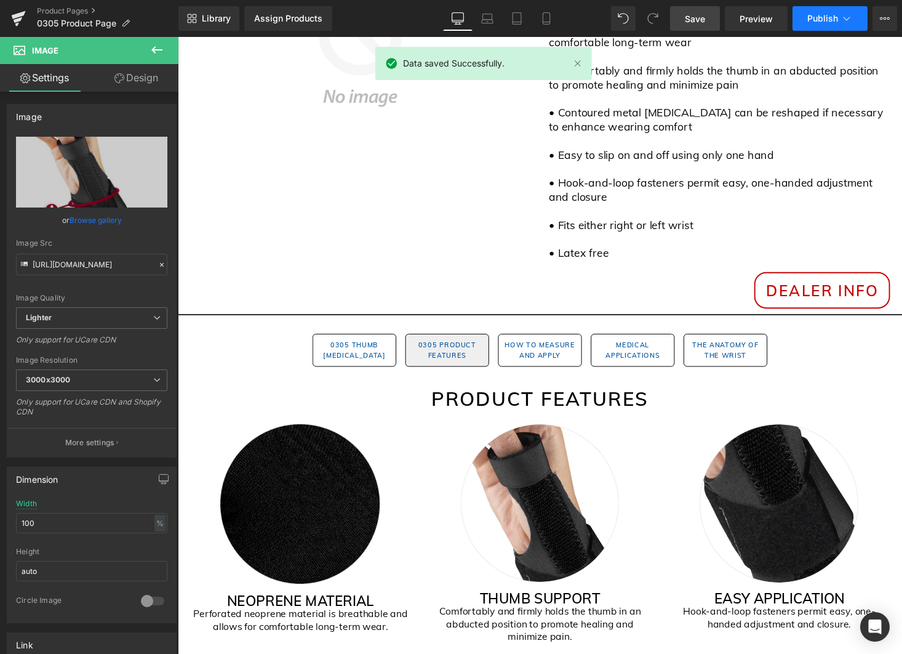
click at [843, 15] on icon at bounding box center [847, 18] width 12 height 12
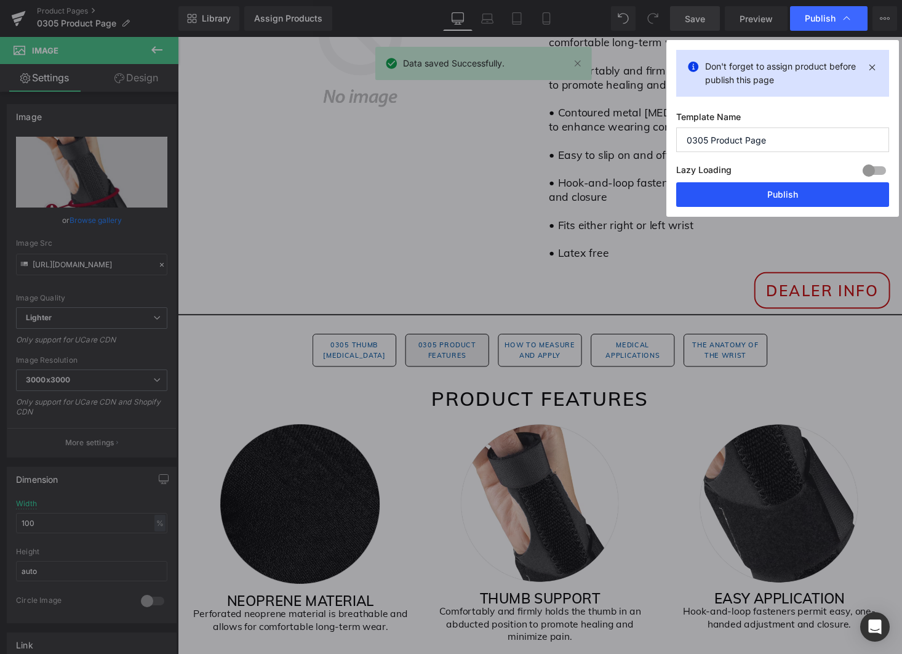
click at [744, 186] on button "Publish" at bounding box center [783, 194] width 213 height 25
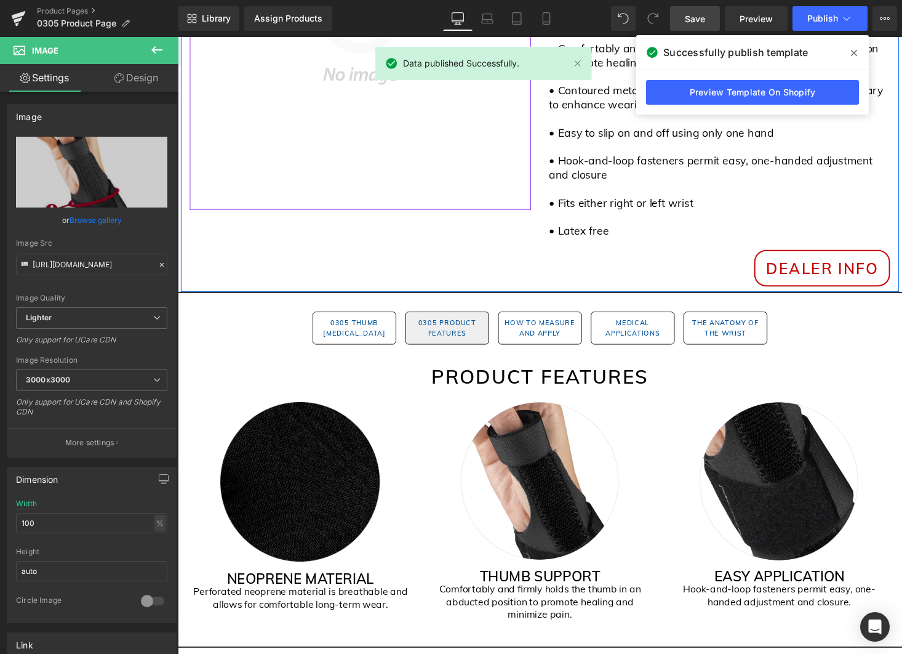
scroll to position [440, 0]
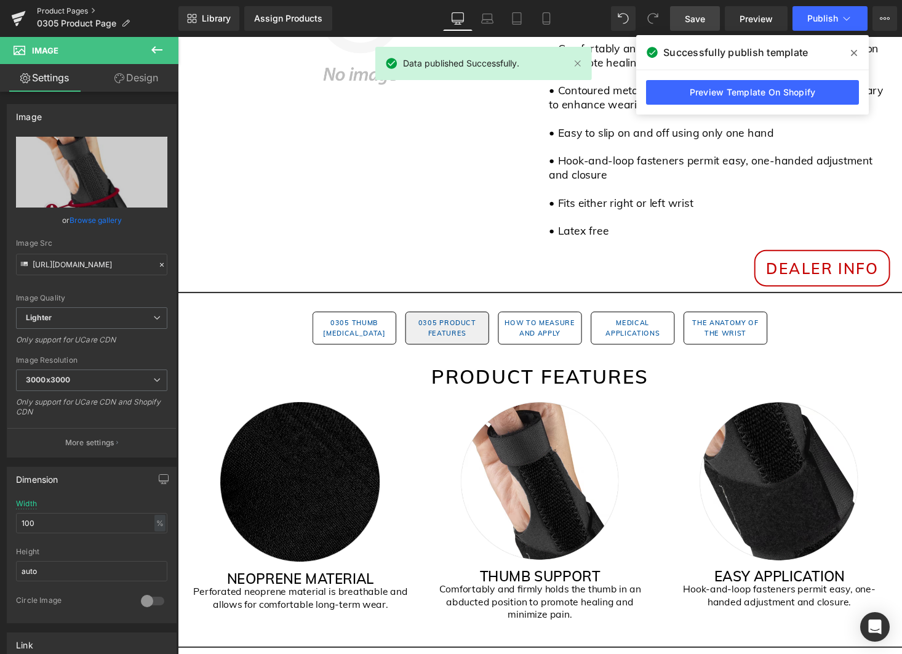
click at [63, 10] on link "Product Pages" at bounding box center [108, 11] width 142 height 10
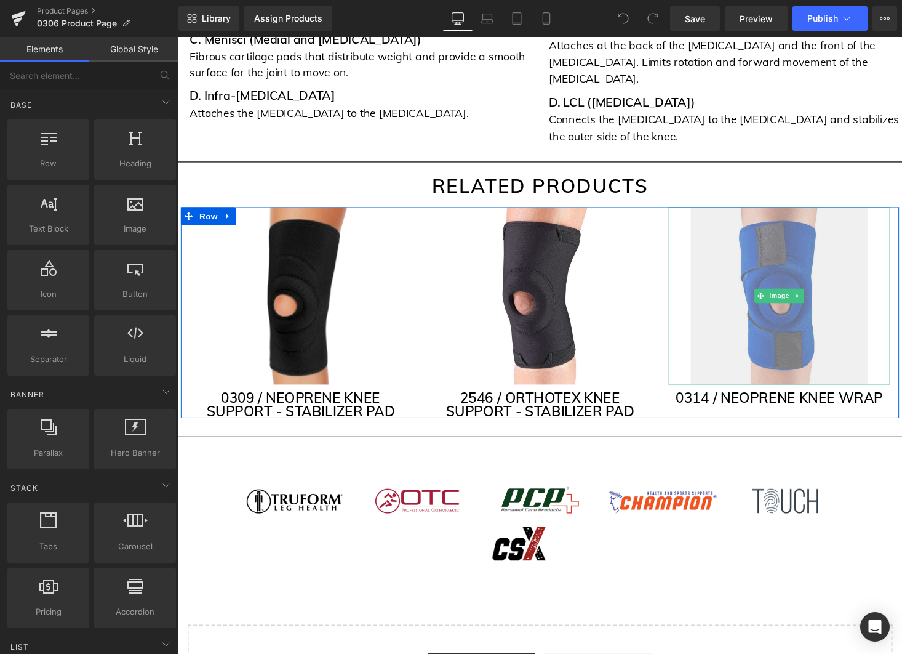
scroll to position [3407, 0]
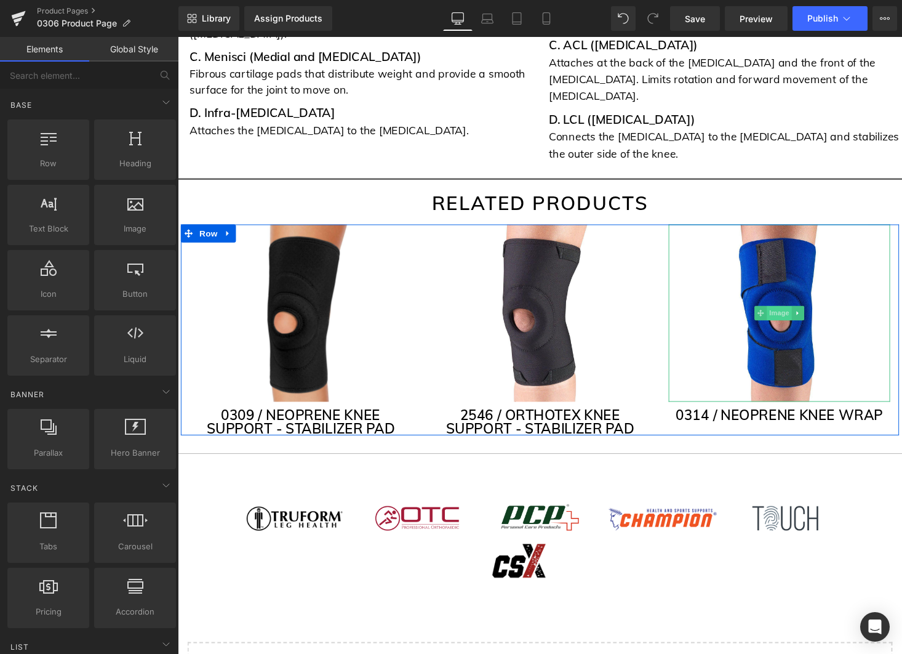
click at [798, 313] on span "Image" at bounding box center [797, 320] width 26 height 15
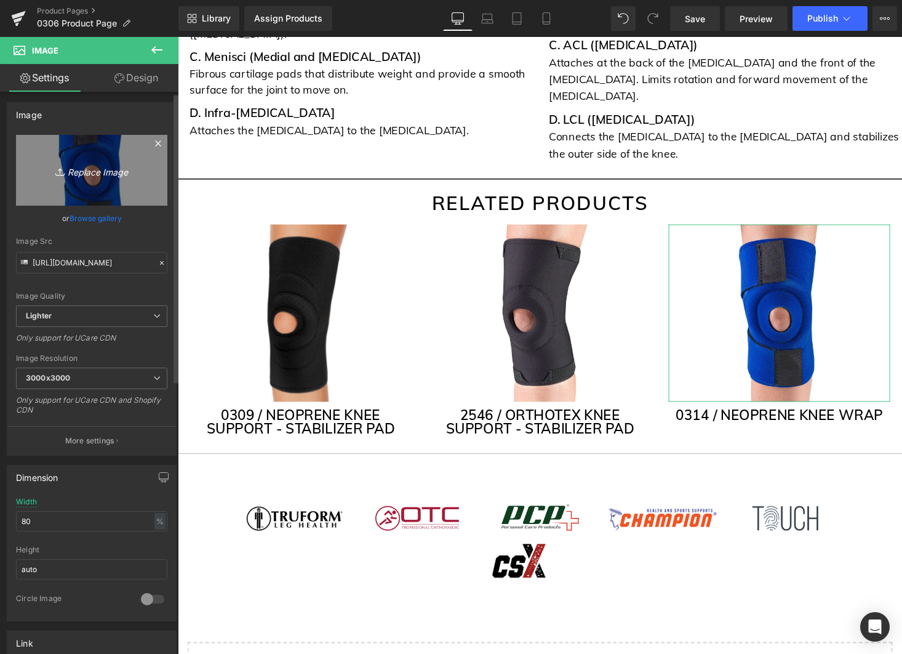
click at [103, 193] on link "Replace Image" at bounding box center [91, 170] width 151 height 71
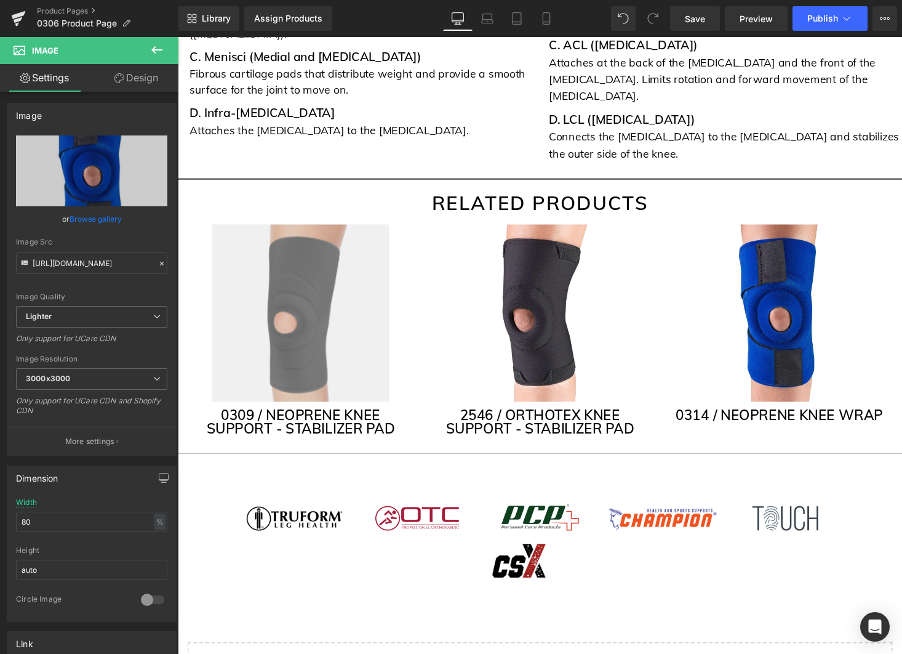
type input "C:\fakepath\0315.webp"
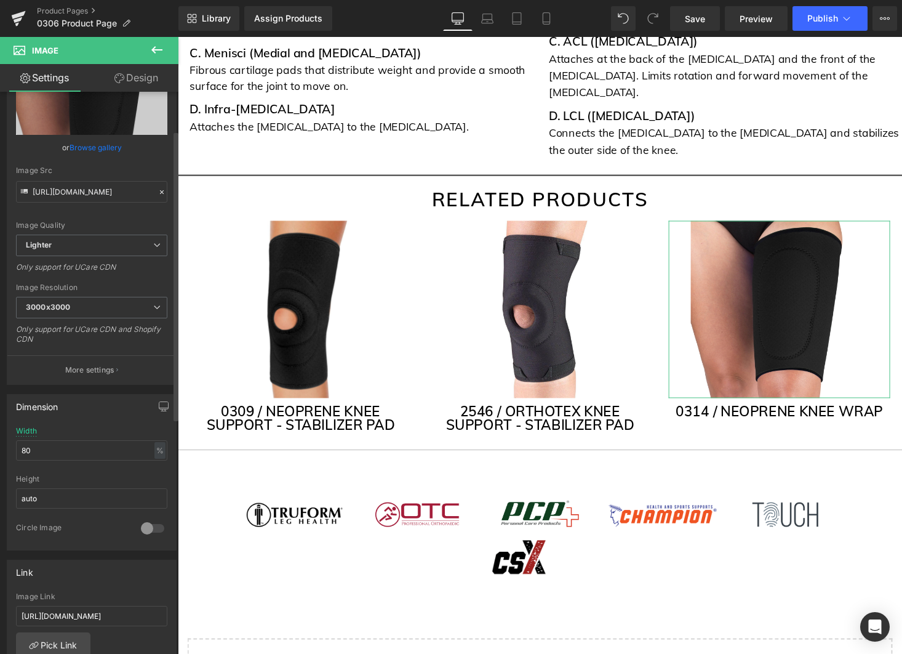
scroll to position [239, 0]
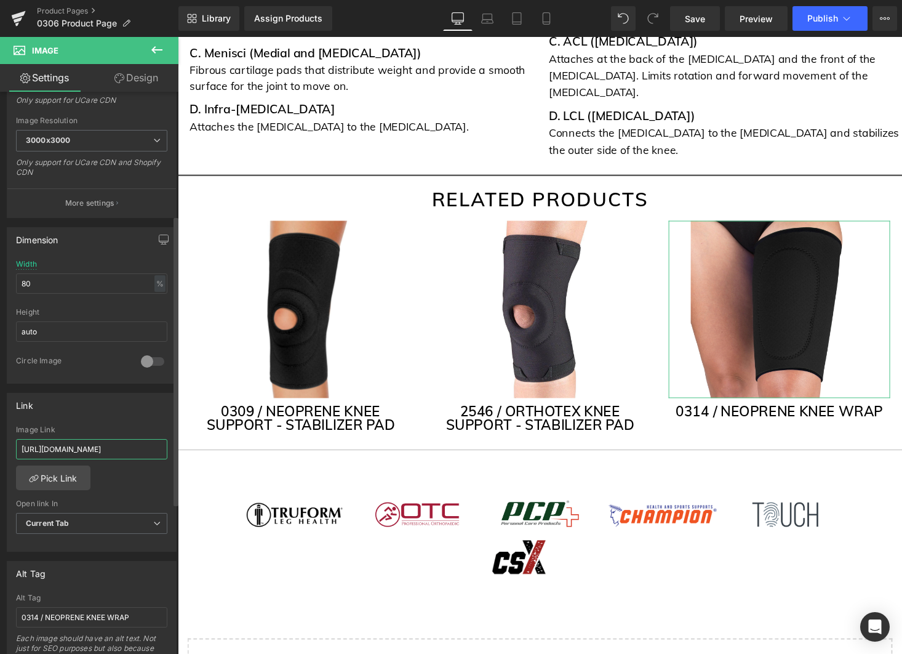
click at [94, 445] on input "https://otcbrace.com/collections/knee/products/otc-neoprene-knee-wrap" at bounding box center [91, 449] width 151 height 20
paste input "0315-otc"
type input "https://otcbrace.com/collections/knee/products/0315-otc"
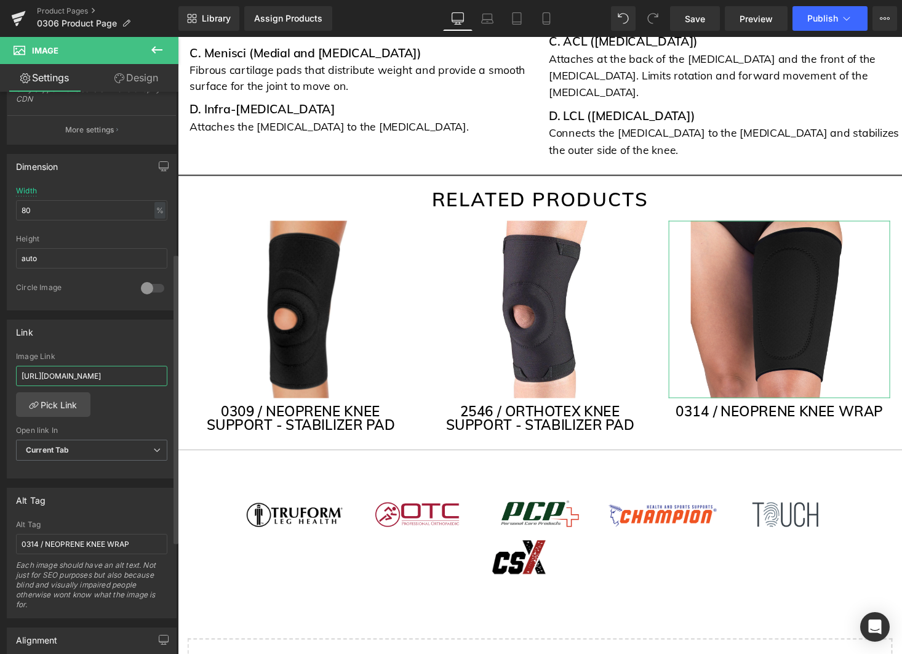
scroll to position [406, 0]
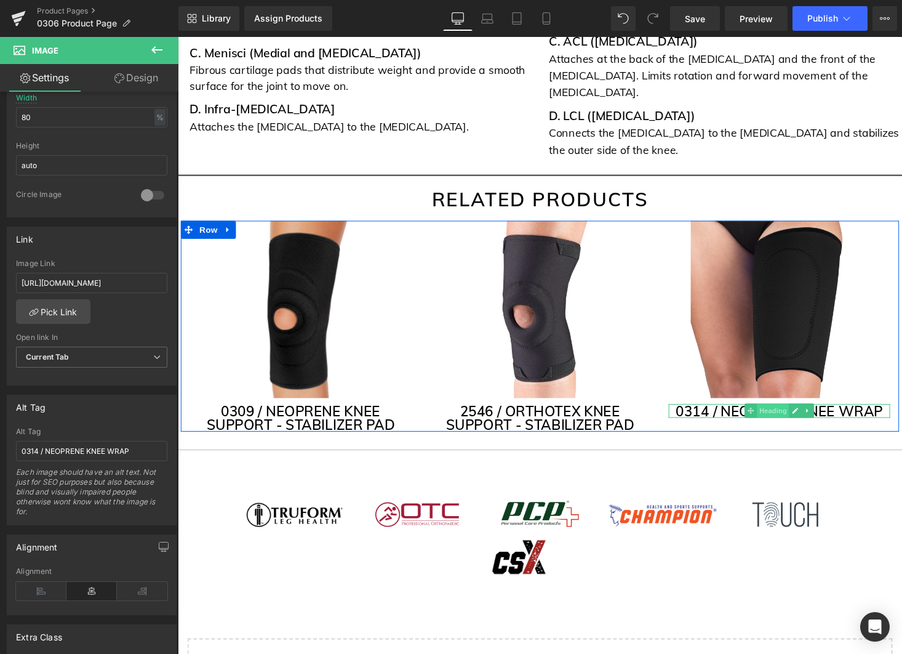
click at [795, 414] on span "Heading" at bounding box center [790, 421] width 33 height 15
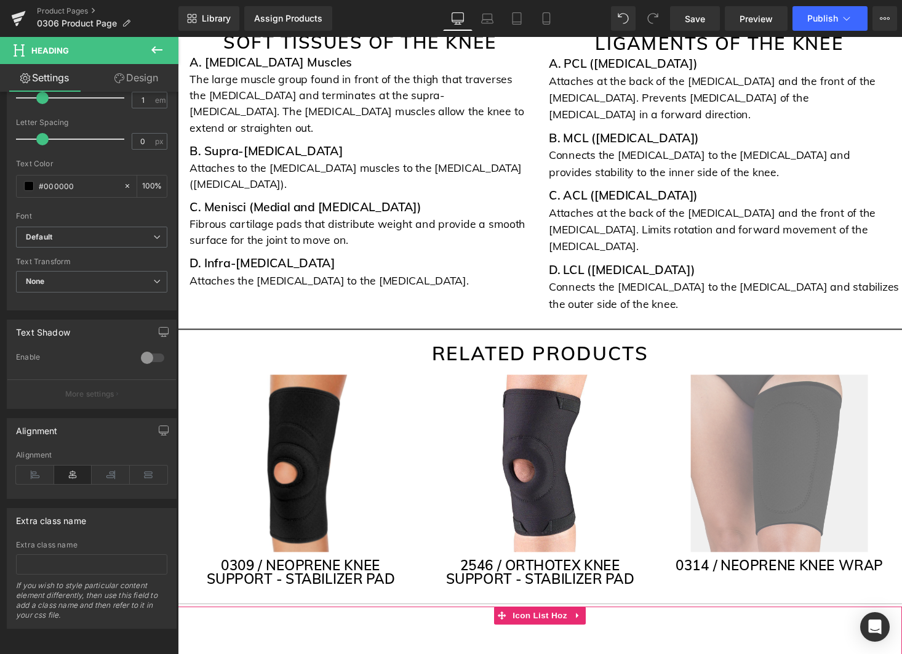
scroll to position [3139, 0]
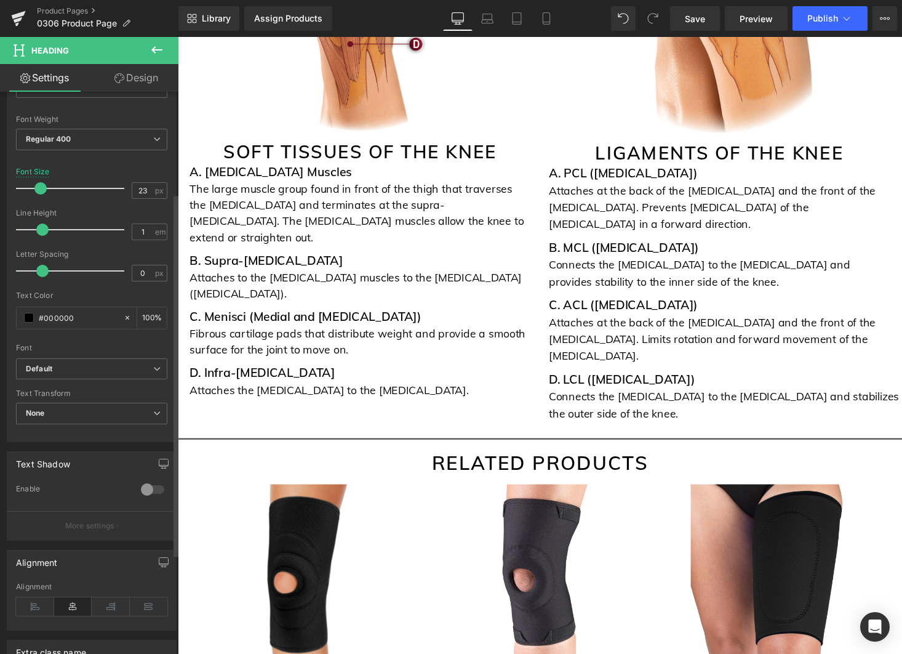
scroll to position [252, 0]
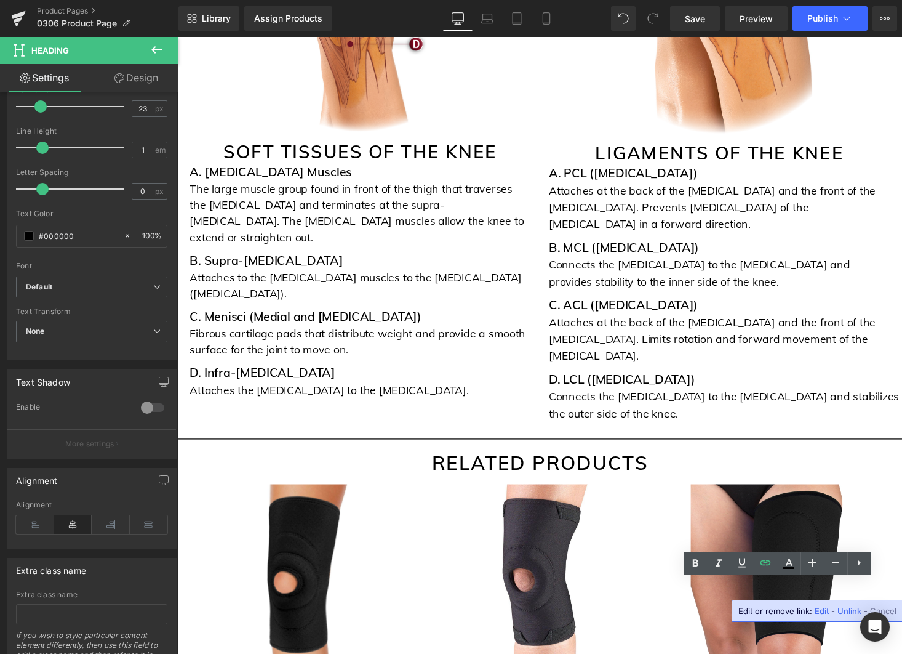
drag, startPoint x: 902, startPoint y: 602, endPoint x: 820, endPoint y: 601, distance: 81.9
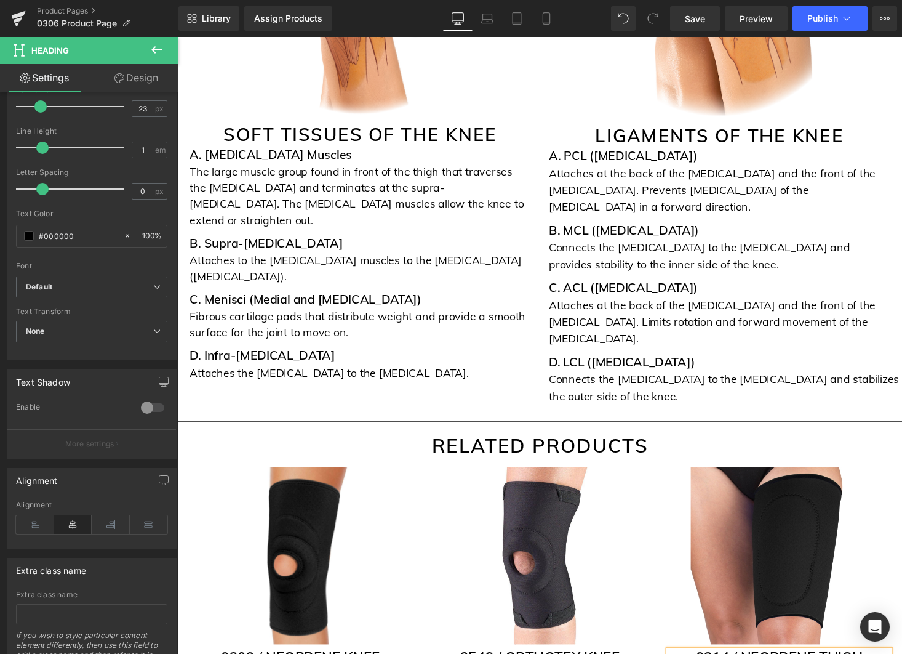
scroll to position [3158, 0]
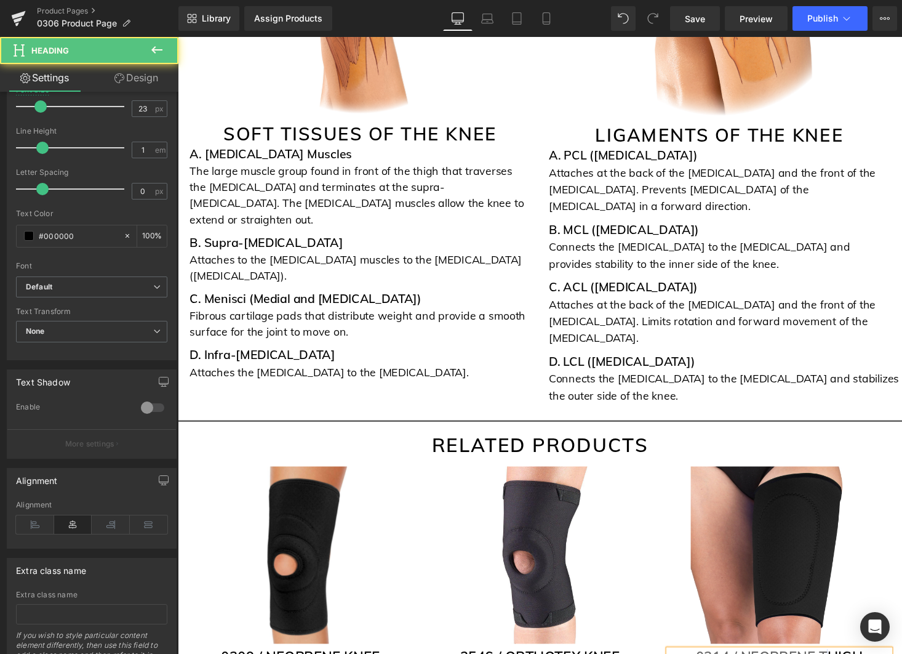
drag, startPoint x: 835, startPoint y: 586, endPoint x: 840, endPoint y: 592, distance: 7.0
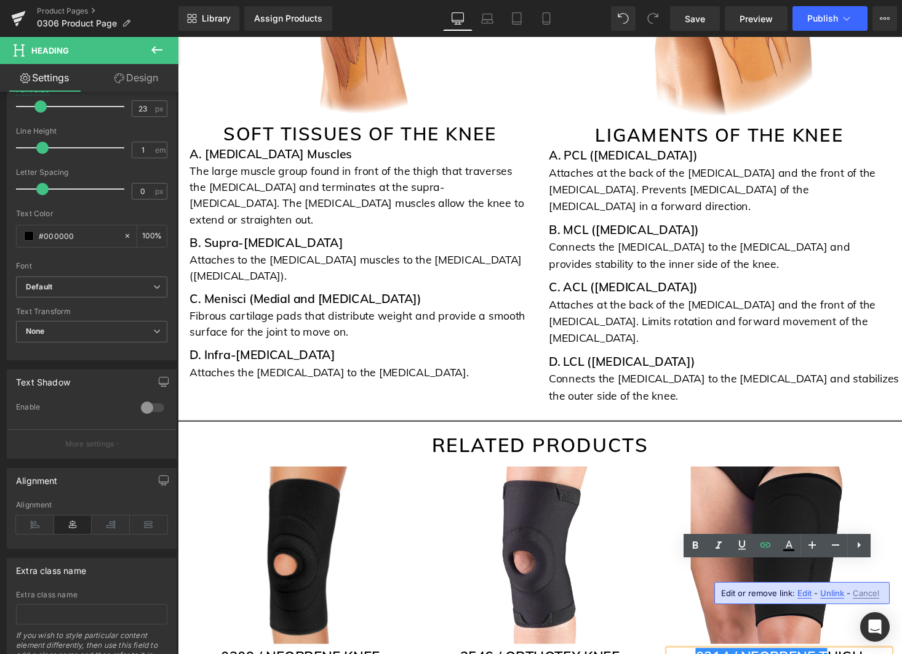
drag, startPoint x: 839, startPoint y: 585, endPoint x: 893, endPoint y: 589, distance: 53.7
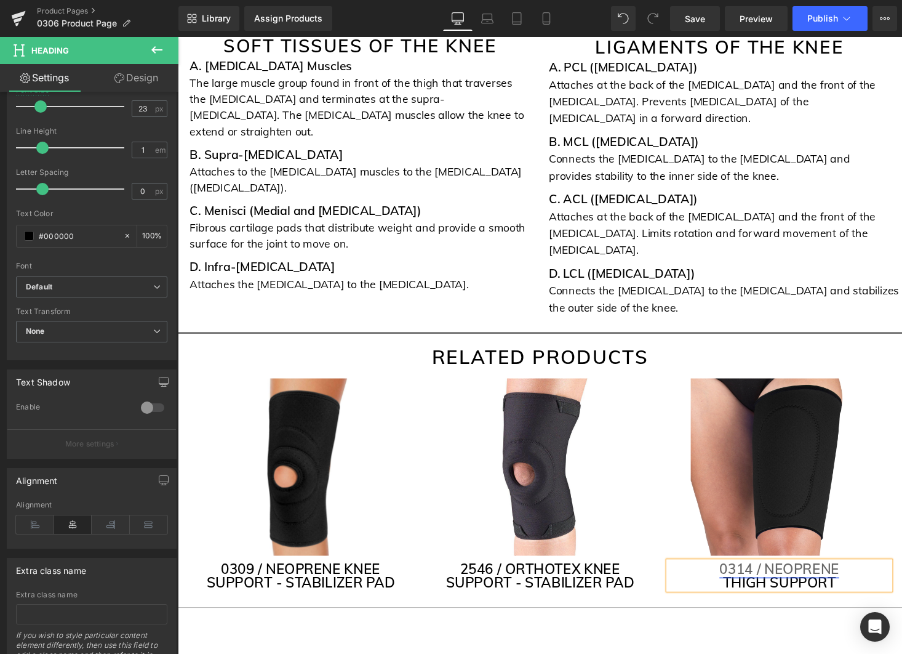
scroll to position [3248, 0]
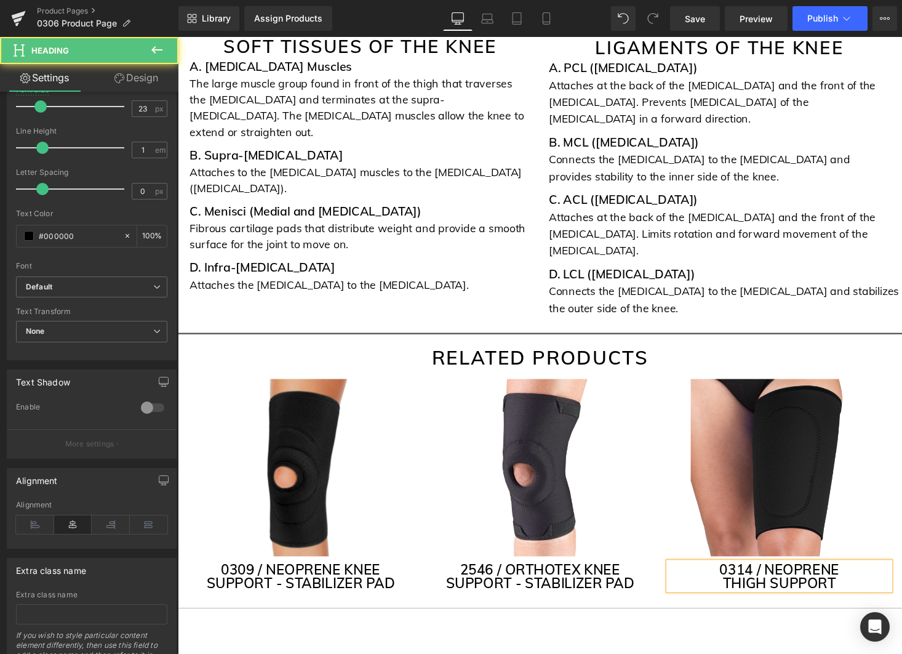
drag, startPoint x: 766, startPoint y: 495, endPoint x: 813, endPoint y: 507, distance: 48.4
click at [766, 575] on link "0314 / NEOPRENE" at bounding box center [796, 584] width 123 height 18
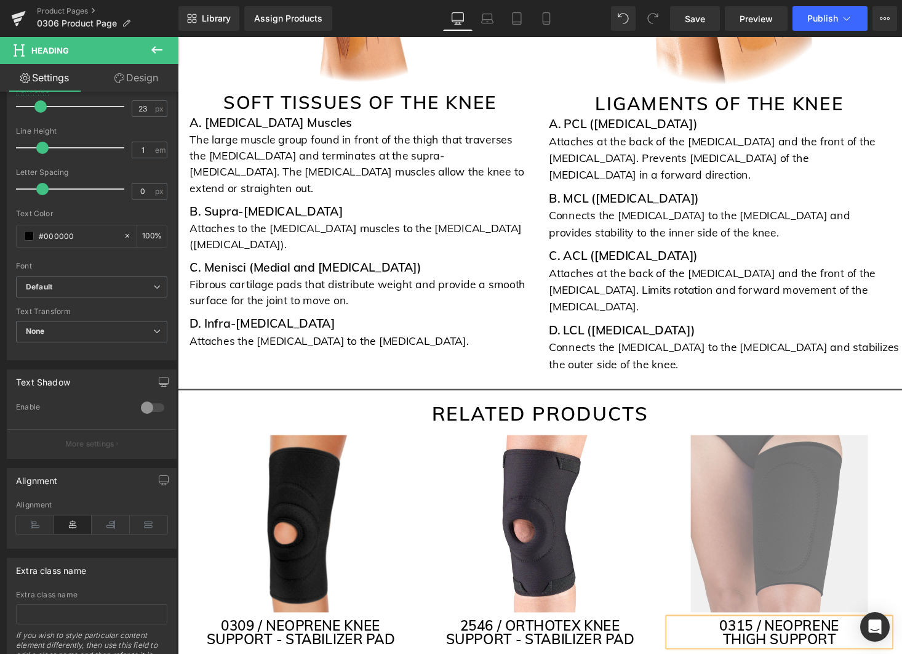
scroll to position [3192, 0]
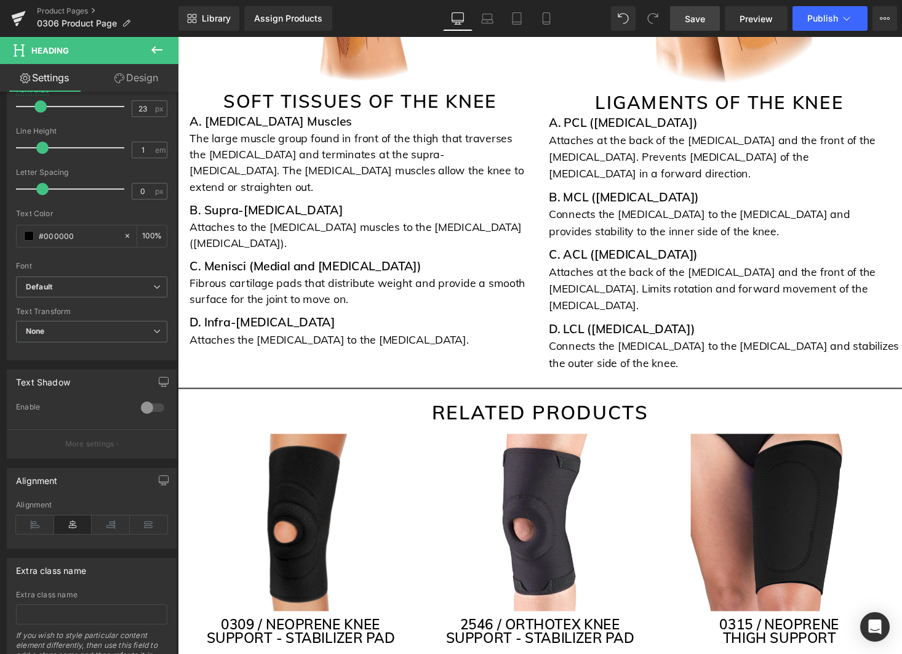
click at [699, 15] on span "Save" at bounding box center [695, 18] width 20 height 13
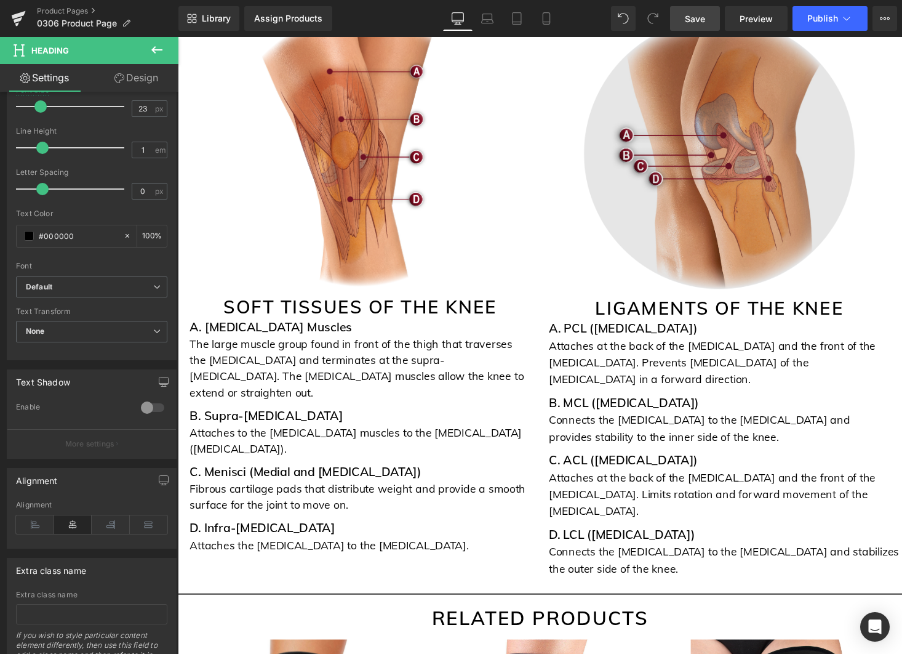
scroll to position [3133, 0]
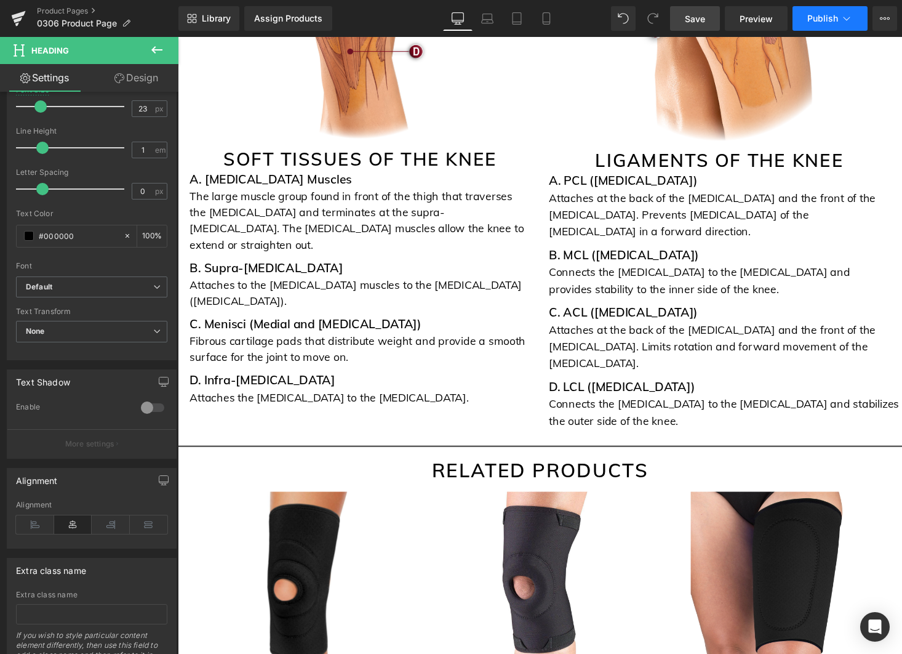
click at [834, 22] on span "Publish" at bounding box center [823, 19] width 31 height 10
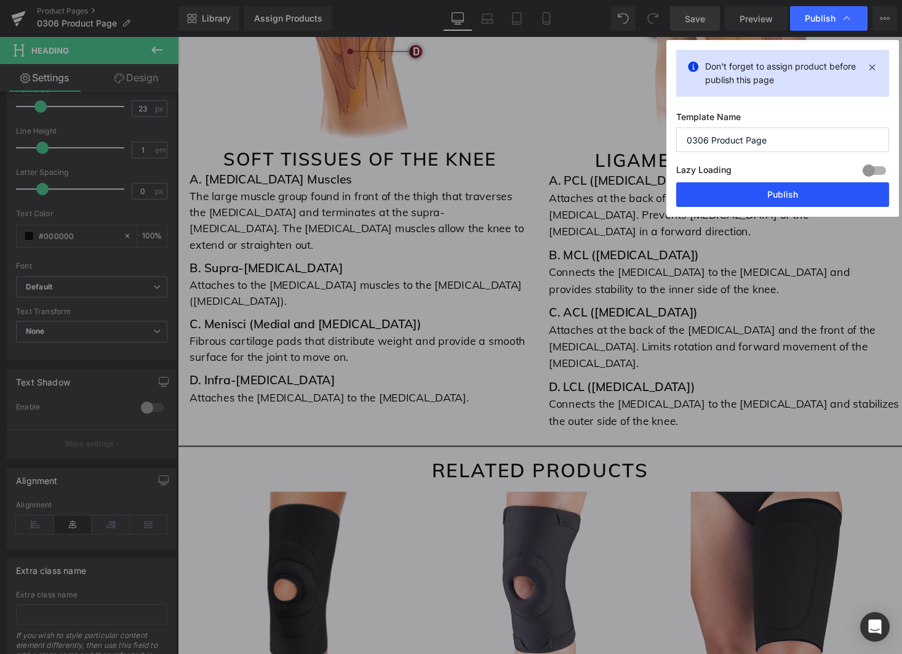
click at [798, 195] on button "Publish" at bounding box center [783, 194] width 213 height 25
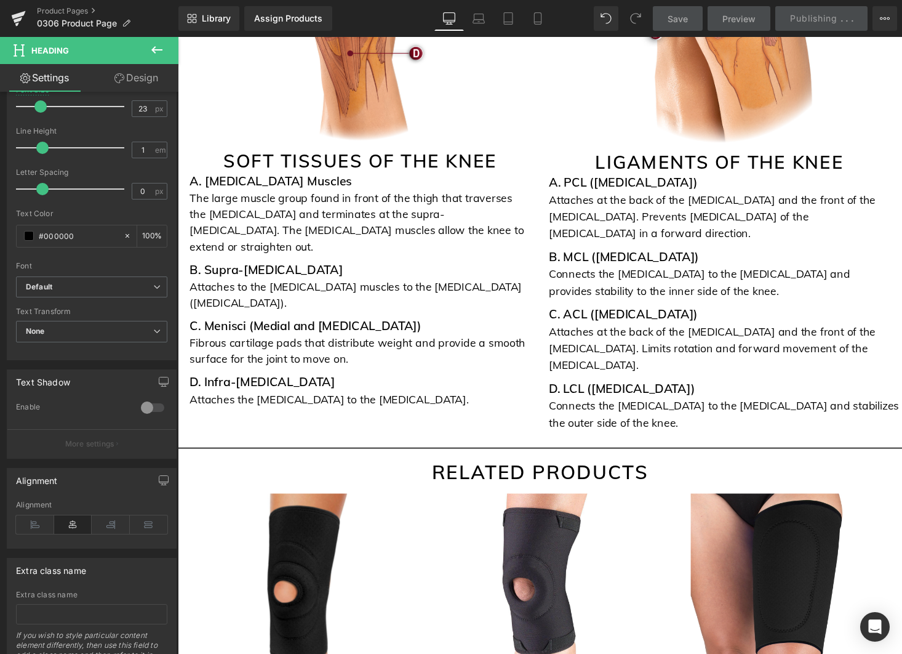
scroll to position [3132, 0]
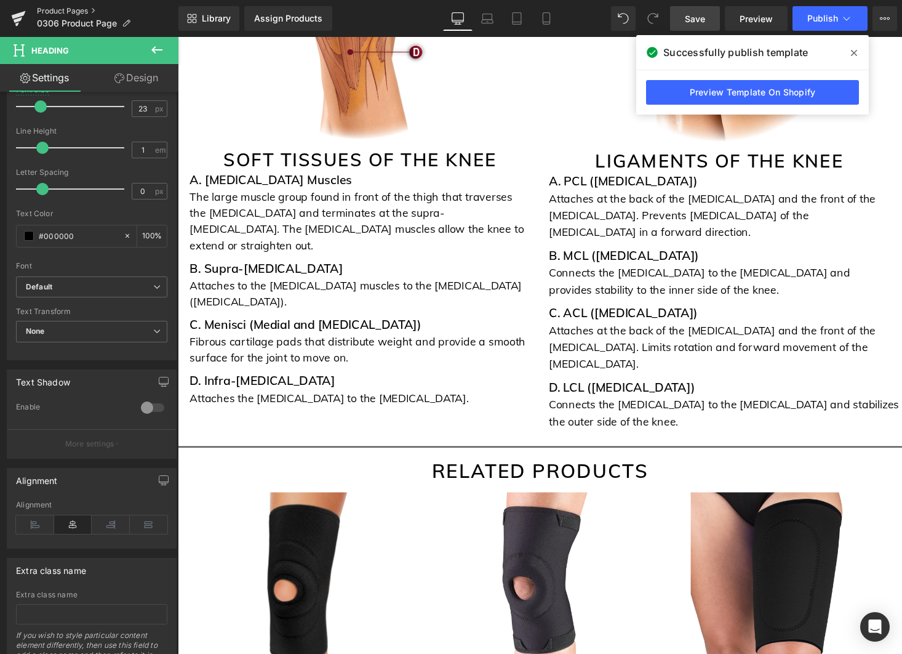
click at [82, 10] on link "Product Pages" at bounding box center [108, 11] width 142 height 10
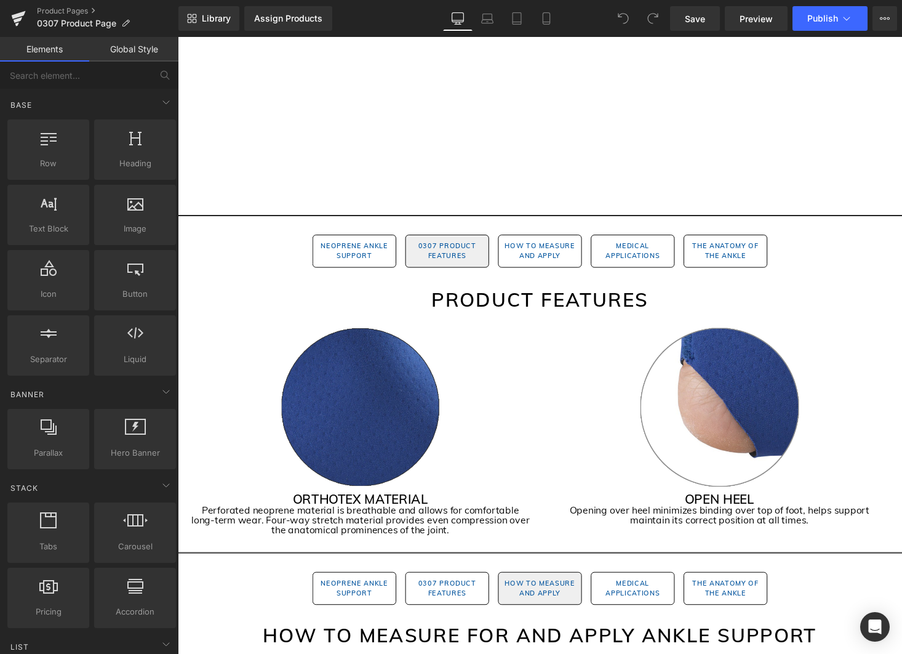
scroll to position [860, 0]
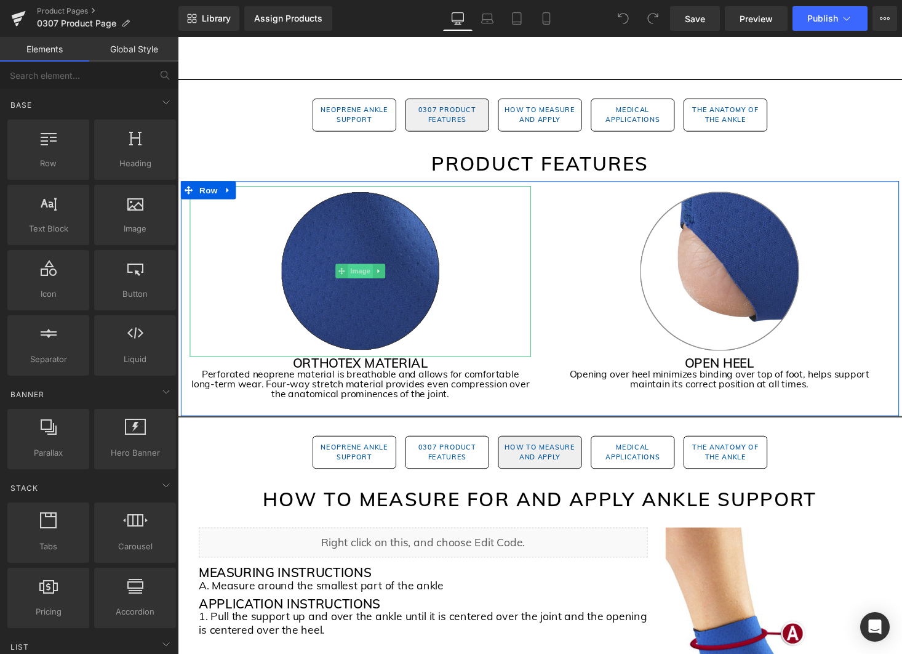
click at [364, 280] on span "Image" at bounding box center [366, 277] width 26 height 15
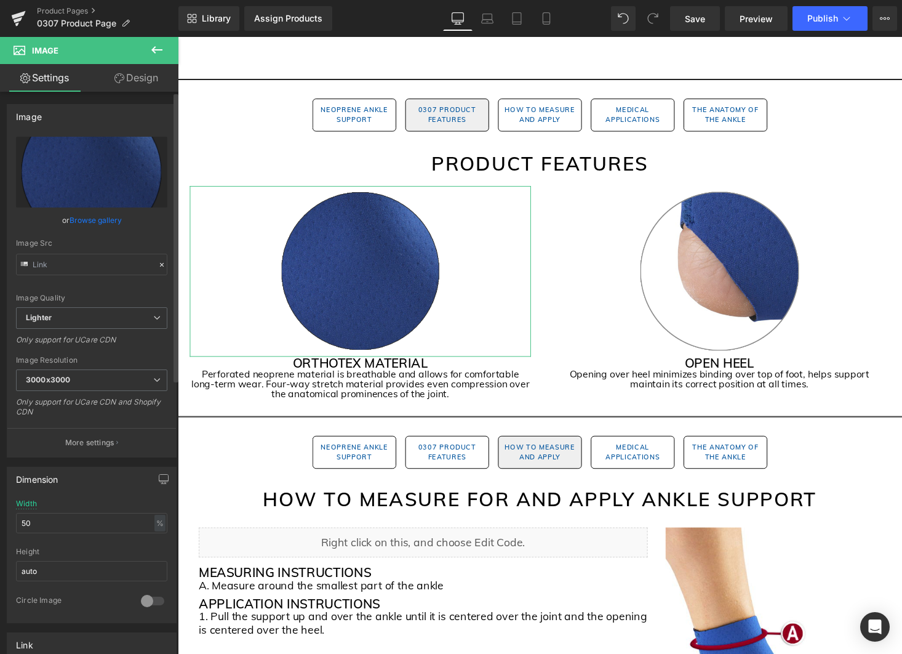
click at [84, 221] on link "Browse gallery" at bounding box center [96, 220] width 52 height 22
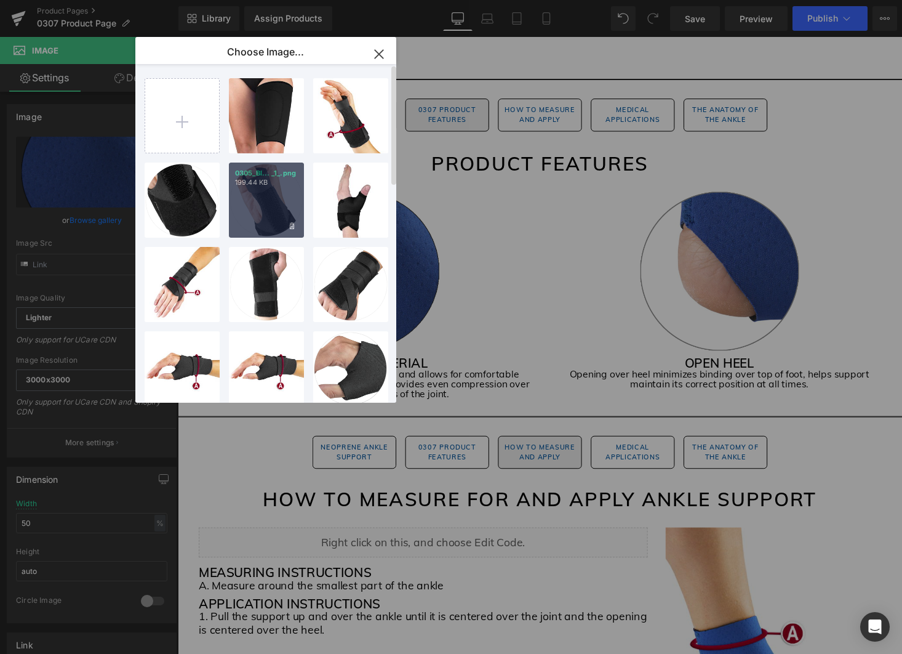
scroll to position [249, 0]
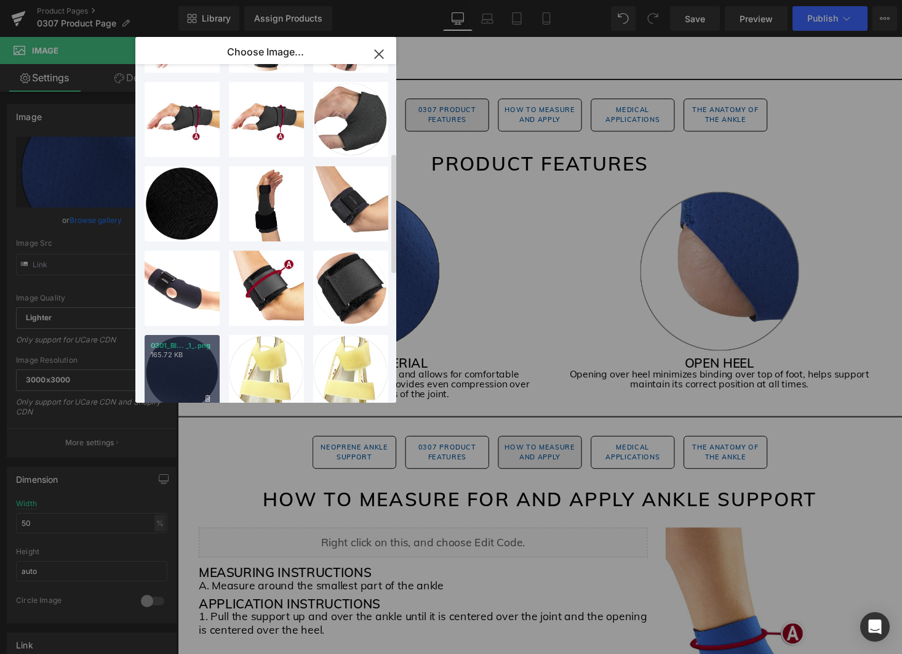
click at [164, 355] on p "165.72 KB" at bounding box center [182, 354] width 63 height 9
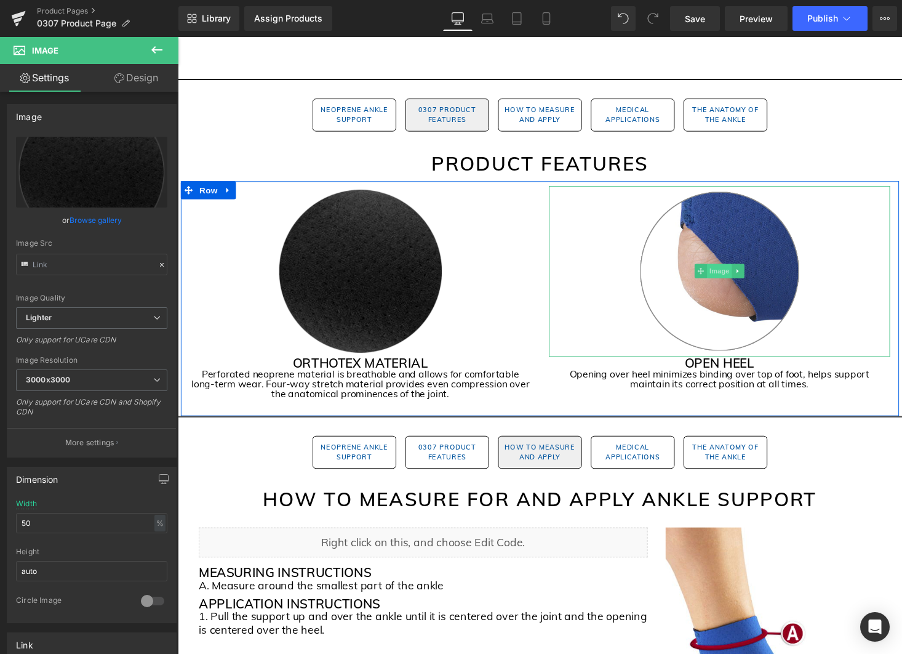
click at [739, 281] on span "Image" at bounding box center [735, 277] width 26 height 15
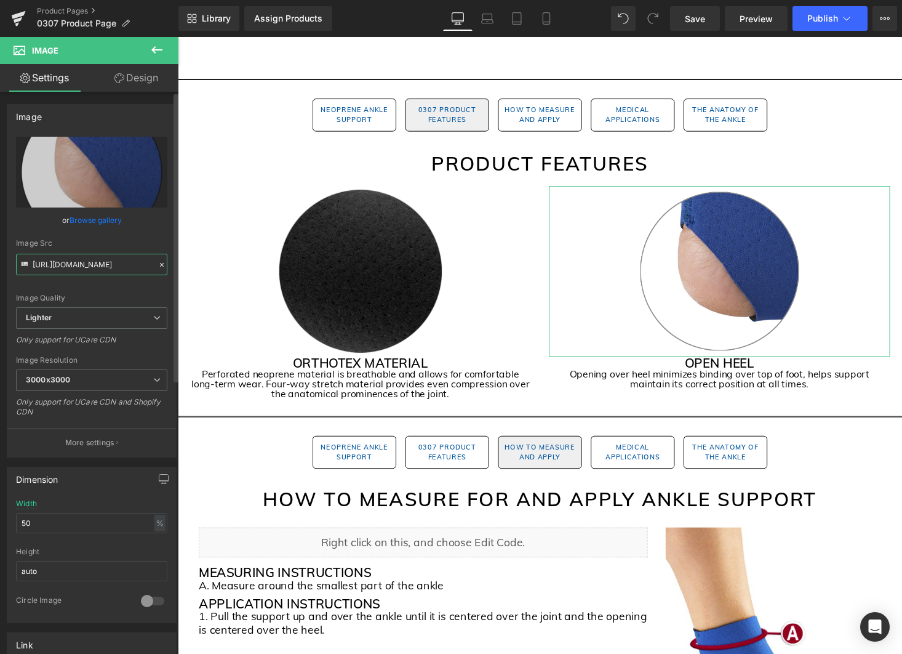
click at [94, 271] on input "https://ucarecdn.com/903a12f6-897f-489e-af15-88adaf1620f5/-/format/auto/-/previ…" at bounding box center [91, 265] width 151 height 22
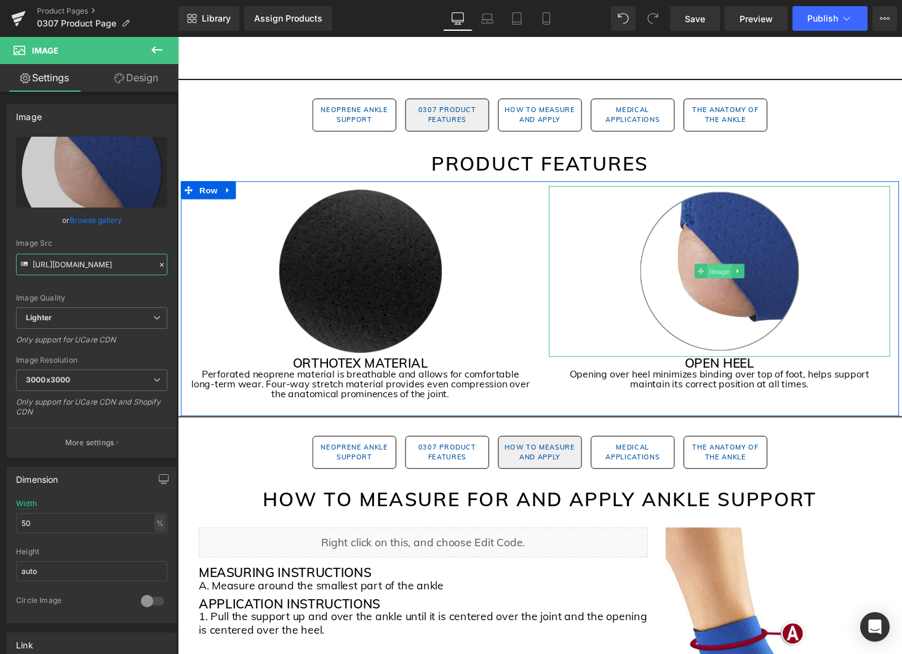
click at [739, 279] on span "Image" at bounding box center [735, 278] width 26 height 15
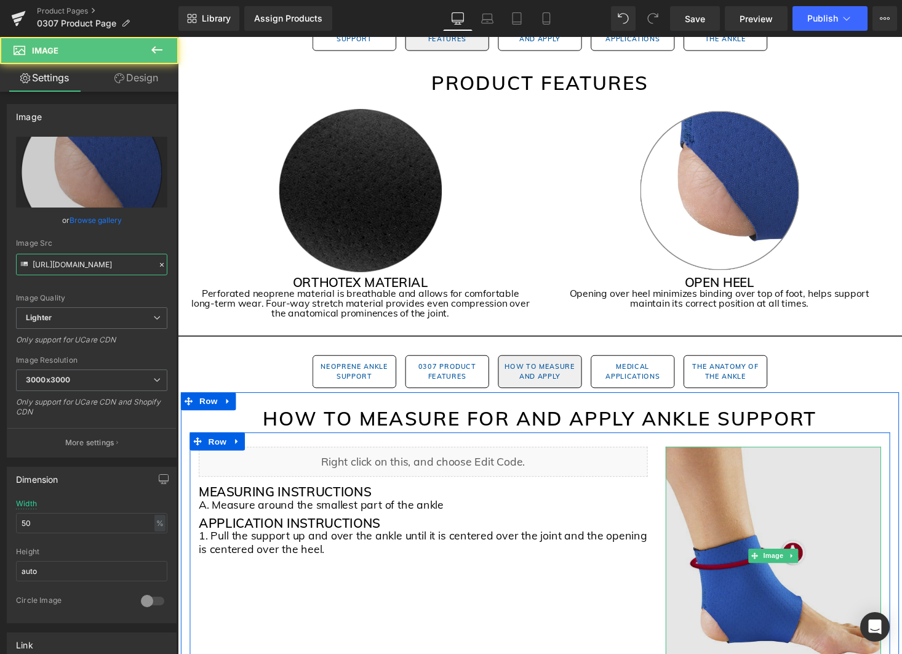
scroll to position [955, 0]
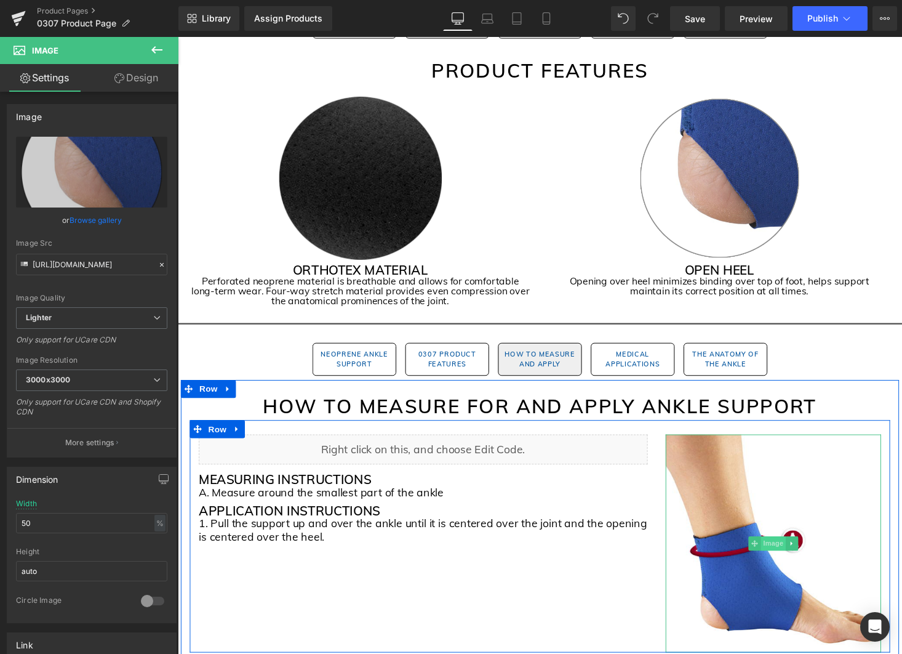
click at [793, 560] on span "Image" at bounding box center [790, 557] width 26 height 15
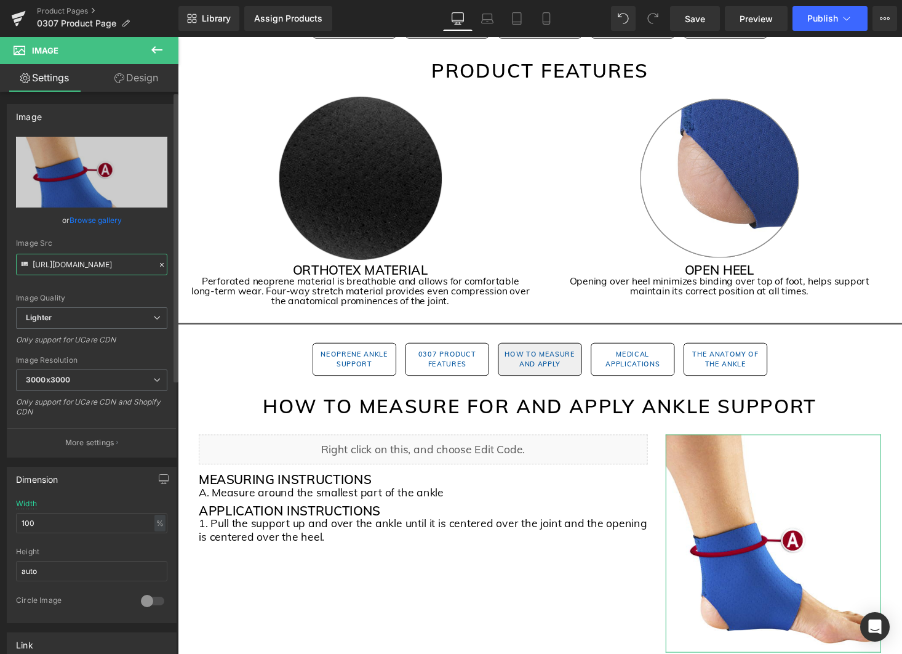
click at [105, 265] on input "https://ucarecdn.com/c401564a-3a41-49d1-89b4-270a8f154e01/-/format/auto/-/previ…" at bounding box center [91, 265] width 151 height 22
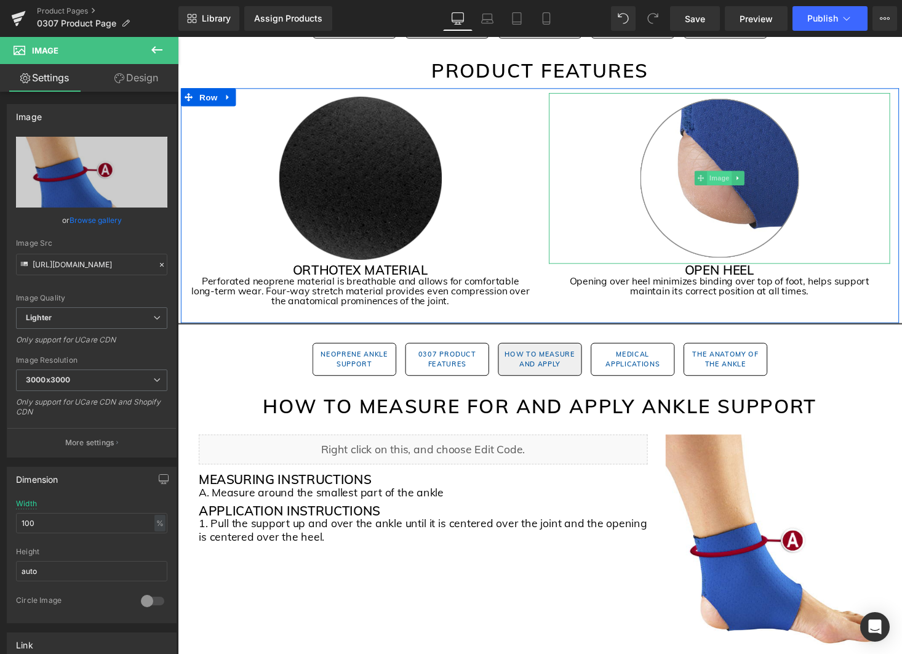
click at [734, 183] on span "Image" at bounding box center [735, 182] width 26 height 15
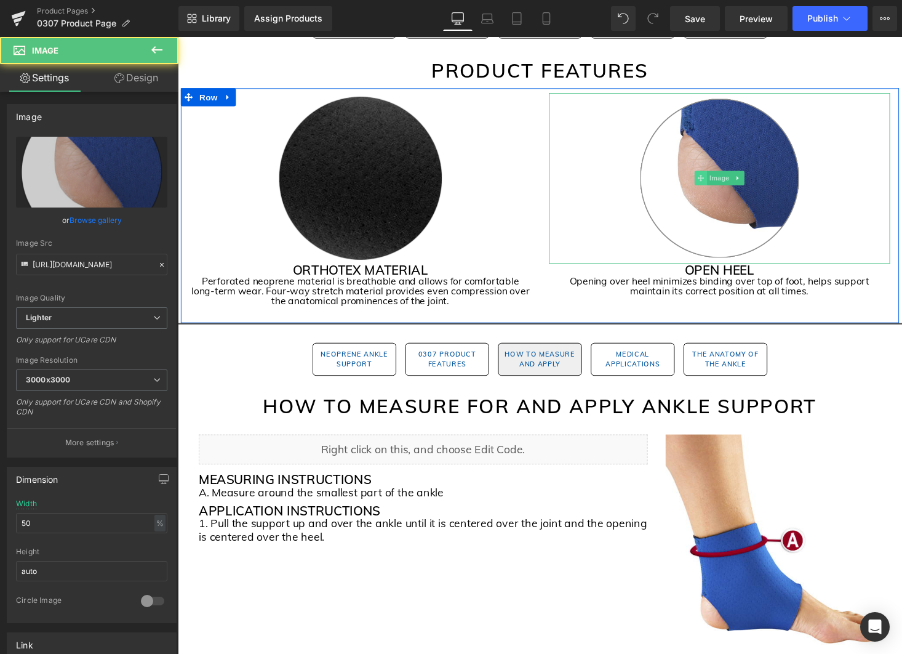
scroll to position [952, 0]
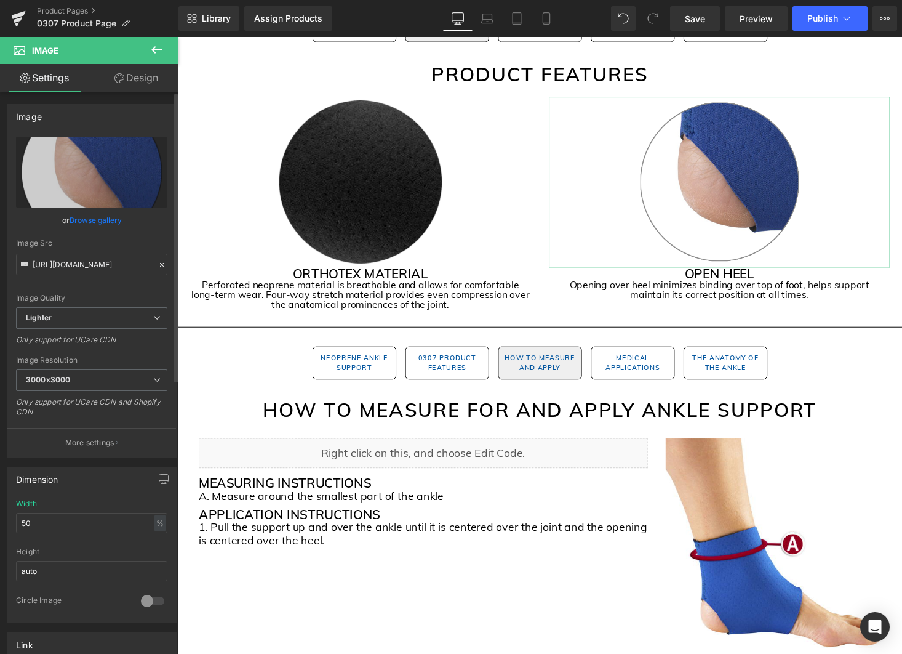
click at [92, 217] on link "Browse gallery" at bounding box center [96, 220] width 52 height 22
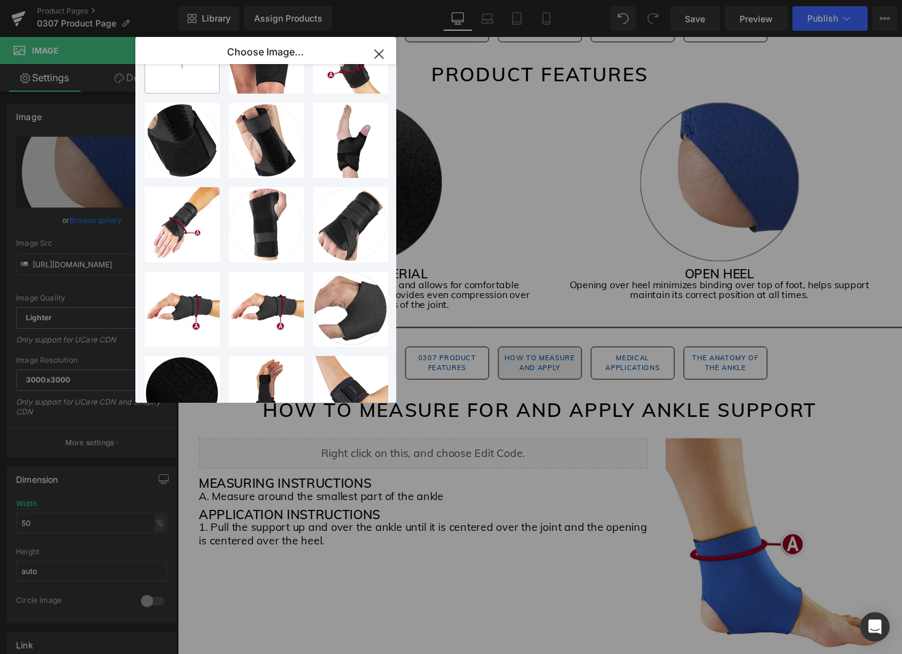
scroll to position [0, 0]
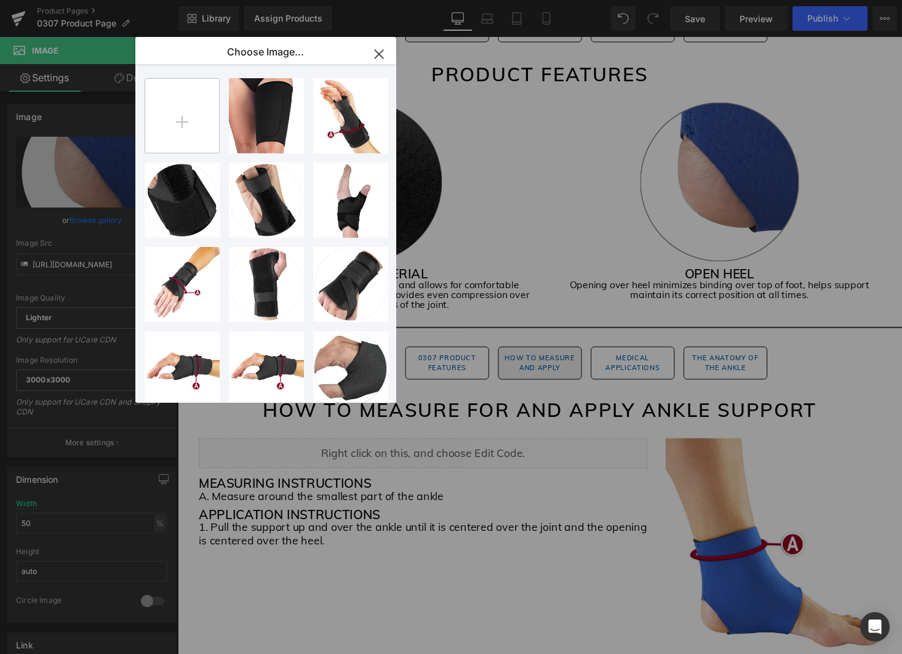
click at [190, 118] on input "file" at bounding box center [182, 116] width 74 height 74
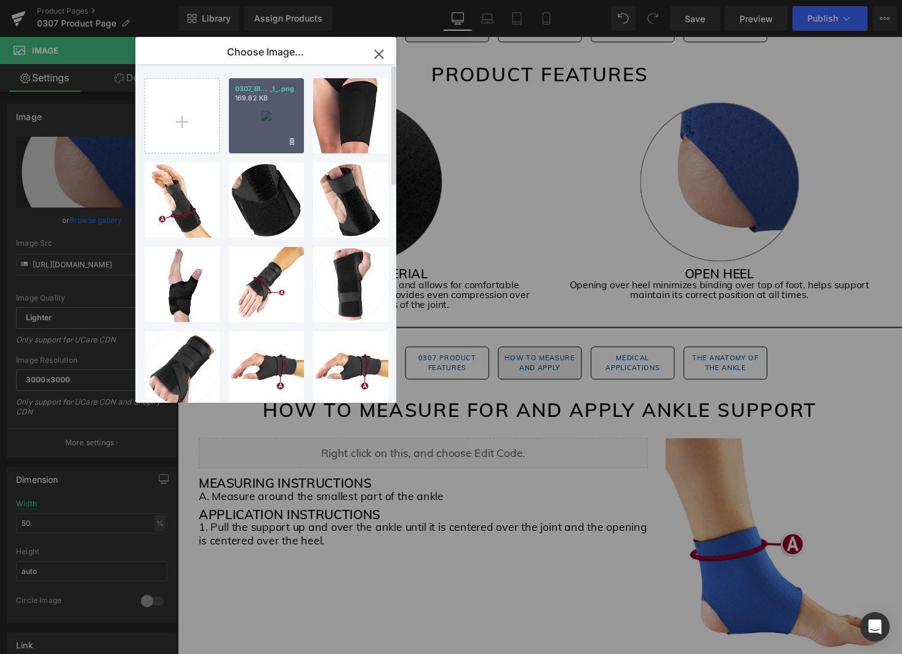
click at [249, 137] on div "0307_Bl... _1_.png 169.82 KB" at bounding box center [266, 115] width 75 height 75
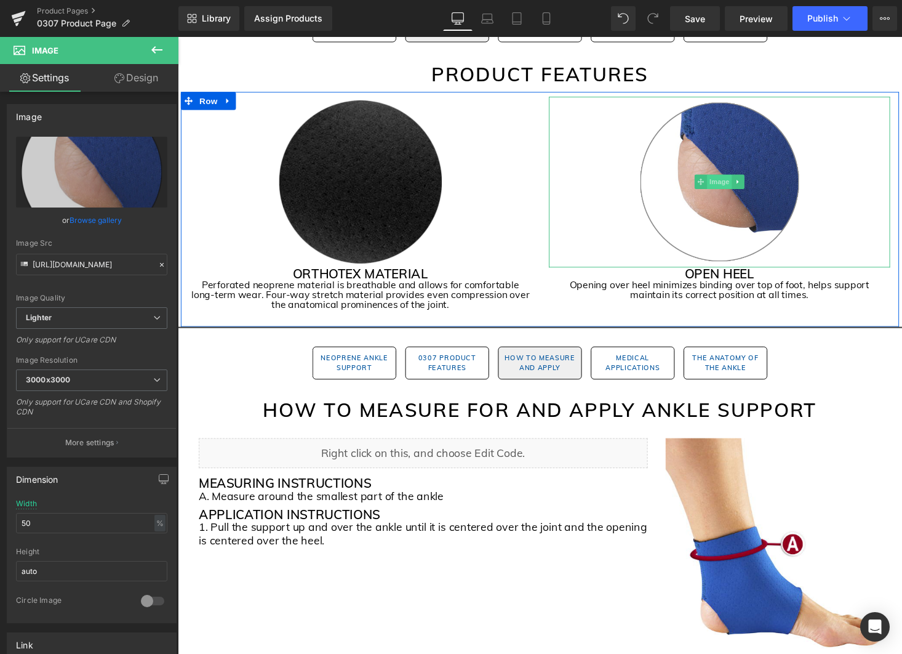
click at [735, 186] on span "Image" at bounding box center [735, 186] width 26 height 15
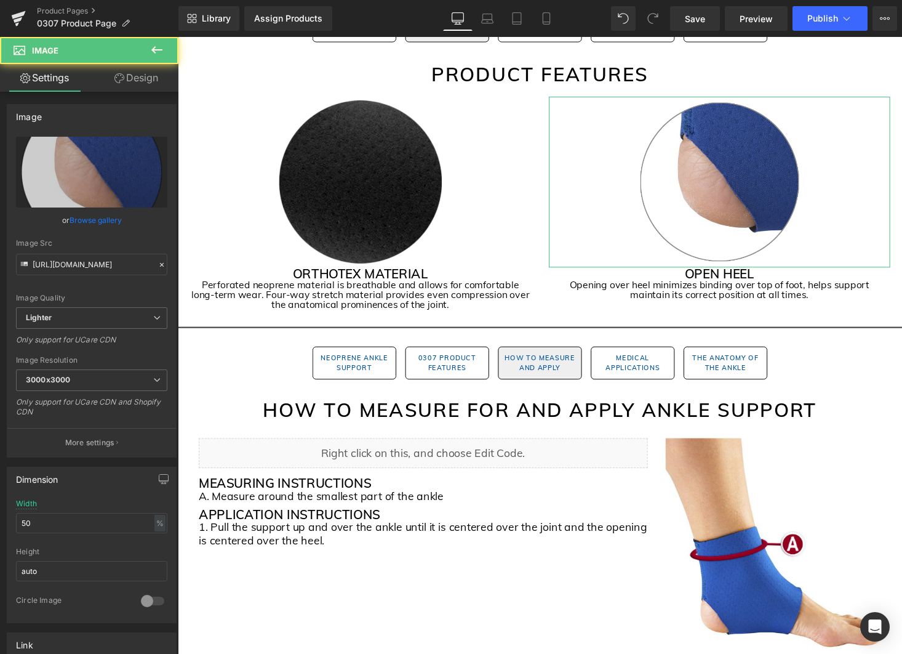
drag, startPoint x: 87, startPoint y: 216, endPoint x: 108, endPoint y: 212, distance: 20.6
click at [87, 217] on link "Browse gallery" at bounding box center [96, 220] width 52 height 22
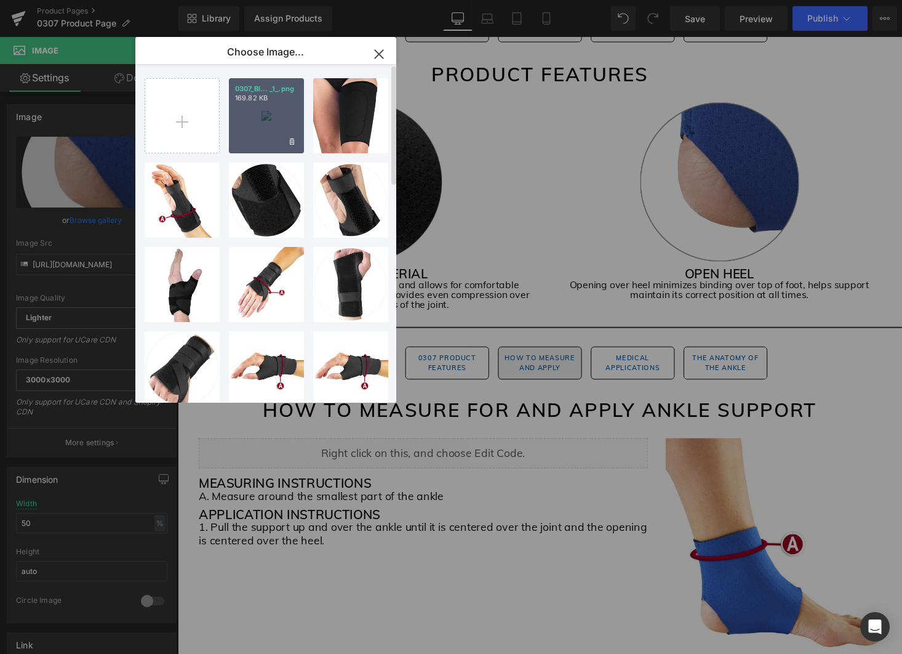
click at [261, 116] on div "0307_Bl... _1_.png 169.82 KB" at bounding box center [266, 115] width 75 height 75
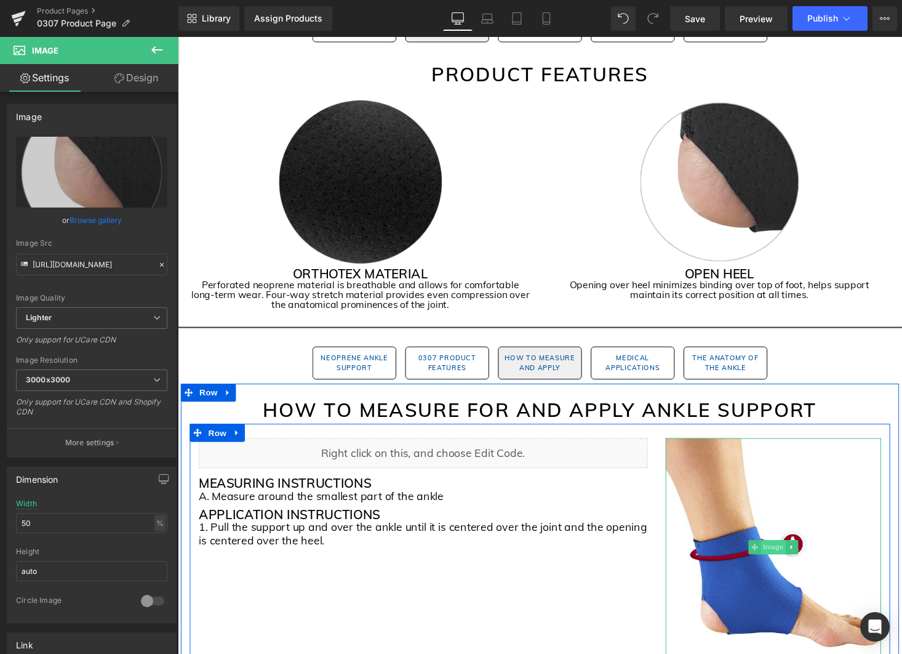
click at [787, 561] on span "Image" at bounding box center [790, 561] width 26 height 15
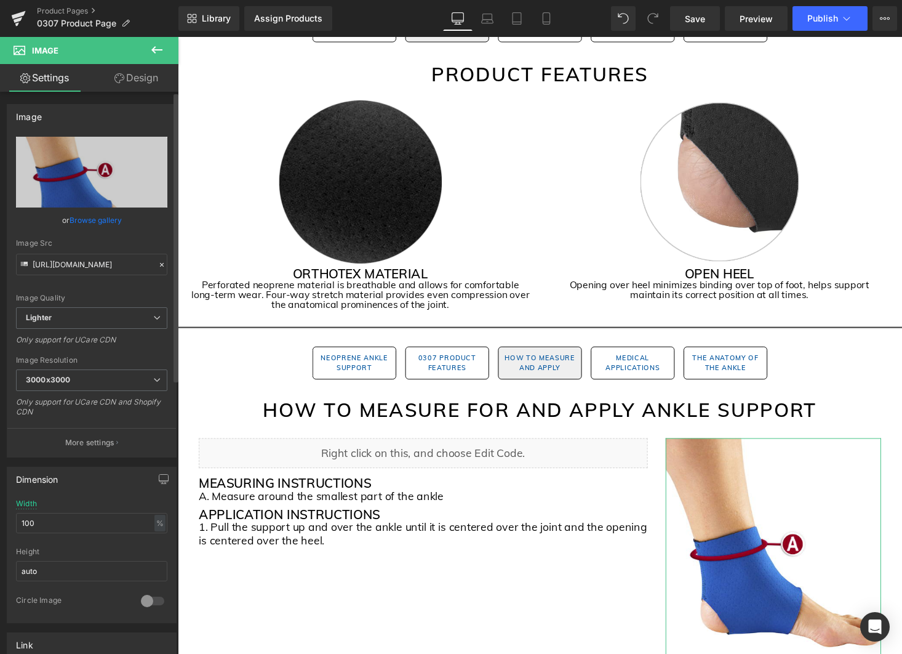
click at [82, 219] on link "Browse gallery" at bounding box center [96, 220] width 52 height 22
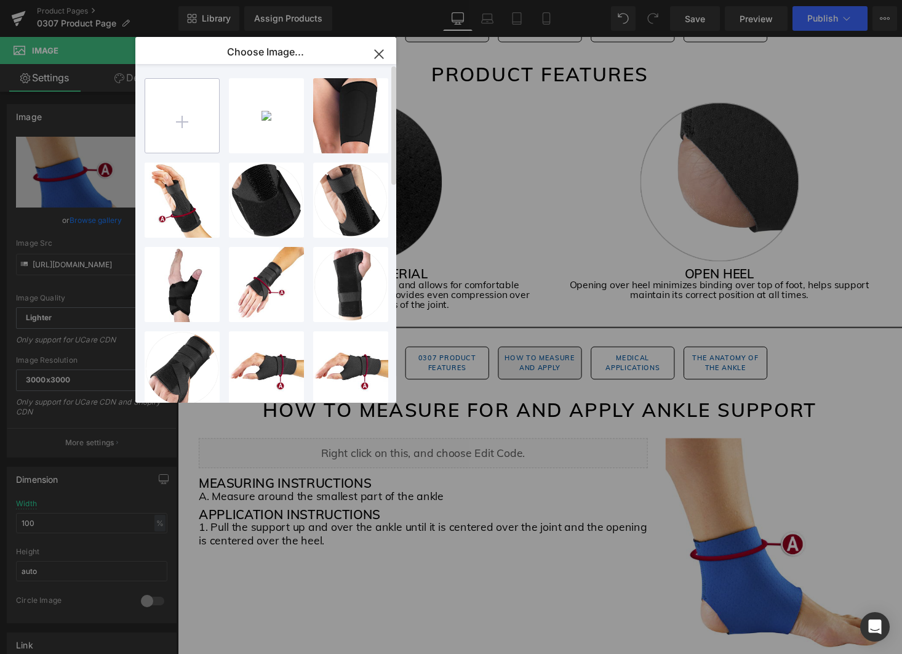
click at [203, 119] on input "file" at bounding box center [182, 116] width 74 height 74
type input "C:\fakepath\0307_Black Gem Pages (2).png"
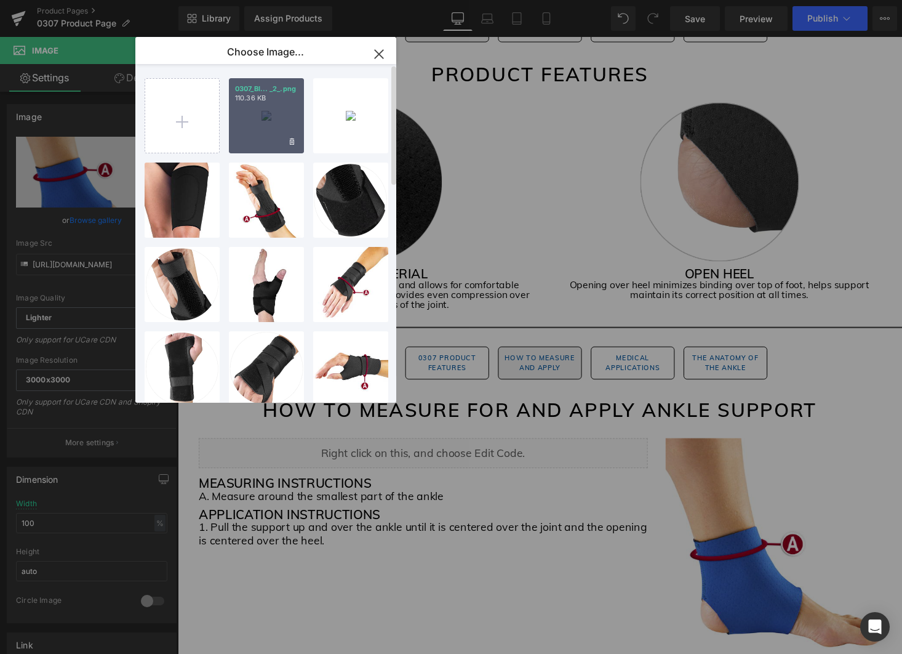
scroll to position [1, 0]
click at [269, 124] on div "0307_Bl... _2_.png 110.36 KB" at bounding box center [266, 115] width 75 height 75
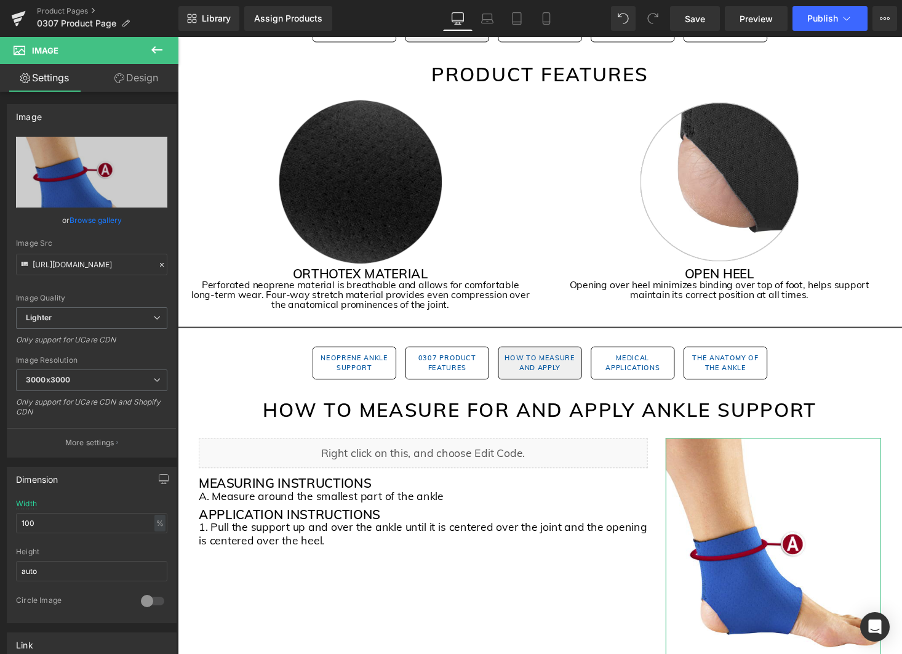
drag, startPoint x: 113, startPoint y: 219, endPoint x: 197, endPoint y: 201, distance: 85.6
click at [113, 219] on link "Browse gallery" at bounding box center [96, 220] width 52 height 22
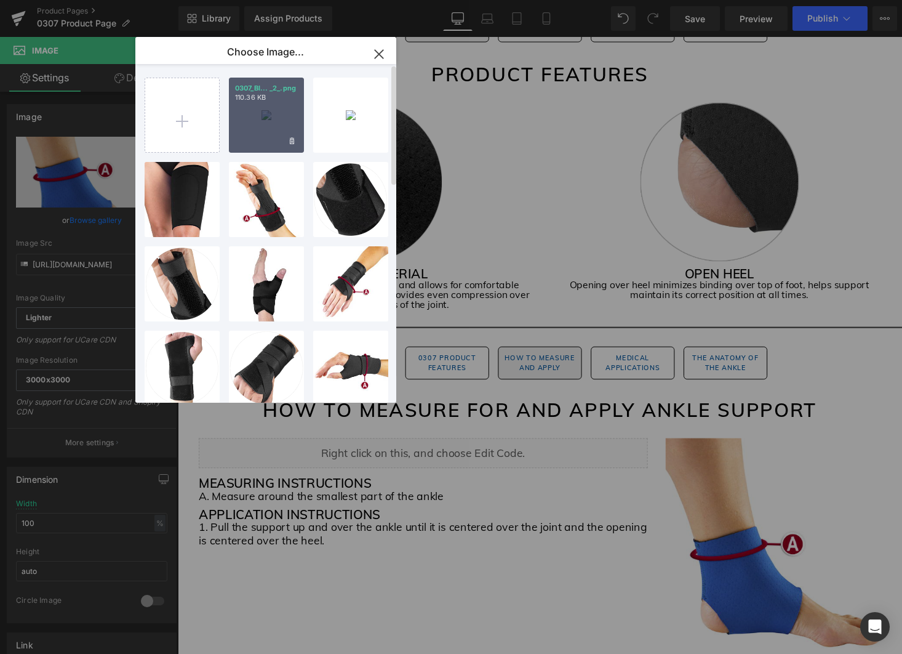
click at [256, 127] on div "0307_Bl... _2_.png 110.36 KB" at bounding box center [266, 115] width 75 height 75
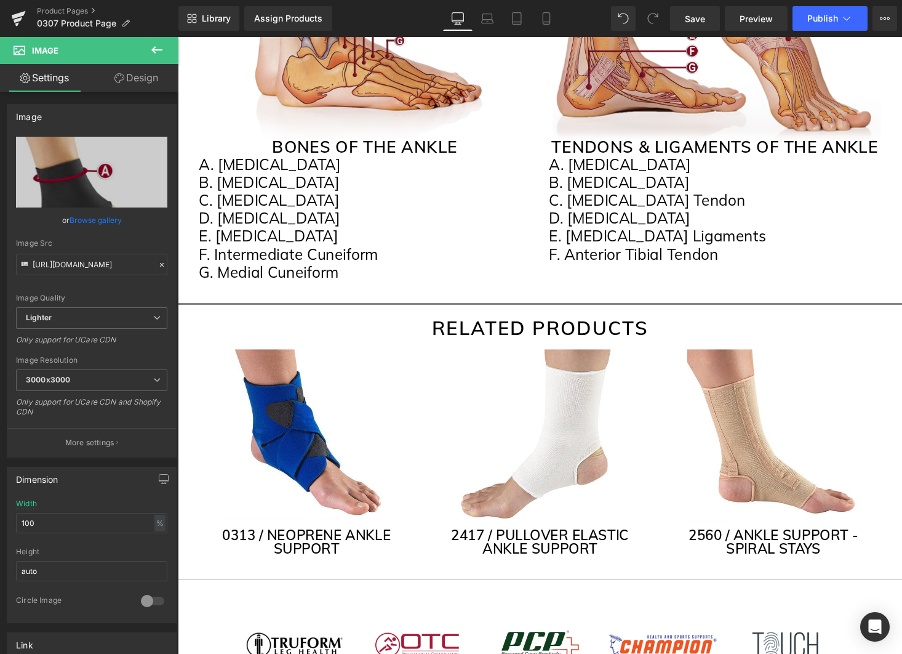
scroll to position [2790, 0]
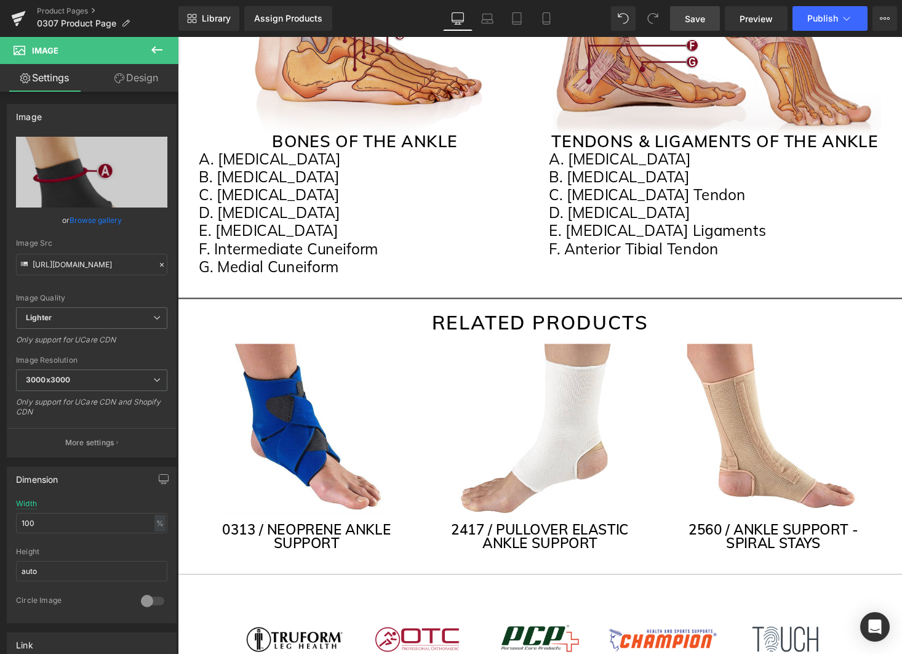
click at [702, 17] on span "Save" at bounding box center [695, 18] width 20 height 13
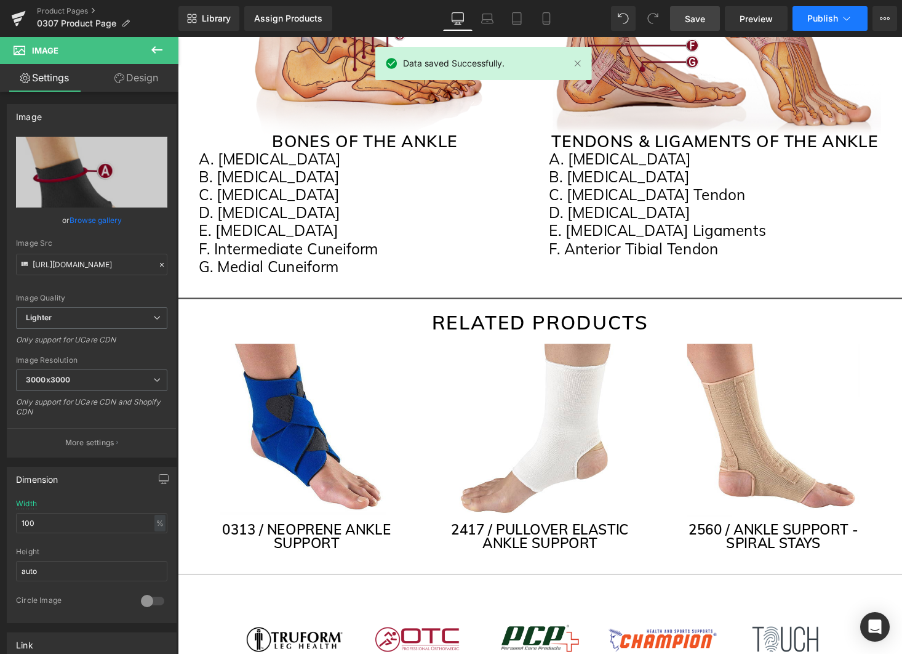
click at [832, 23] on button "Publish" at bounding box center [830, 18] width 75 height 25
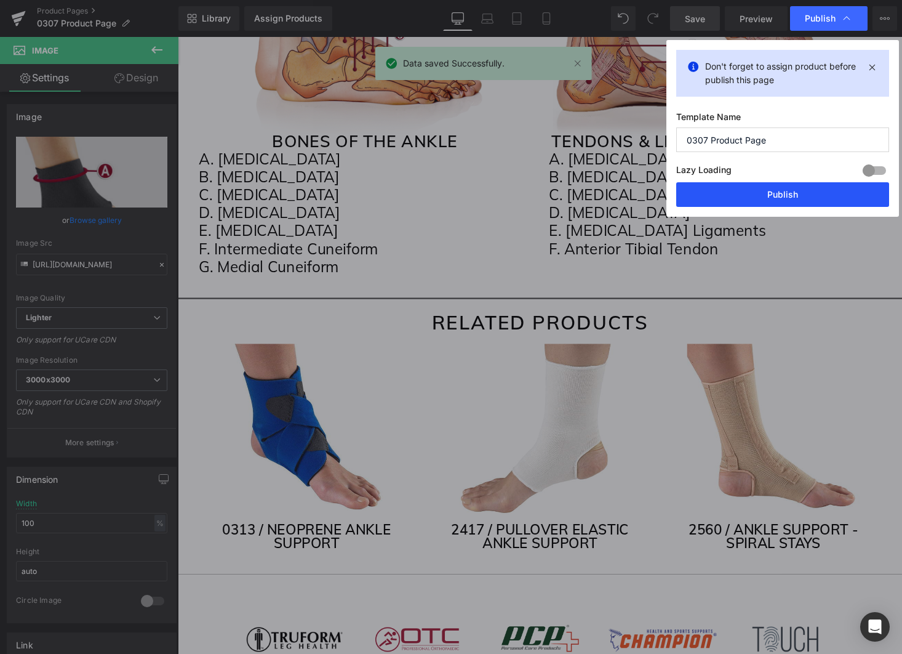
click at [805, 200] on button "Publish" at bounding box center [783, 194] width 213 height 25
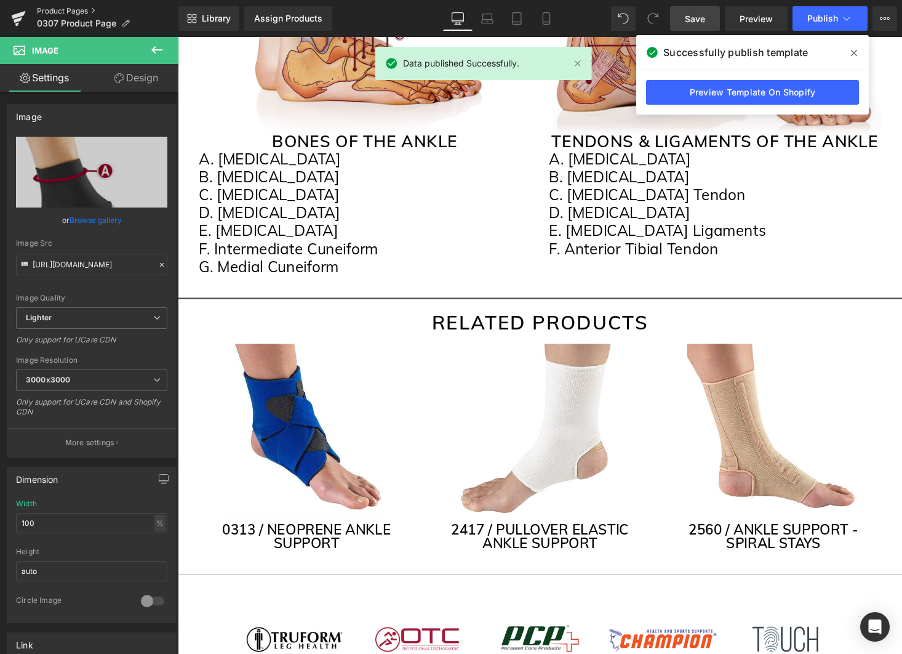
click at [78, 12] on link "Product Pages" at bounding box center [108, 11] width 142 height 10
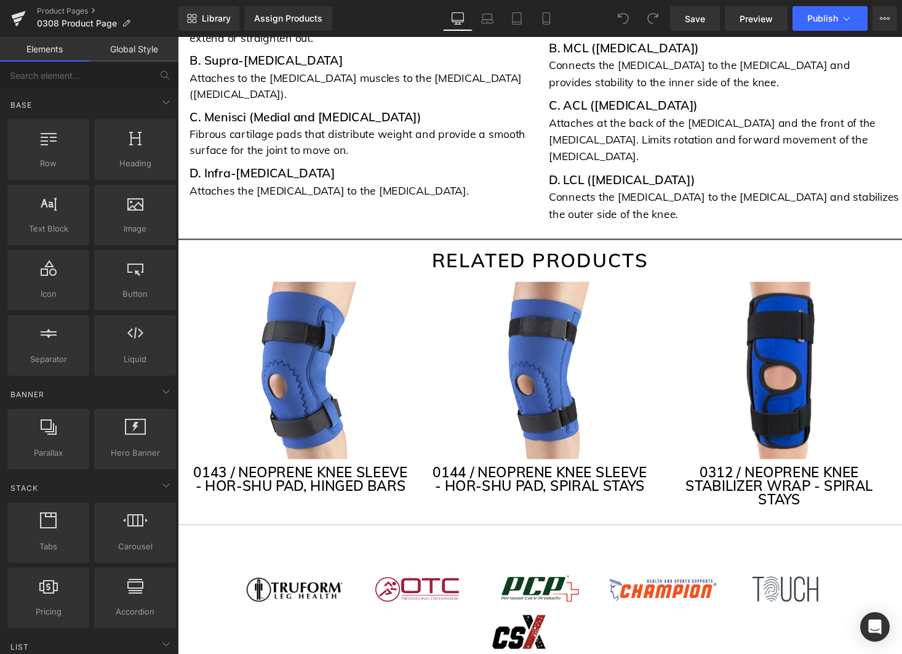
scroll to position [3349, 0]
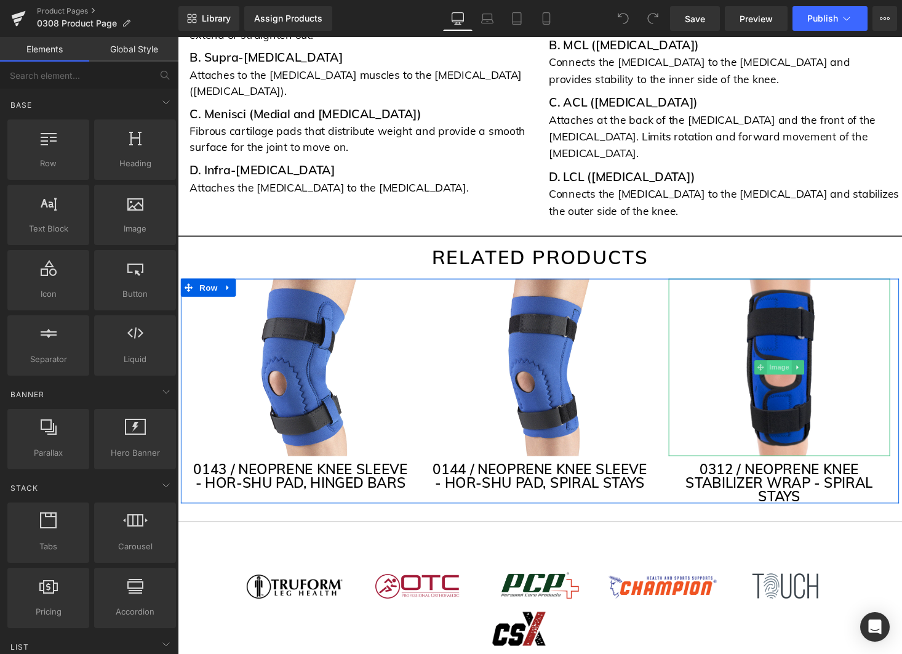
click at [805, 369] on span "Image" at bounding box center [797, 376] width 26 height 15
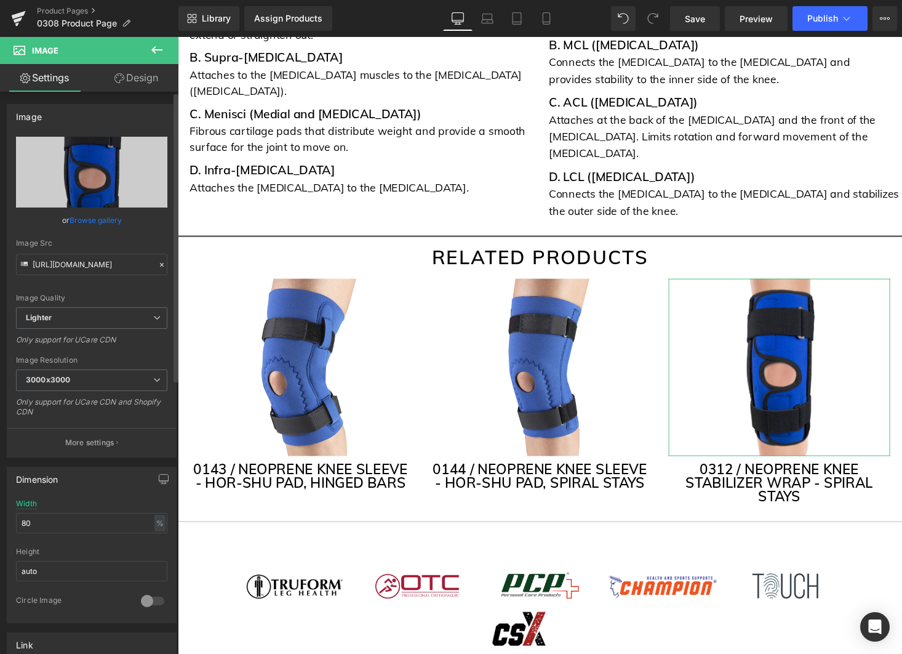
click at [102, 219] on link "Browse gallery" at bounding box center [96, 220] width 52 height 22
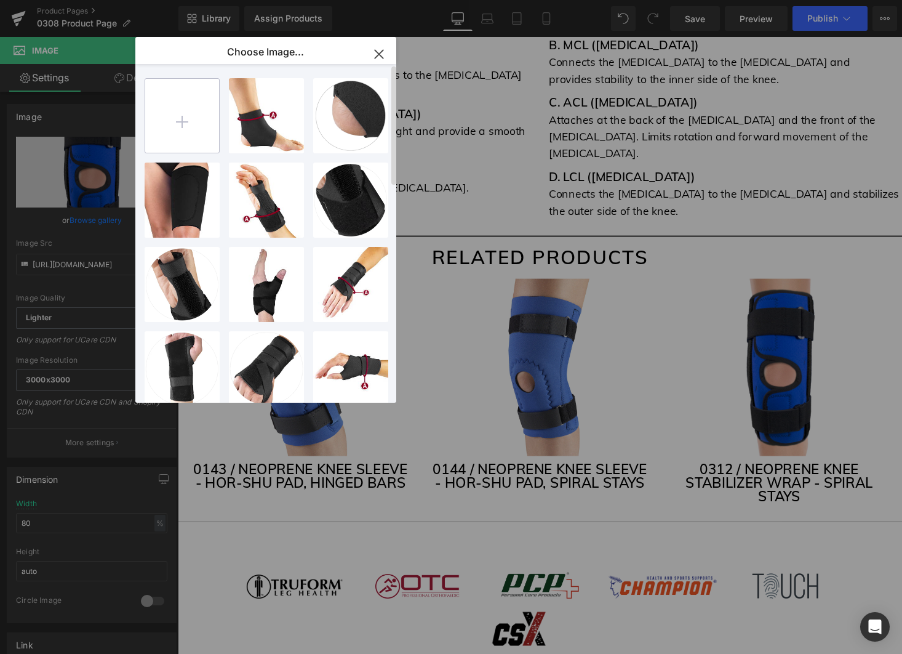
click at [192, 126] on input "file" at bounding box center [182, 116] width 74 height 74
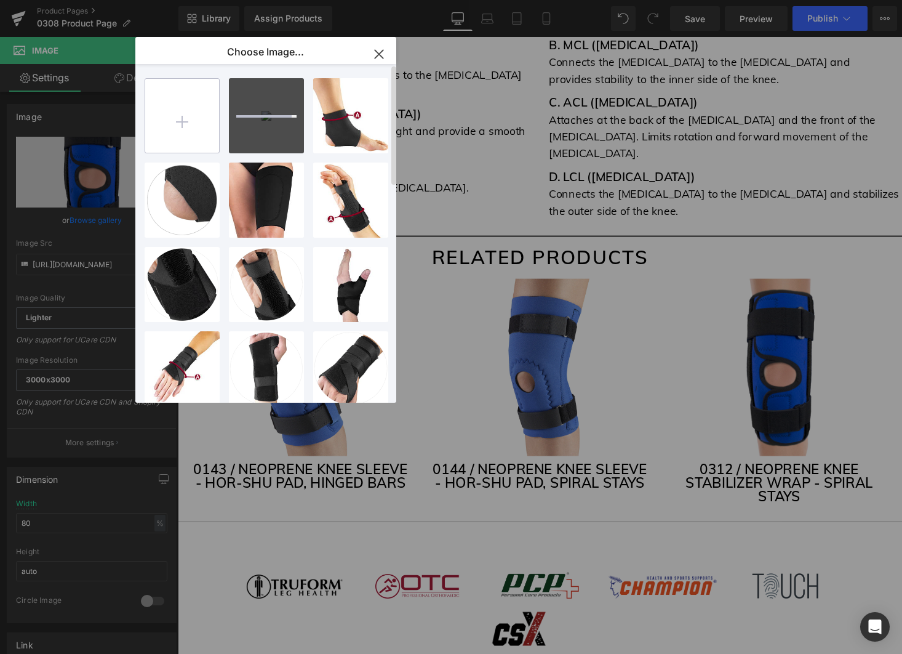
click at [177, 121] on input "file" at bounding box center [182, 116] width 74 height 74
type input "C:\fakepath\0312_Black.webp"
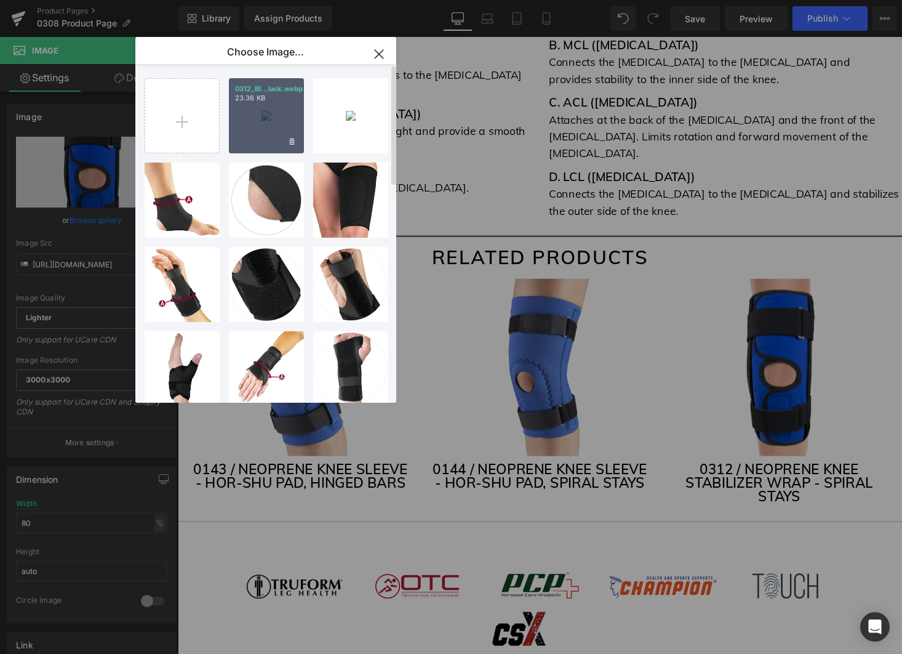
click at [259, 124] on div "0312_Bl...lack.webp 23.36 KB" at bounding box center [266, 115] width 75 height 75
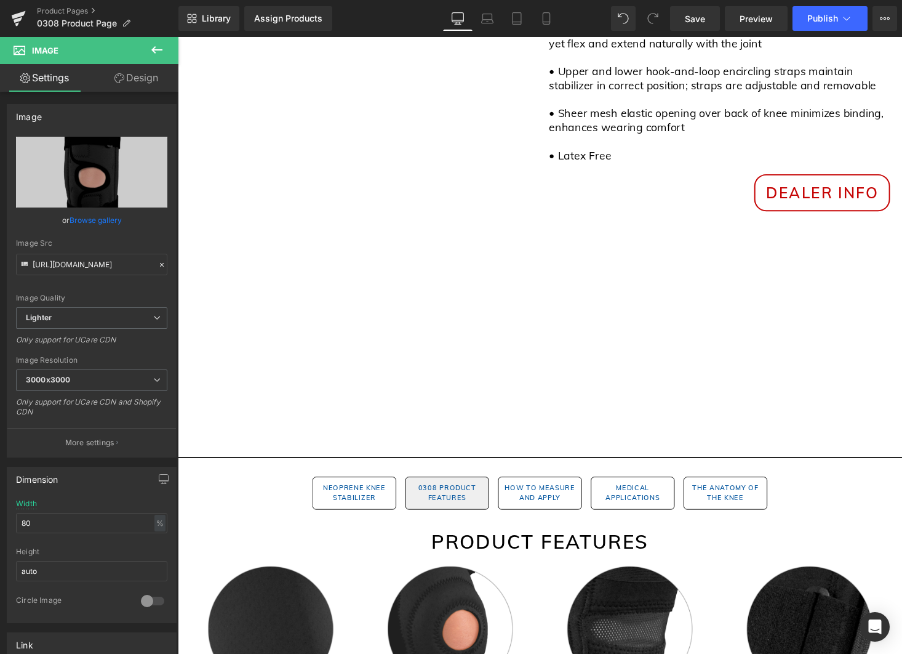
scroll to position [275, 0]
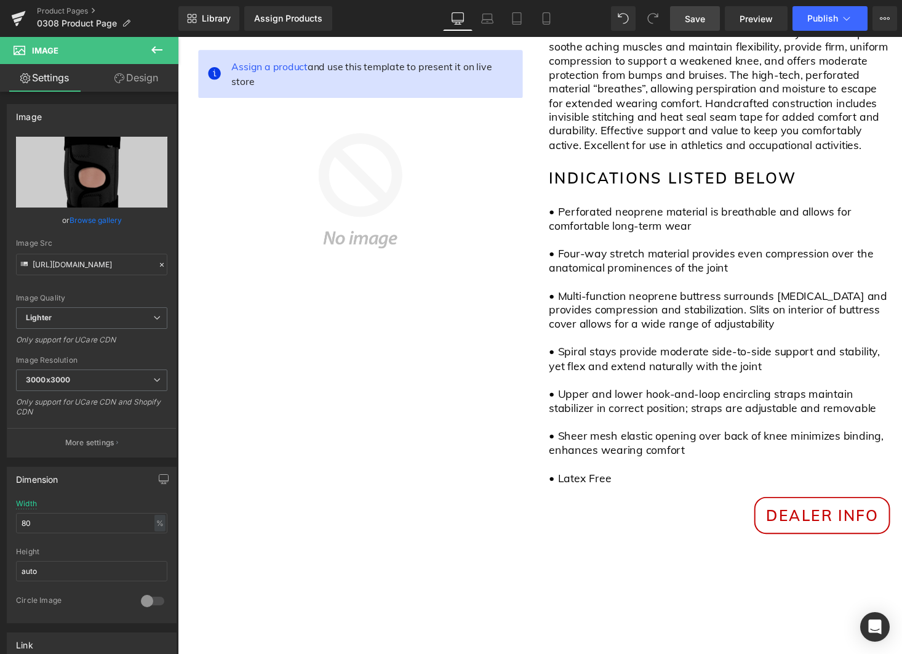
click at [693, 20] on span "Save" at bounding box center [695, 18] width 20 height 13
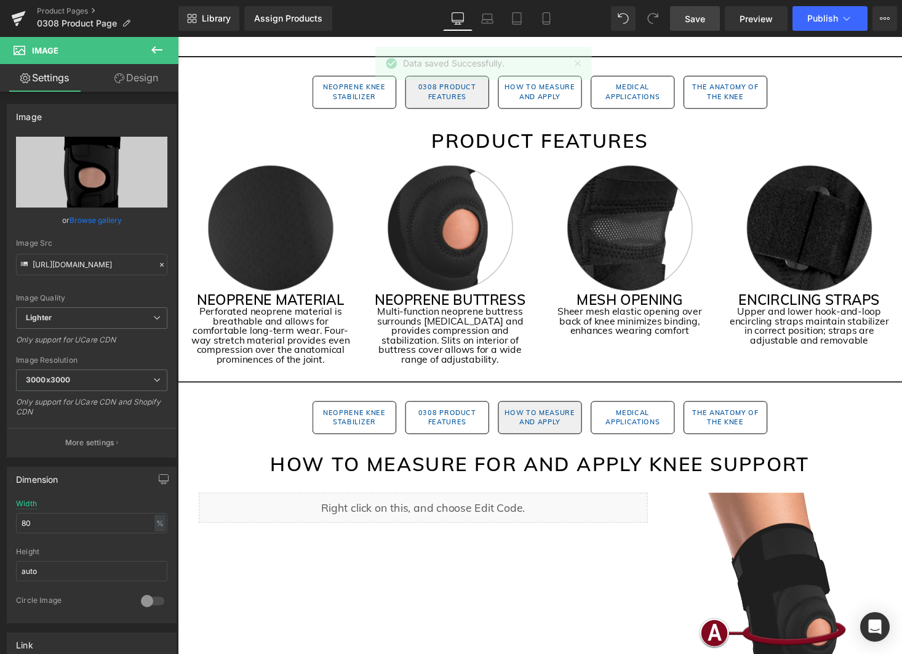
scroll to position [1024, 0]
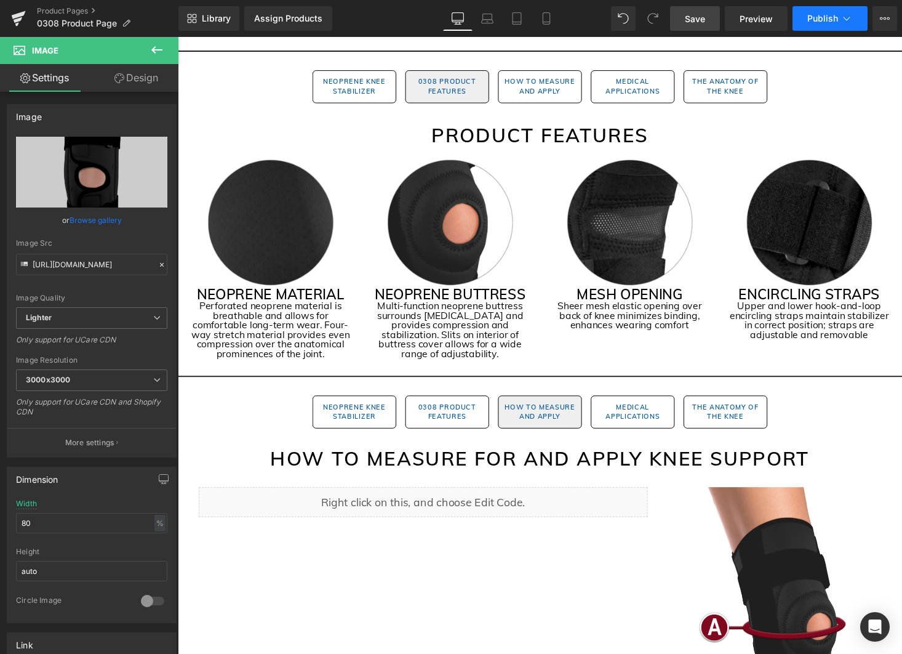
click at [819, 16] on span "Publish" at bounding box center [823, 19] width 31 height 10
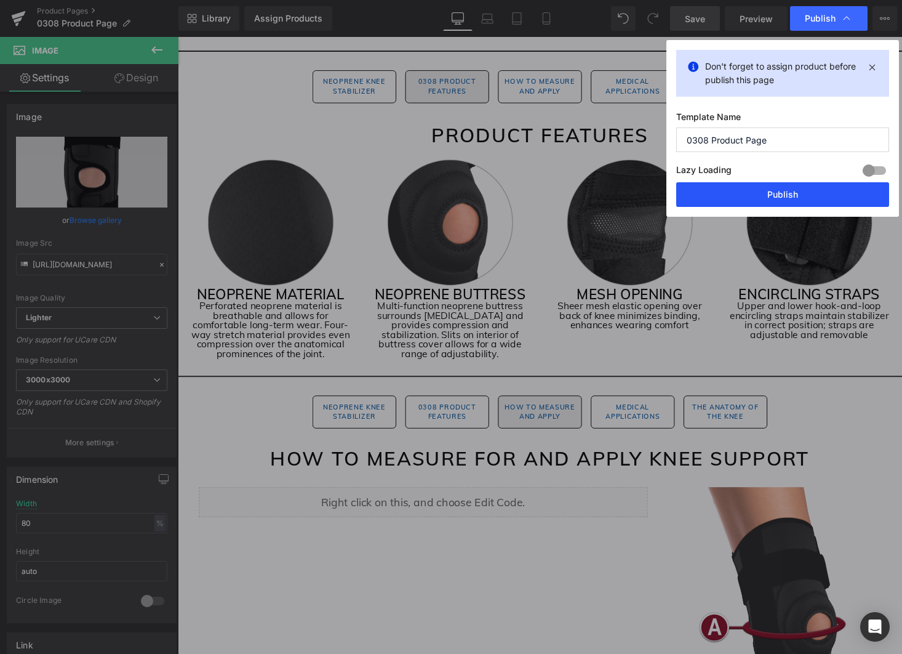
click at [797, 195] on button "Publish" at bounding box center [783, 194] width 213 height 25
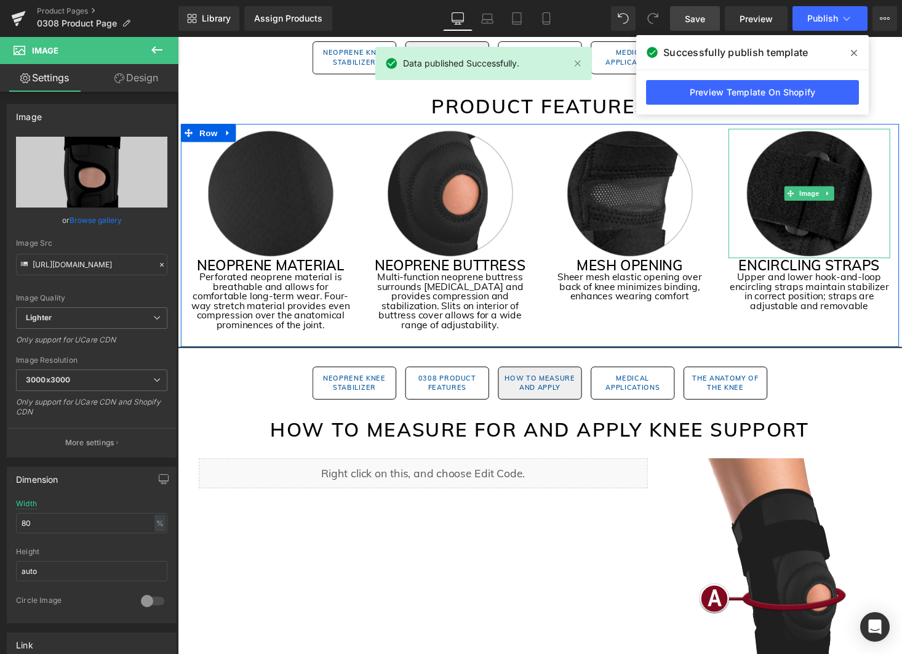
scroll to position [1053, 0]
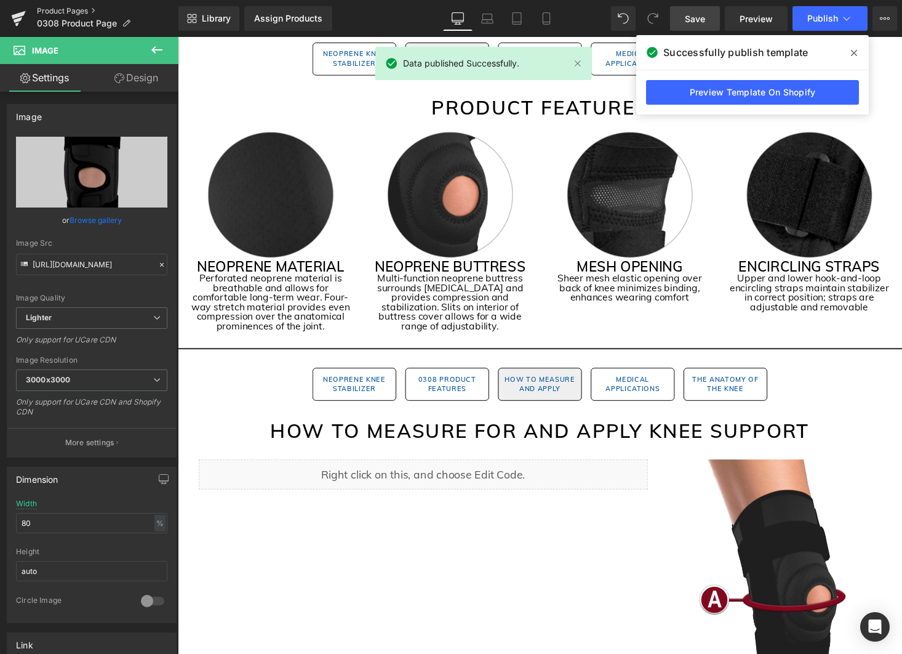
click at [72, 10] on link "Product Pages" at bounding box center [108, 11] width 142 height 10
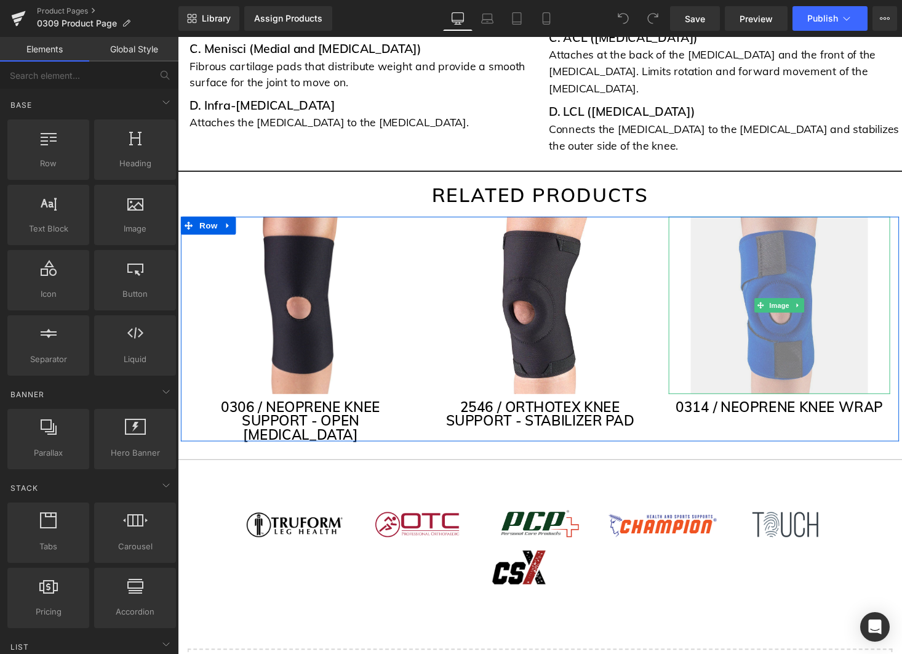
scroll to position [3518, 0]
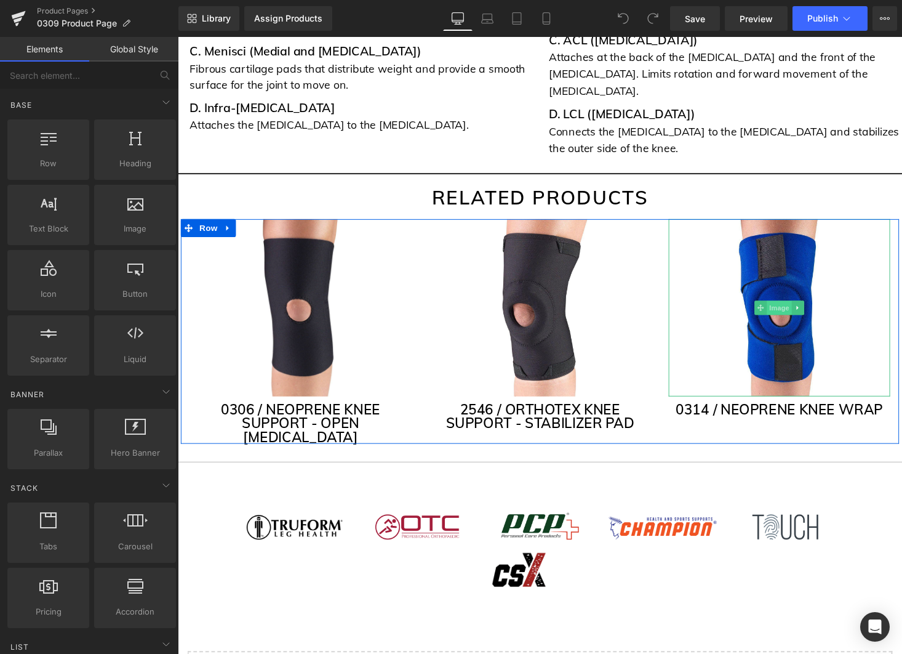
click at [796, 308] on span "Image" at bounding box center [797, 315] width 26 height 15
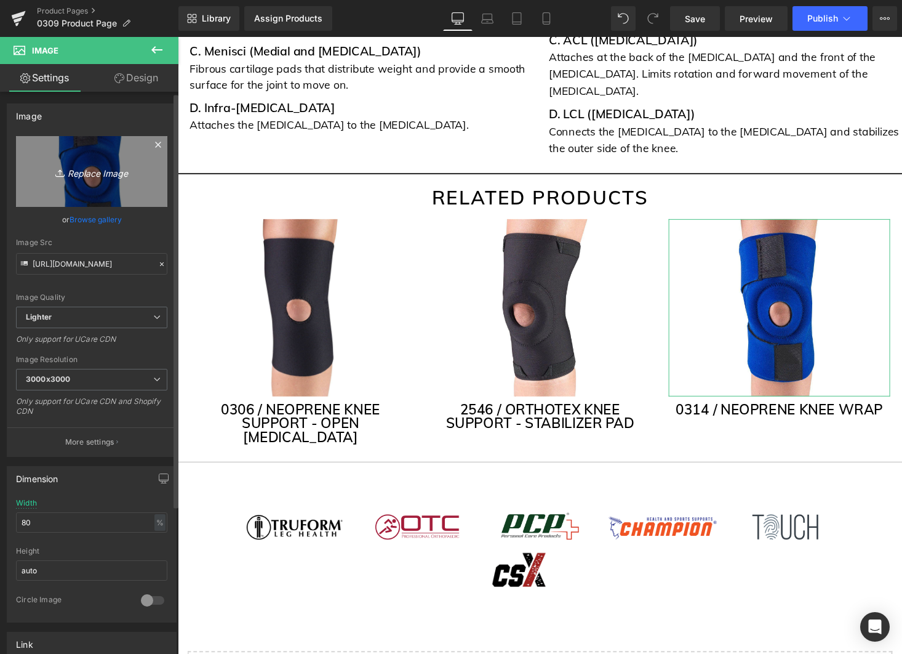
scroll to position [1, 0]
click at [107, 164] on icon "Replace Image" at bounding box center [91, 170] width 98 height 15
type input "C:\fakepath\0315.webp"
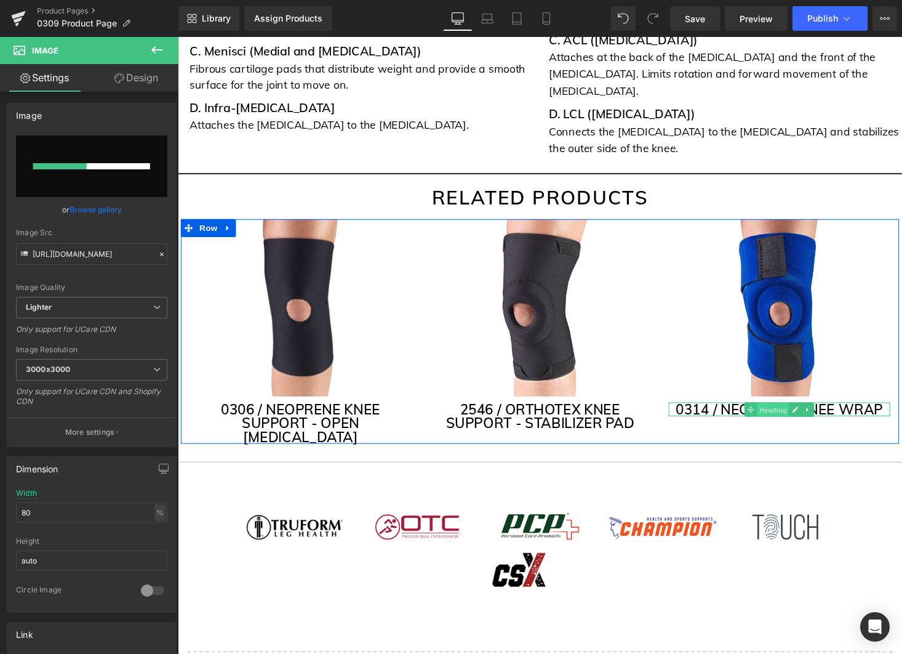
click at [789, 413] on span "Heading" at bounding box center [790, 420] width 33 height 15
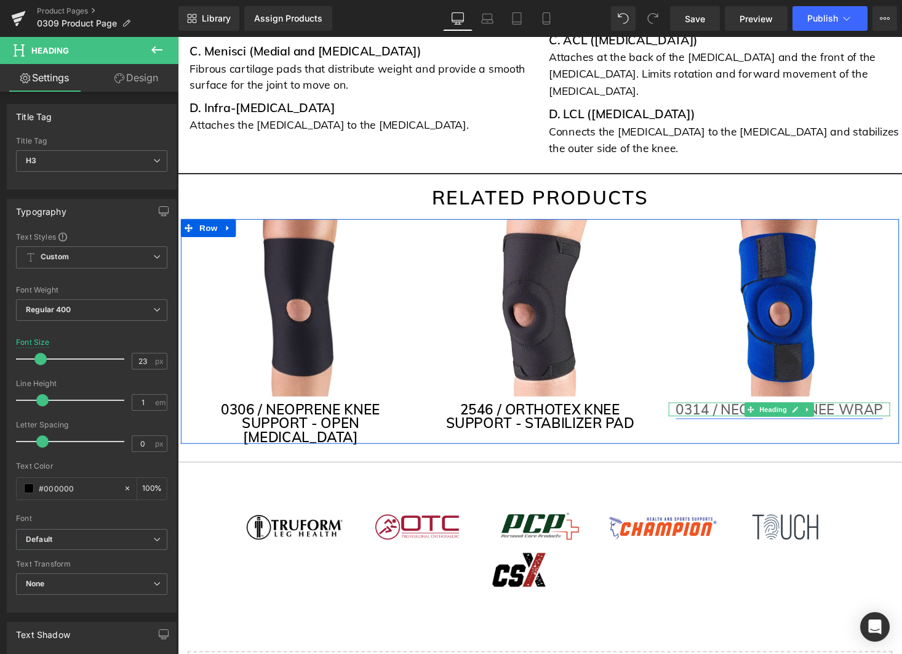
click at [720, 411] on link "0314 / NEOPRENE KNEE WRAP" at bounding box center [796, 420] width 213 height 18
click at [879, 411] on link "0314 / NEOPRENE KNEE WRAP" at bounding box center [796, 420] width 213 height 18
click at [896, 412] on div at bounding box center [797, 413] width 228 height 3
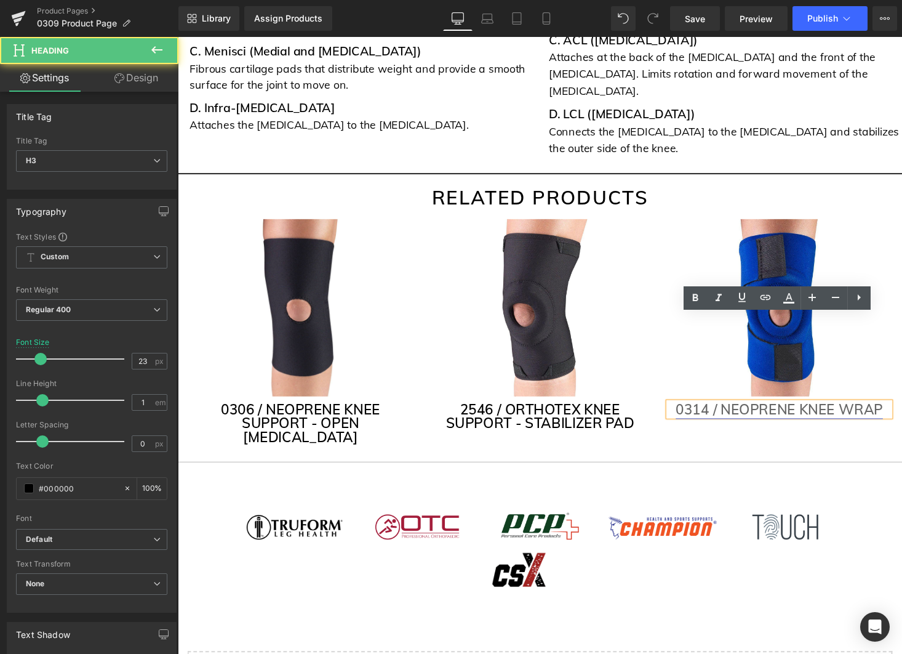
click at [897, 411] on link "0314 / NEOPRENE KNEE WRAP" at bounding box center [796, 420] width 213 height 18
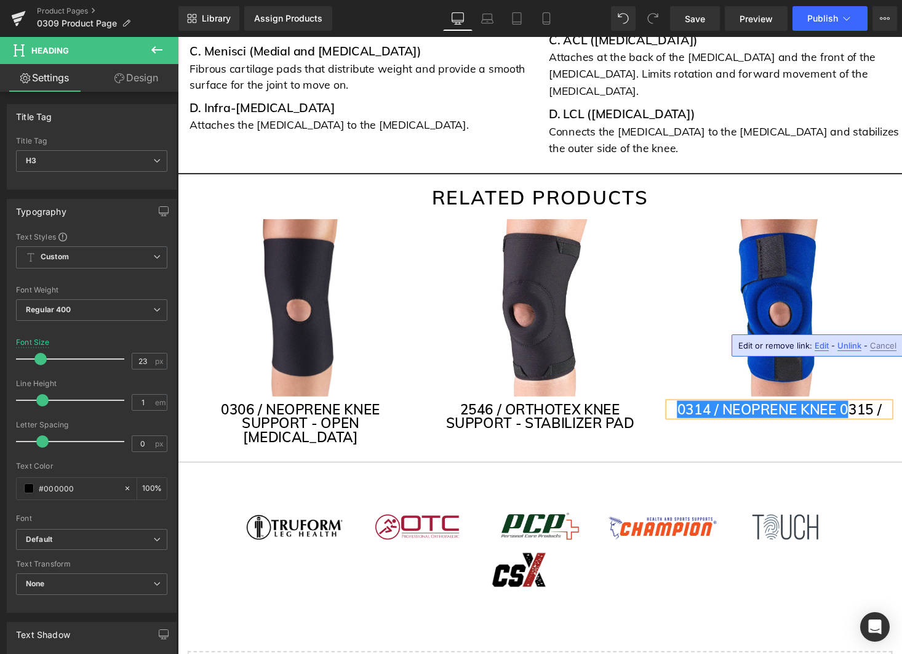
click at [878, 412] on h3 "0314 / NEOPRENE KNEE 0 315 /" at bounding box center [797, 419] width 228 height 14
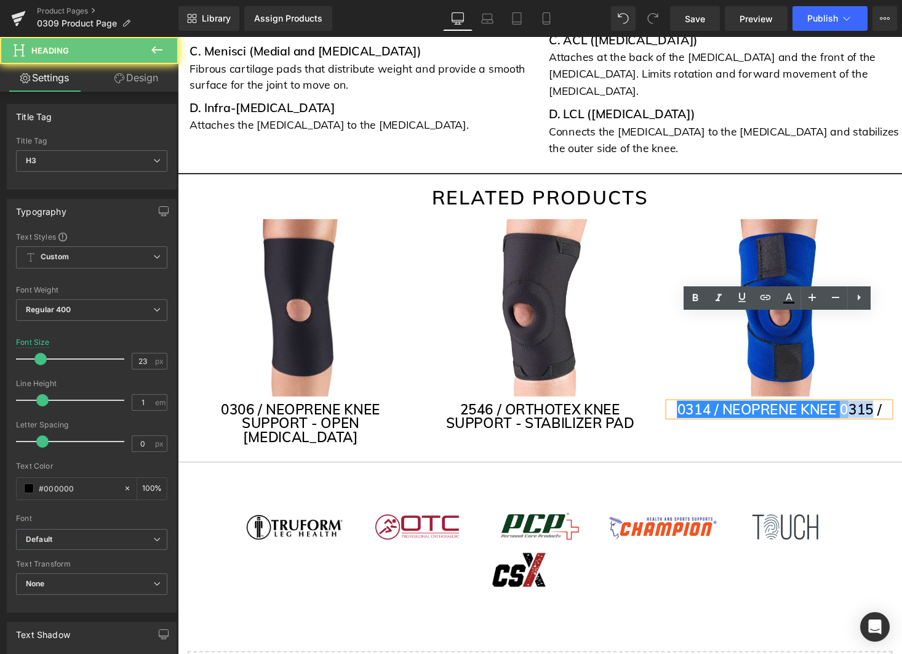
click at [878, 412] on h3 "0314 / NEOPRENE KNEE 0 315 /" at bounding box center [797, 419] width 228 height 14
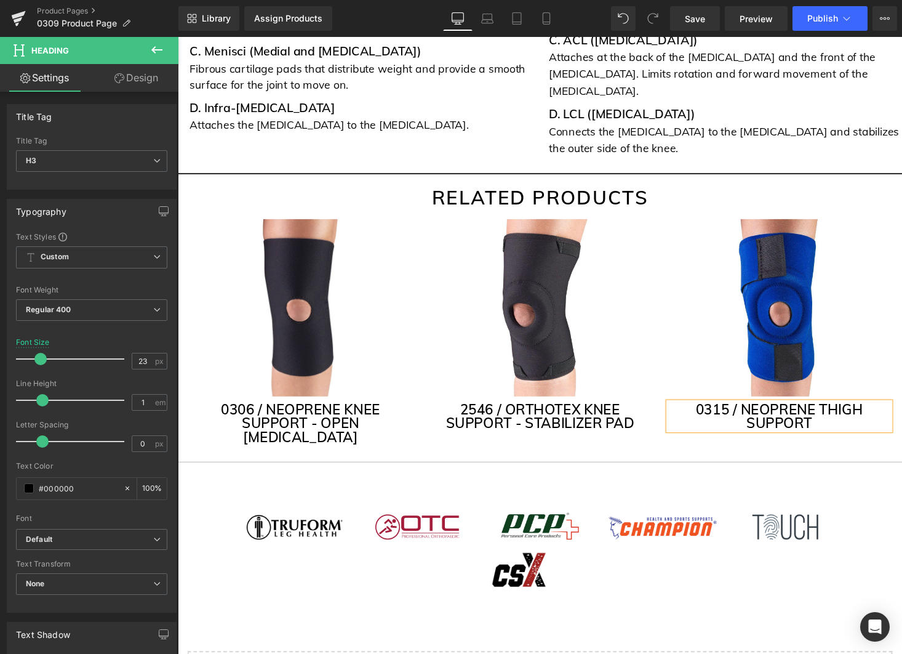
click at [840, 412] on h3 "0315 / NEOPRENE THIGH SUPPORT" at bounding box center [797, 426] width 228 height 28
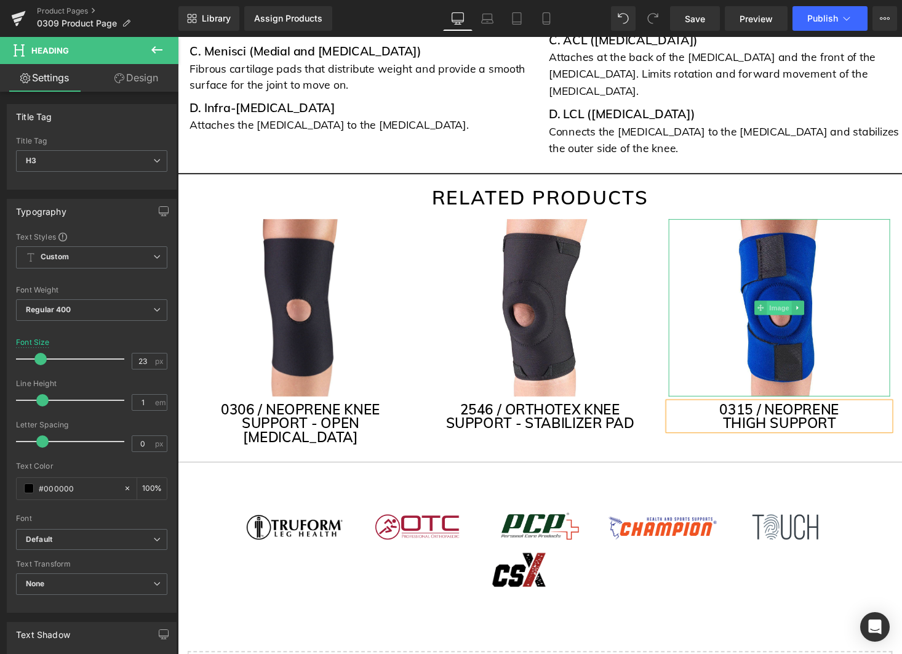
click at [800, 308] on span "Image" at bounding box center [797, 315] width 26 height 15
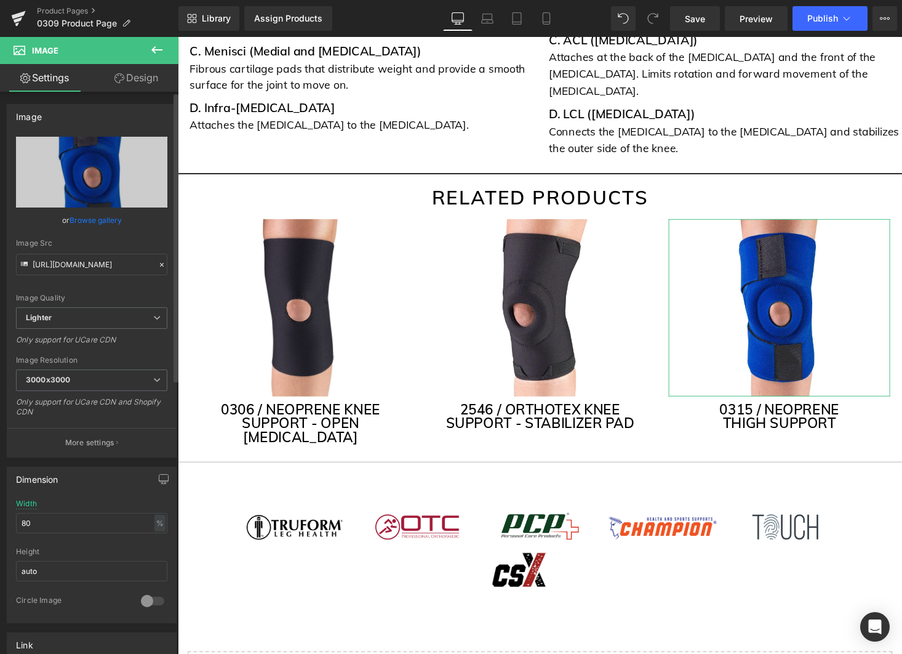
click at [110, 222] on link "Browse gallery" at bounding box center [96, 220] width 52 height 22
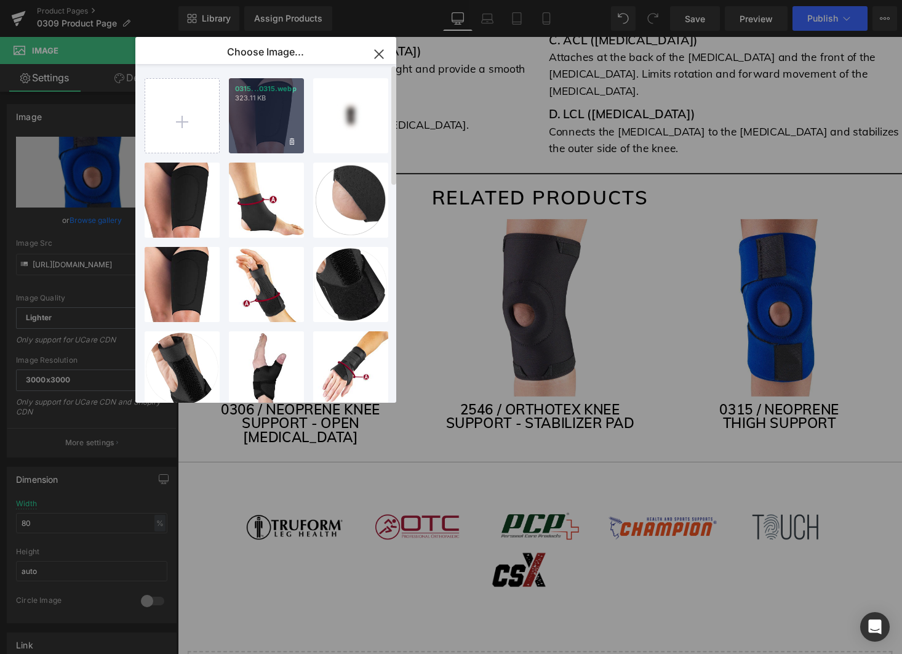
click at [272, 137] on div "0315...0315.webp 323.11 KB" at bounding box center [266, 115] width 75 height 75
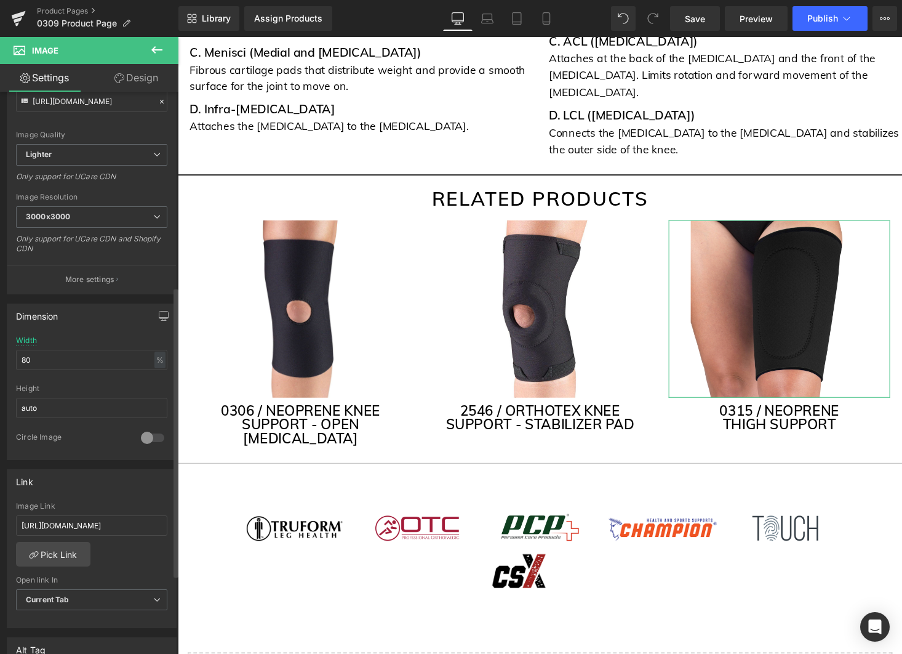
scroll to position [419, 0]
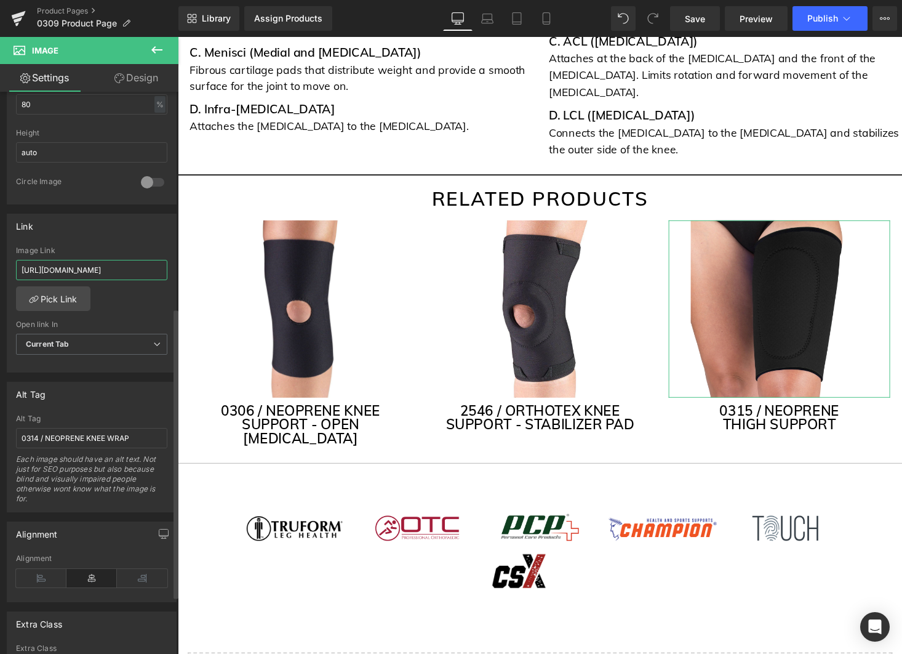
click at [105, 271] on input "https://otcbrace.com/collections/knee/products/otc-neoprene-knee-wrap" at bounding box center [91, 270] width 151 height 20
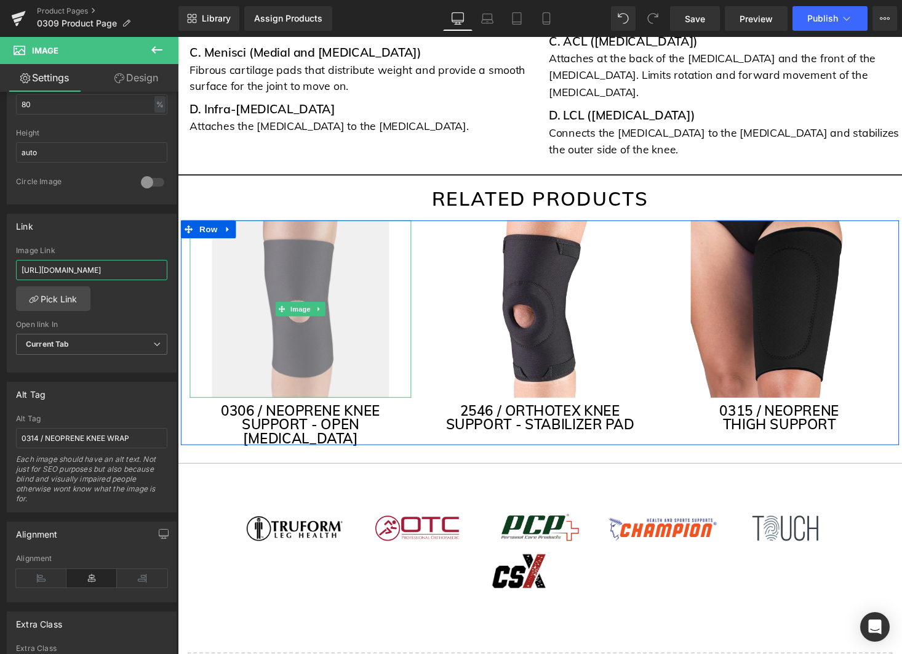
paste input "products/0315-otc?_pos=1&_sid=c562ccc1b&_ss=r"
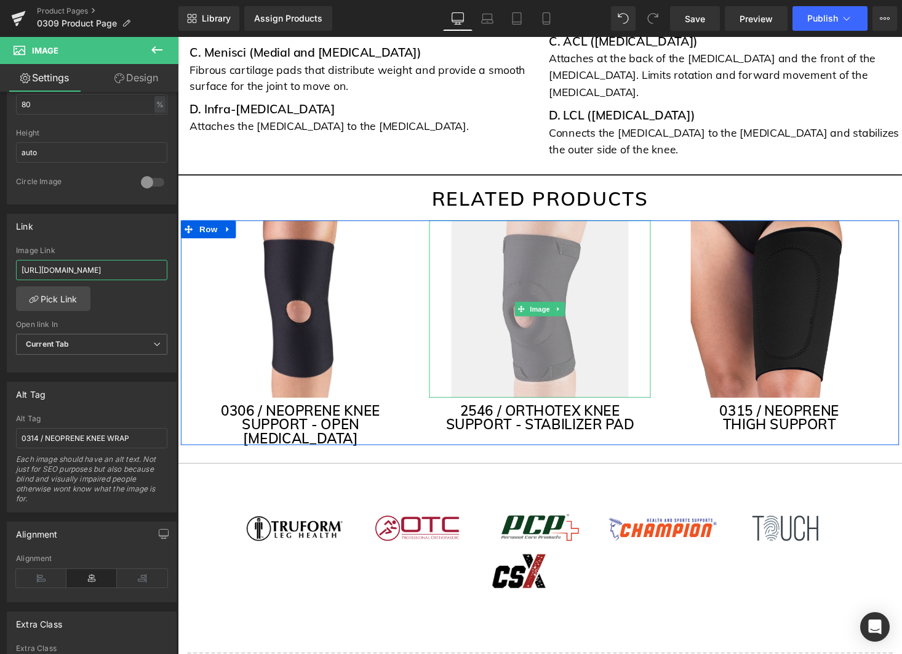
scroll to position [3520, 0]
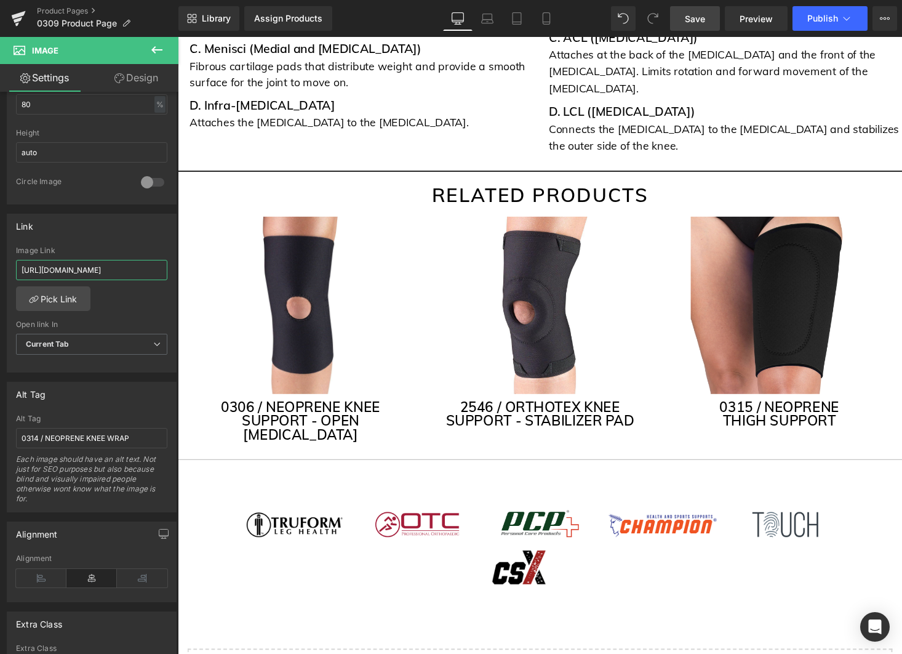
type input "https://otcbrace.com/products/0315-otc?_pos=1&_sid=c562ccc1b&_ss=r"
drag, startPoint x: 701, startPoint y: 21, endPoint x: 782, endPoint y: 15, distance: 80.9
click at [701, 21] on span "Save" at bounding box center [695, 18] width 20 height 13
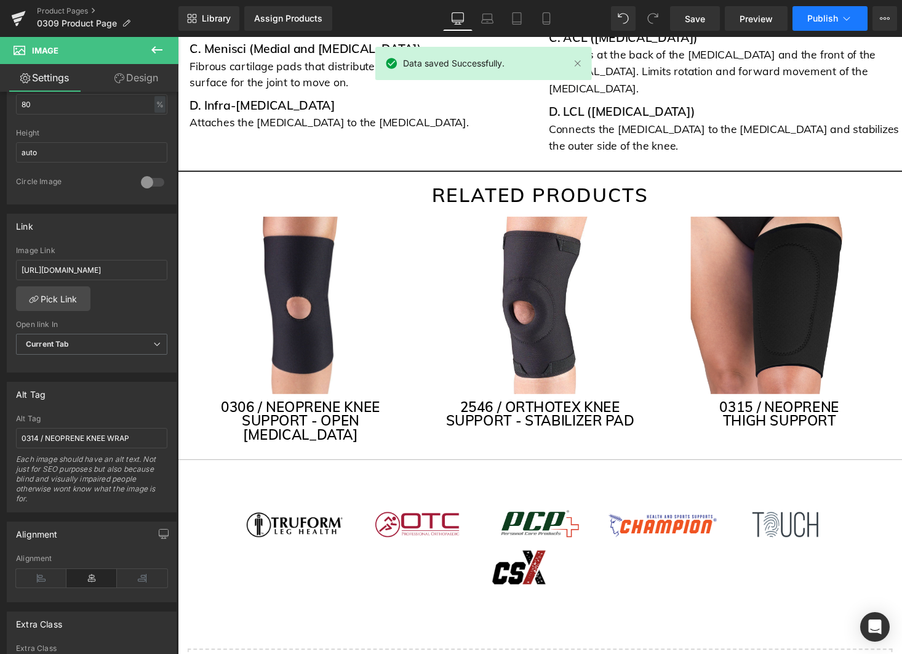
click at [820, 17] on span "Publish" at bounding box center [823, 19] width 31 height 10
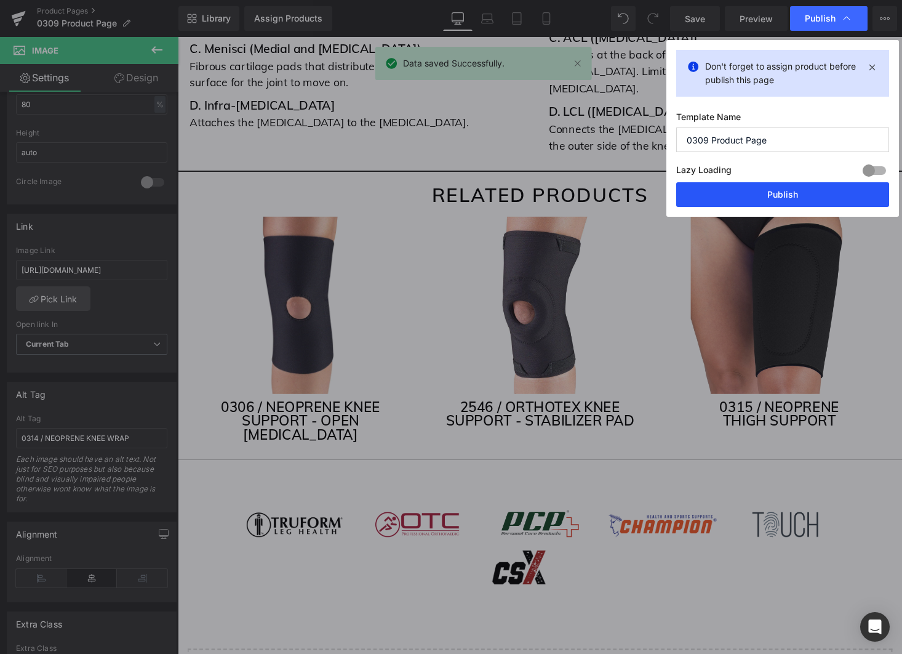
click at [792, 191] on button "Publish" at bounding box center [783, 194] width 213 height 25
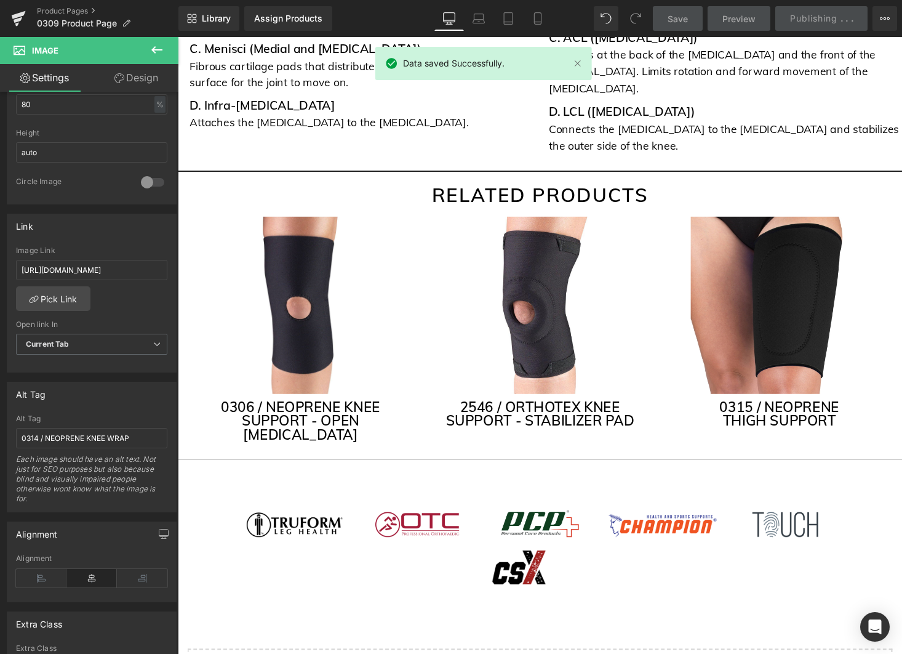
scroll to position [3522, 0]
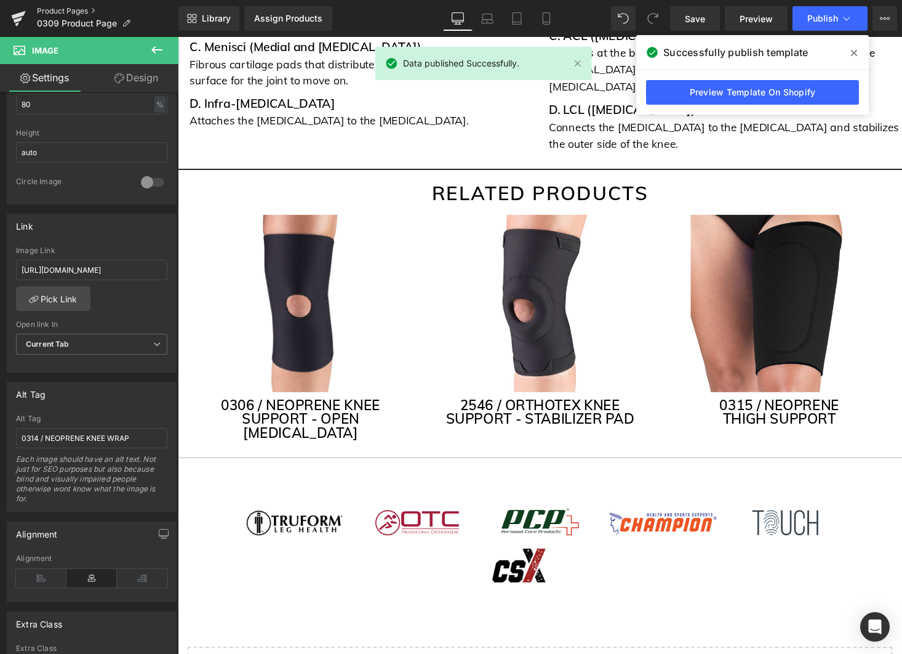
click at [54, 10] on link "Product Pages" at bounding box center [108, 11] width 142 height 10
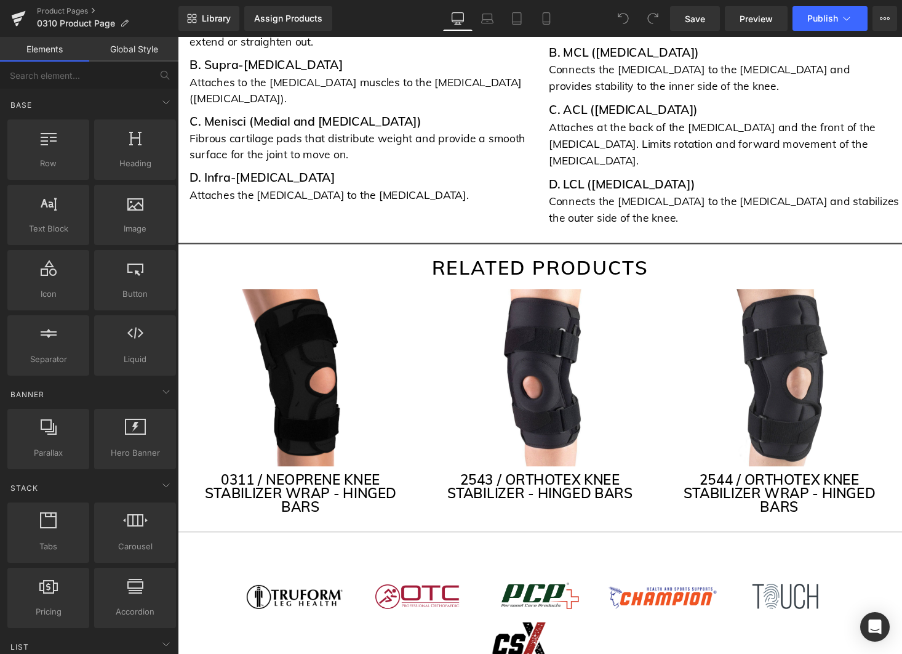
scroll to position [3381, 0]
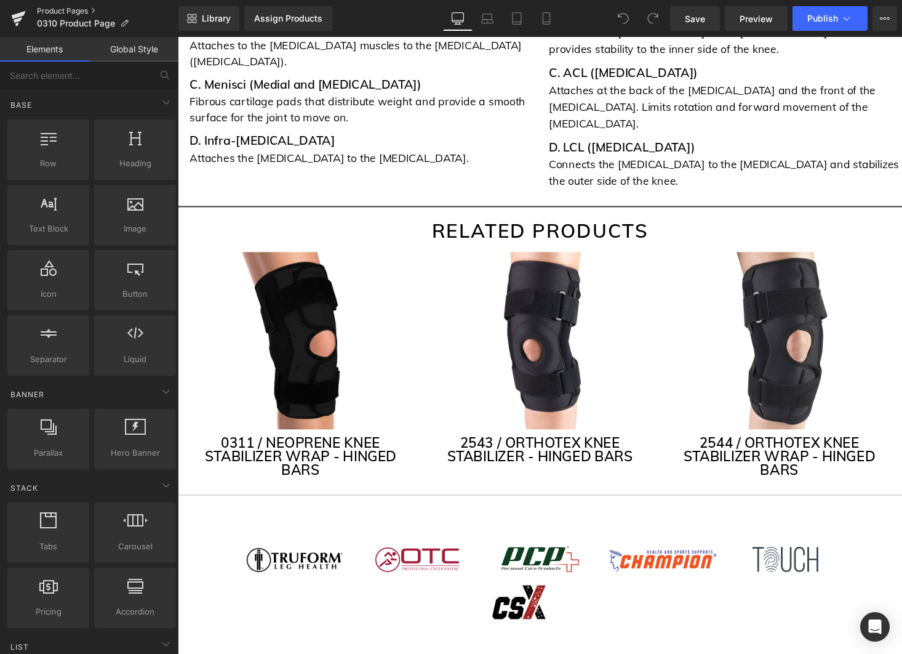
click at [83, 7] on link "Product Pages" at bounding box center [108, 11] width 142 height 10
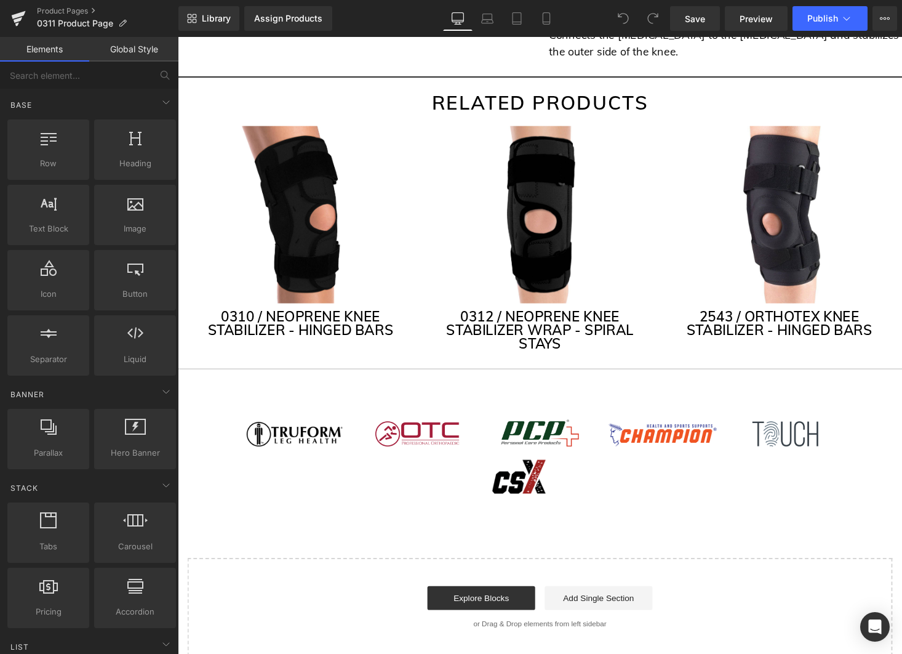
scroll to position [3630, 0]
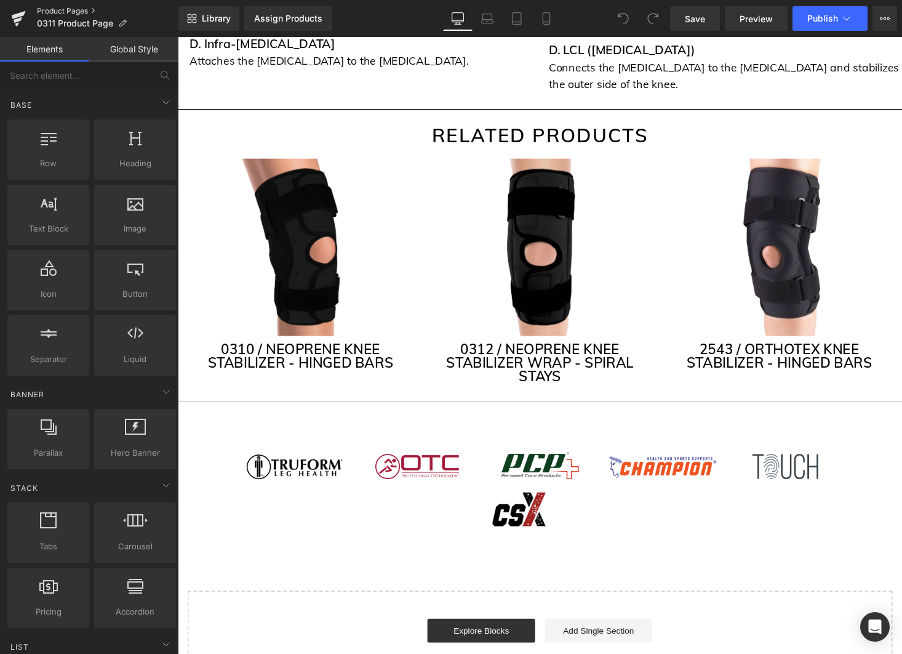
click at [60, 12] on link "Product Pages" at bounding box center [108, 11] width 142 height 10
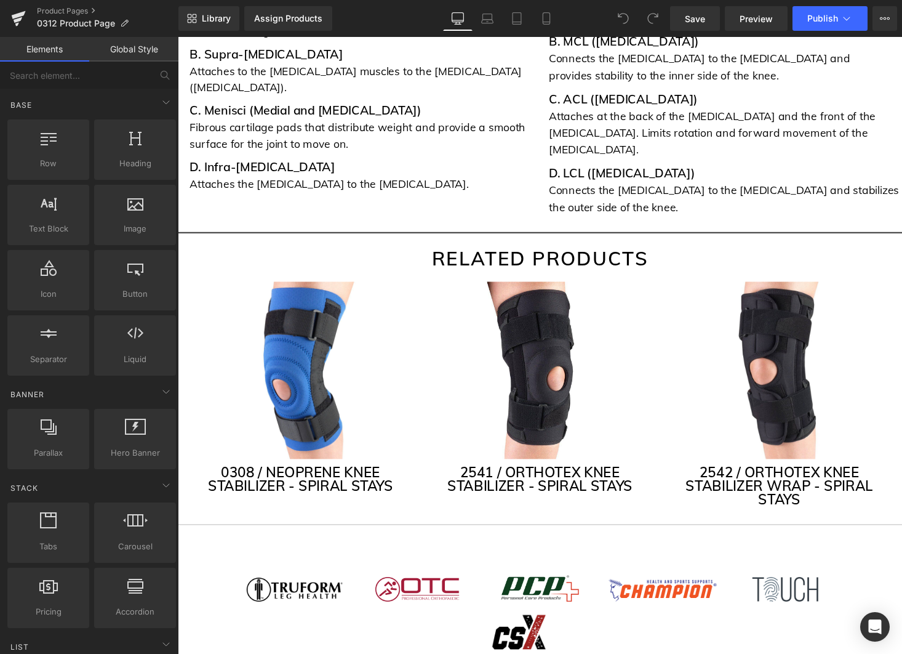
scroll to position [3485, 0]
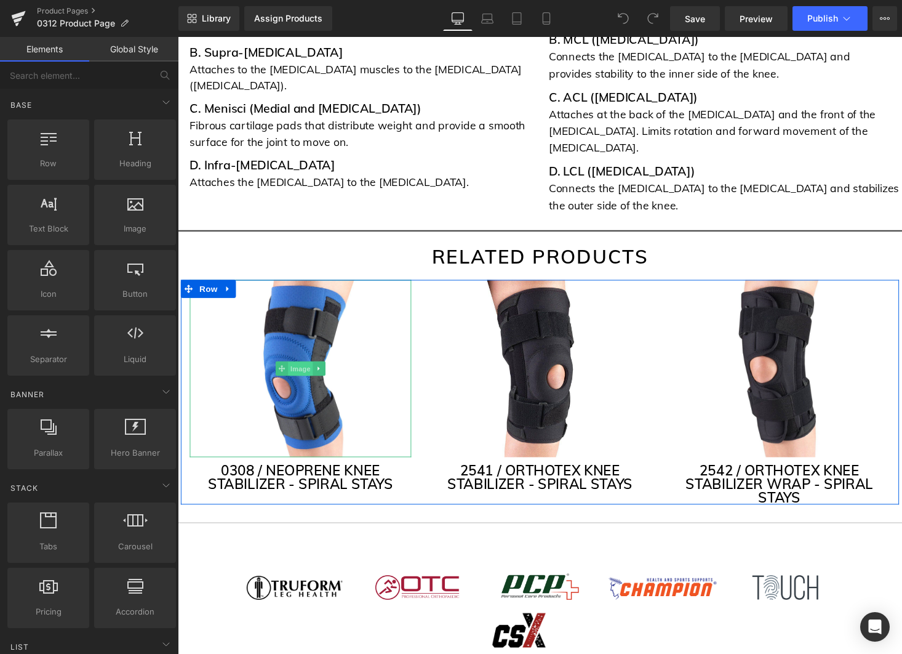
click at [305, 371] on span "Image" at bounding box center [304, 378] width 26 height 15
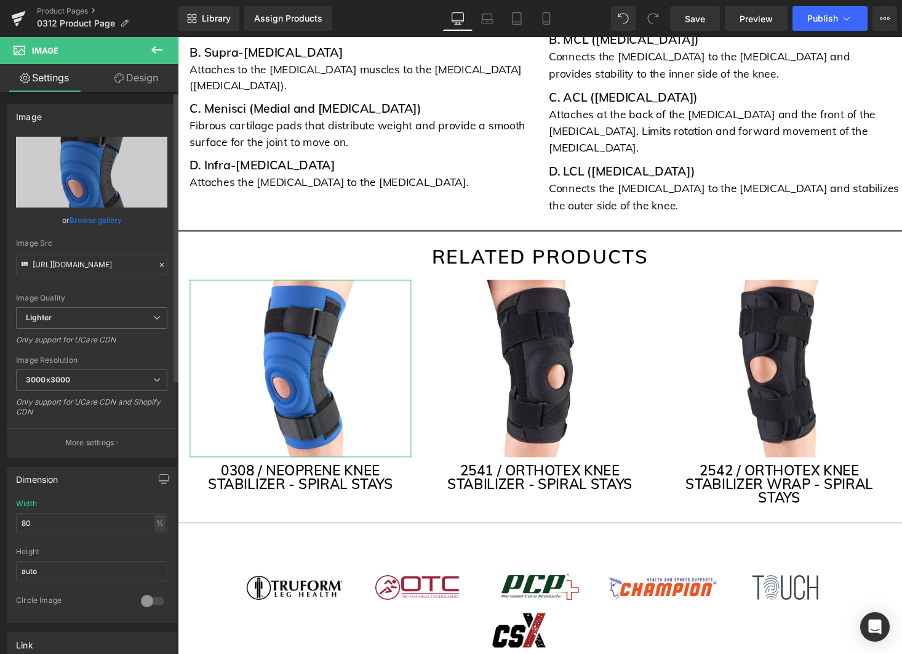
click at [104, 219] on link "Browse gallery" at bounding box center [96, 220] width 52 height 22
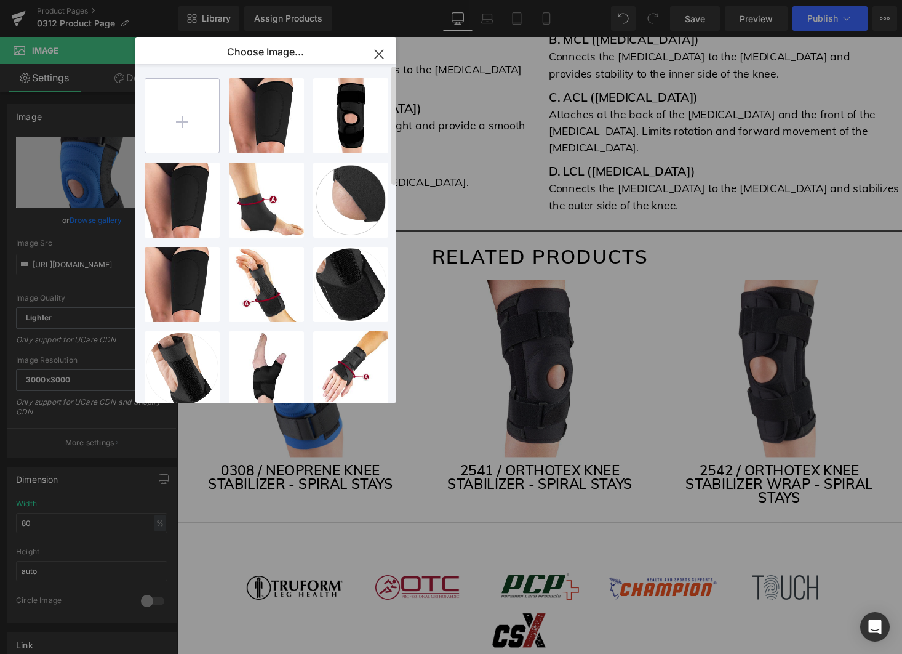
click at [198, 127] on input "file" at bounding box center [182, 116] width 74 height 74
type input "C:\fakepath\0308_Black.webp"
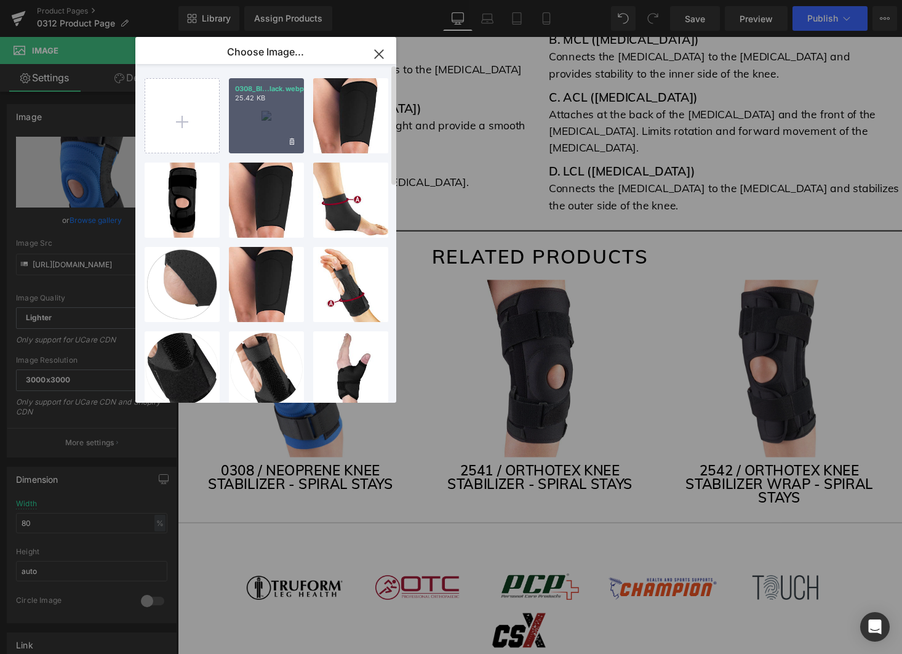
click at [275, 134] on div "0308_Bl...lack.webp 25.42 KB" at bounding box center [266, 115] width 75 height 75
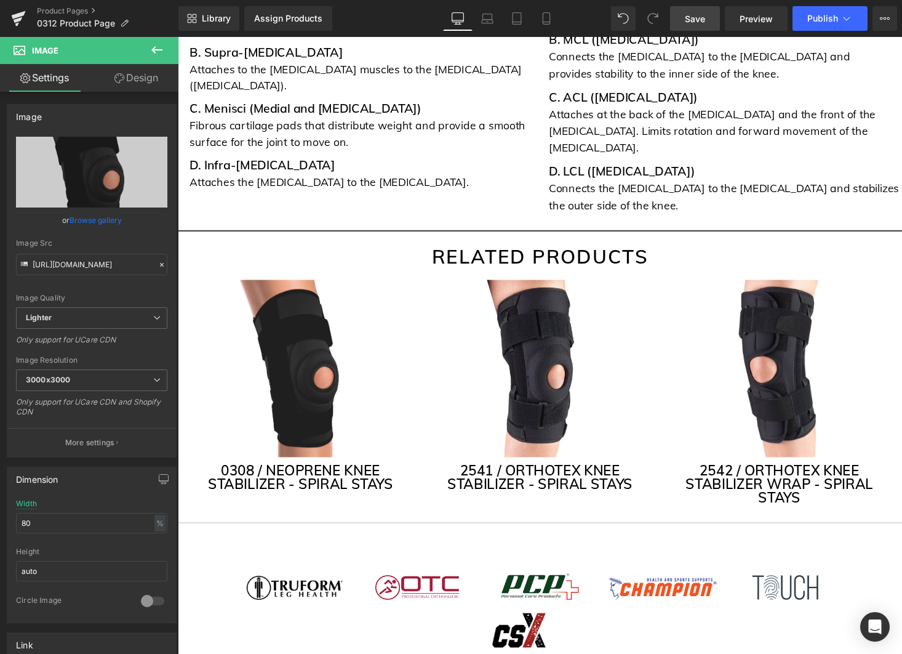
click at [705, 19] on span "Save" at bounding box center [695, 18] width 20 height 13
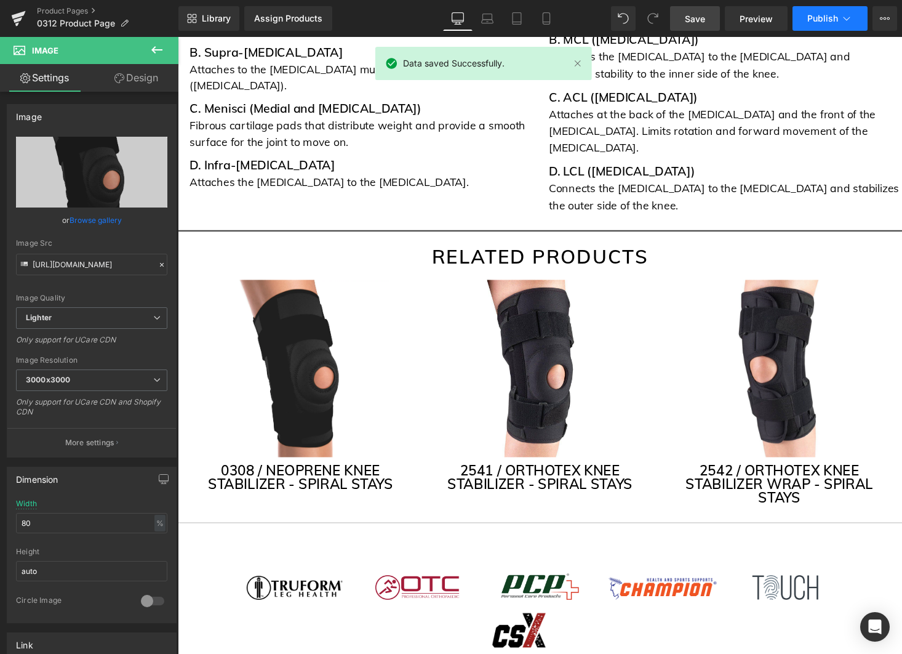
click at [845, 17] on icon at bounding box center [847, 18] width 12 height 12
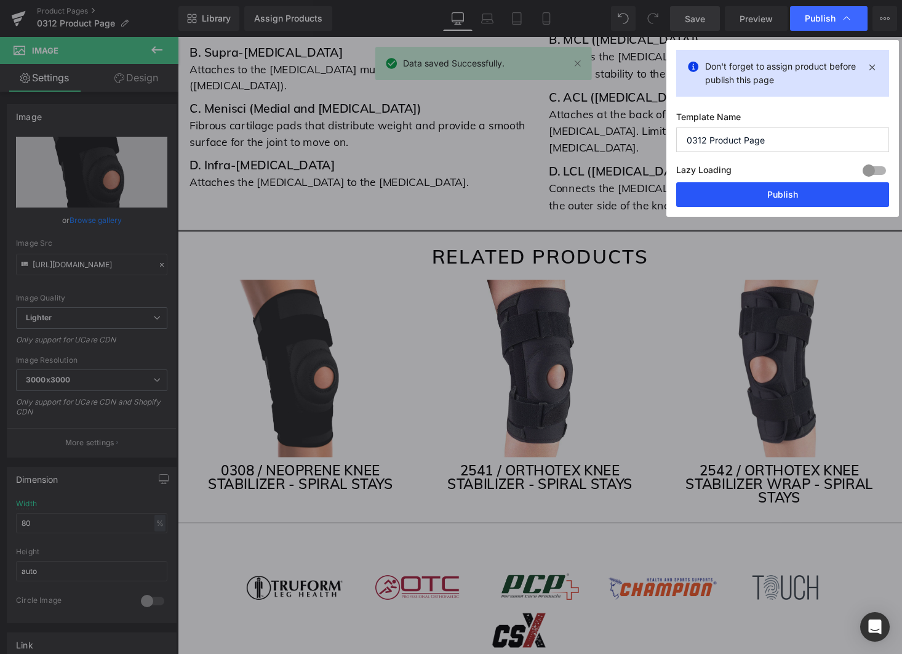
click at [775, 198] on button "Publish" at bounding box center [783, 194] width 213 height 25
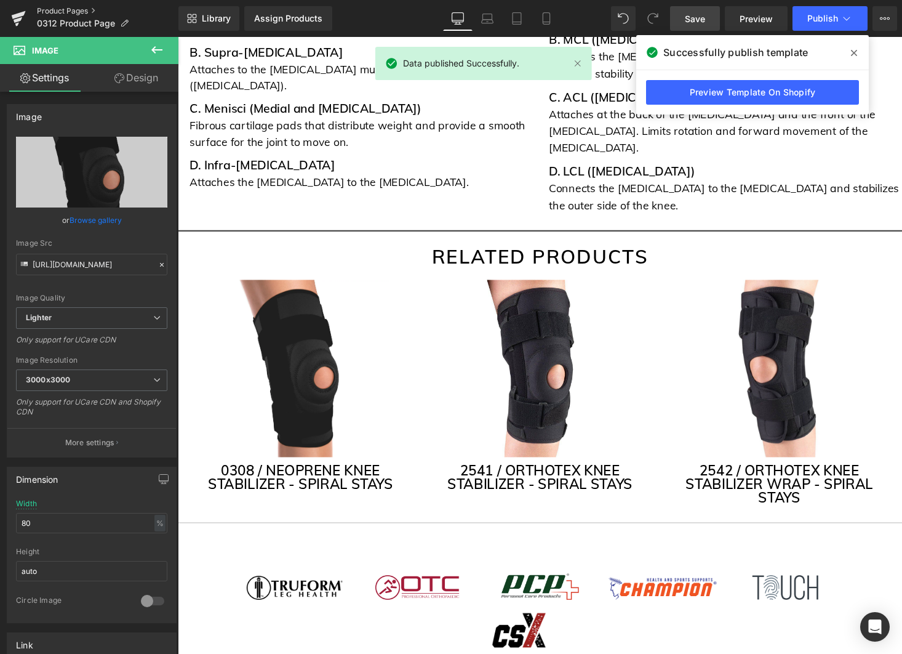
click at [59, 9] on link "Product Pages" at bounding box center [108, 11] width 142 height 10
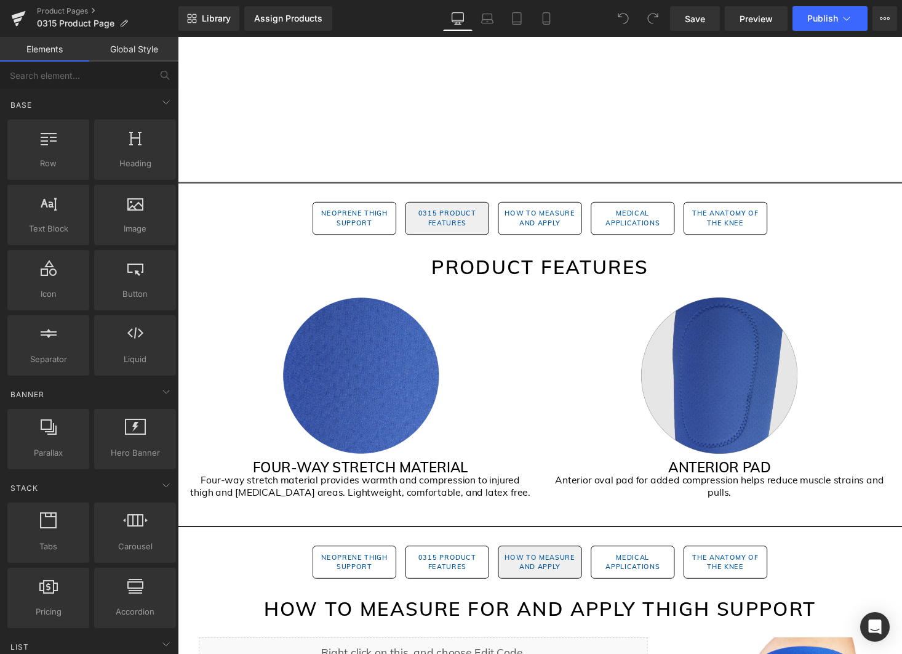
scroll to position [769, 0]
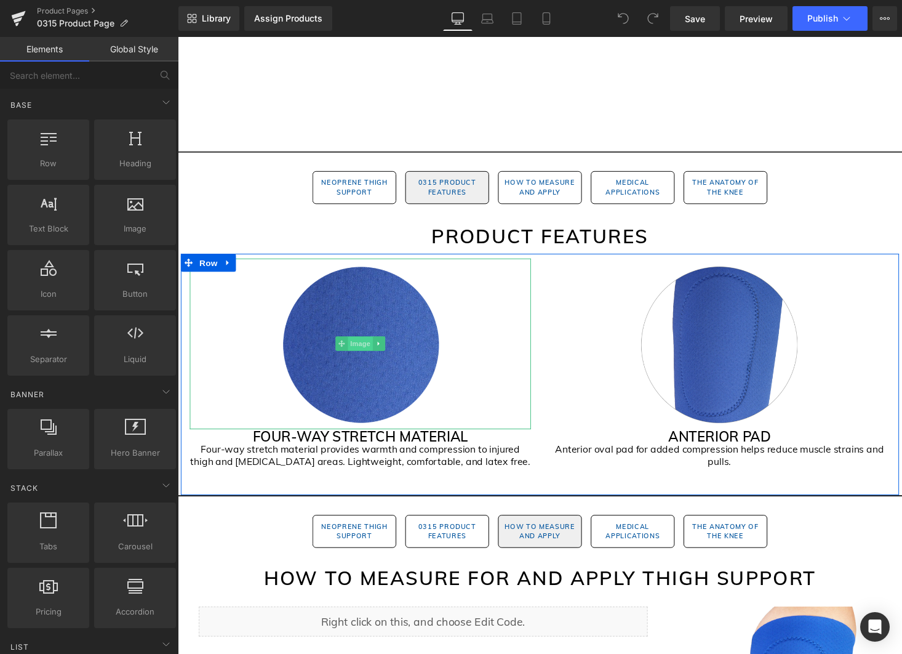
click at [368, 353] on span "Image" at bounding box center [366, 352] width 26 height 15
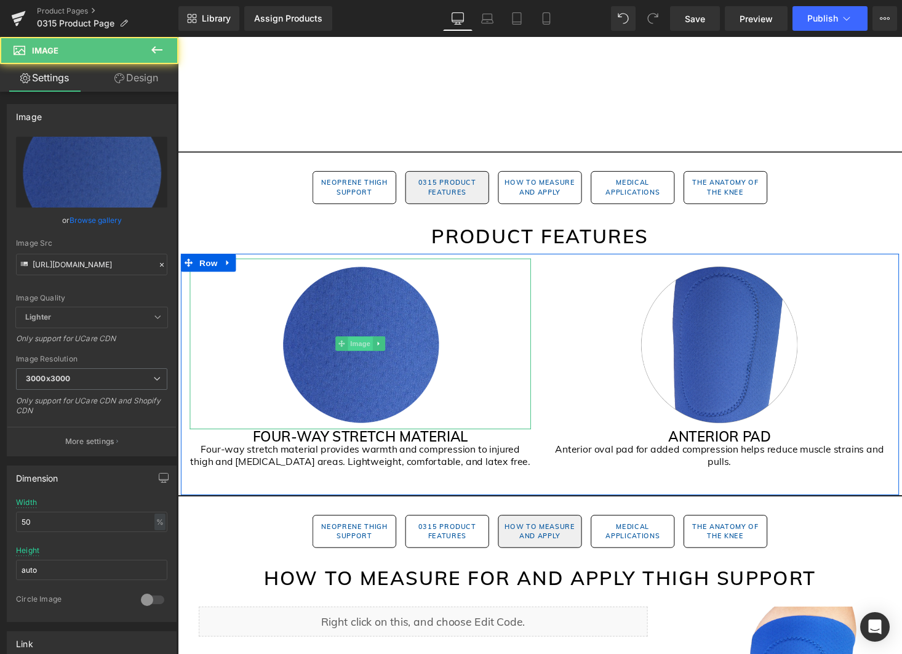
scroll to position [780, 0]
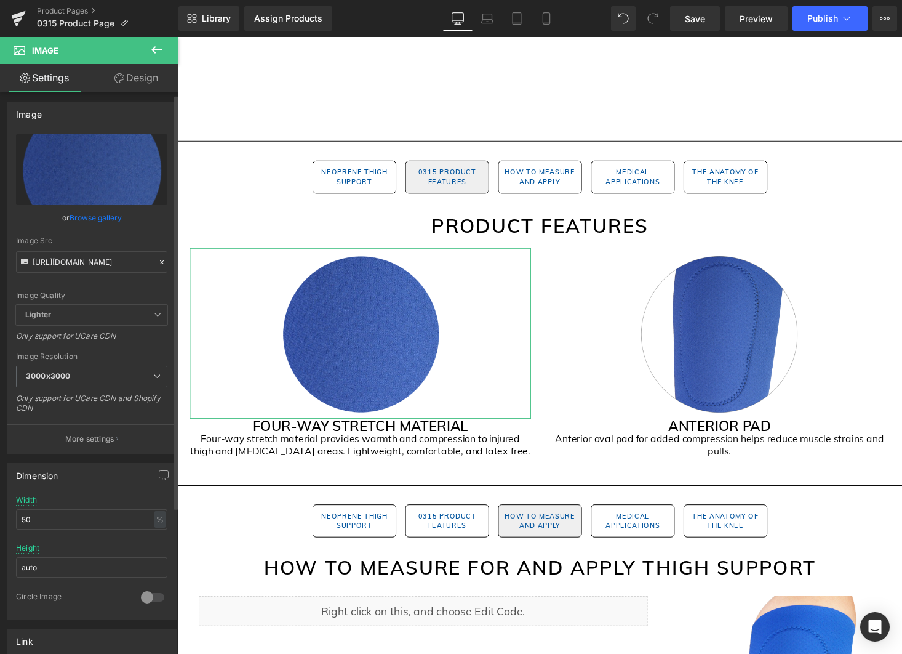
click at [98, 220] on link "Browse gallery" at bounding box center [96, 218] width 52 height 22
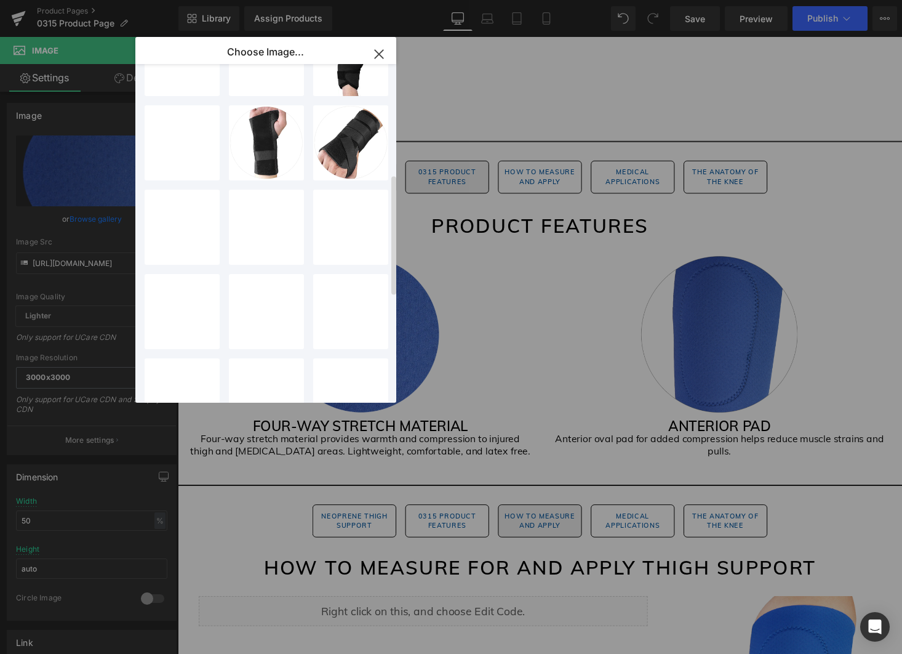
scroll to position [313, 0]
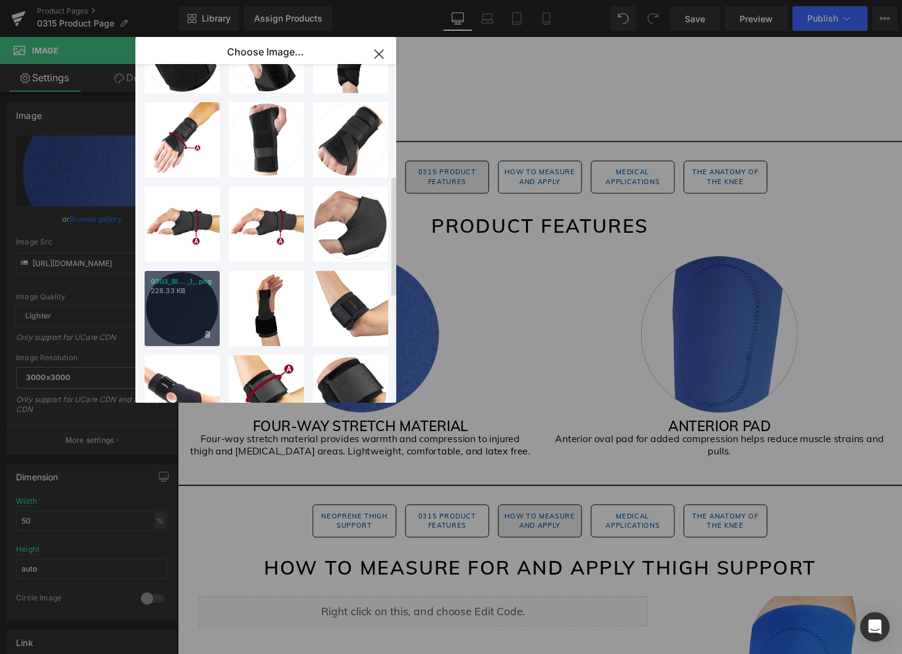
click at [199, 304] on div "0303_Bl... _1_.png 228.33 KB" at bounding box center [182, 308] width 75 height 75
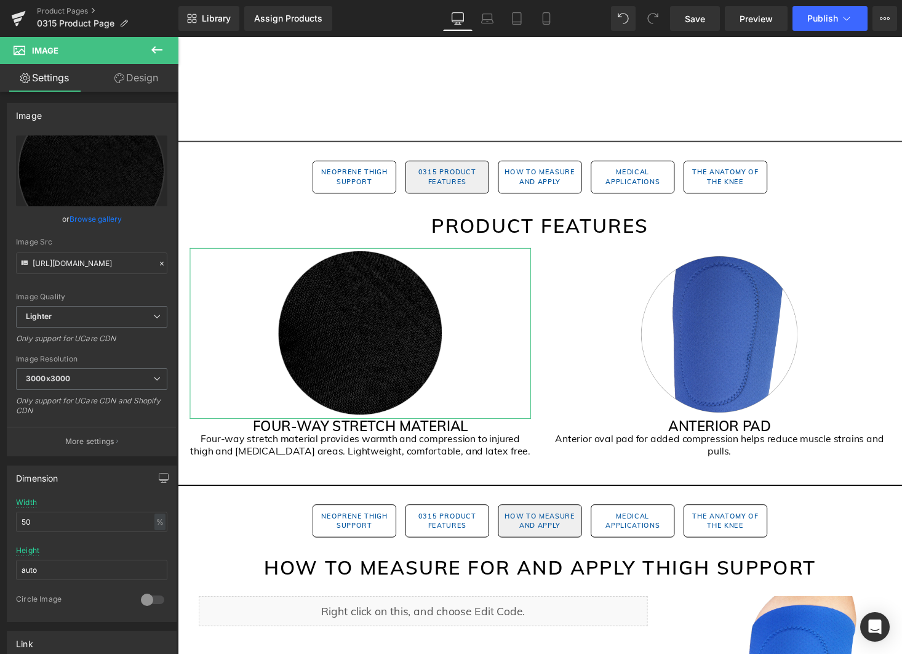
click at [108, 219] on link "Browse gallery" at bounding box center [96, 219] width 52 height 22
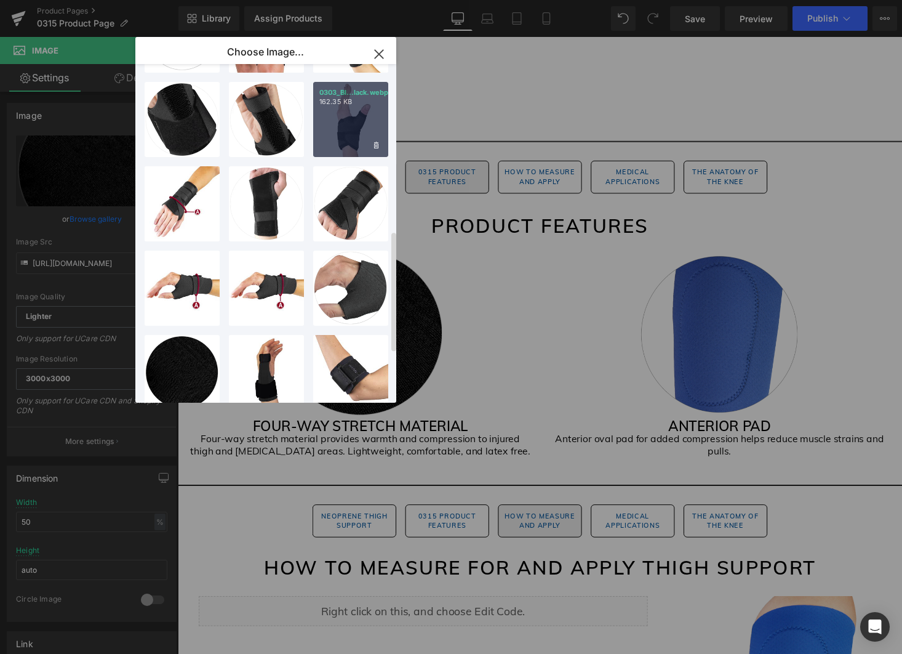
scroll to position [470, 0]
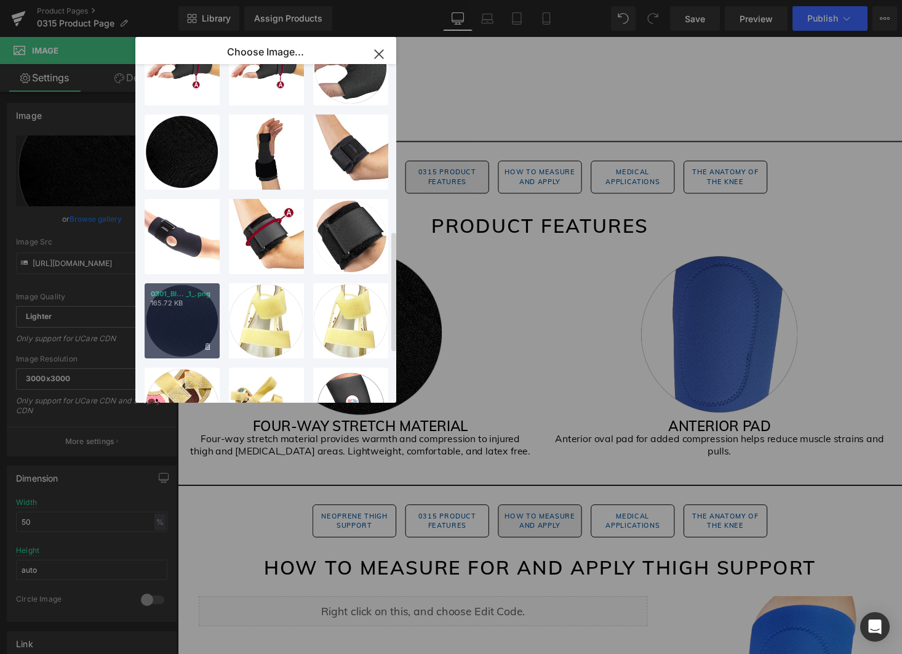
click at [180, 316] on div "0301_Bl... _1_.png 165.72 KB" at bounding box center [182, 320] width 75 height 75
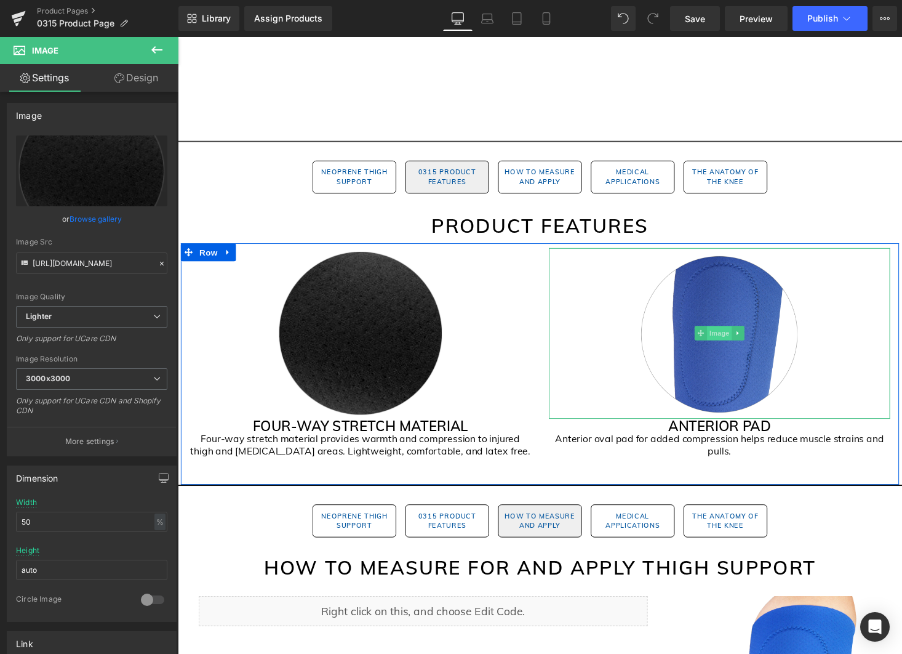
click at [735, 341] on span "Image" at bounding box center [735, 341] width 26 height 15
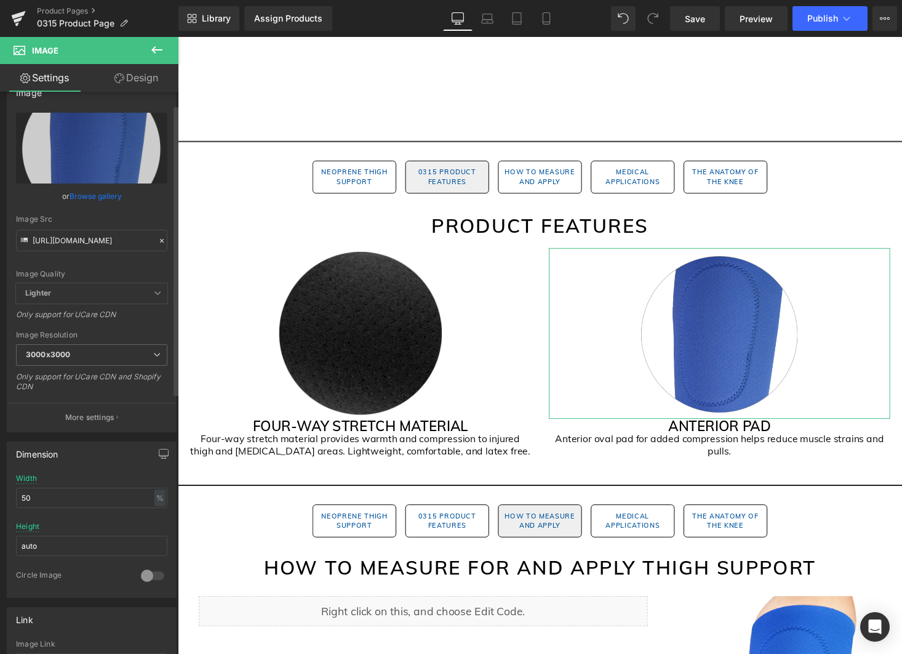
scroll to position [25, 0]
click at [63, 240] on input "https://cdn.shopify.com/s/files/1/2114/2089/t/2/assets/gem20180529May0515276229…" at bounding box center [91, 239] width 151 height 22
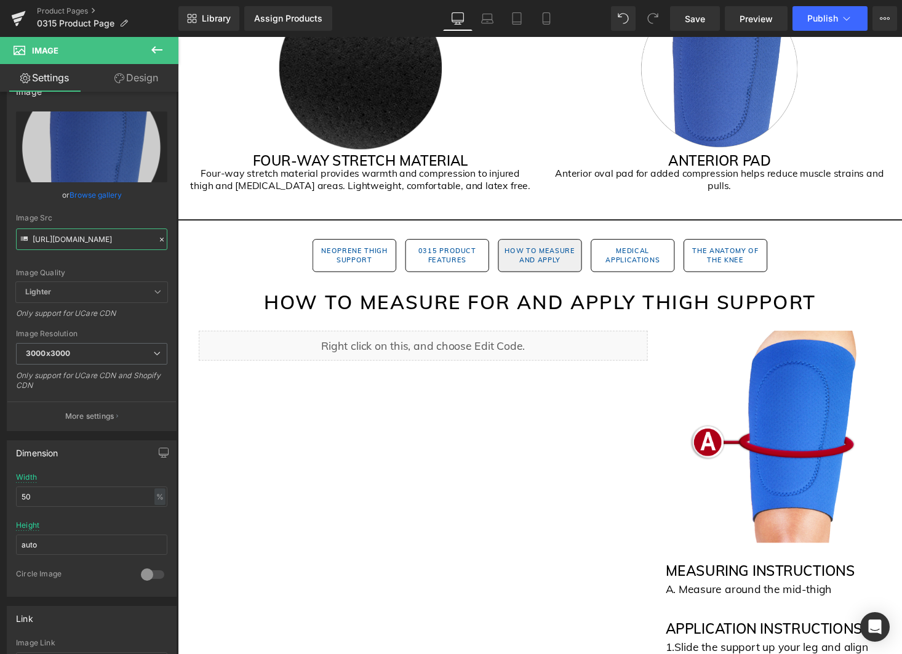
scroll to position [1068, 0]
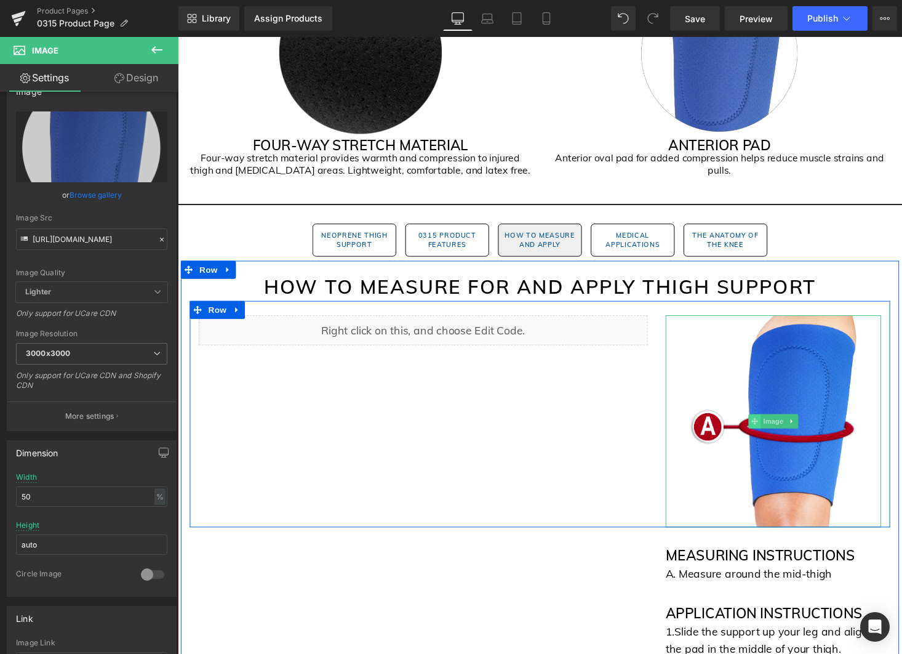
click at [785, 429] on span "Image" at bounding box center [790, 432] width 26 height 15
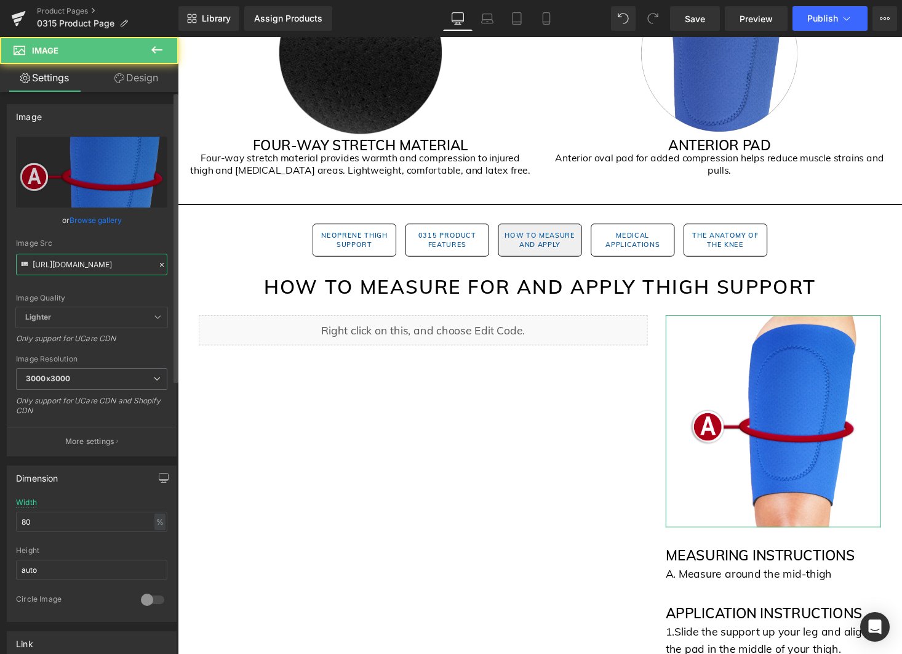
click at [77, 269] on input "https://cdn.shopify.com/s/files/1/2114/2089/t/2/assets/gem20180529May0515276252…" at bounding box center [91, 265] width 151 height 22
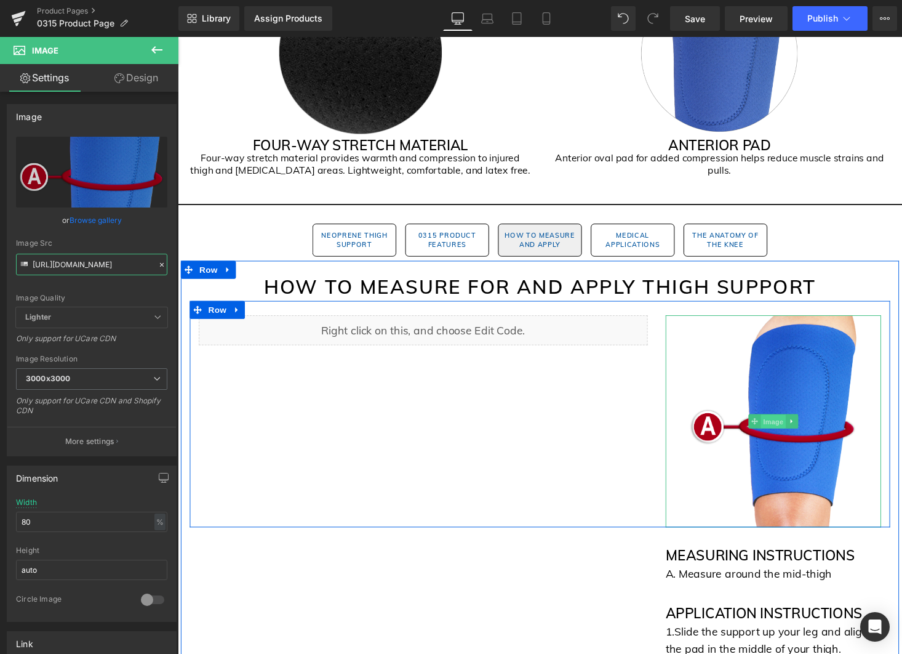
click at [797, 431] on span "Image" at bounding box center [790, 432] width 26 height 15
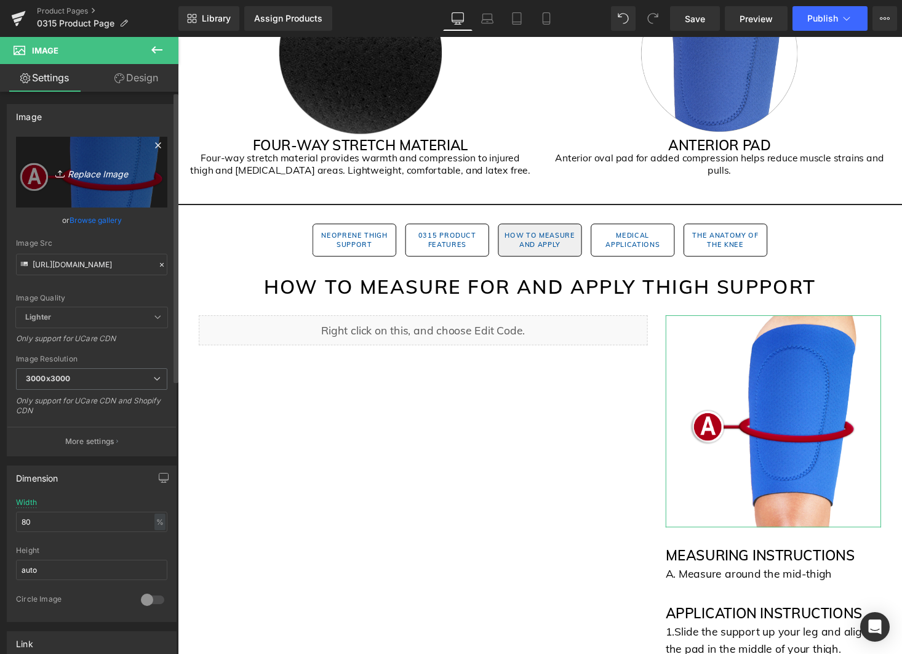
click at [81, 193] on link "Replace Image" at bounding box center [91, 172] width 151 height 71
type input "C:\fakepath\0315_Black Gem Pages (2).png"
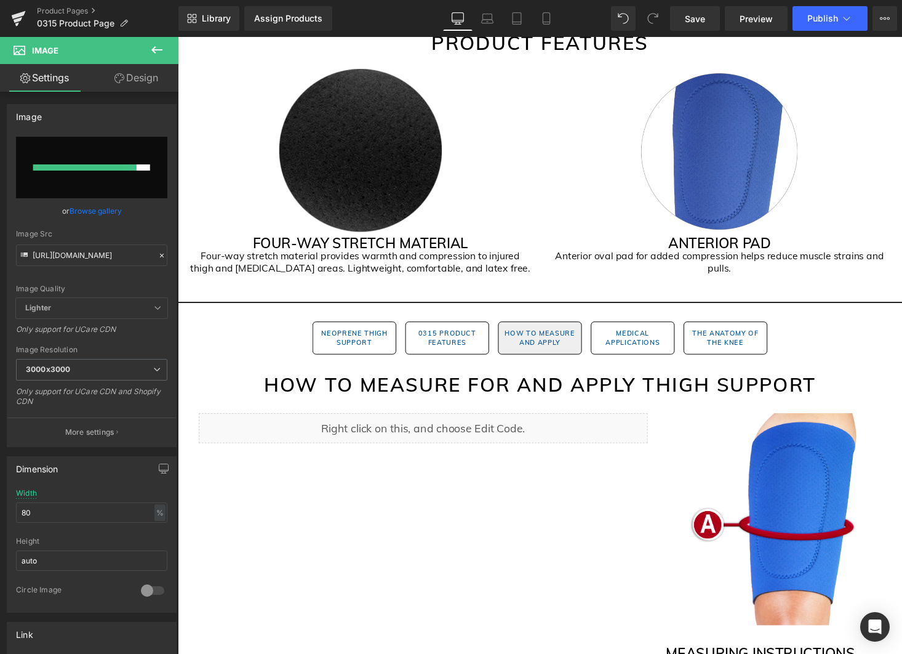
scroll to position [845, 0]
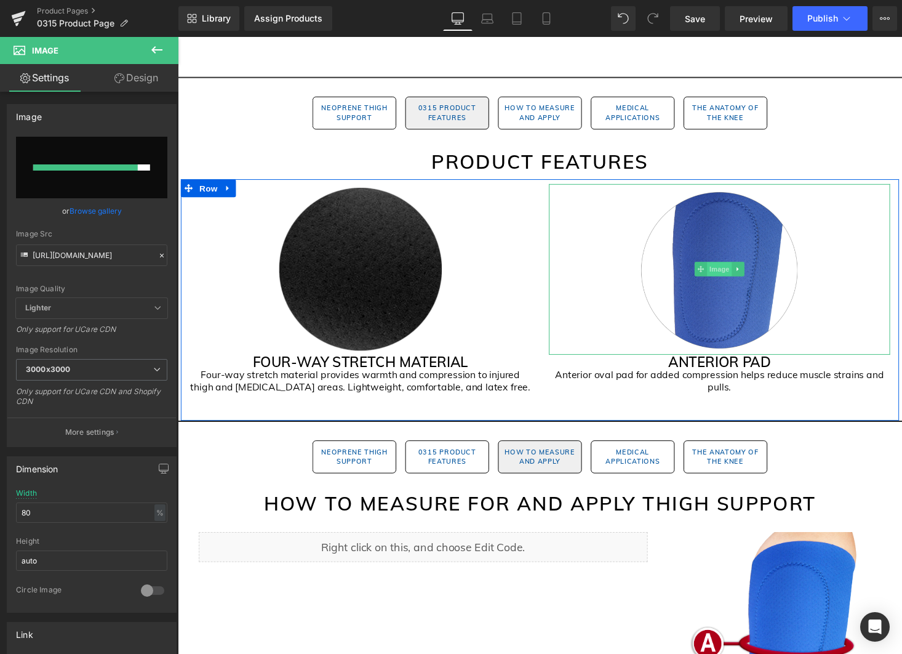
click at [734, 279] on span "Image" at bounding box center [735, 275] width 26 height 15
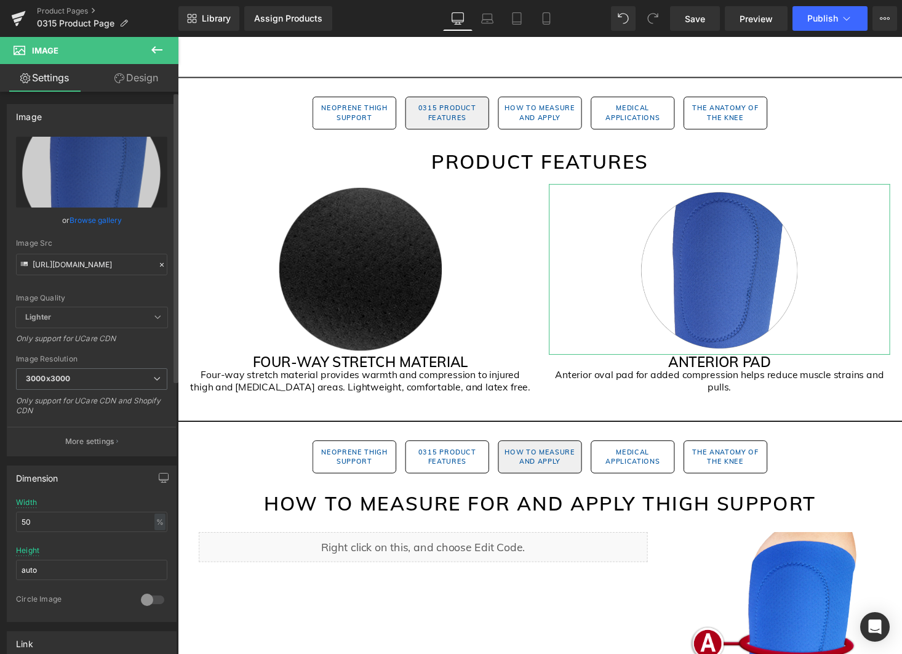
click at [94, 220] on link "Browse gallery" at bounding box center [96, 220] width 52 height 22
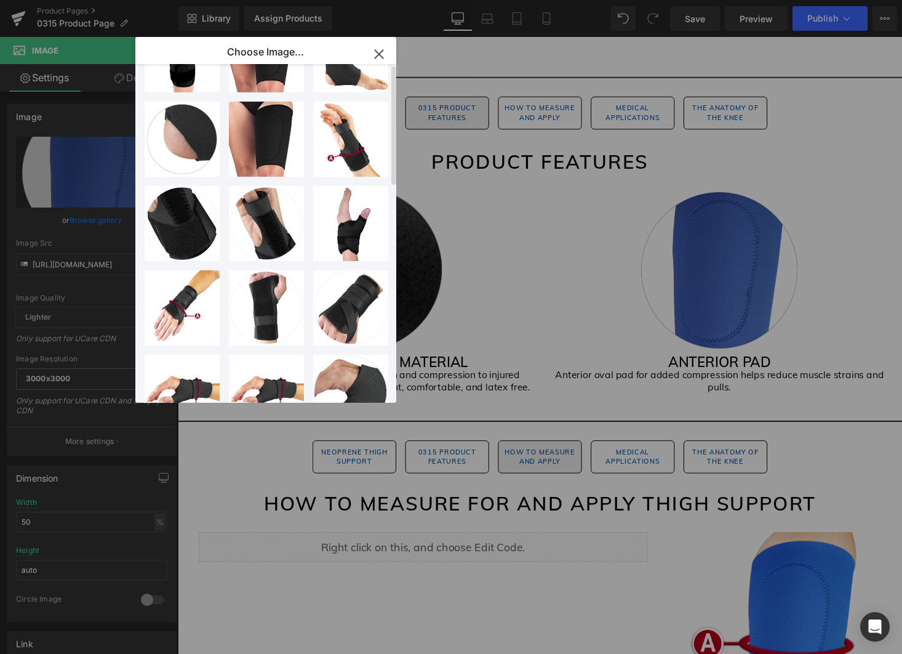
scroll to position [0, 0]
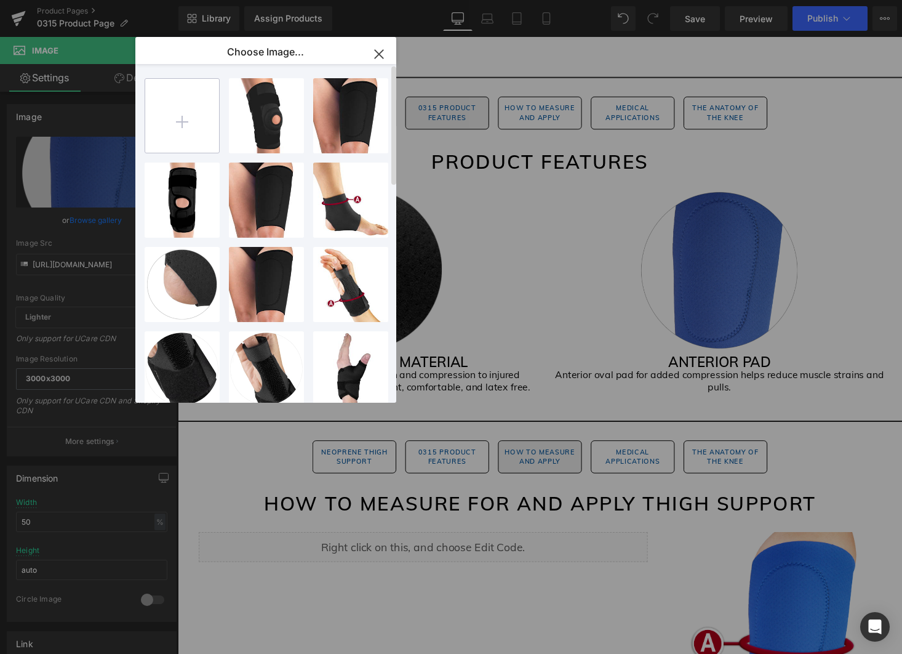
click at [180, 131] on input "file" at bounding box center [182, 116] width 74 height 74
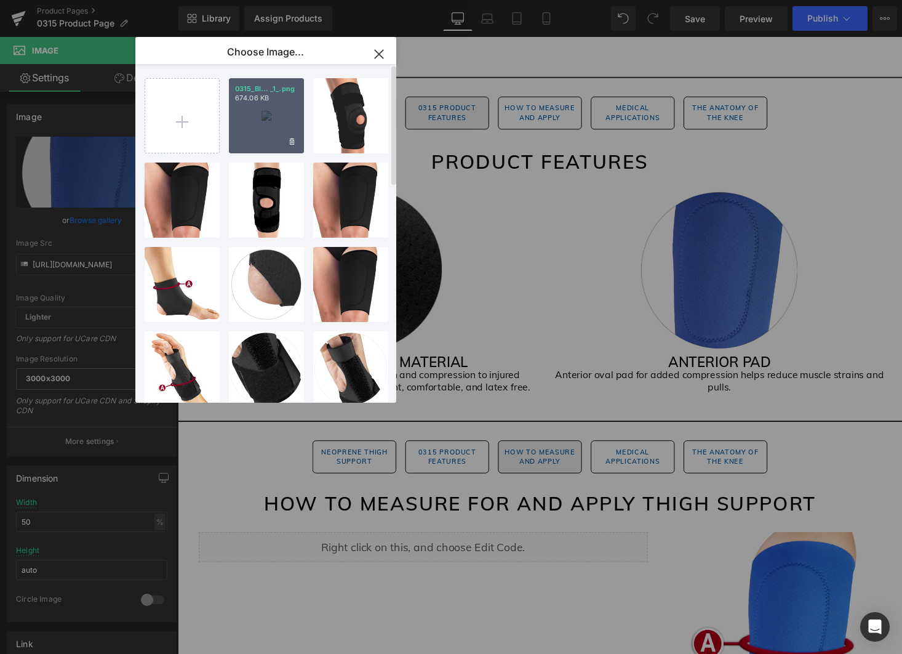
click at [258, 132] on div "0315_Bl... _1_.png 674.06 KB" at bounding box center [266, 115] width 75 height 75
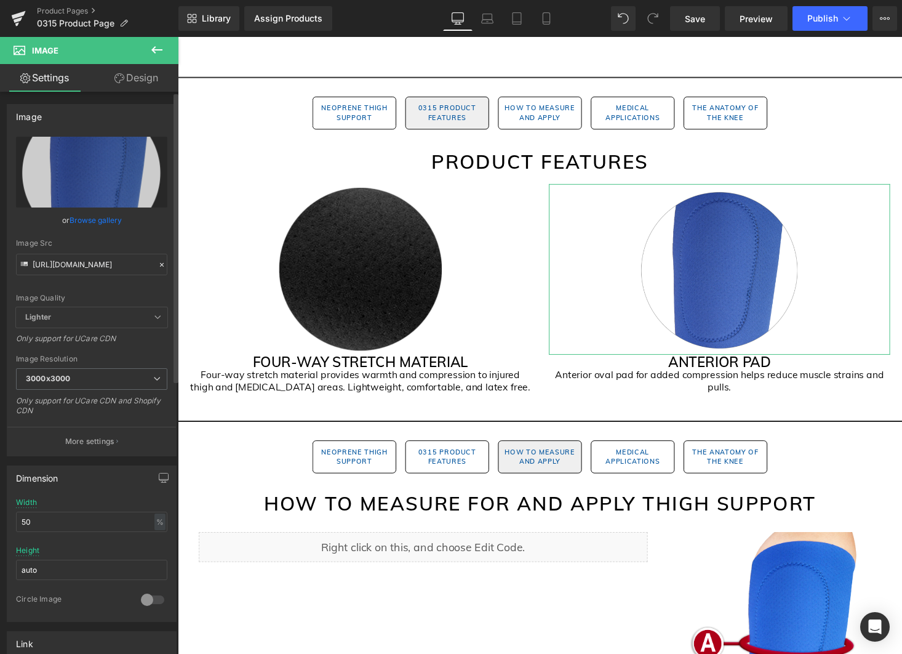
click at [108, 222] on link "Browse gallery" at bounding box center [96, 220] width 52 height 22
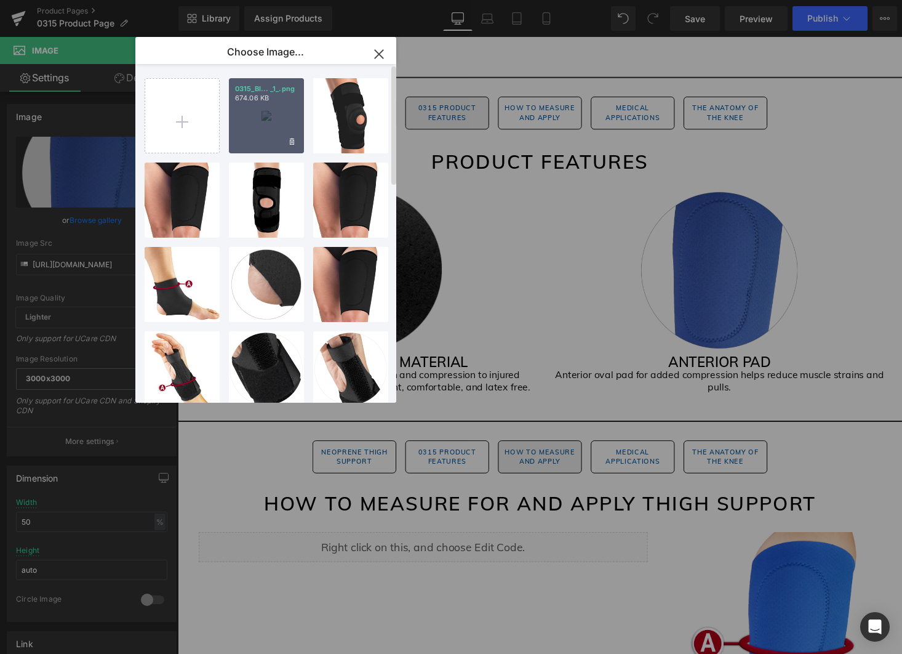
drag, startPoint x: 268, startPoint y: 140, endPoint x: 114, endPoint y: 141, distance: 153.9
click at [268, 140] on div "0315_Bl... _1_.png 674.06 KB" at bounding box center [266, 115] width 75 height 75
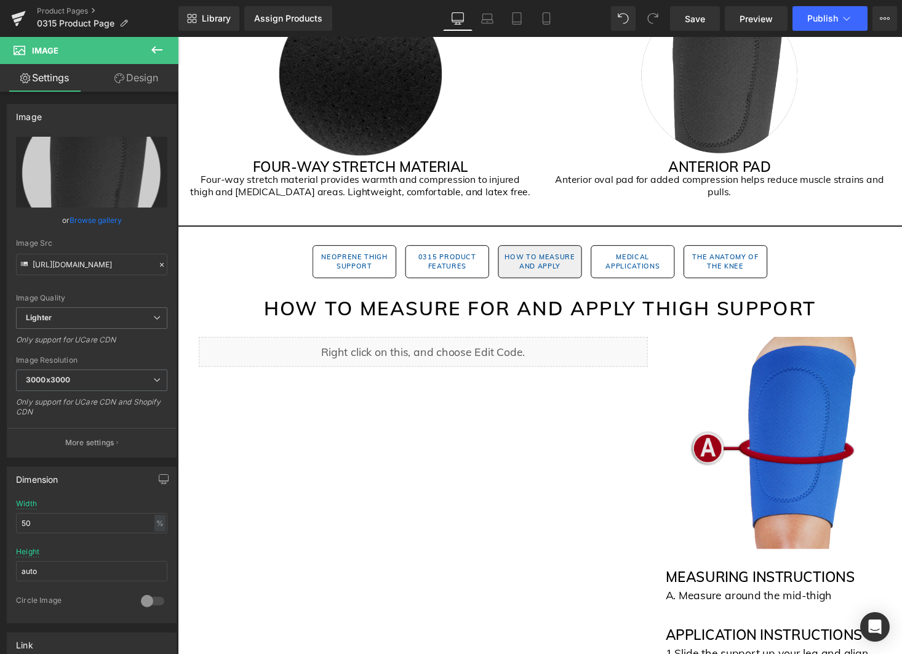
scroll to position [1042, 0]
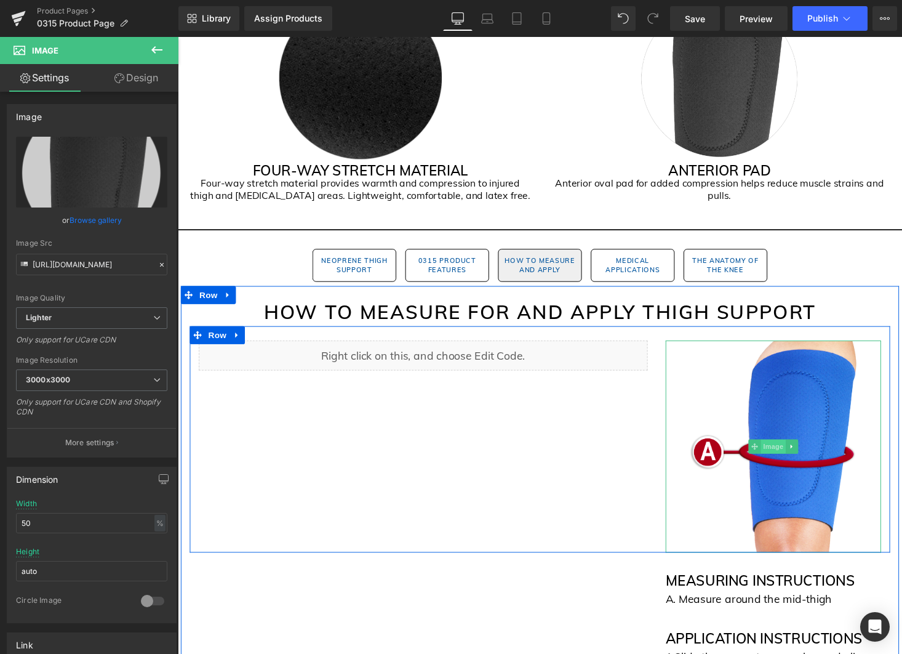
click at [795, 458] on span "Image" at bounding box center [790, 458] width 26 height 15
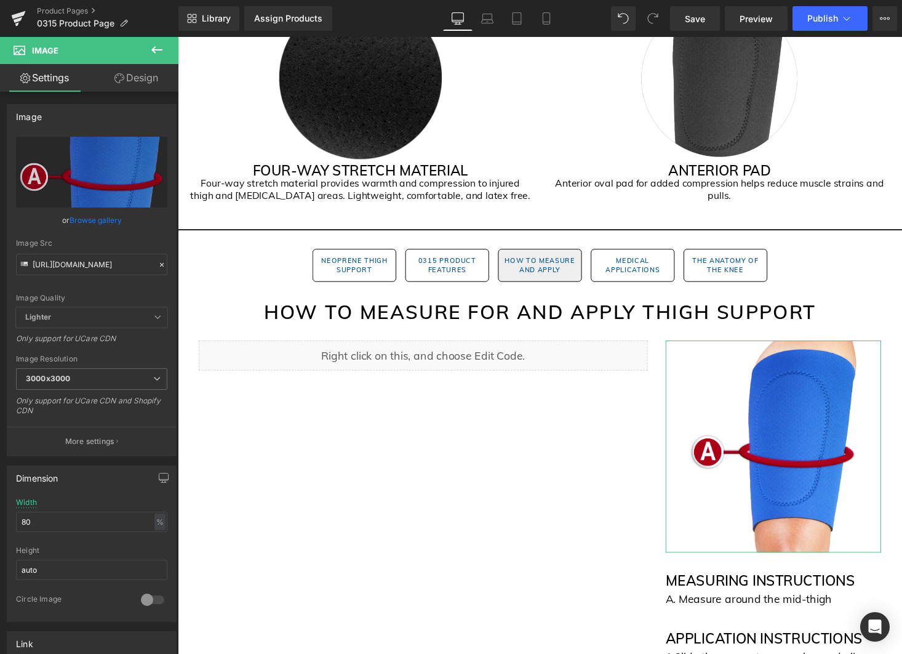
click at [104, 219] on link "Browse gallery" at bounding box center [96, 220] width 52 height 22
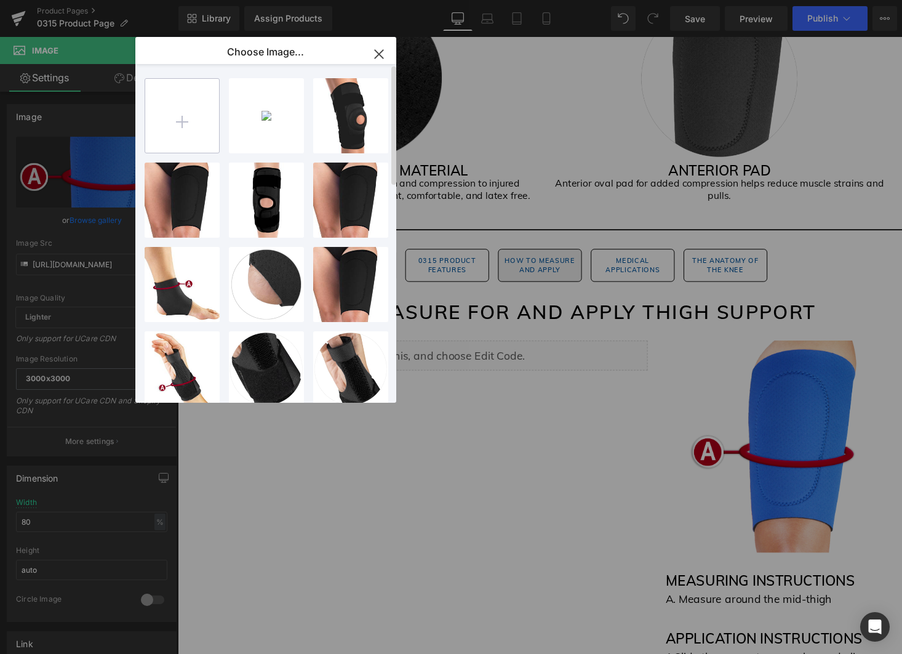
click at [159, 119] on input "file" at bounding box center [182, 116] width 74 height 74
type input "C:\fakepath\0315_Black Gem Pages (2).png"
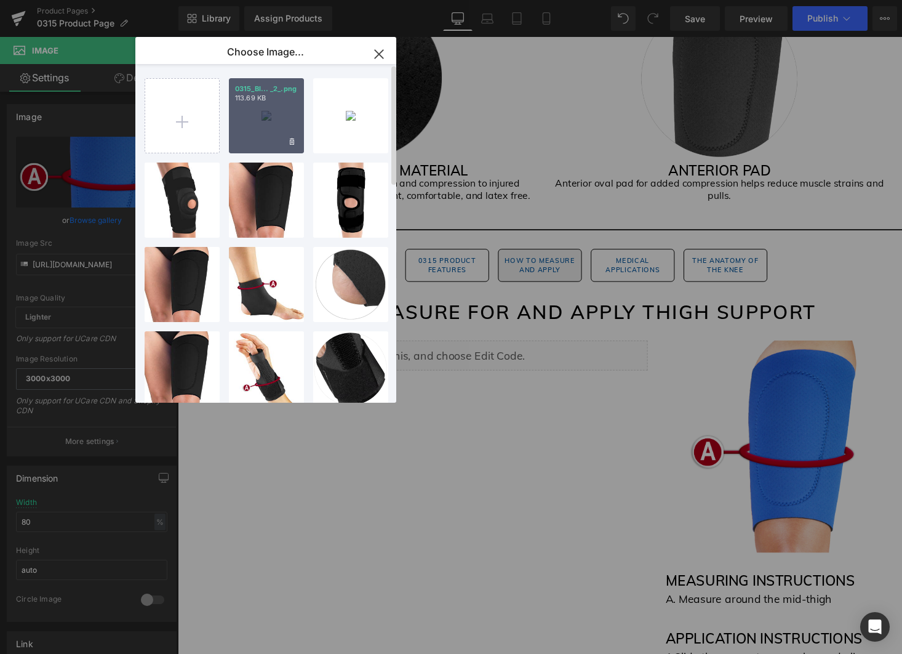
drag, startPoint x: 261, startPoint y: 122, endPoint x: 86, endPoint y: 88, distance: 178.8
click at [261, 122] on div "0315_Bl... _2_.png 113.69 KB" at bounding box center [266, 115] width 75 height 75
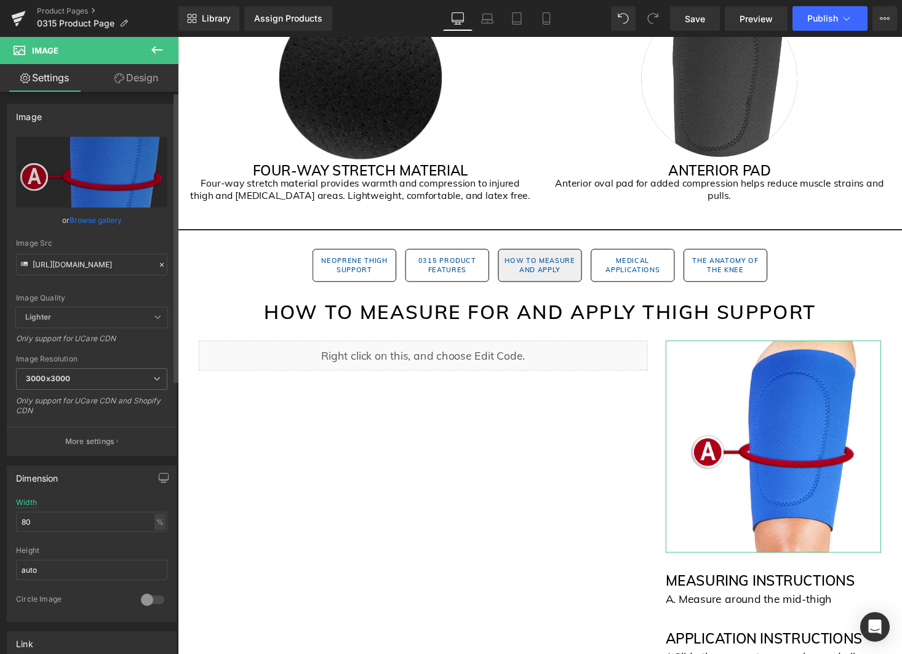
click at [99, 218] on link "Browse gallery" at bounding box center [96, 220] width 52 height 22
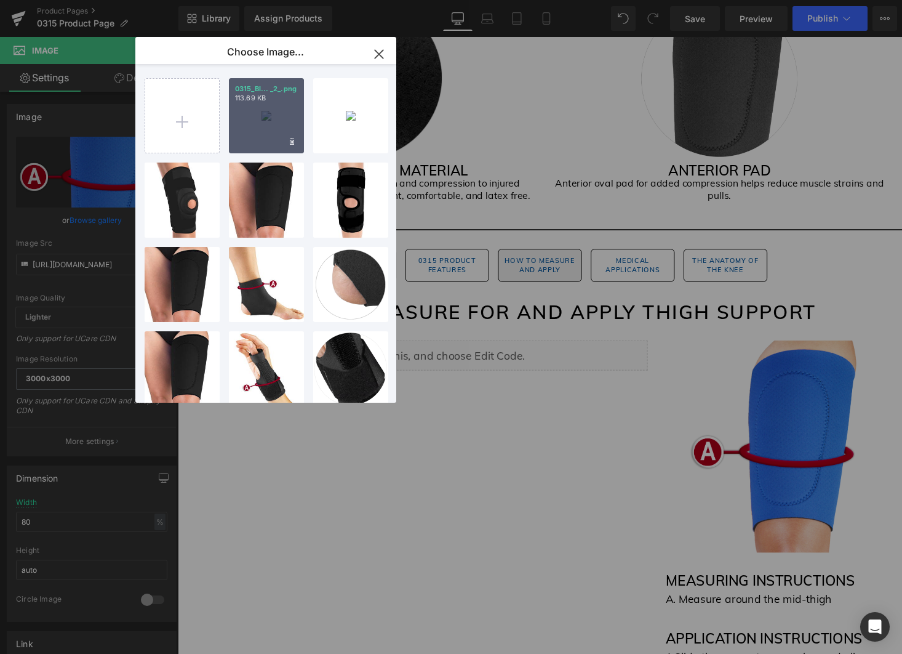
click at [252, 132] on div "0315_Bl... _2_.png 113.69 KB" at bounding box center [266, 115] width 75 height 75
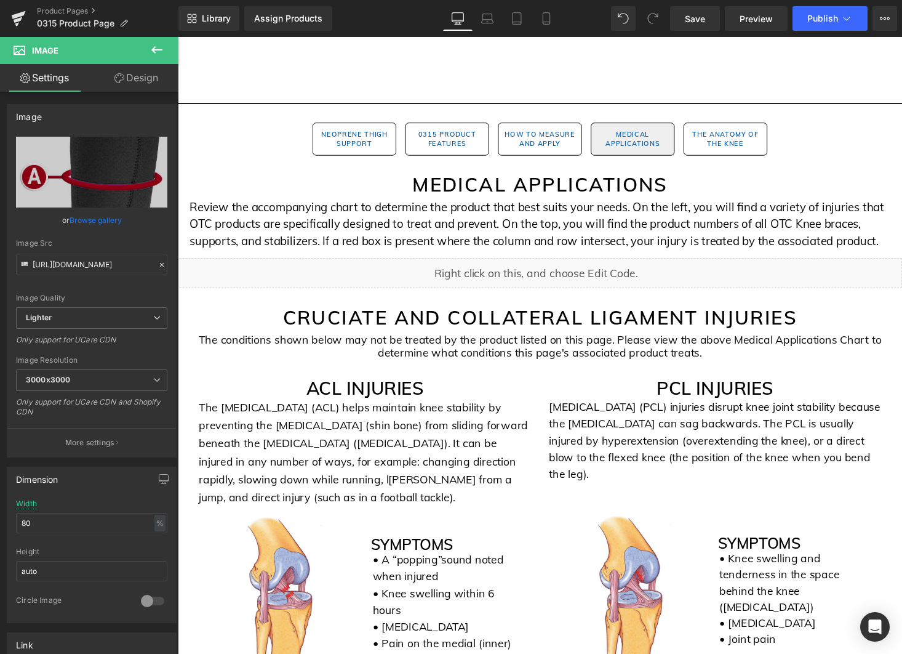
scroll to position [1825, 0]
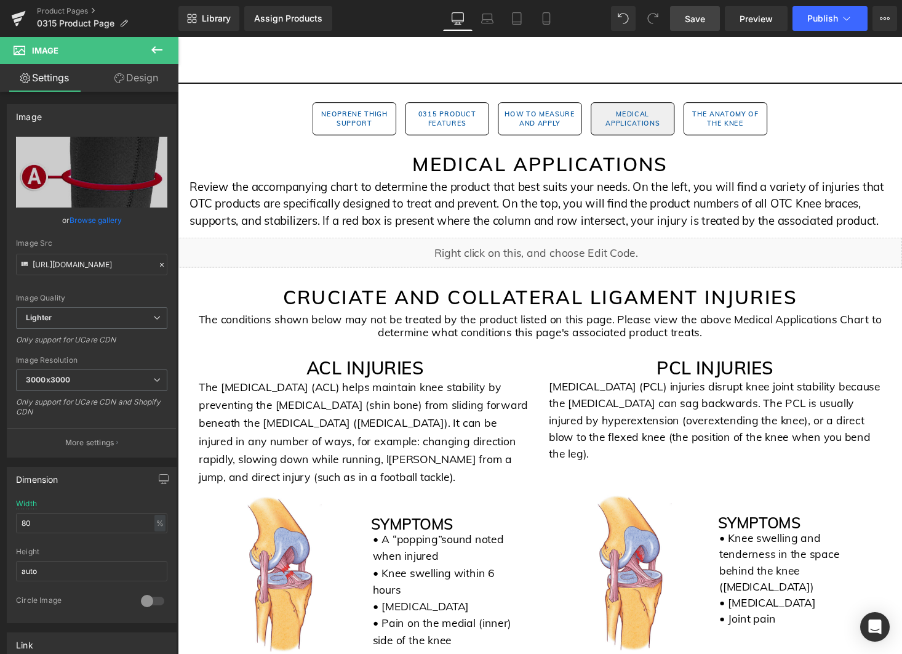
click at [694, 14] on span "Save" at bounding box center [695, 18] width 20 height 13
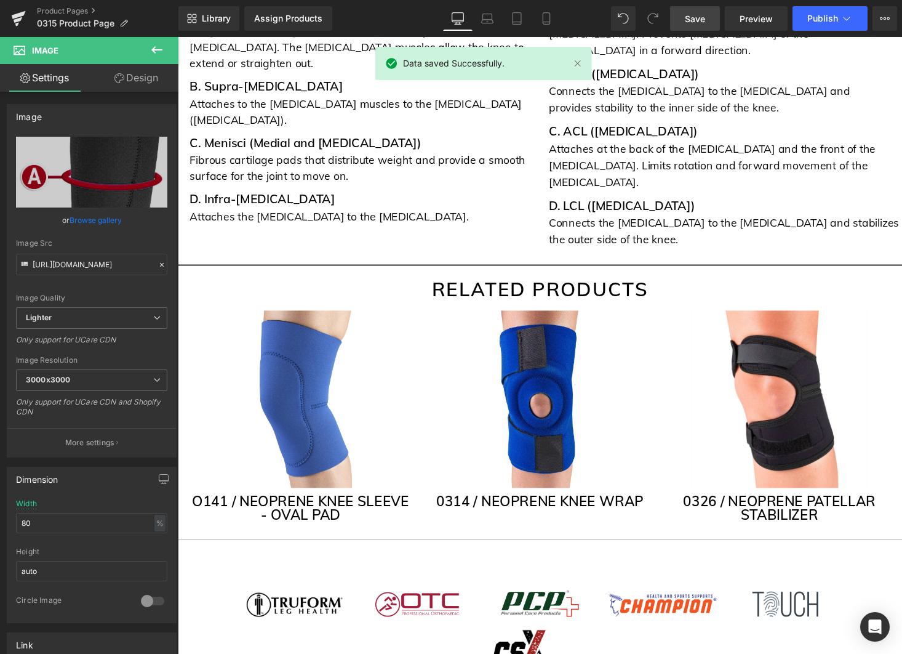
scroll to position [3453, 0]
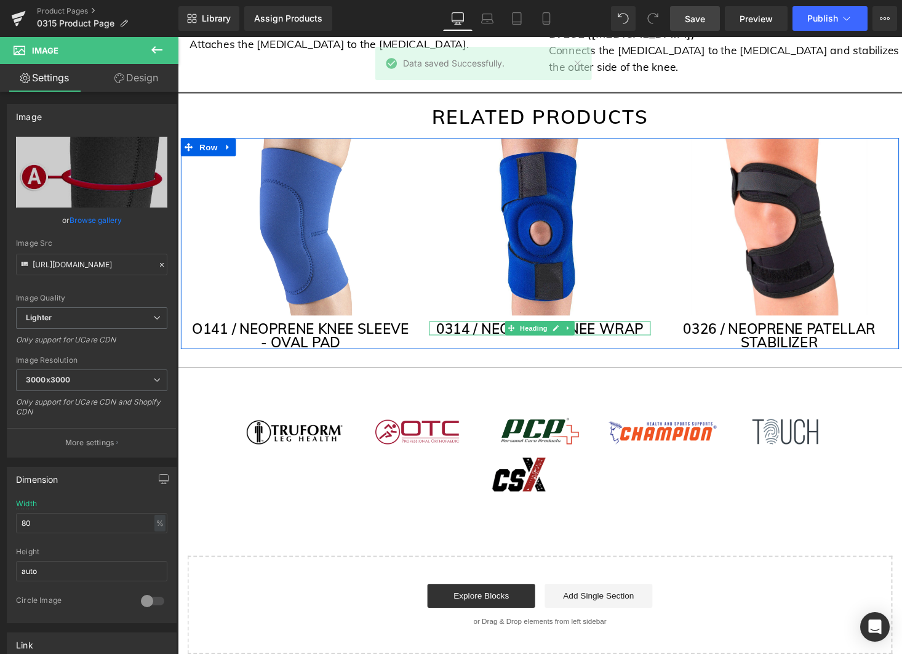
click at [634, 329] on h3 "0314 / NEOPRENE KNEE WRAP" at bounding box center [550, 336] width 228 height 14
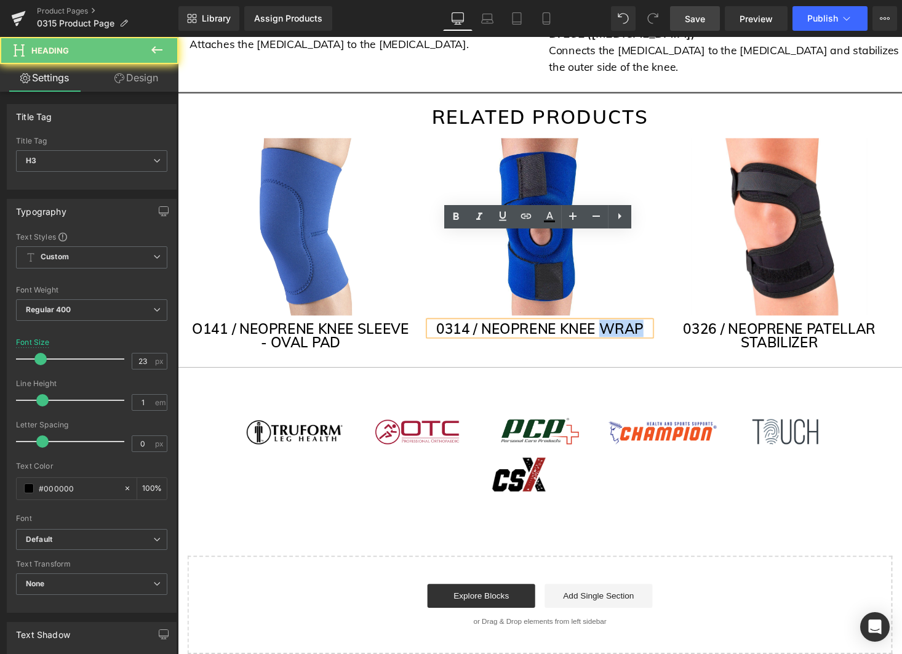
click at [634, 329] on h3 "0314 / NEOPRENE KNEE WRAP" at bounding box center [550, 336] width 228 height 14
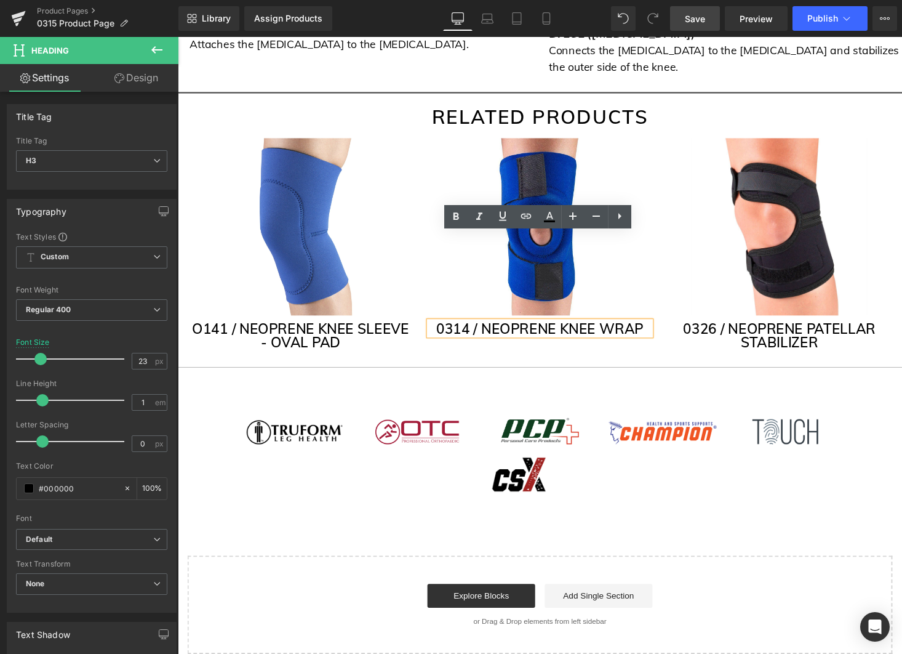
click at [475, 329] on h3 "0314 / NEOPRENE KNEE WRAP" at bounding box center [550, 336] width 228 height 14
click at [529, 329] on h3 "0315 / NEOPRENE KNEE WRAP" at bounding box center [550, 336] width 228 height 14
click at [591, 329] on h3 "0315 / NEOPRENE KNEE WRAP" at bounding box center [550, 336] width 228 height 14
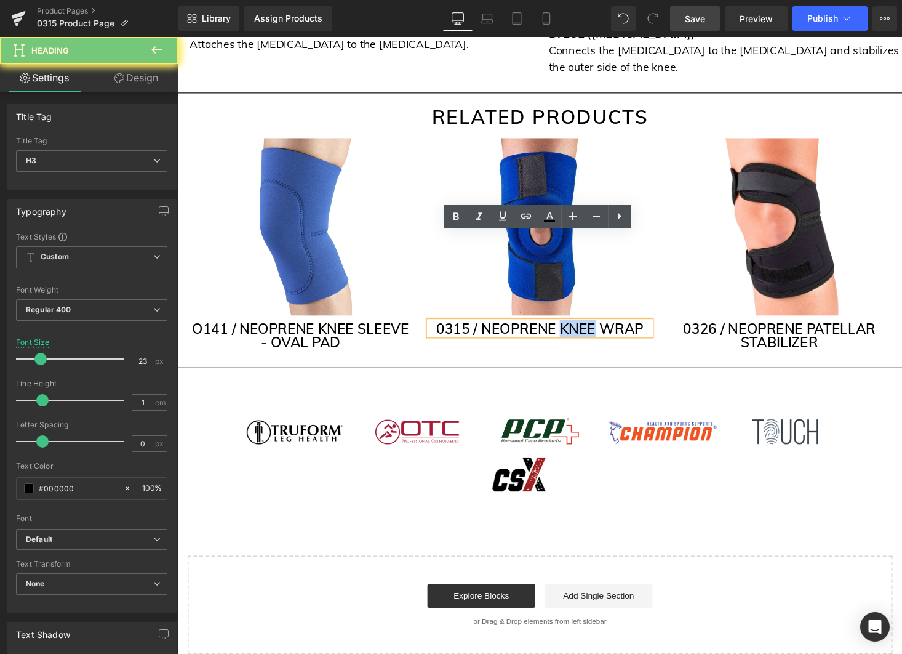
click at [591, 329] on h3 "0315 / NEOPRENE KNEE WRAP" at bounding box center [550, 336] width 228 height 14
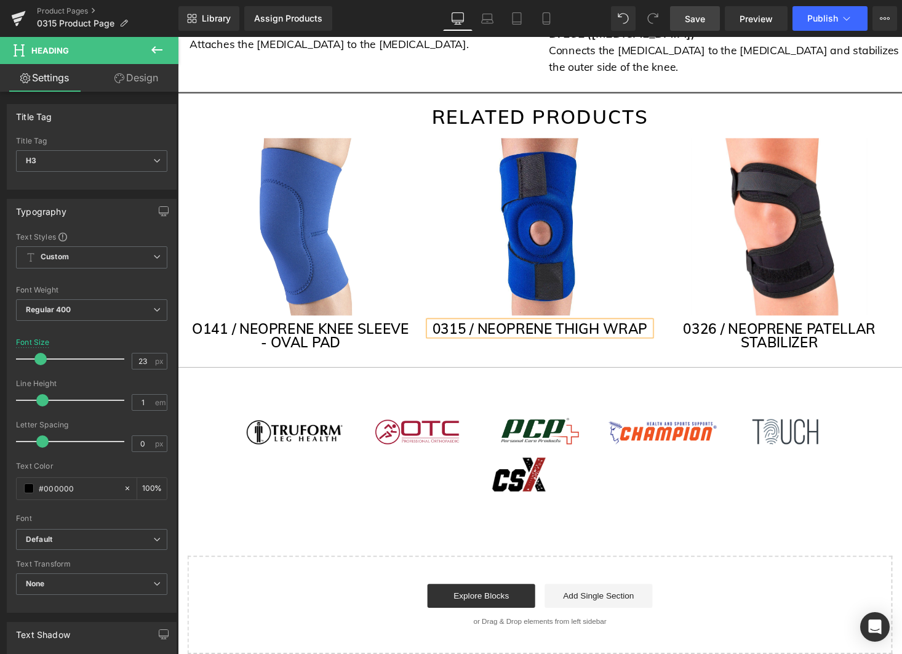
click at [630, 329] on h3 "0315 / NEOPRENE THIGH WRAP" at bounding box center [550, 336] width 228 height 14
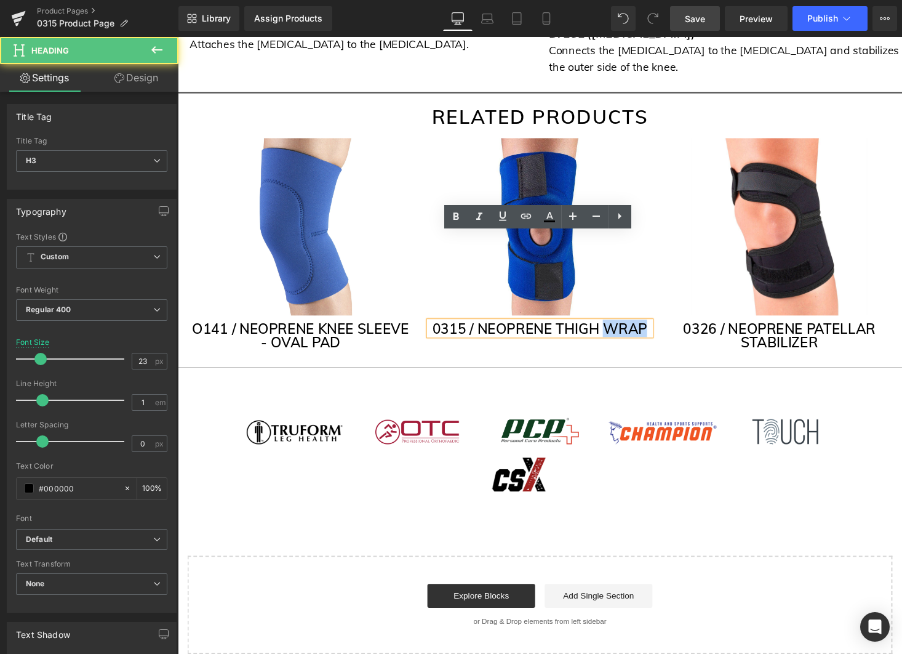
click at [630, 329] on h3 "0315 / NEOPRENE THIGH WRAP" at bounding box center [550, 336] width 228 height 14
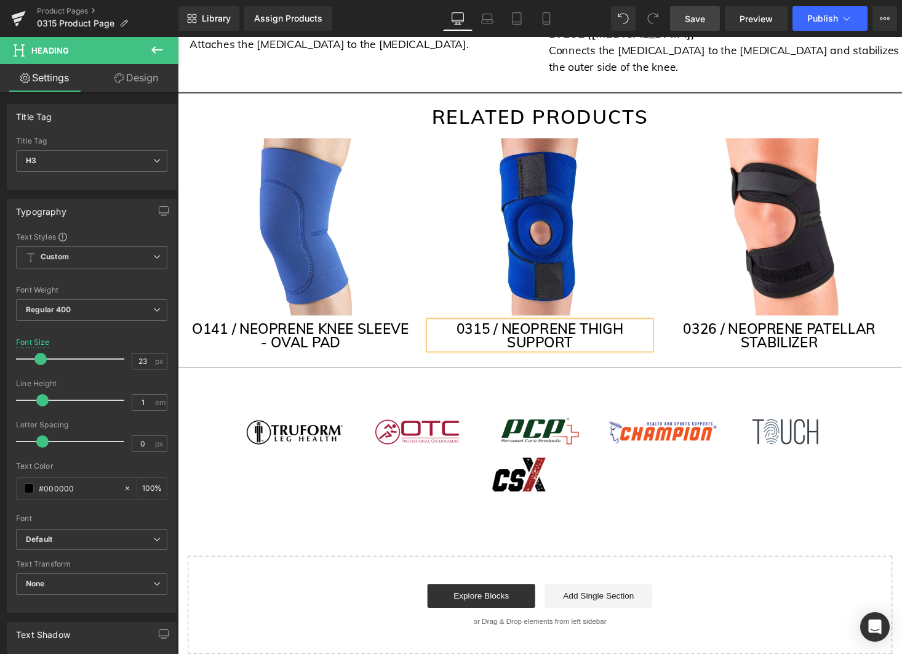
click at [593, 329] on h3 "0315 / NEOPRENE THIGH SUPPORT" at bounding box center [550, 343] width 228 height 28
drag, startPoint x: 550, startPoint y: 142, endPoint x: 566, endPoint y: 147, distance: 17.3
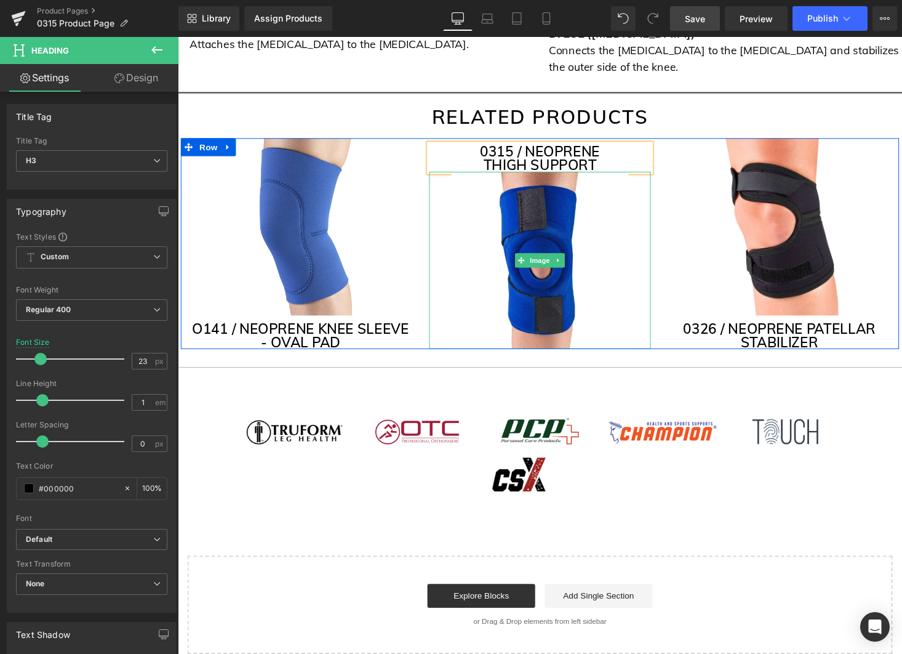
scroll to position [3271, 0]
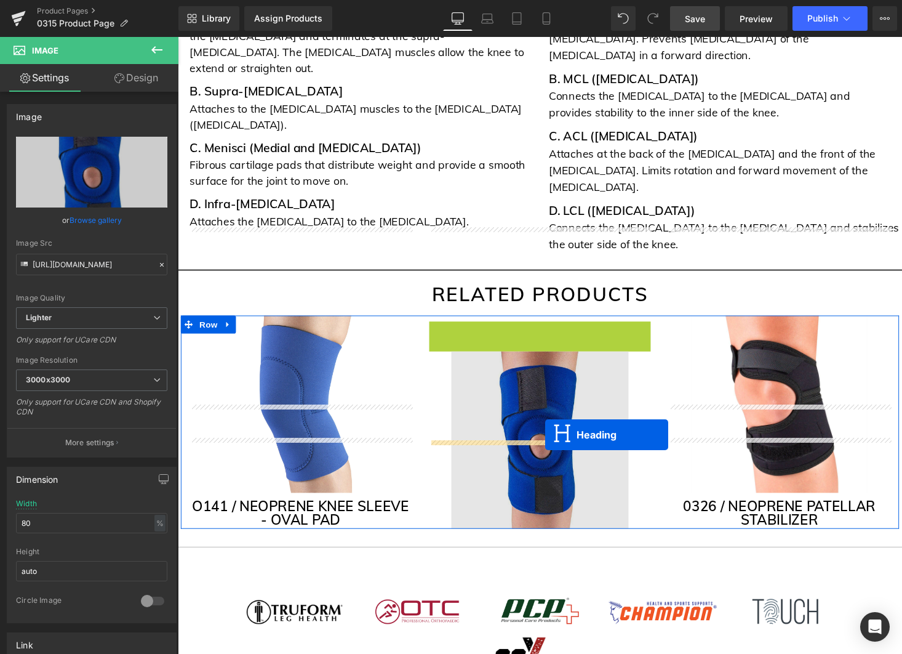
drag, startPoint x: 552, startPoint y: 254, endPoint x: 556, endPoint y: 446, distance: 192.1
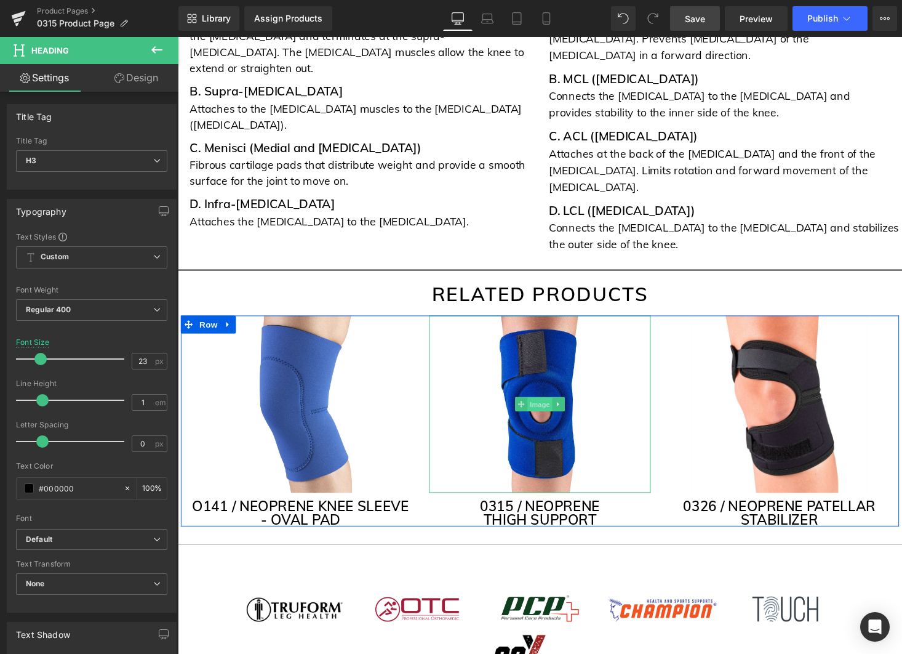
click at [547, 407] on span "Image" at bounding box center [550, 414] width 26 height 15
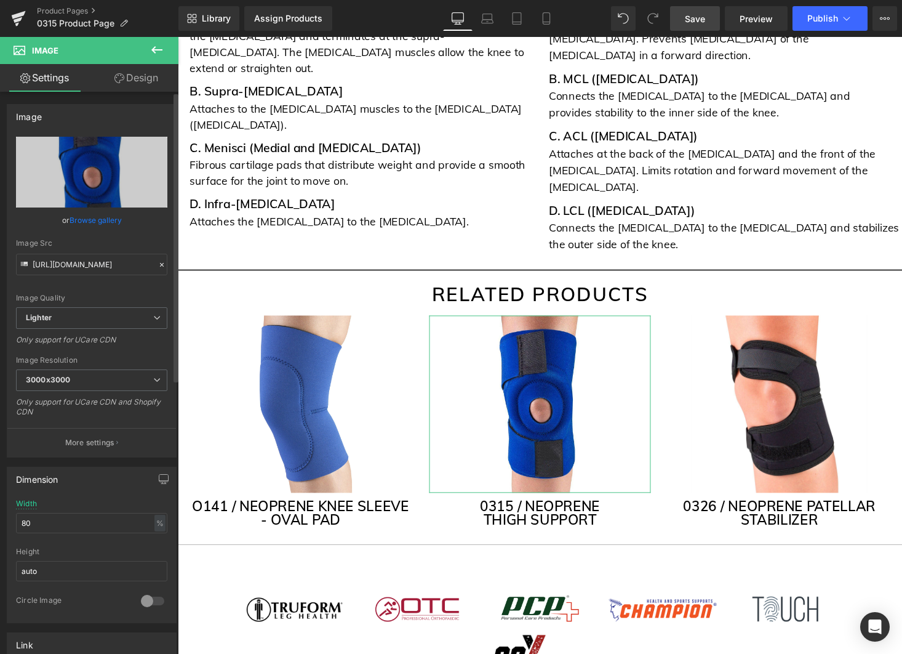
click at [91, 218] on link "Browse gallery" at bounding box center [96, 220] width 52 height 22
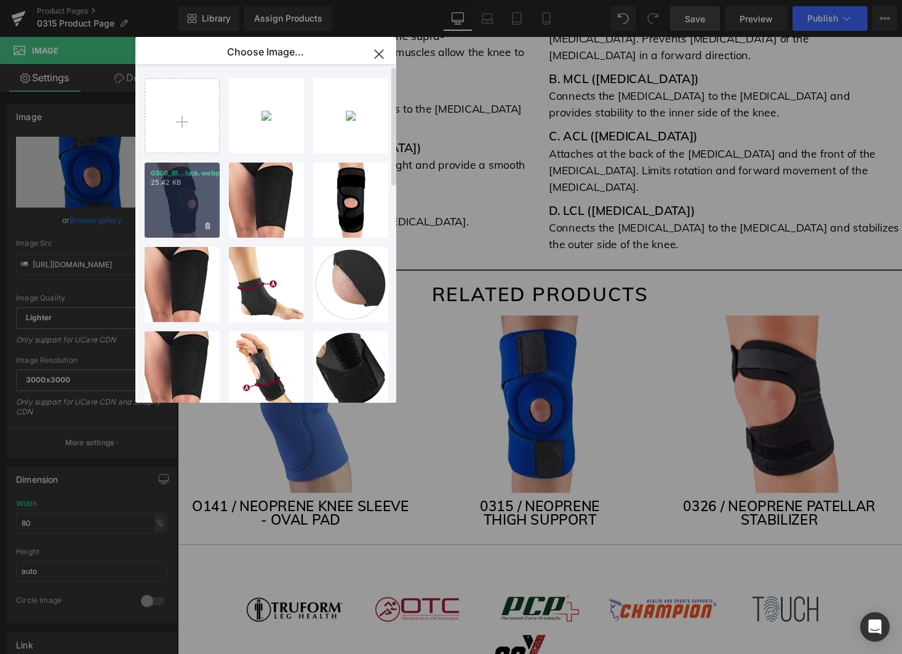
scroll to position [3, 0]
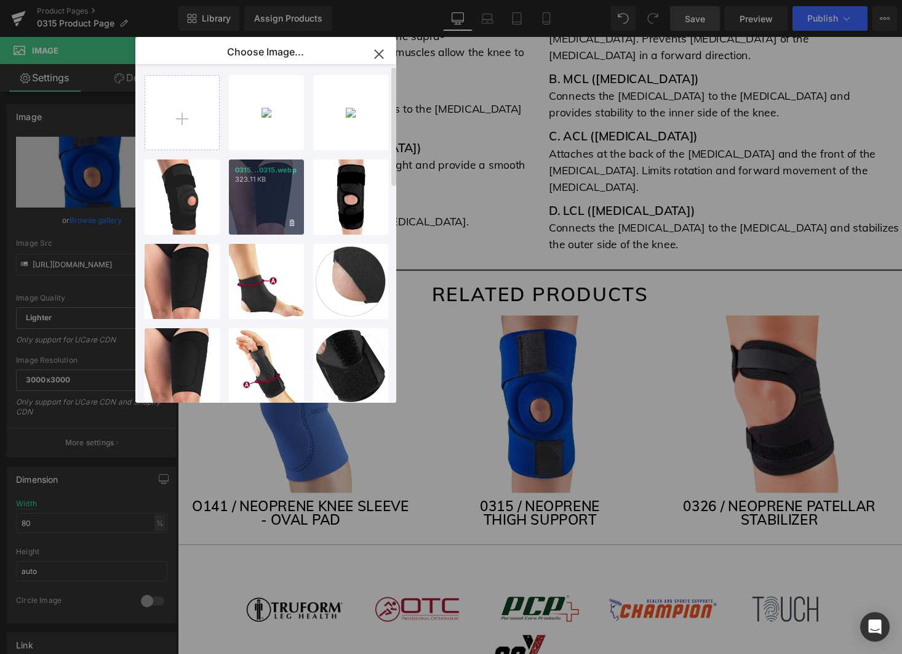
drag, startPoint x: 290, startPoint y: 187, endPoint x: 115, endPoint y: 154, distance: 177.8
click at [290, 187] on div "0315...0315.webp 323.11 KB" at bounding box center [266, 196] width 75 height 75
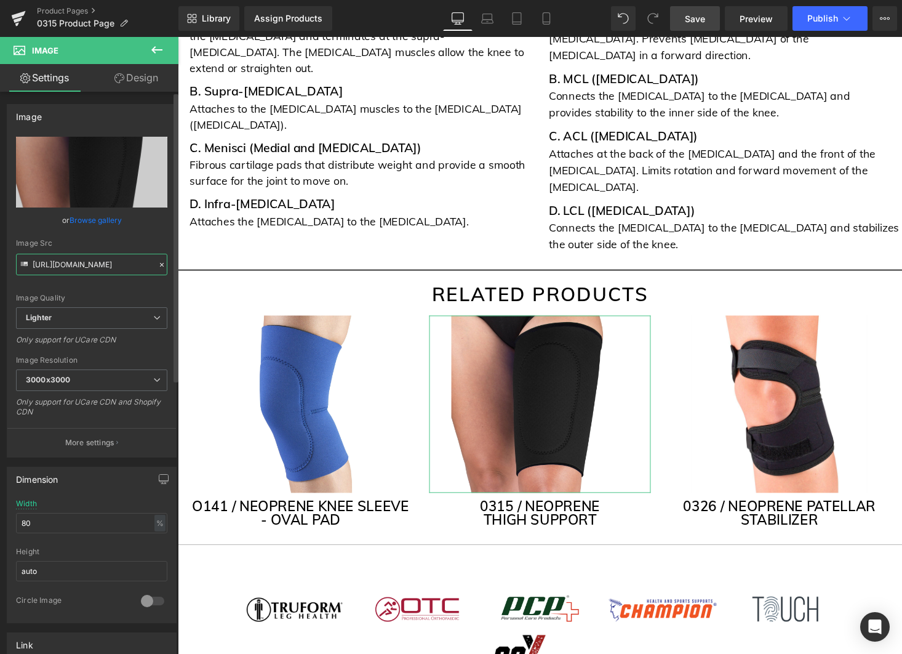
click at [86, 260] on input "https://ucarecdn.com/2c477b06-8d43-47b0-ab0c-e7b34907b11a/-/format/auto/-/previ…" at bounding box center [91, 265] width 151 height 22
click at [85, 262] on input "https://ucarecdn.com/2c477b06-8d43-47b0-ab0c-e7b34907b11a/-/format/auto/-/previ…" at bounding box center [91, 265] width 151 height 22
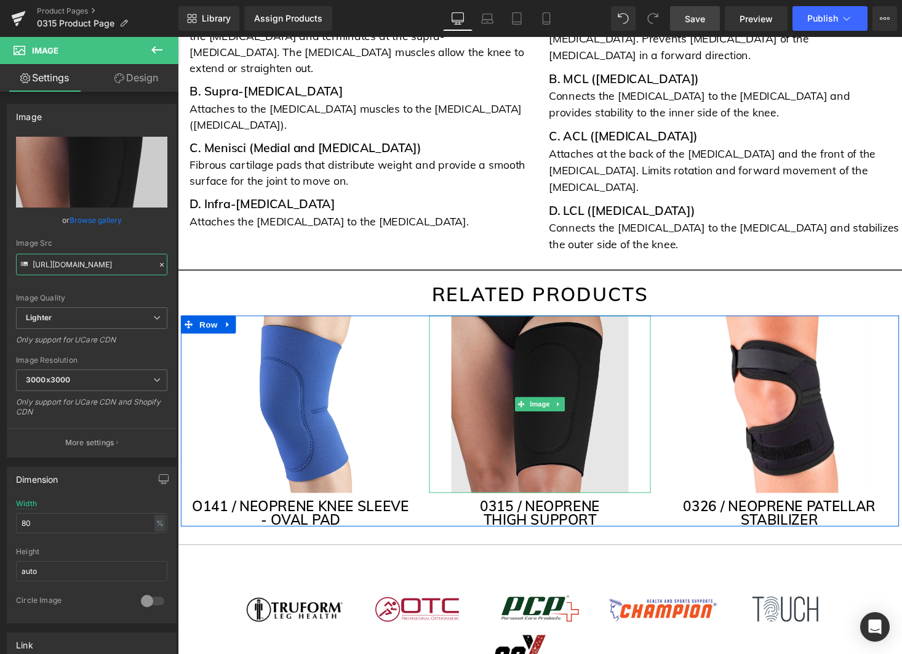
scroll to position [3275, 0]
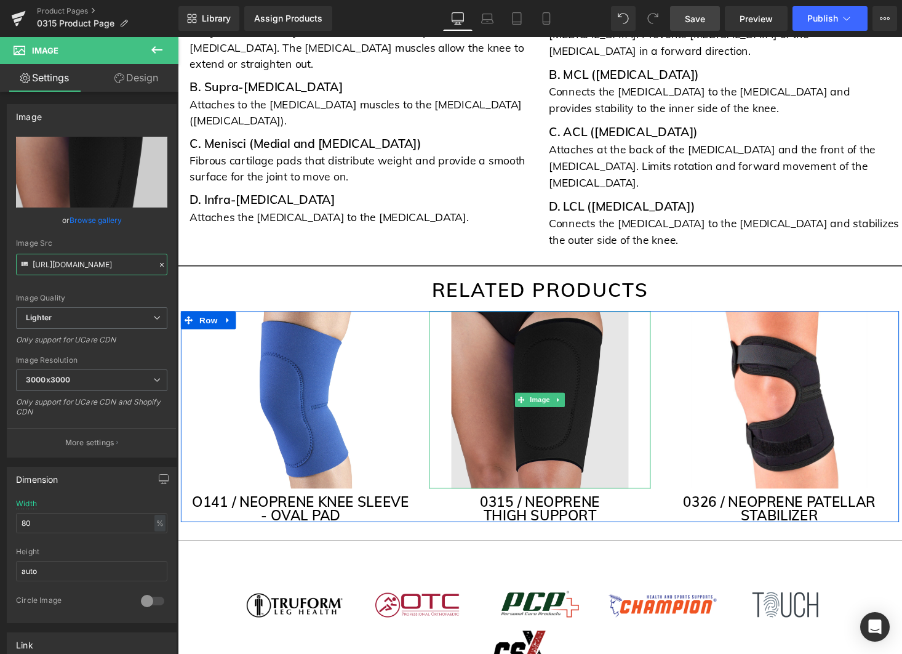
paste input "otcbrace.com/products/0315-otc?_pos=1&_sid=4de6938b3&_ss=r"
type input "https://otcbrace.com/products/0315-otc?_pos=1&_sid=4de6938b3&_ss=r"
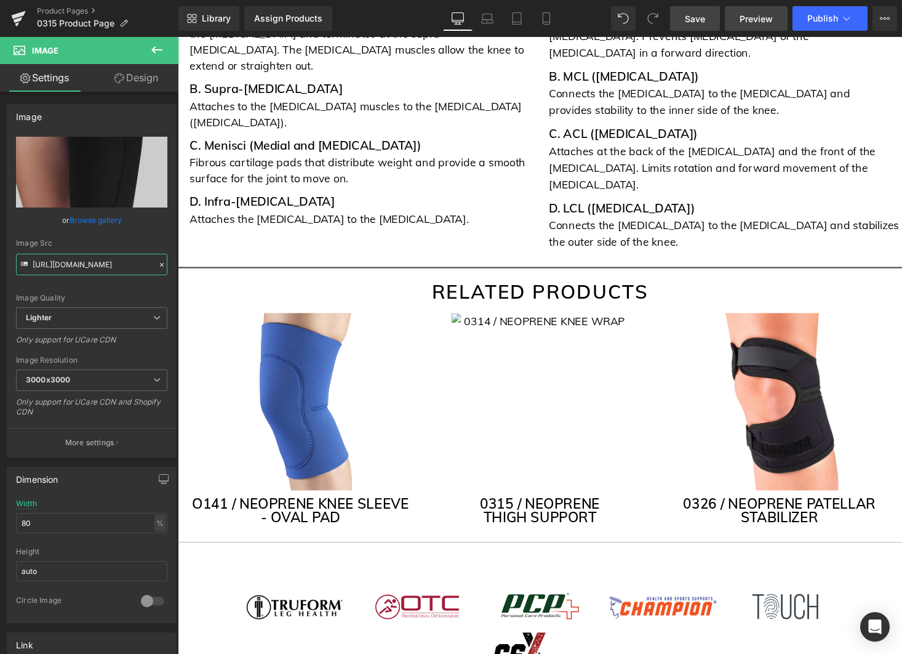
scroll to position [0, 0]
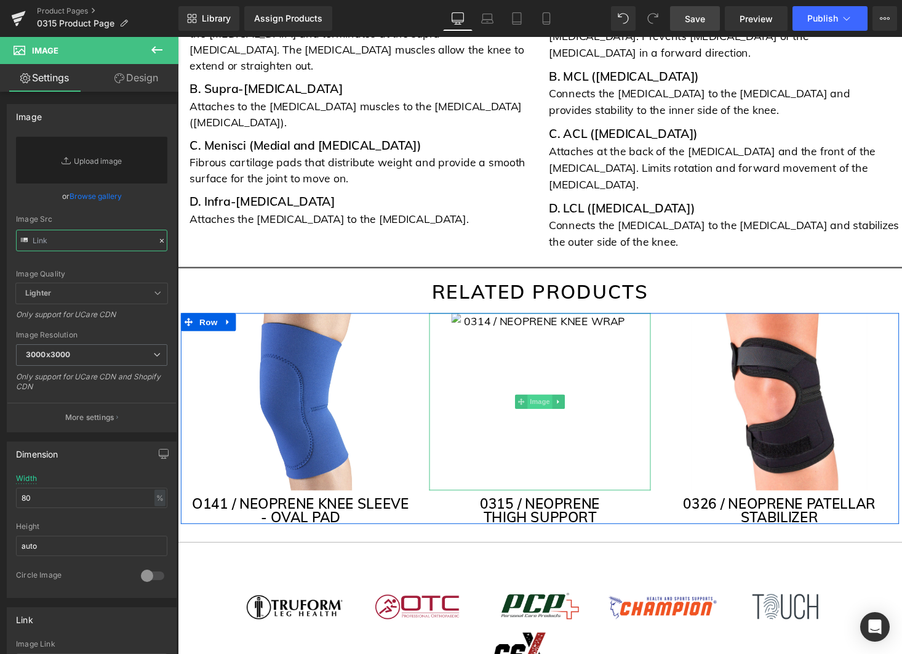
click at [552, 404] on span "Image" at bounding box center [550, 411] width 26 height 15
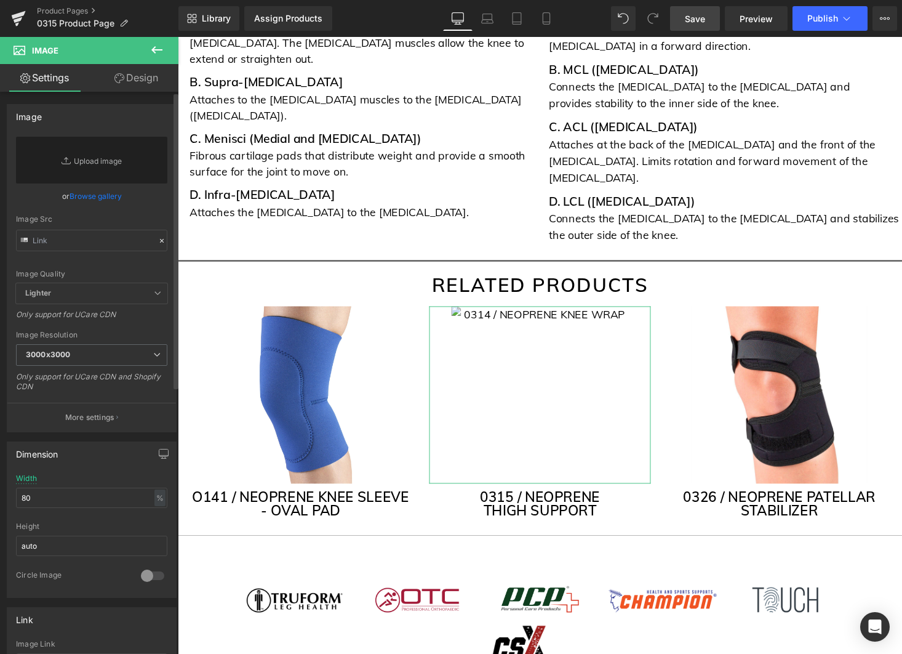
click at [95, 198] on link "Browse gallery" at bounding box center [96, 196] width 52 height 22
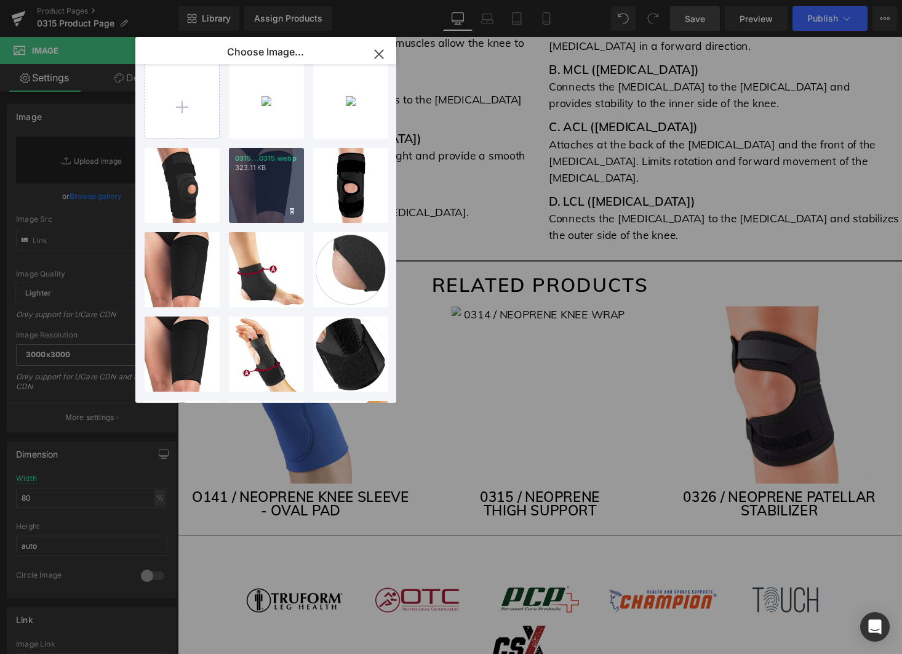
scroll to position [15, 0]
click at [265, 204] on div "0315...0315.webp 323.11 KB" at bounding box center [266, 184] width 75 height 75
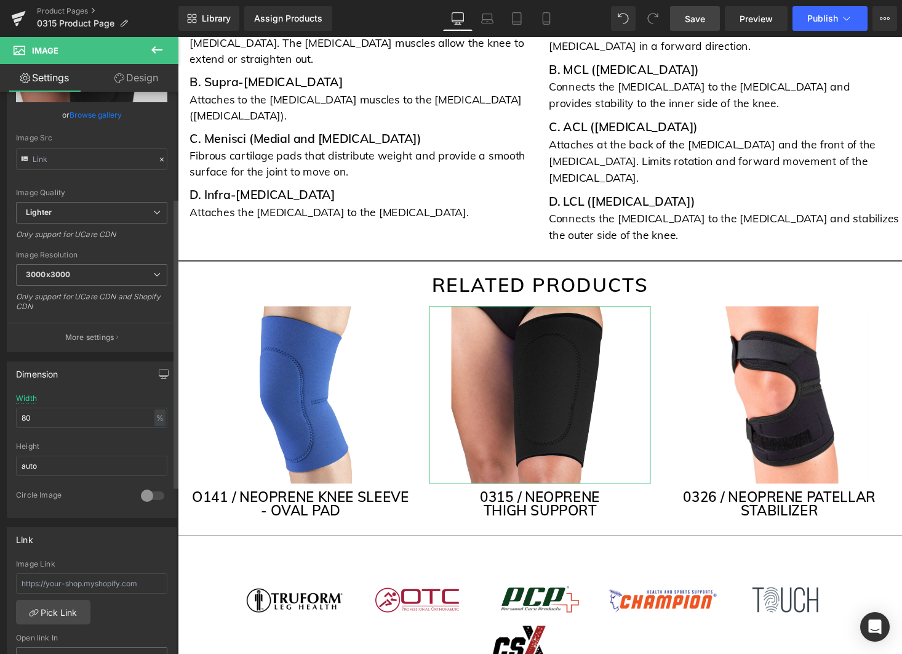
scroll to position [246, 0]
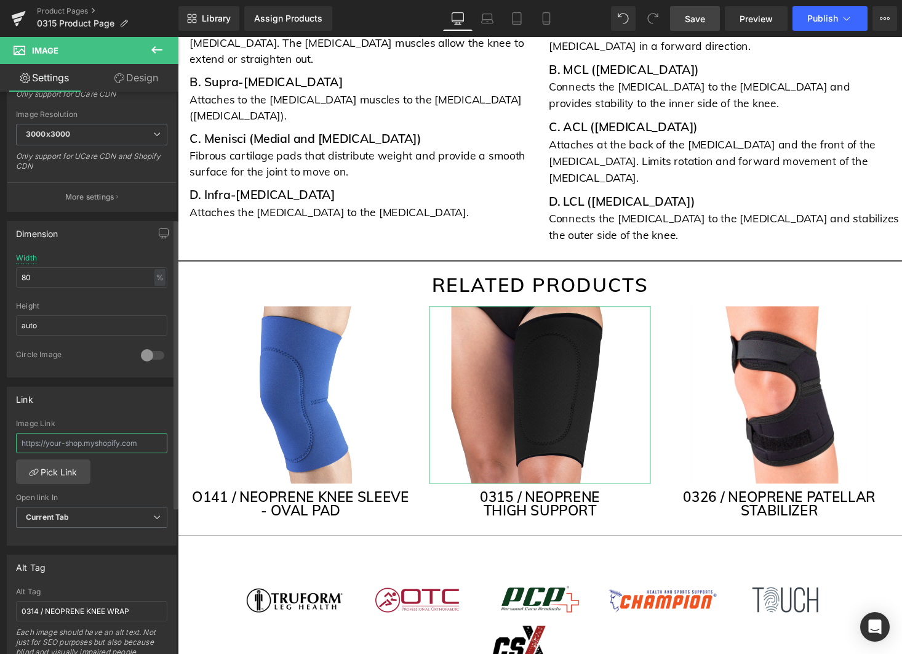
click at [101, 447] on input "text" at bounding box center [91, 443] width 151 height 20
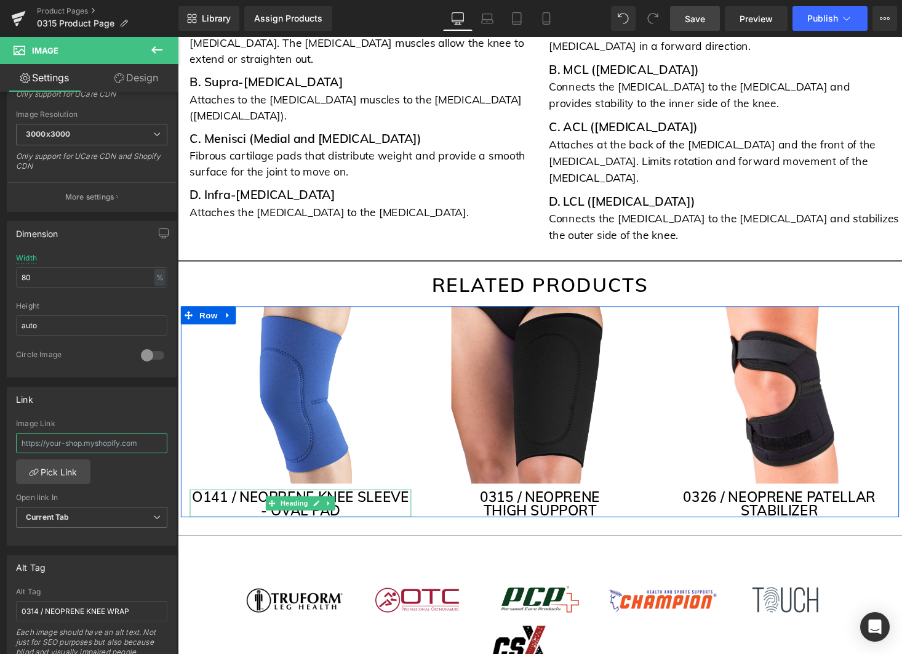
paste input "https://otcbrace.com/products/0315-otc?_pos=1&_sid=4de6938b3&_ss=r"
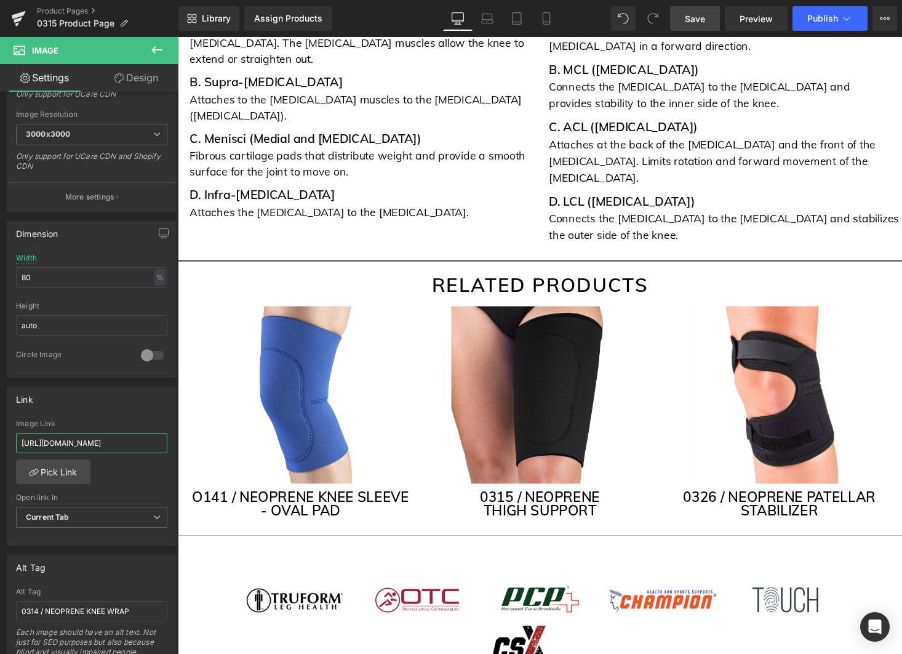
type input "https://otcbrace.com/products/0315-otc?_pos=1&_sid=4de6938b3&_ss=r"
click at [699, 15] on span "Save" at bounding box center [695, 18] width 20 height 13
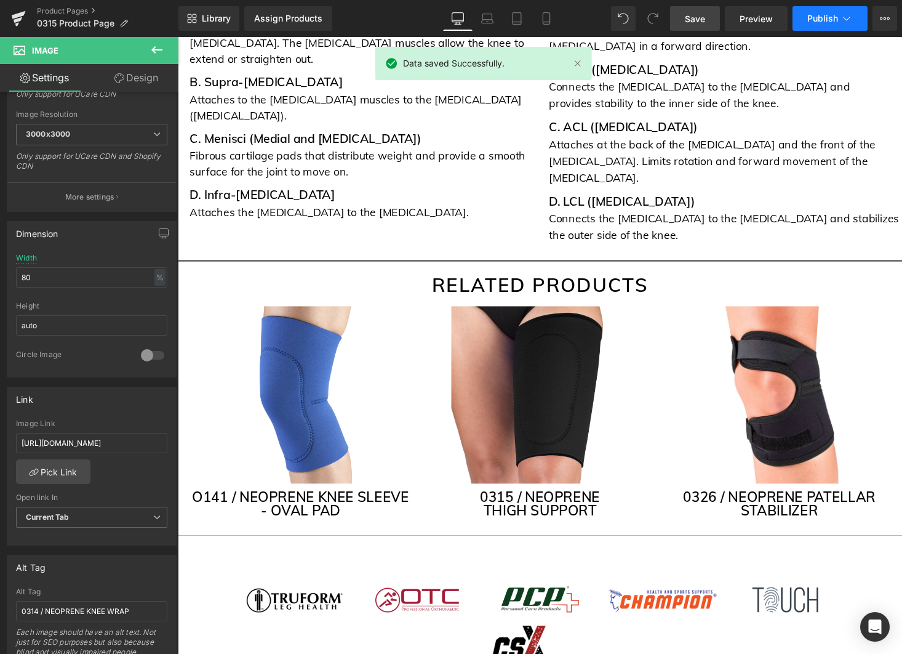
click at [837, 22] on span "Publish" at bounding box center [823, 19] width 31 height 10
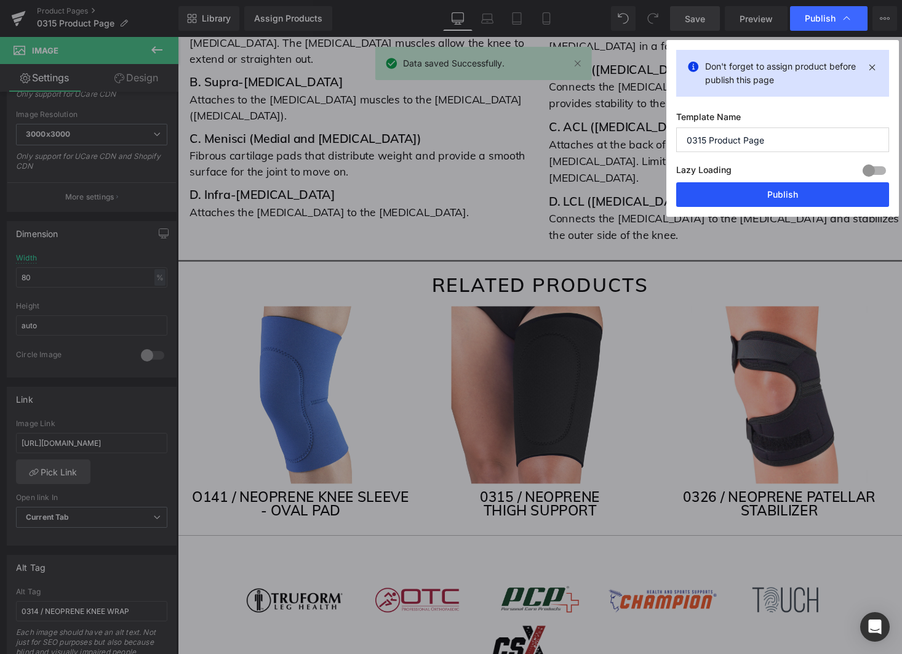
click at [809, 197] on button "Publish" at bounding box center [783, 194] width 213 height 25
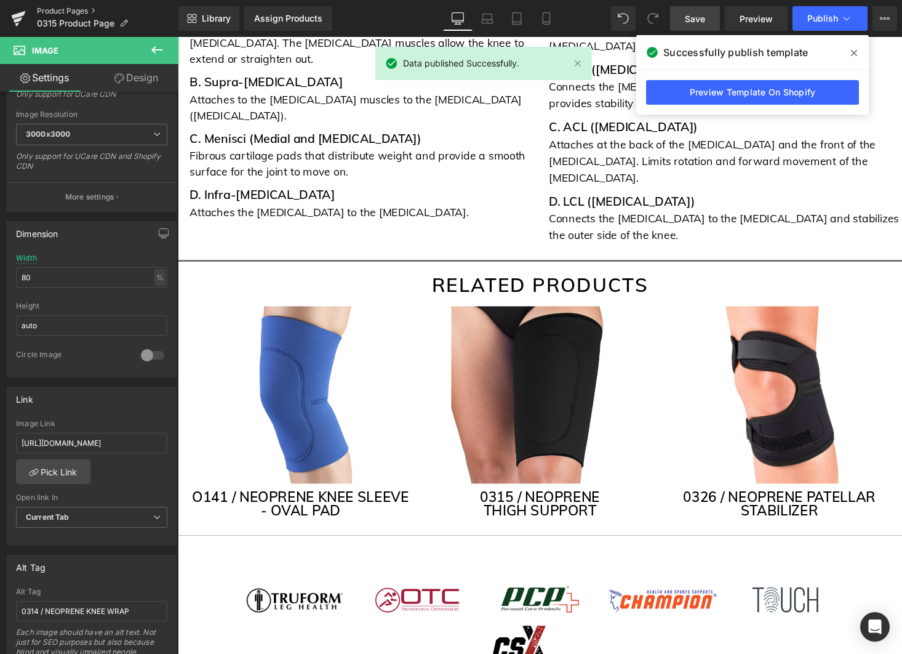
click at [81, 7] on link "Product Pages" at bounding box center [108, 11] width 142 height 10
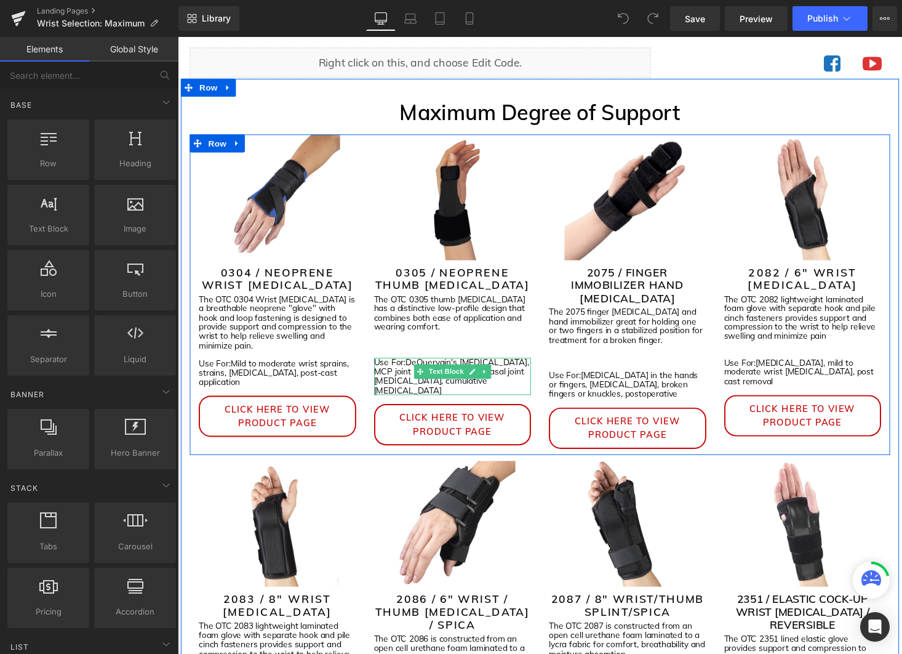
scroll to position [111, 0]
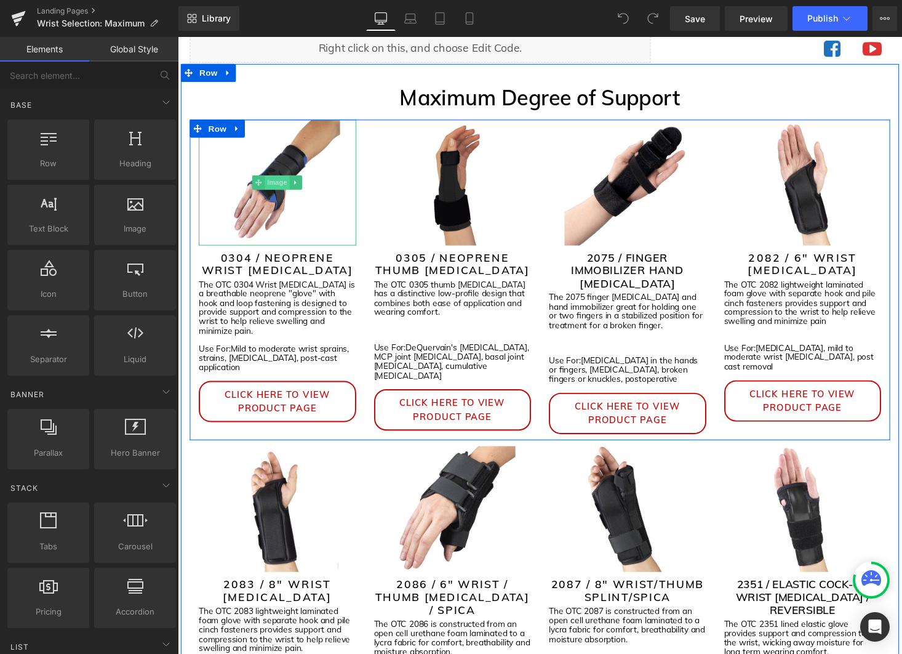
click at [280, 190] on span "Image" at bounding box center [280, 186] width 26 height 15
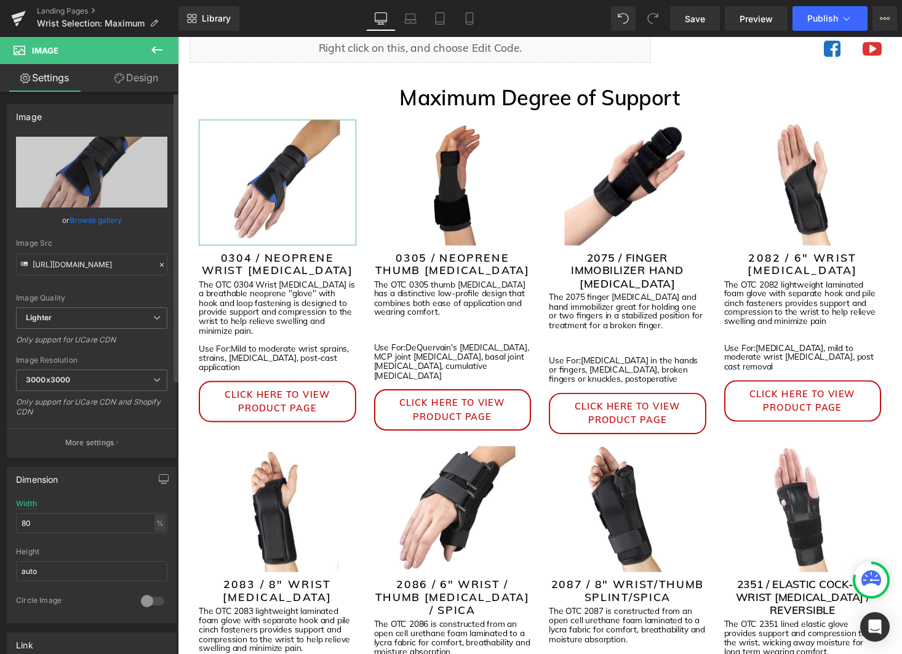
click at [86, 221] on link "Browse gallery" at bounding box center [96, 220] width 52 height 22
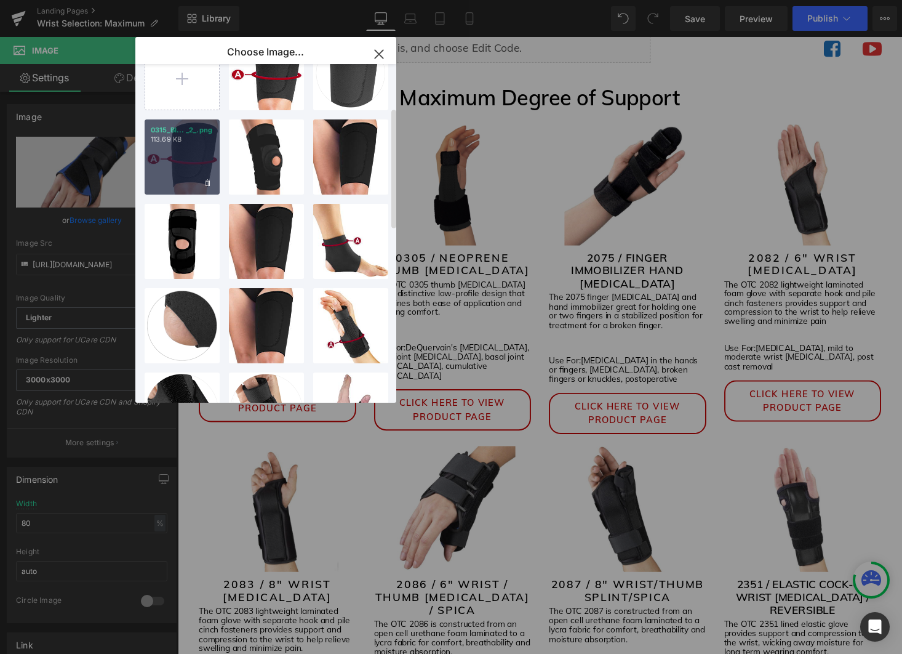
scroll to position [0, 0]
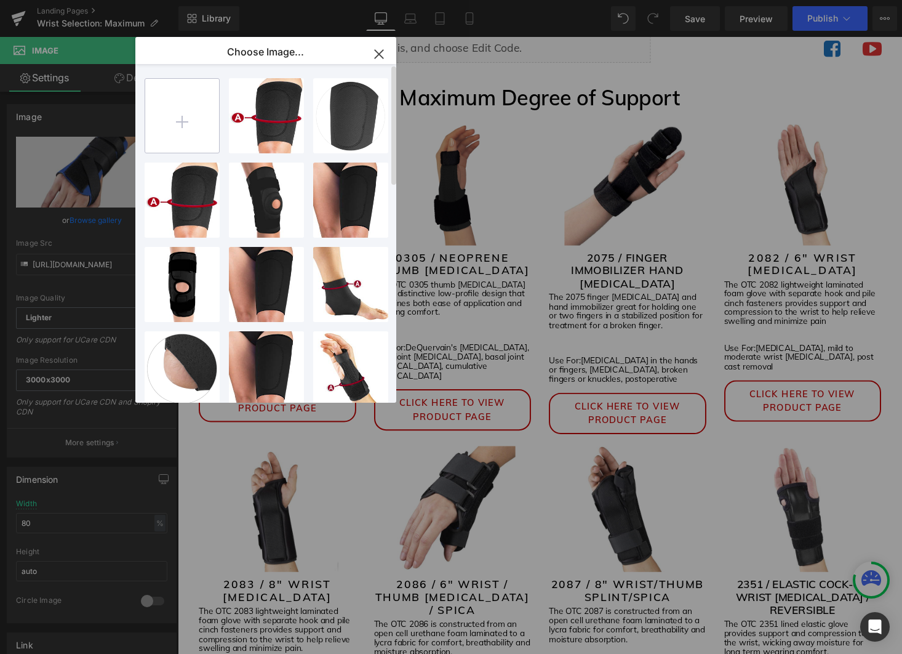
click at [199, 126] on input "file" at bounding box center [182, 116] width 74 height 74
type input "C:\fakepath\0304BL_2048x2048.webp"
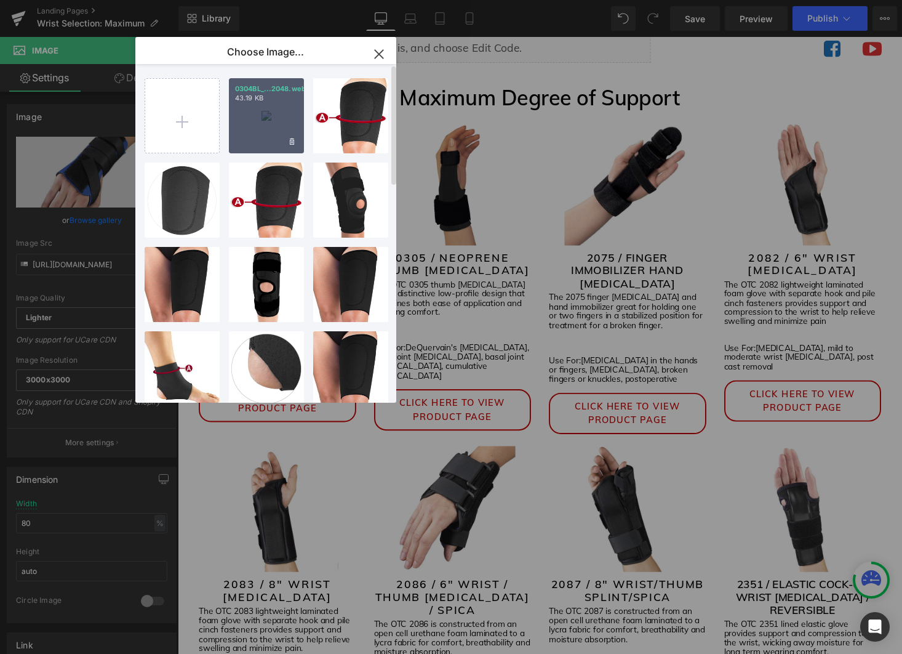
click at [266, 119] on div "0304BL_...2048.webp 43.19 KB" at bounding box center [266, 115] width 75 height 75
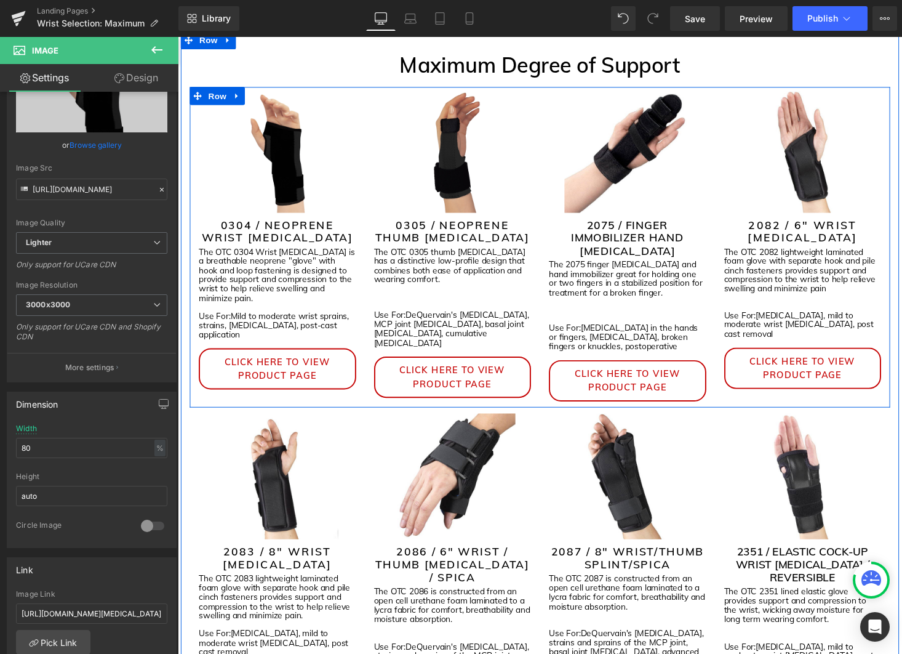
scroll to position [167, 0]
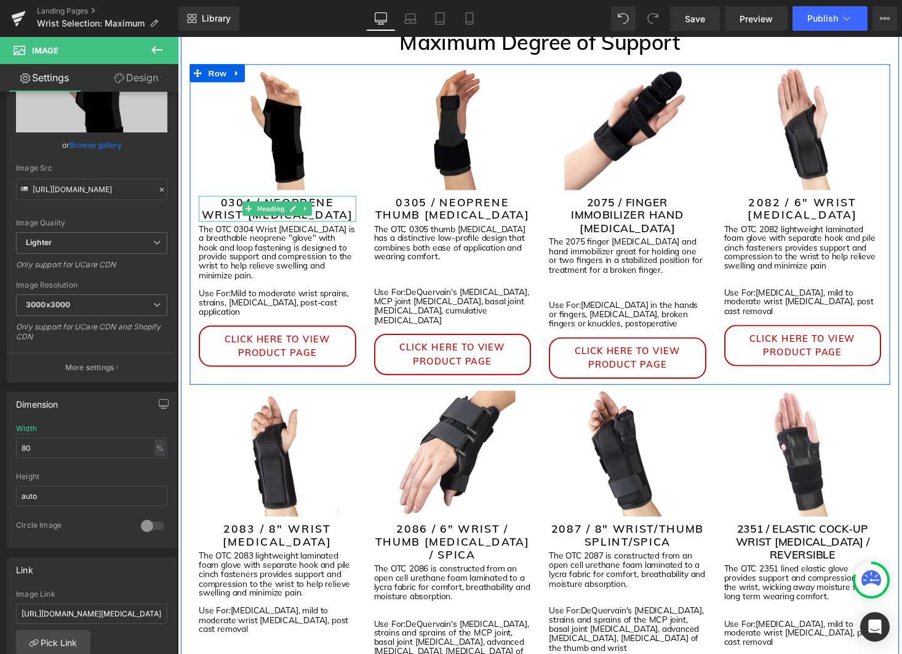
click at [331, 219] on h2 "0304 / NEOPRENE WRIST SPLINT" at bounding box center [280, 214] width 162 height 26
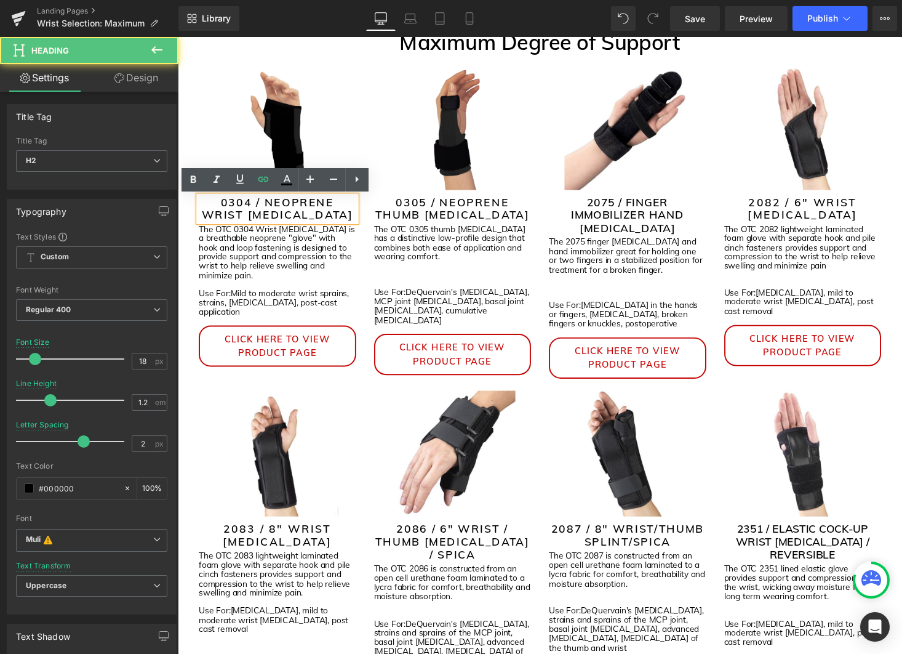
click at [328, 220] on h2 "0304 / NEOPRENE WRIST SPLINT" at bounding box center [280, 214] width 162 height 26
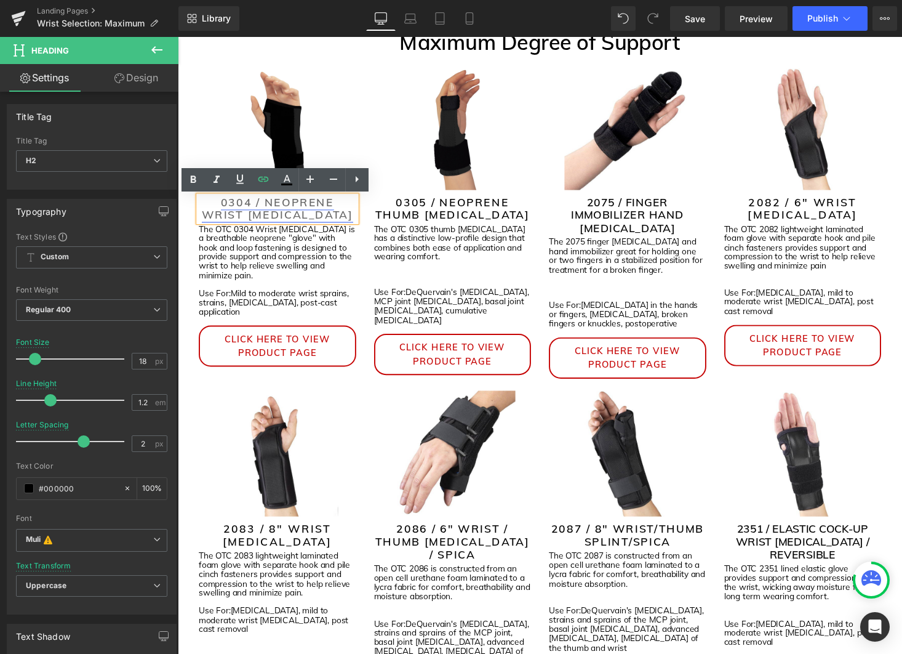
drag, startPoint x: 319, startPoint y: 207, endPoint x: 428, endPoint y: 216, distance: 108.7
click at [319, 207] on link "0304 / NEOPRENE WRIST SPLINT" at bounding box center [281, 214] width 156 height 28
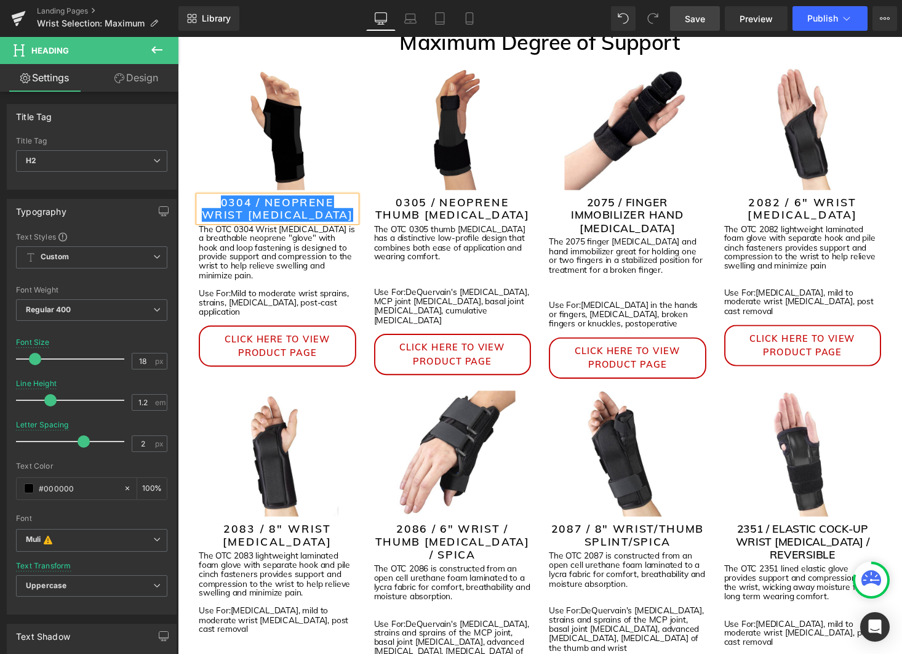
click at [691, 18] on span "Save" at bounding box center [695, 18] width 20 height 13
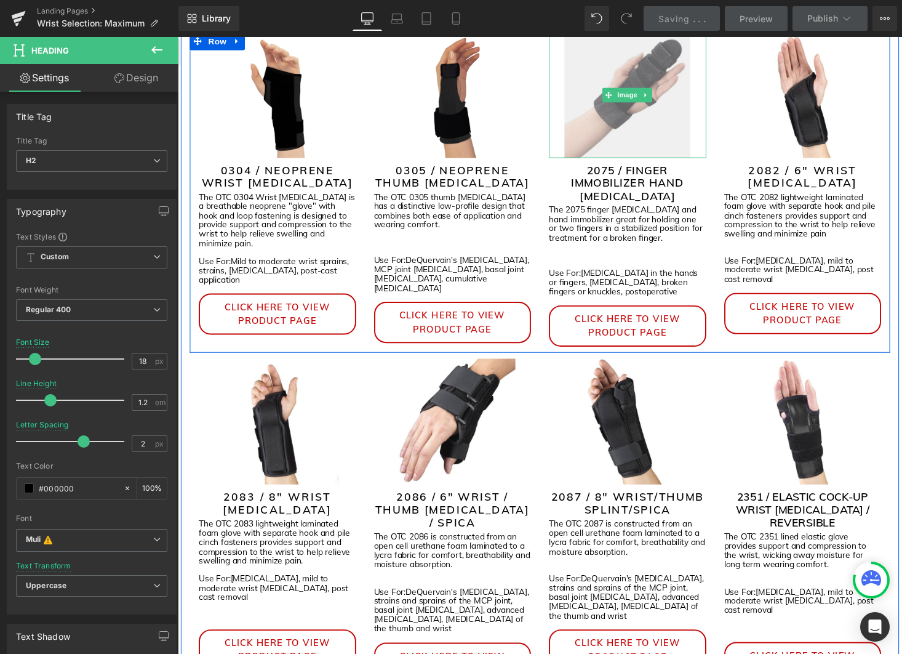
scroll to position [212, 0]
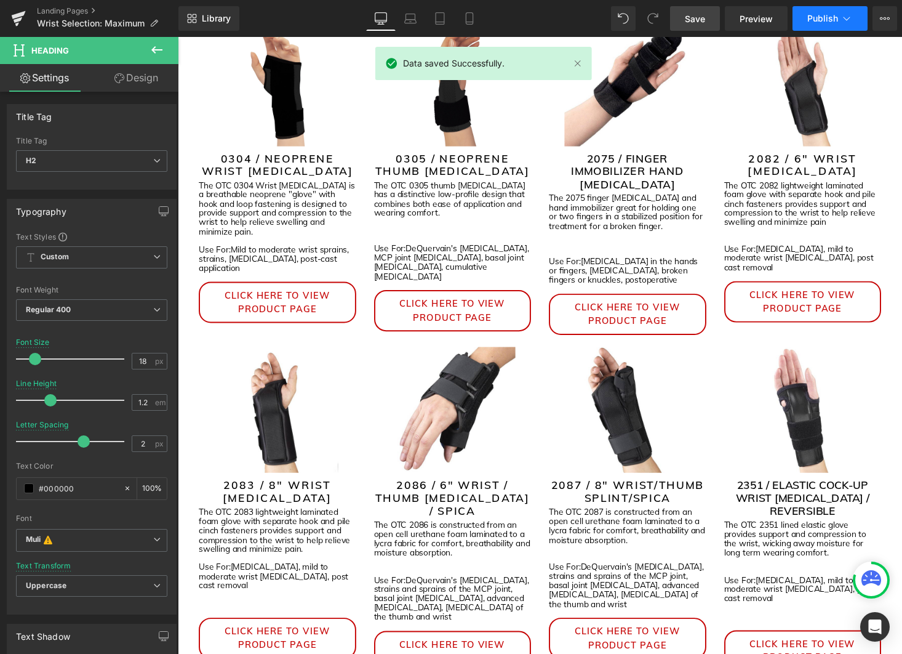
click at [848, 18] on icon at bounding box center [847, 18] width 12 height 12
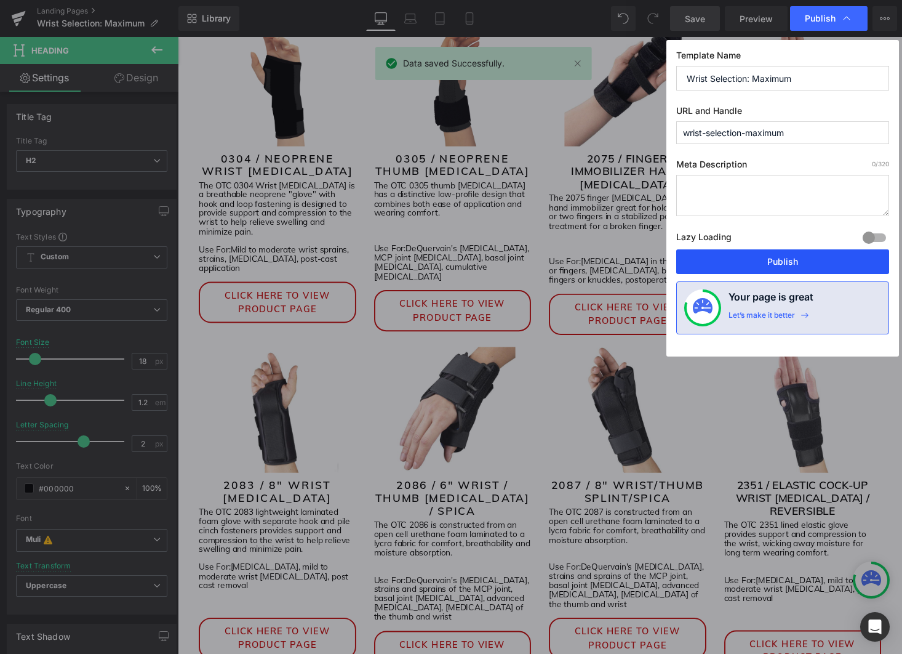
click at [819, 255] on button "Publish" at bounding box center [783, 261] width 213 height 25
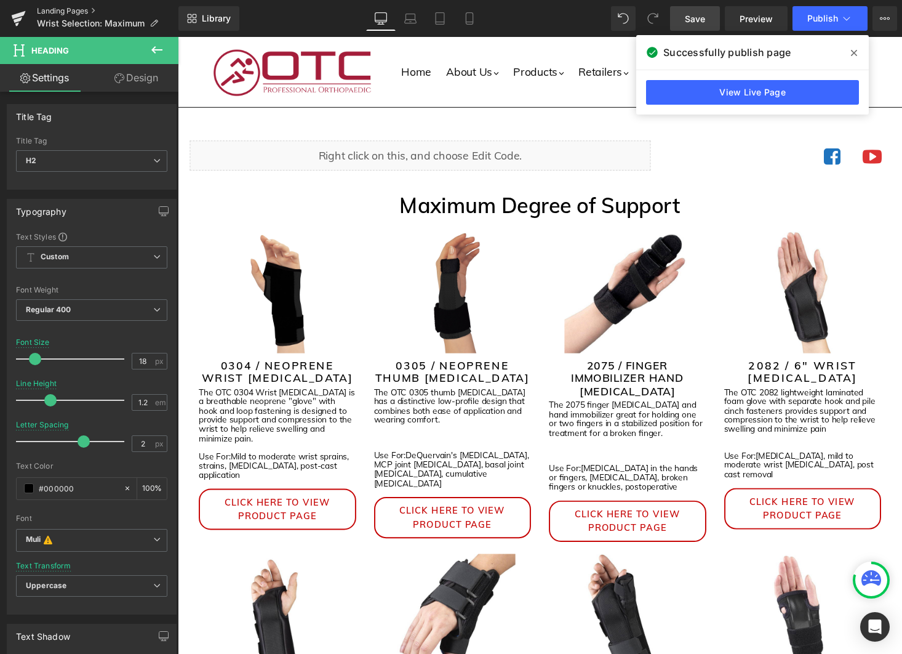
click at [53, 15] on link "Landing Pages" at bounding box center [108, 11] width 142 height 10
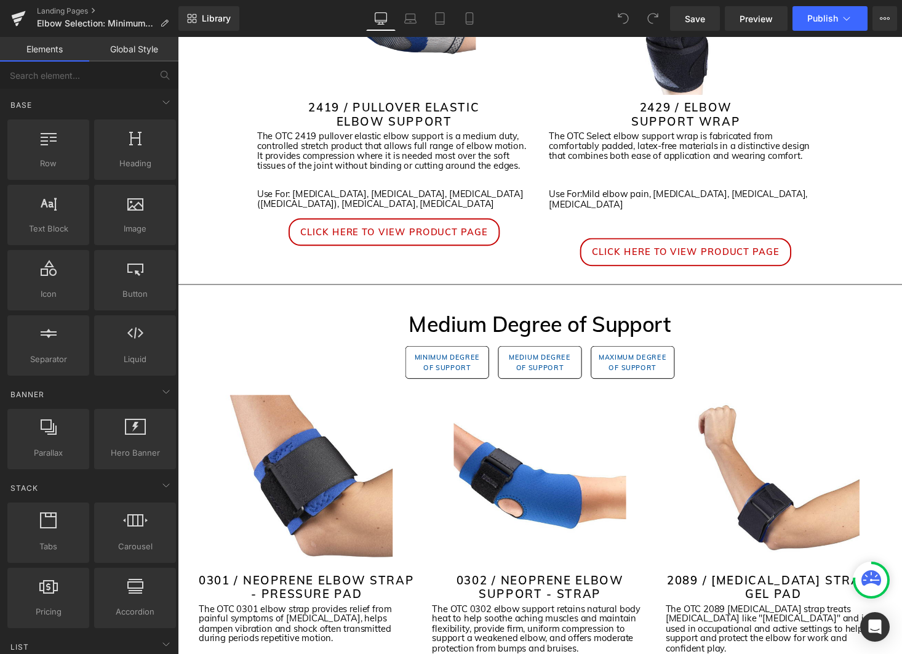
scroll to position [499, 0]
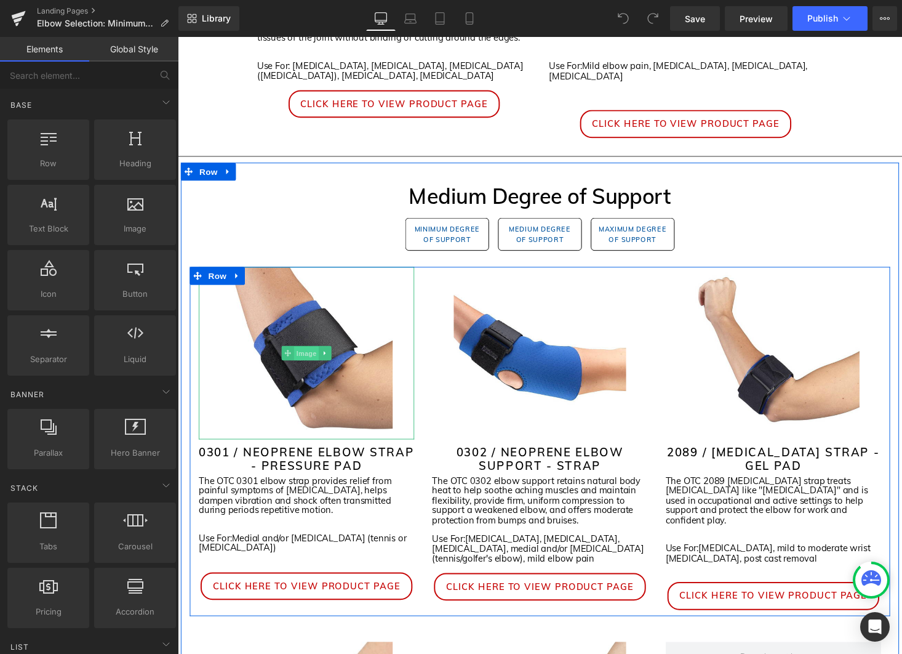
click at [314, 355] on span "Image" at bounding box center [310, 362] width 26 height 15
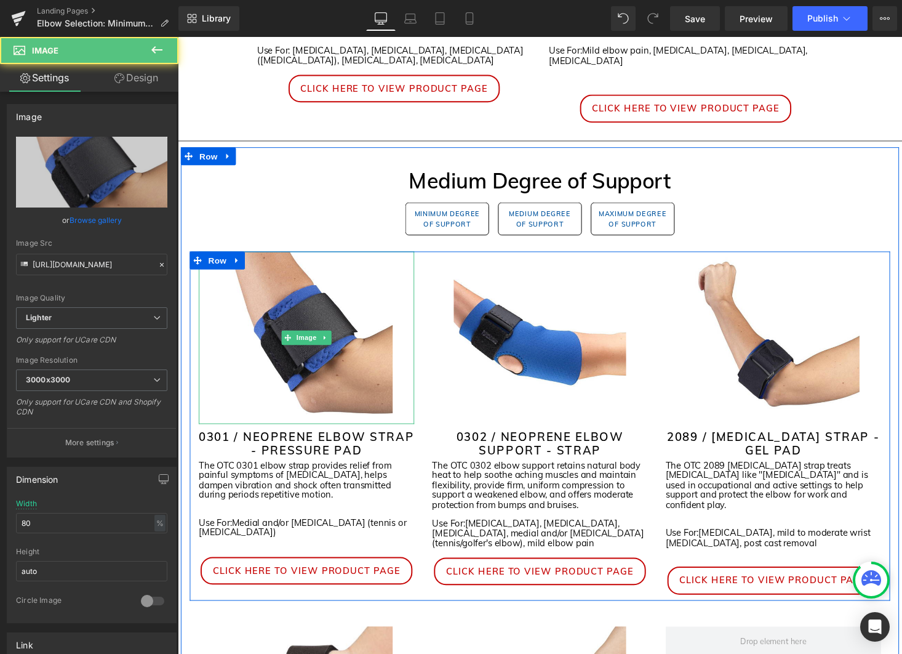
scroll to position [518, 0]
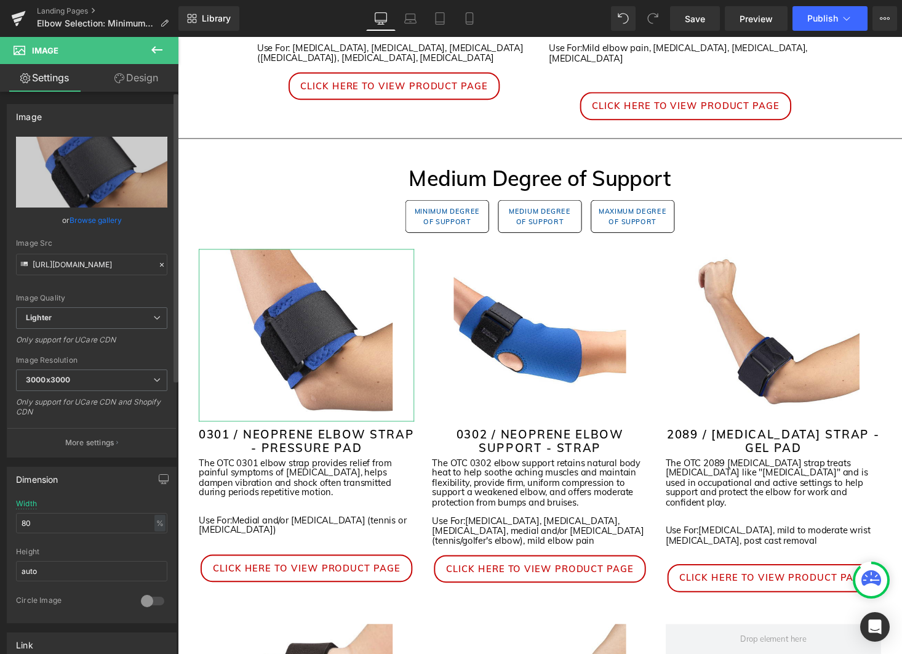
click at [106, 222] on link "Browse gallery" at bounding box center [96, 220] width 52 height 22
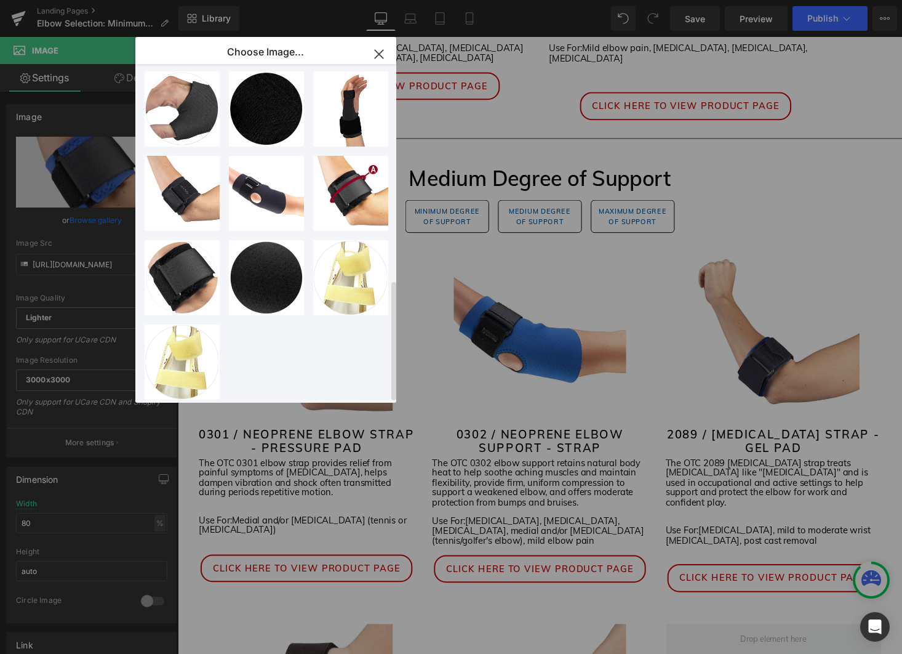
scroll to position [608, 0]
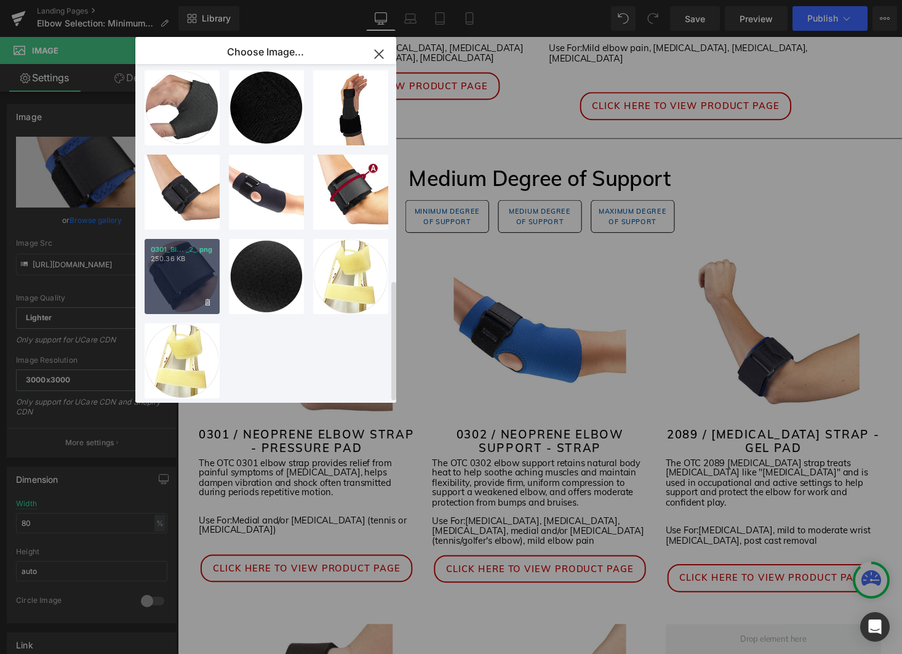
click at [208, 259] on div "0301_Bl... _2_.png 250.36 KB" at bounding box center [182, 276] width 75 height 75
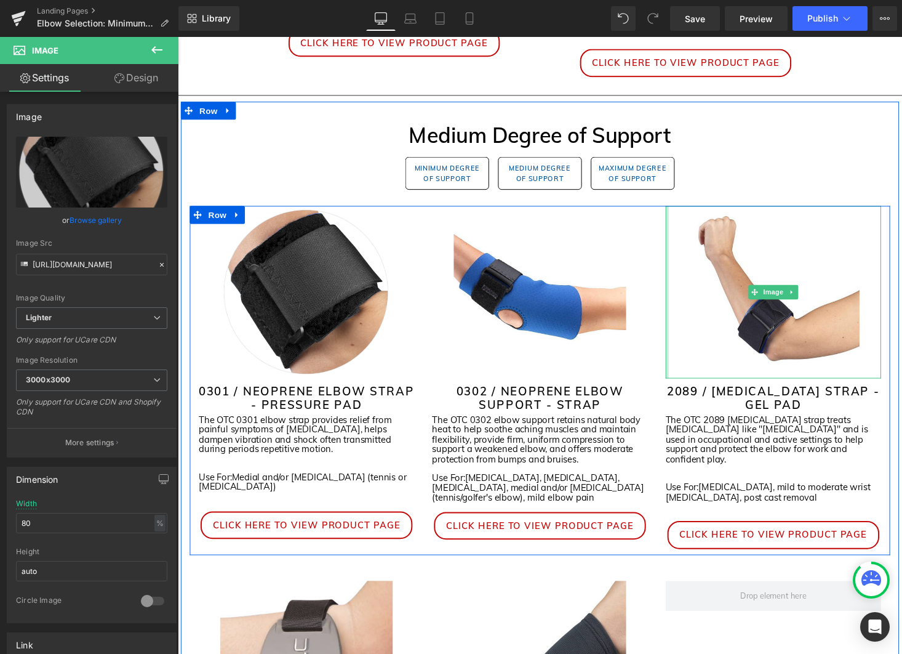
scroll to position [582, 0]
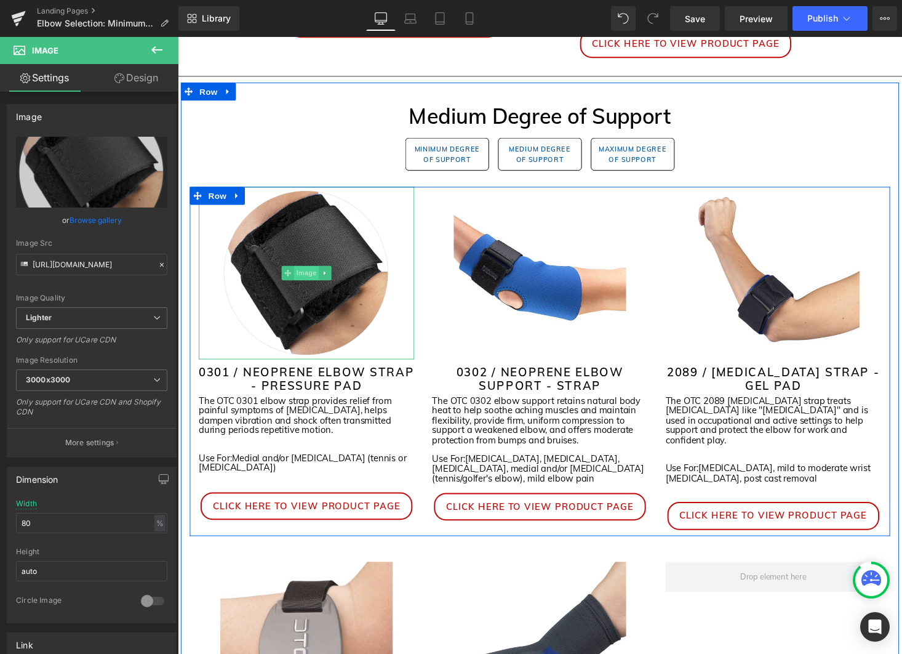
click at [308, 272] on span "Image" at bounding box center [310, 279] width 26 height 15
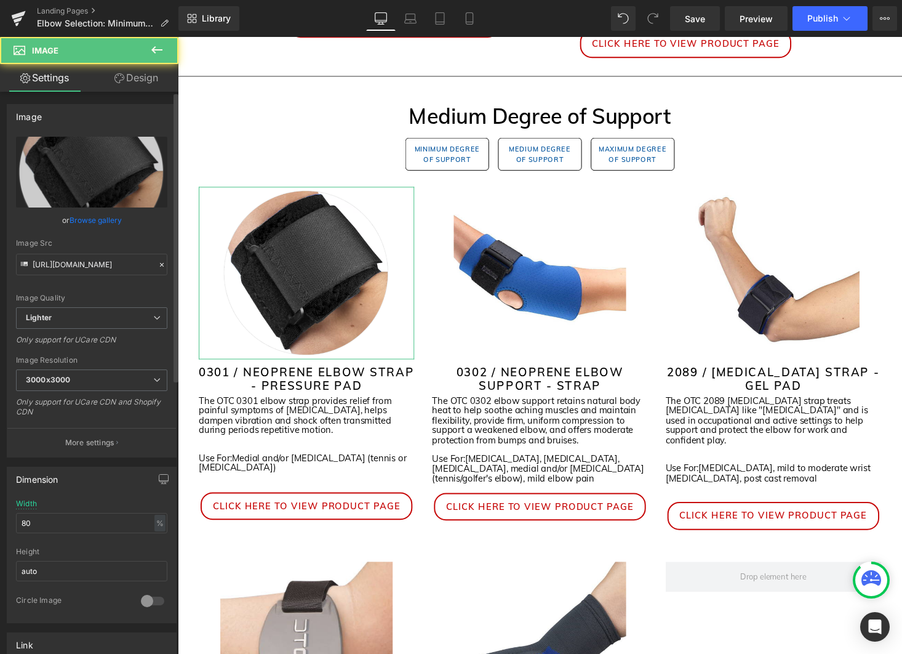
click at [86, 222] on link "Browse gallery" at bounding box center [96, 220] width 52 height 22
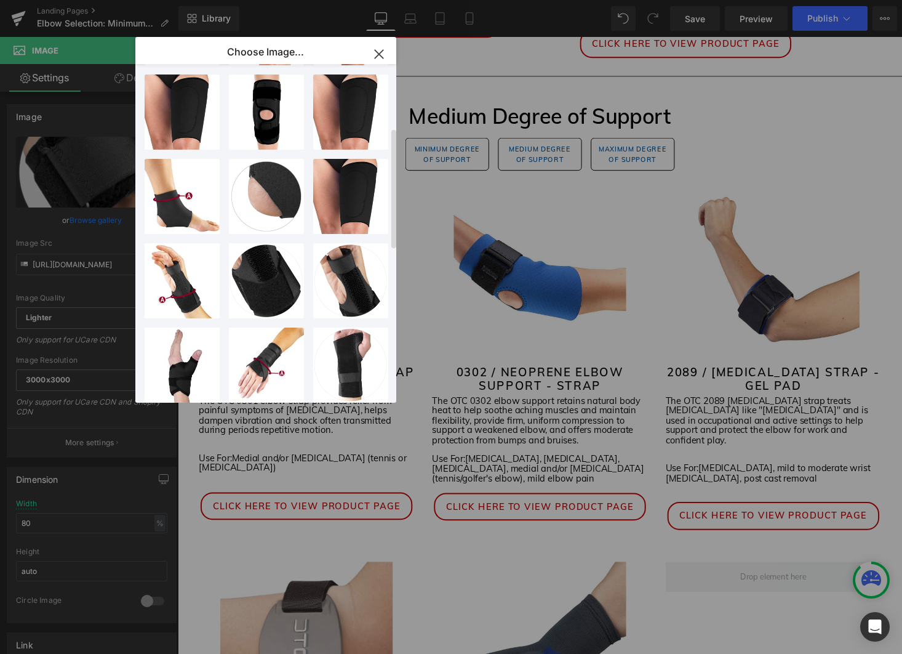
scroll to position [0, 0]
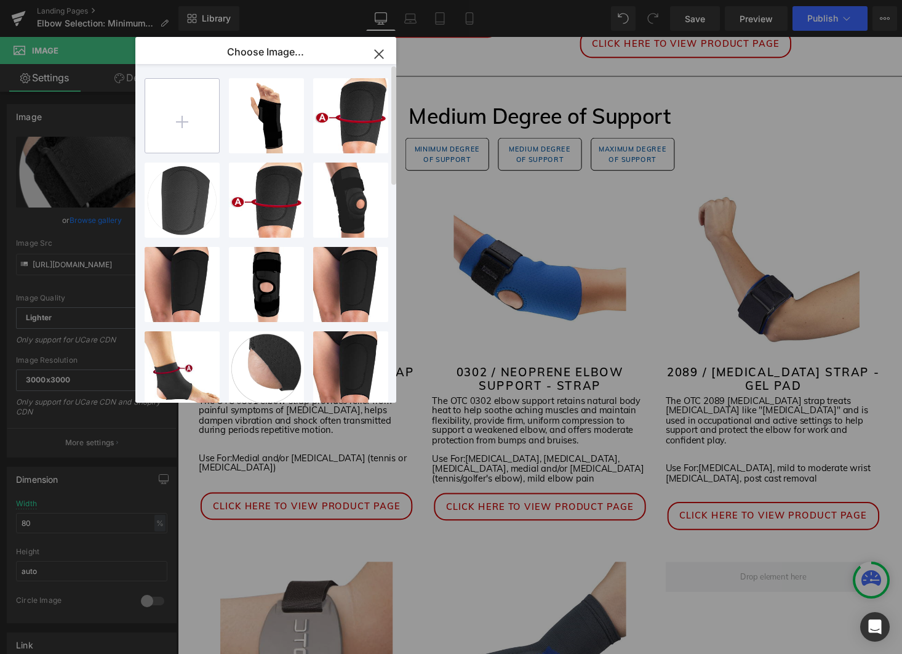
click at [187, 113] on input "file" at bounding box center [182, 116] width 74 height 74
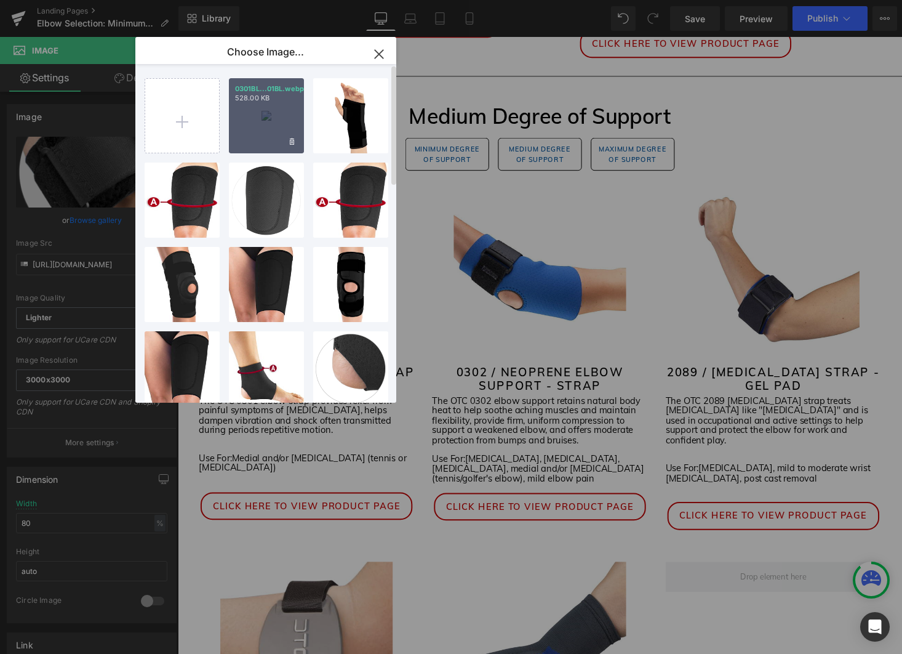
drag, startPoint x: 273, startPoint y: 124, endPoint x: 97, endPoint y: 89, distance: 178.8
click at [273, 124] on div "0301BL...01BL.webp 528.00 KB" at bounding box center [266, 115] width 75 height 75
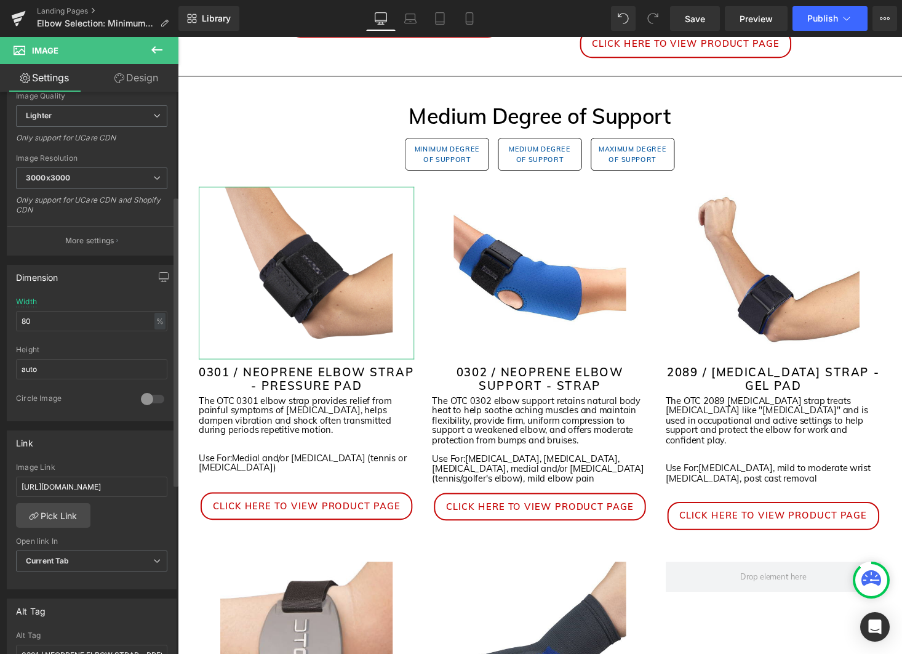
scroll to position [213, 0]
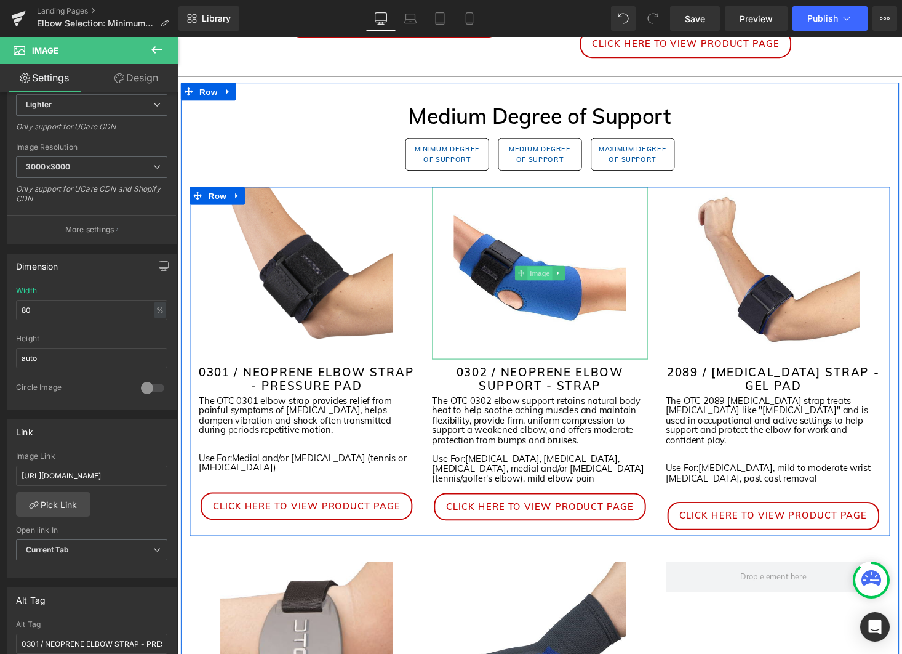
click at [550, 273] on span "Image" at bounding box center [550, 280] width 26 height 15
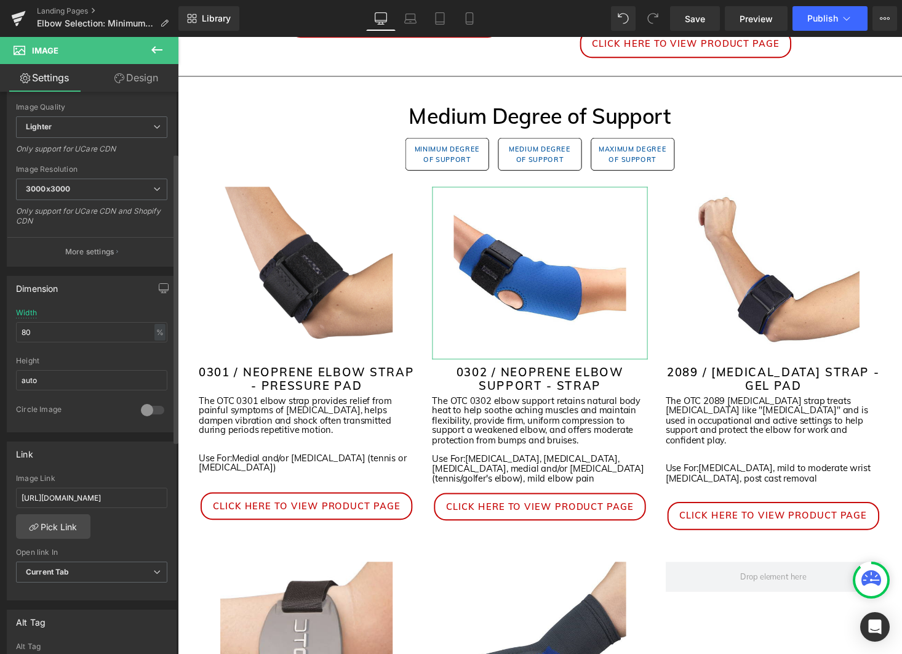
scroll to position [242, 0]
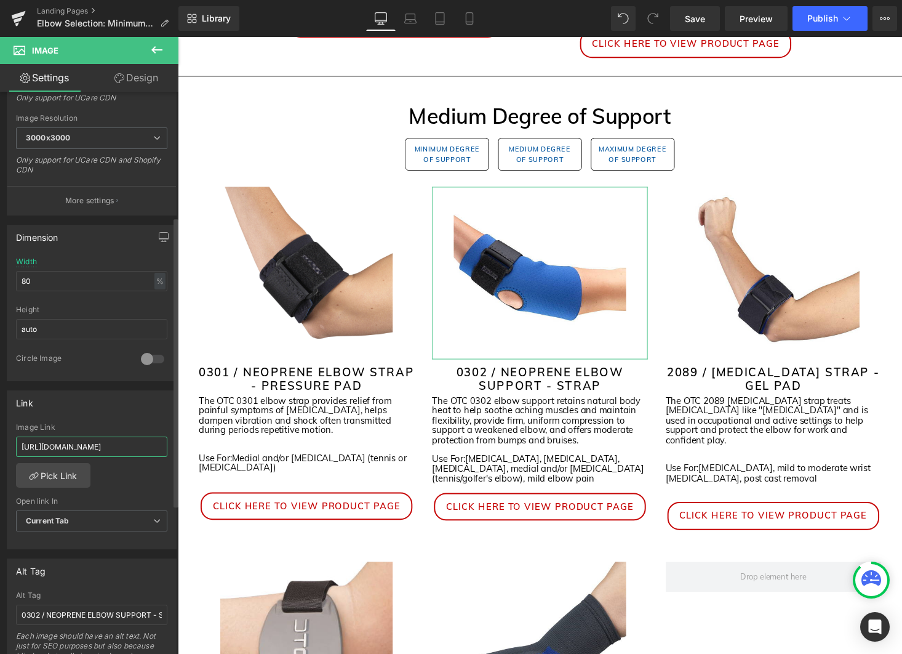
click at [126, 442] on input "https://otcbrace.com/collections/wrist-hand-and-elbow/products/0302-otc" at bounding box center [91, 446] width 151 height 20
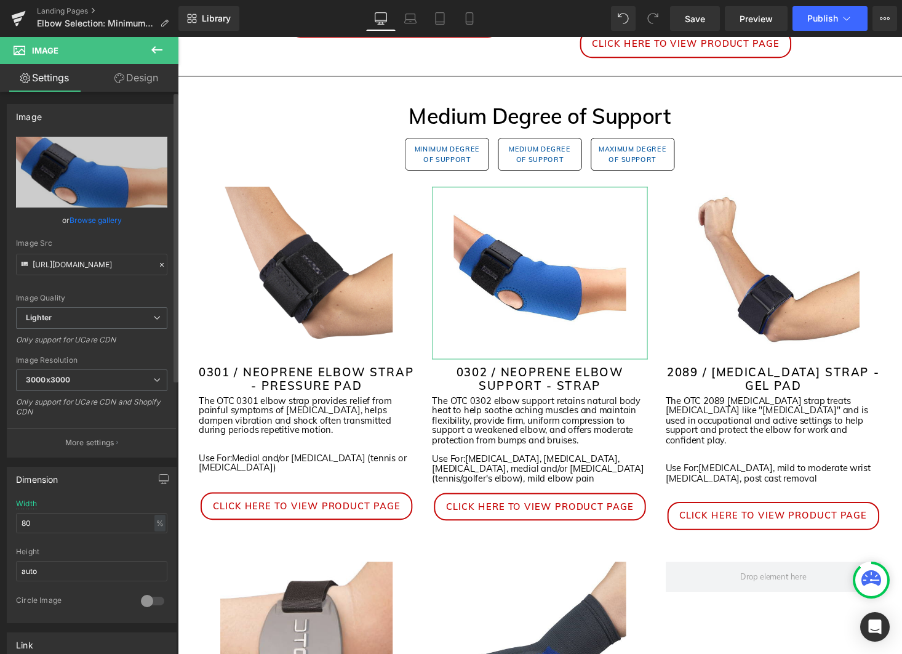
scroll to position [0, 0]
click at [91, 221] on link "Browse gallery" at bounding box center [96, 220] width 52 height 22
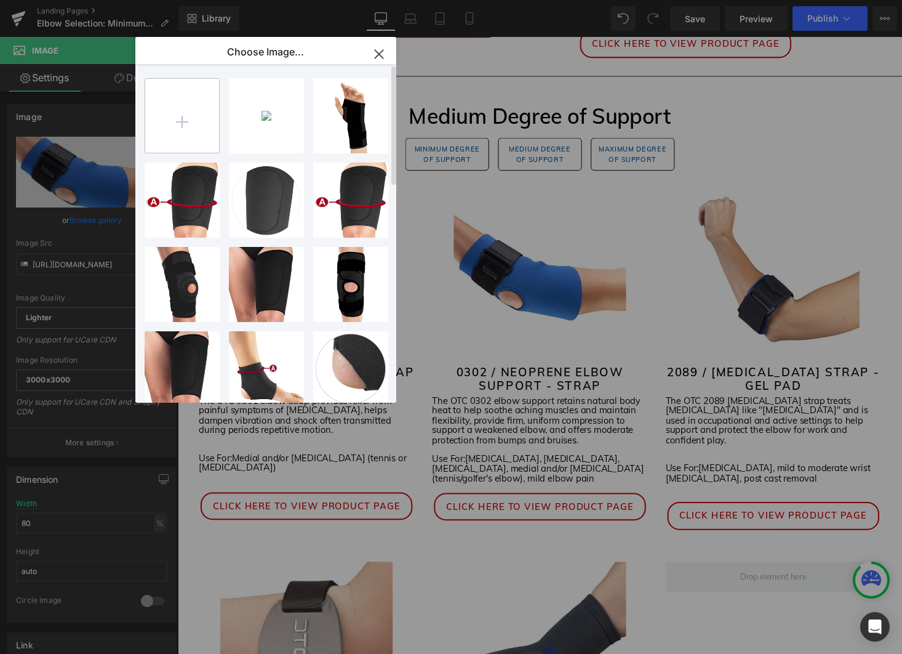
click at [193, 129] on input "file" at bounding box center [182, 116] width 74 height 74
type input "C:\fakepath\0302BL.webp"
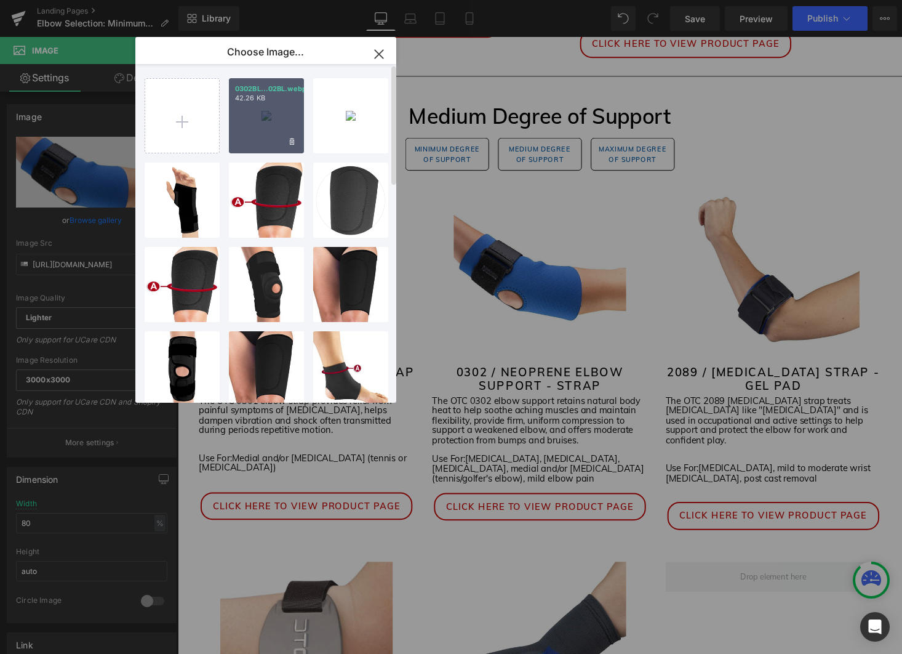
click at [257, 95] on p "42.26 KB" at bounding box center [266, 98] width 63 height 9
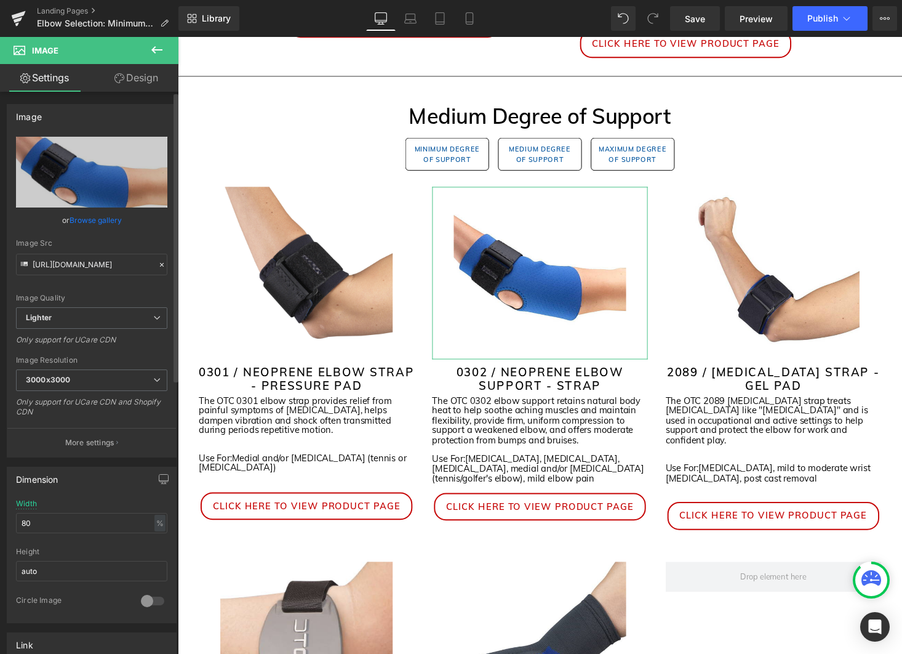
click at [113, 219] on link "Browse gallery" at bounding box center [96, 220] width 52 height 22
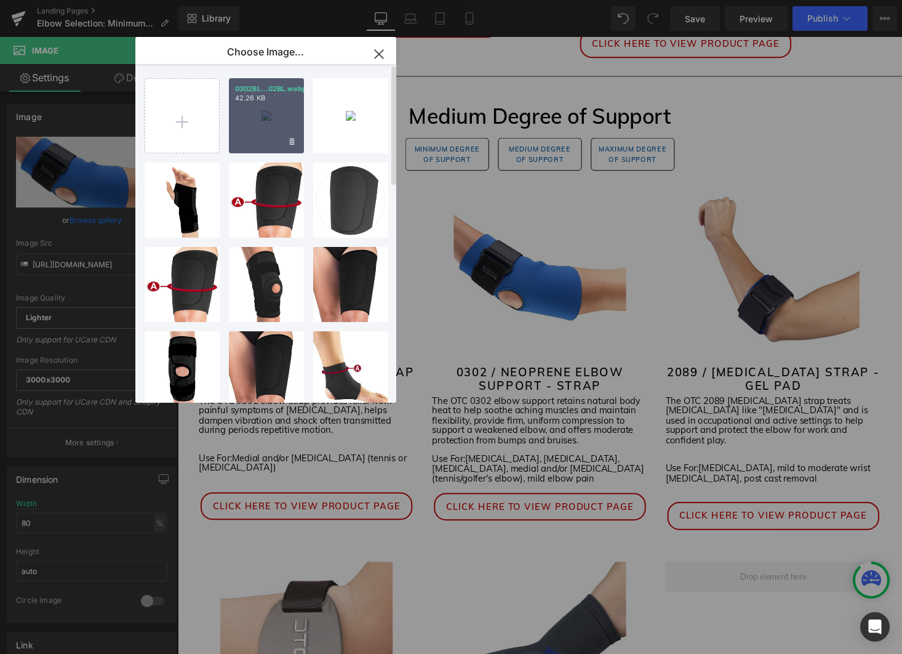
click at [242, 125] on div "0302BL...02BL.webp 42.26 KB" at bounding box center [266, 115] width 75 height 75
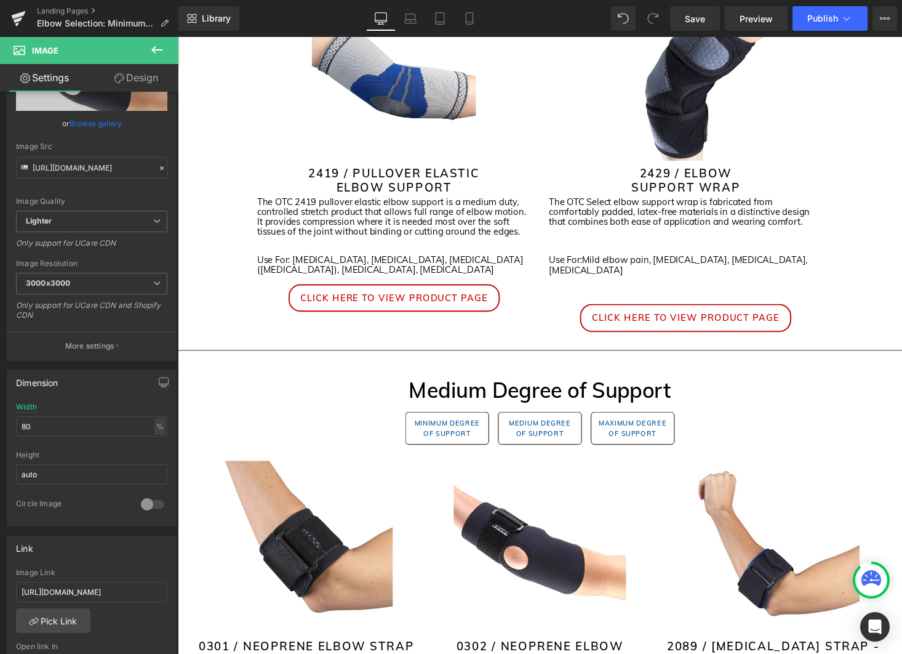
scroll to position [306, 0]
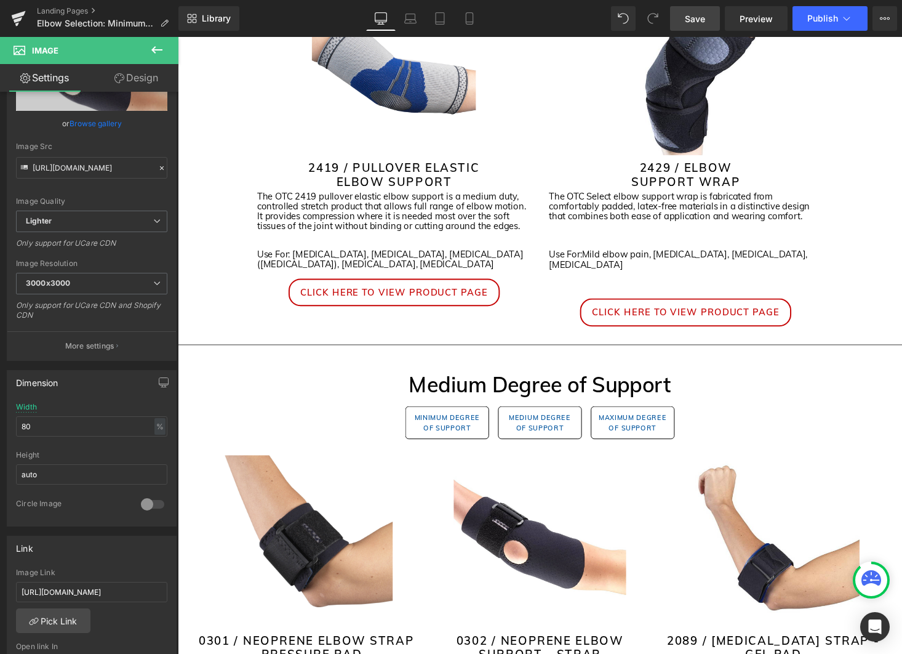
click at [693, 17] on span "Save" at bounding box center [695, 18] width 20 height 13
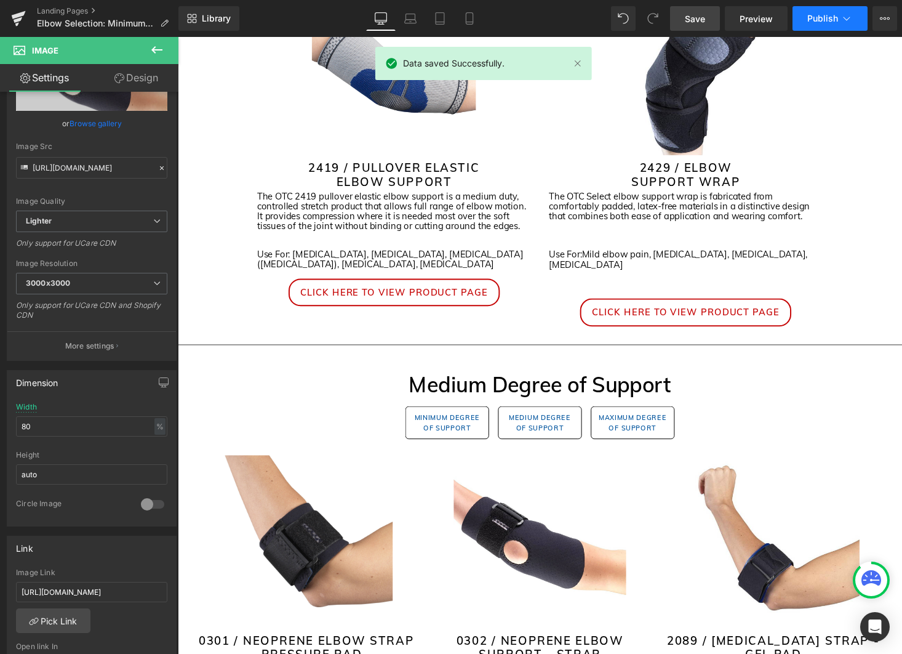
click at [839, 20] on button "Publish" at bounding box center [830, 18] width 75 height 25
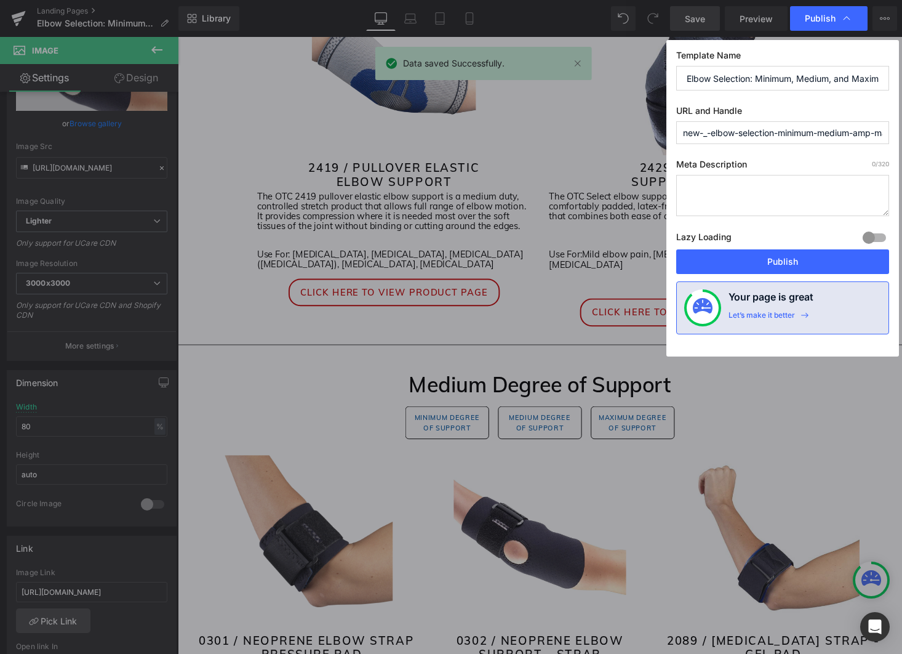
drag, startPoint x: 805, startPoint y: 262, endPoint x: 543, endPoint y: 54, distance: 333.9
click at [805, 262] on button "Publish" at bounding box center [783, 261] width 213 height 25
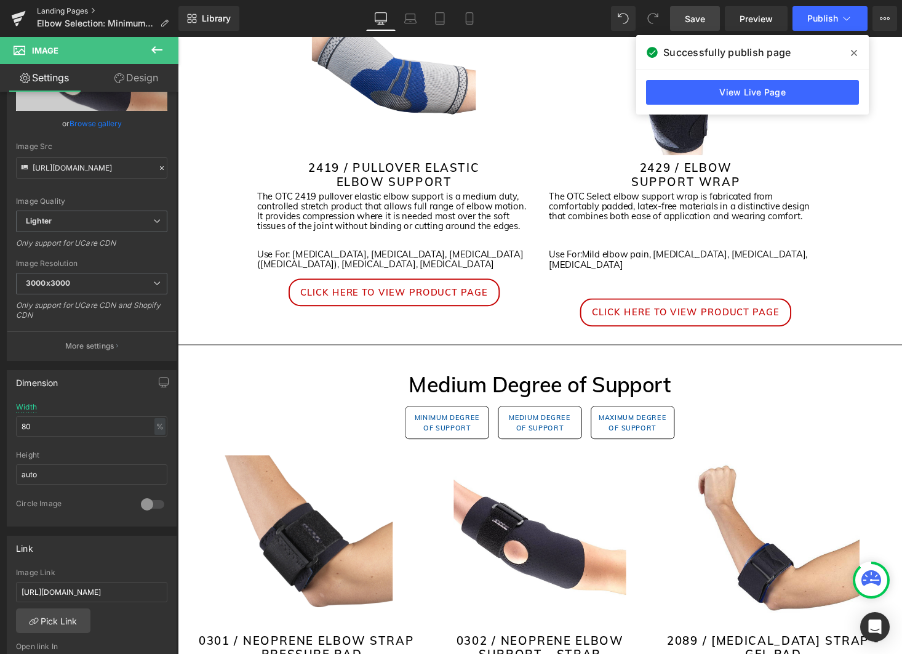
click at [89, 12] on link "Landing Pages" at bounding box center [108, 11] width 142 height 10
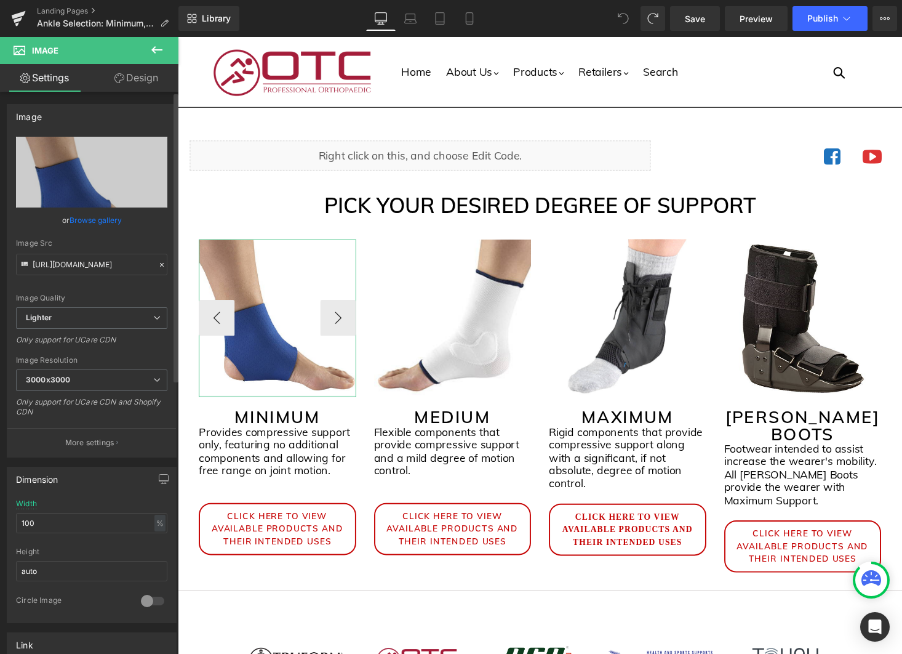
click at [95, 220] on link "Browse gallery" at bounding box center [96, 220] width 52 height 22
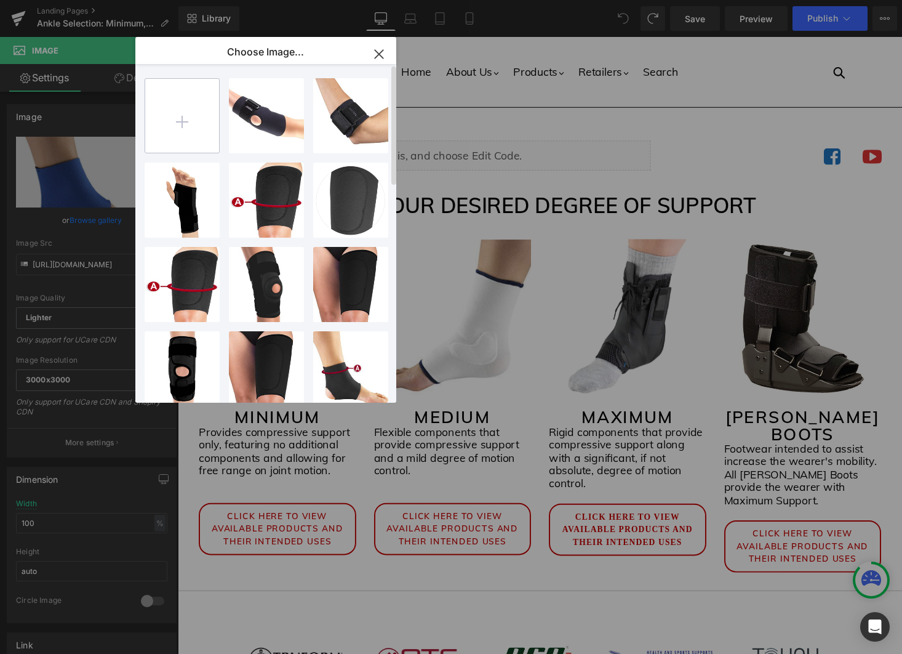
click at [183, 125] on input "file" at bounding box center [182, 116] width 74 height 74
type input "C:\fakepath\0307BL_2048x2048.webp"
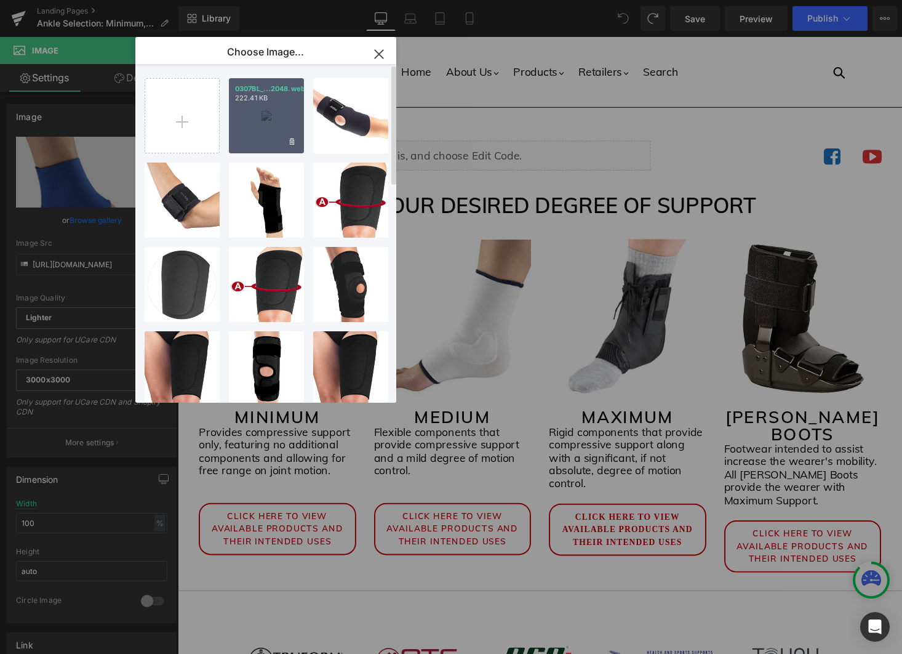
click at [268, 135] on div "0307BL_...2048.webp 222.41 KB" at bounding box center [266, 115] width 75 height 75
type input "[URL][DOMAIN_NAME]"
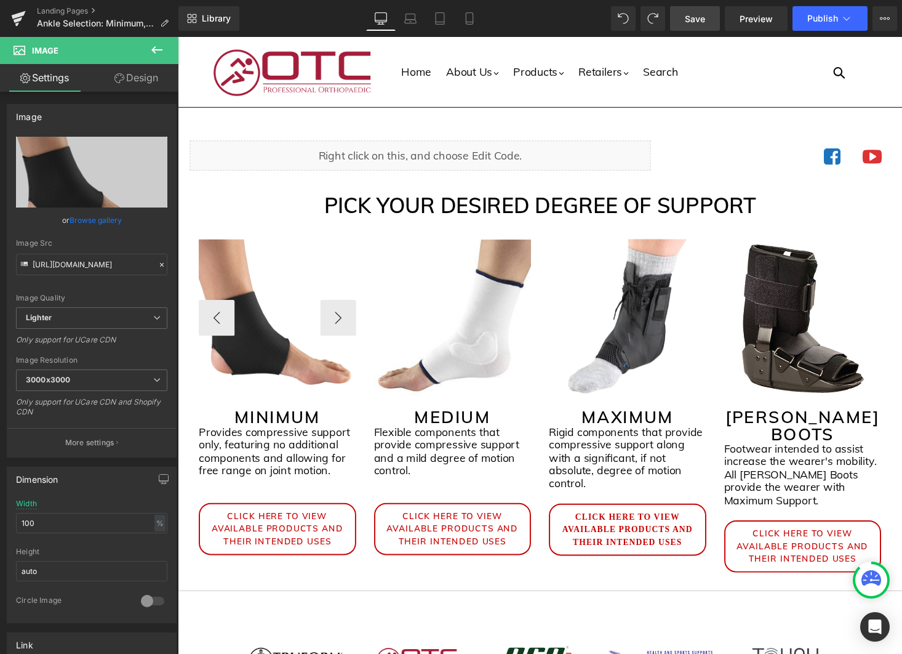
click at [710, 21] on link "Save" at bounding box center [695, 18] width 50 height 25
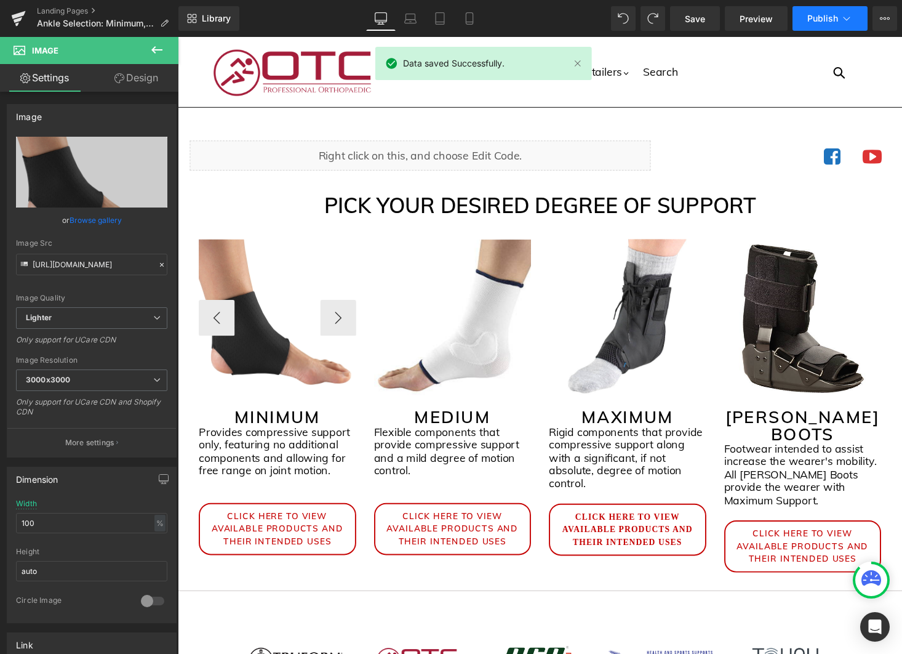
click at [819, 20] on span "Publish" at bounding box center [823, 19] width 31 height 10
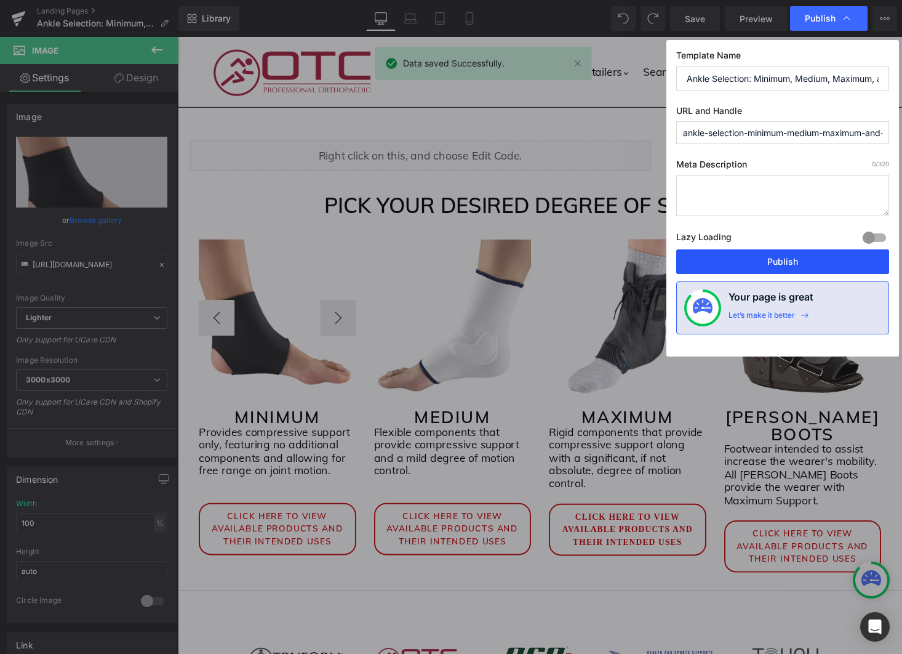
click at [777, 254] on button "Publish" at bounding box center [783, 261] width 213 height 25
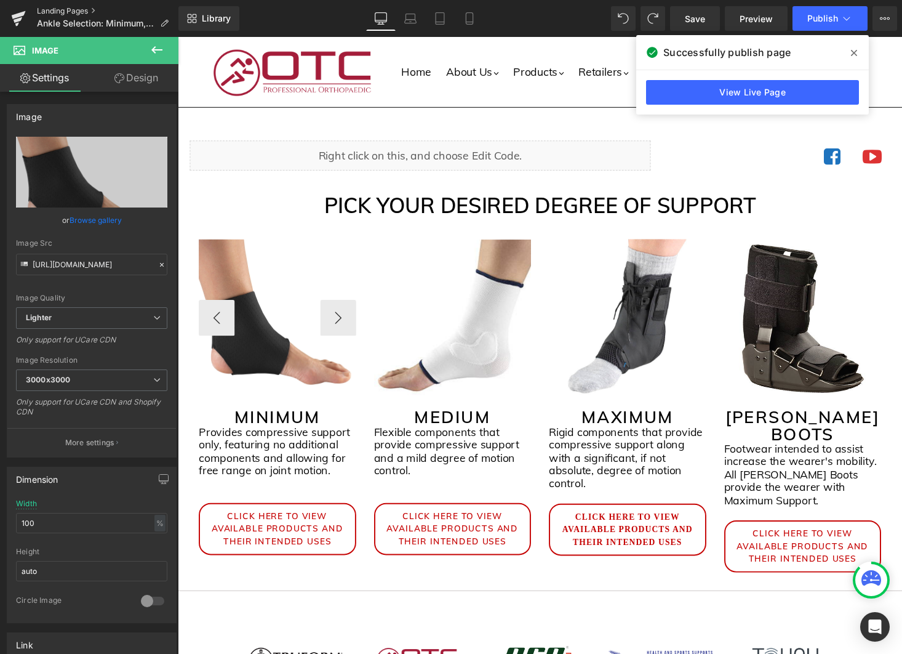
click at [82, 10] on link "Landing Pages" at bounding box center [108, 11] width 142 height 10
